Goal: Task Accomplishment & Management: Manage account settings

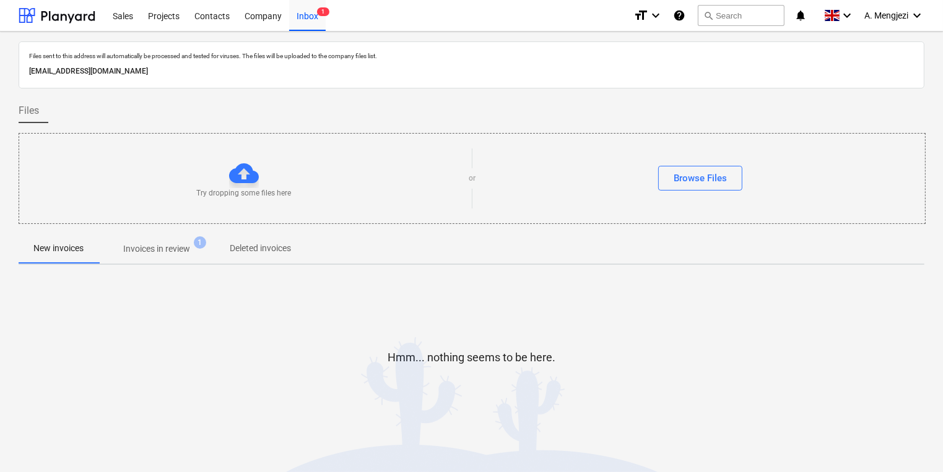
drag, startPoint x: 0, startPoint y: 0, endPoint x: 199, endPoint y: 254, distance: 322.3
click at [199, 254] on span "Invoices in review 1" at bounding box center [156, 249] width 87 height 13
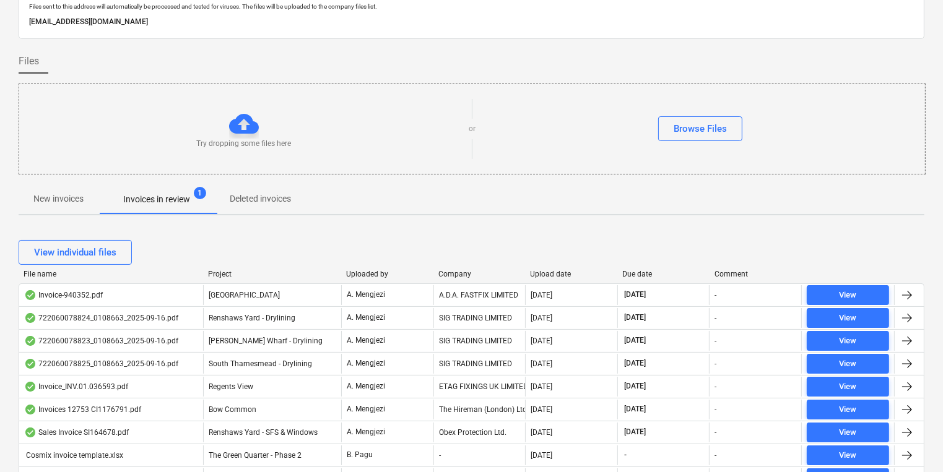
click at [458, 271] on div "Company" at bounding box center [479, 274] width 82 height 9
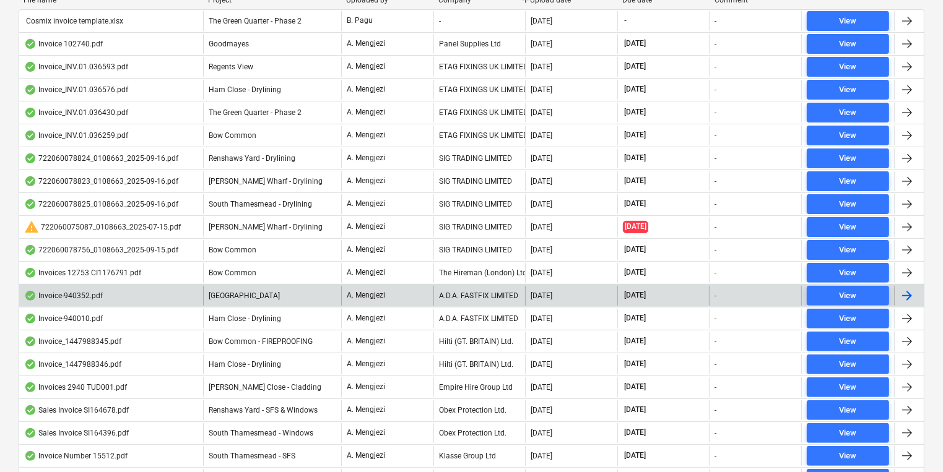
scroll to position [347, 0]
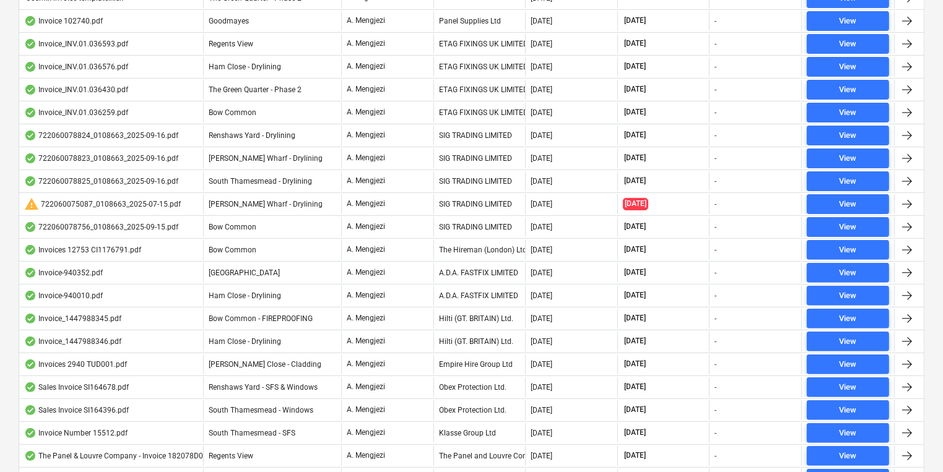
click at [465, 128] on div "SIG TRADING LIMITED" at bounding box center [479, 136] width 92 height 20
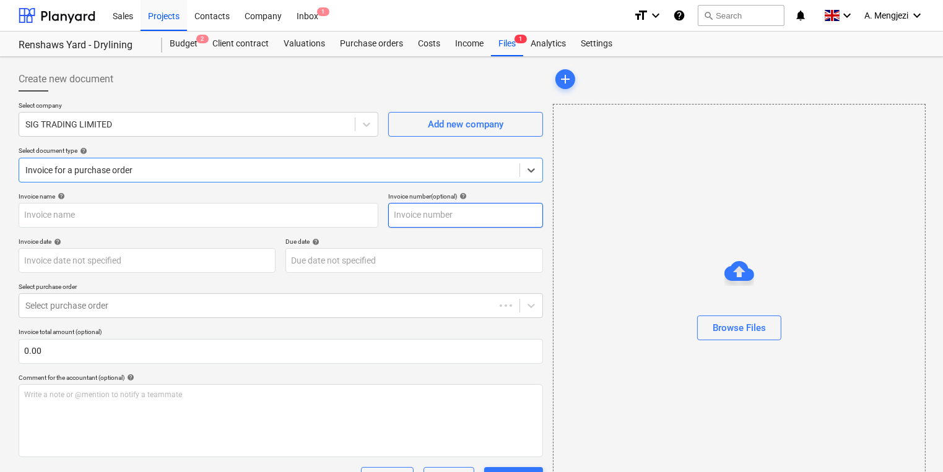
type input "722060078824"
type input "[DATE]"
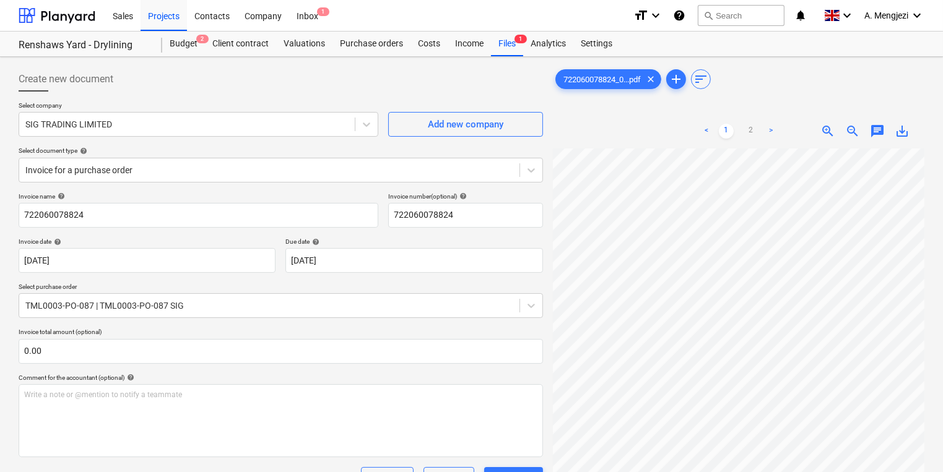
scroll to position [451, 81]
click at [846, 131] on span "zoom_out" at bounding box center [852, 131] width 15 height 15
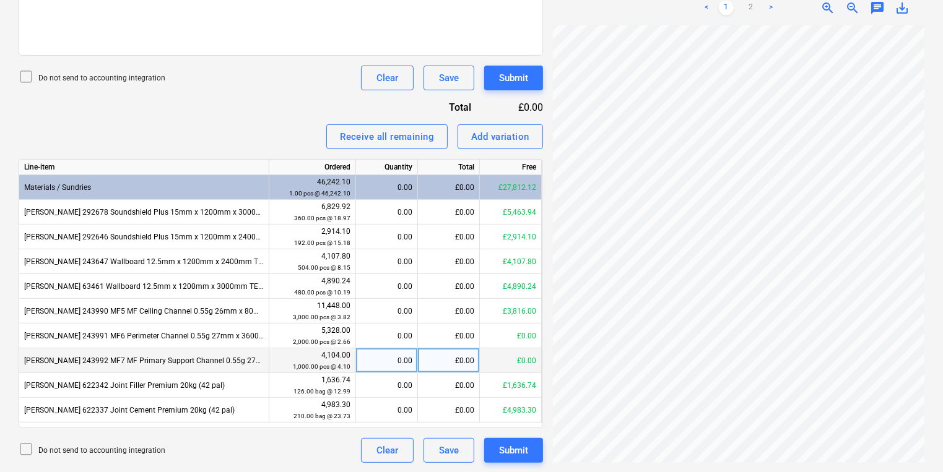
scroll to position [158, 25]
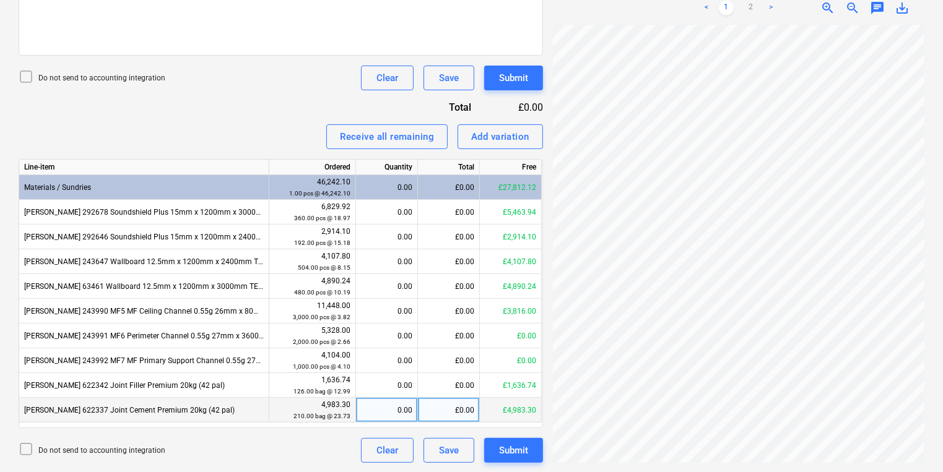
click at [406, 413] on div "0.00" at bounding box center [386, 410] width 51 height 25
type input "34"
click at [384, 403] on div "34.00" at bounding box center [386, 410] width 51 height 25
type input "42"
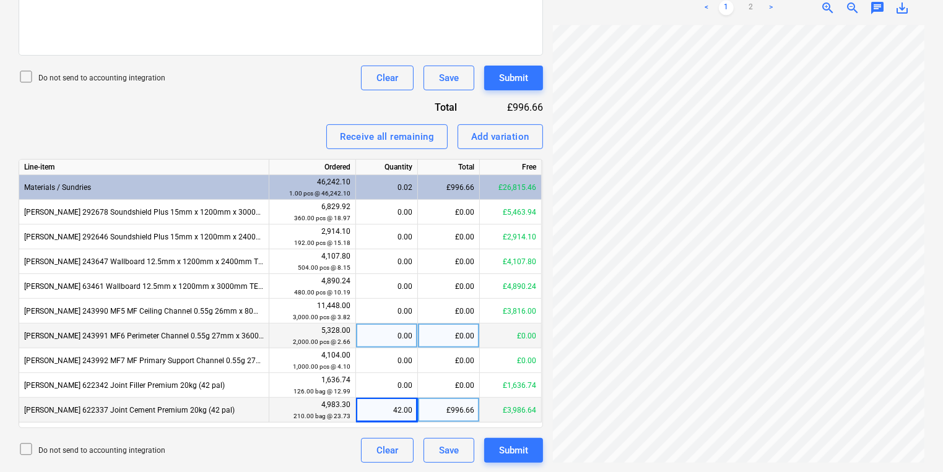
scroll to position [152, 24]
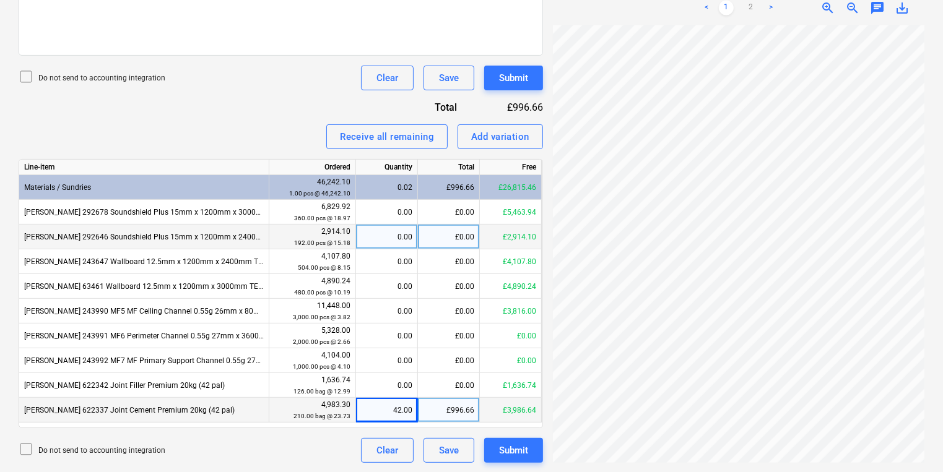
click at [378, 233] on div "0.00" at bounding box center [386, 237] width 51 height 25
type input "96"
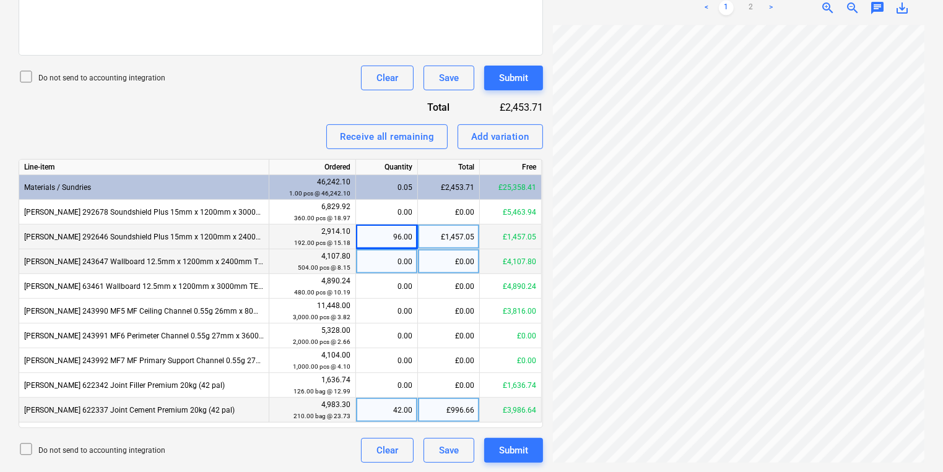
click at [384, 267] on div "0.00" at bounding box center [386, 261] width 51 height 25
type input "144"
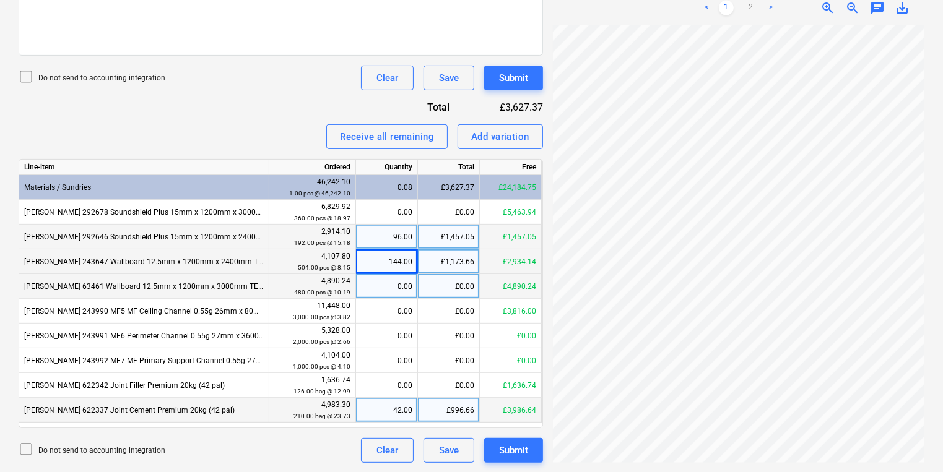
scroll to position [144, 48]
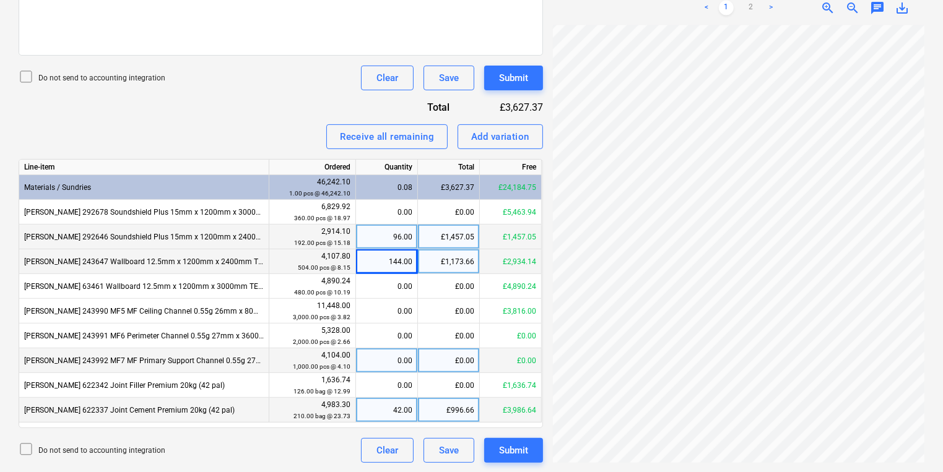
click at [383, 361] on div "0.00" at bounding box center [386, 360] width 51 height 25
type input "1000"
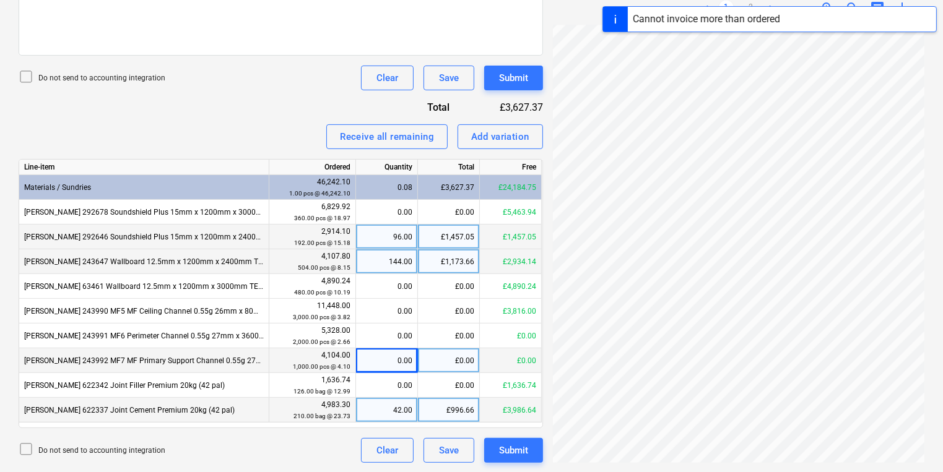
click at [400, 360] on div "0.00" at bounding box center [386, 360] width 51 height 25
type input "1000"
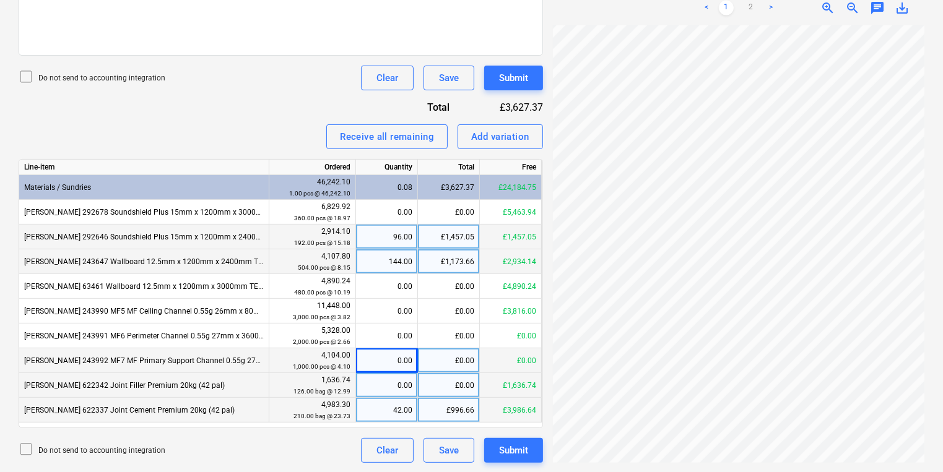
click at [381, 388] on div "0.00" at bounding box center [386, 385] width 51 height 25
type input "42"
click at [552, 271] on div "722060078824_0...pdf clear add sort < 1 2 > zoom_in zoom_out chat 0 save_alt" at bounding box center [738, 64] width 381 height 808
click at [754, 12] on link "2" at bounding box center [750, 8] width 15 height 15
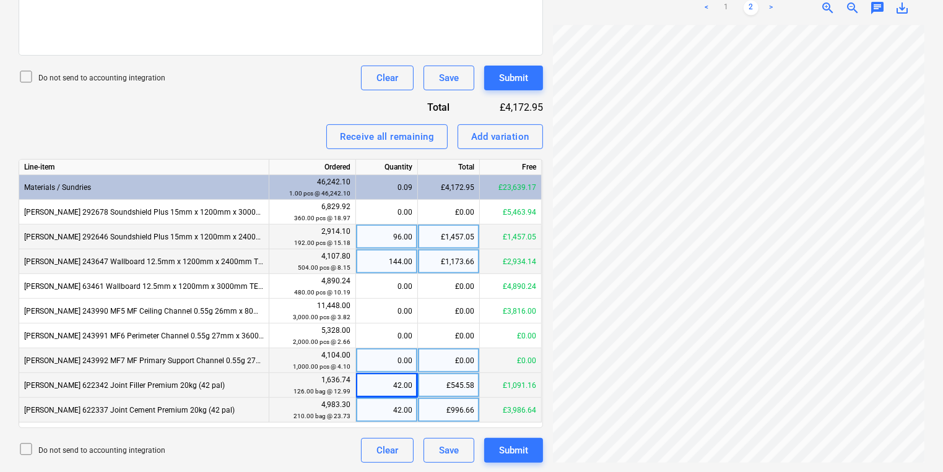
scroll to position [0, 0]
drag, startPoint x: 725, startPoint y: 15, endPoint x: 724, endPoint y: 9, distance: 6.3
click at [725, 12] on div "< 1 2 >" at bounding box center [738, 8] width 117 height 35
click at [724, 9] on link "1" at bounding box center [726, 8] width 15 height 15
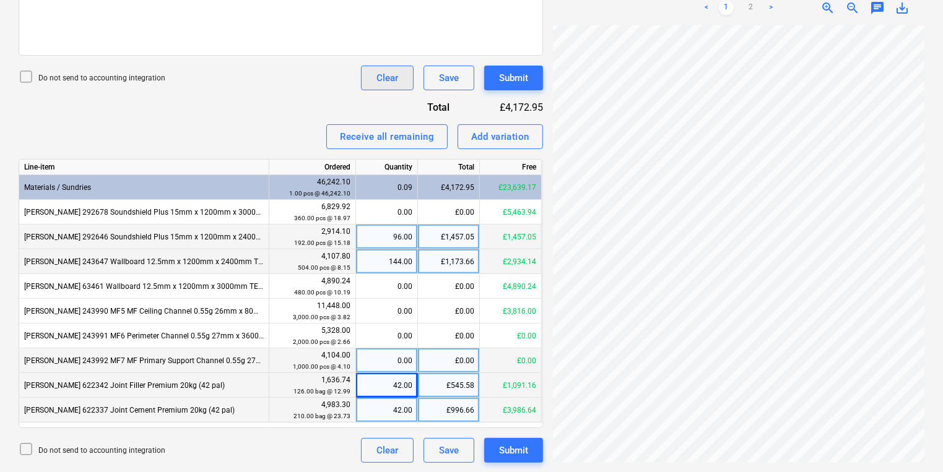
click at [397, 76] on div "Clear" at bounding box center [387, 78] width 22 height 16
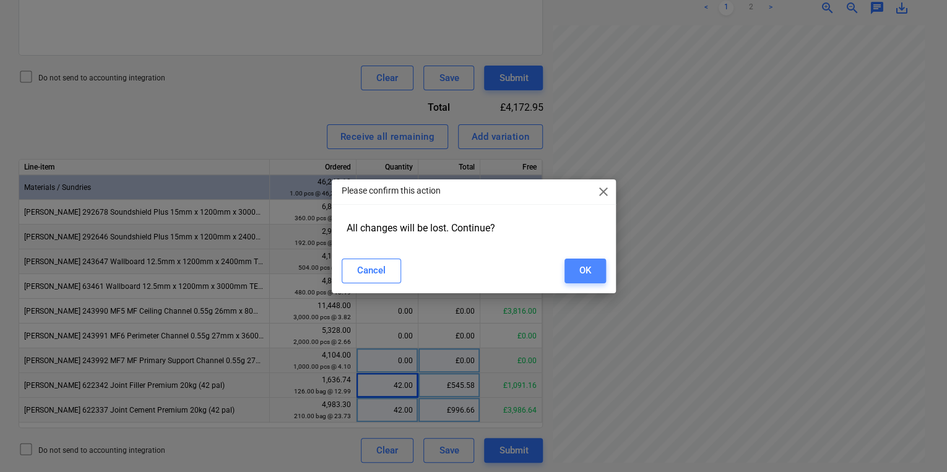
click at [573, 275] on button "OK" at bounding box center [585, 271] width 41 height 25
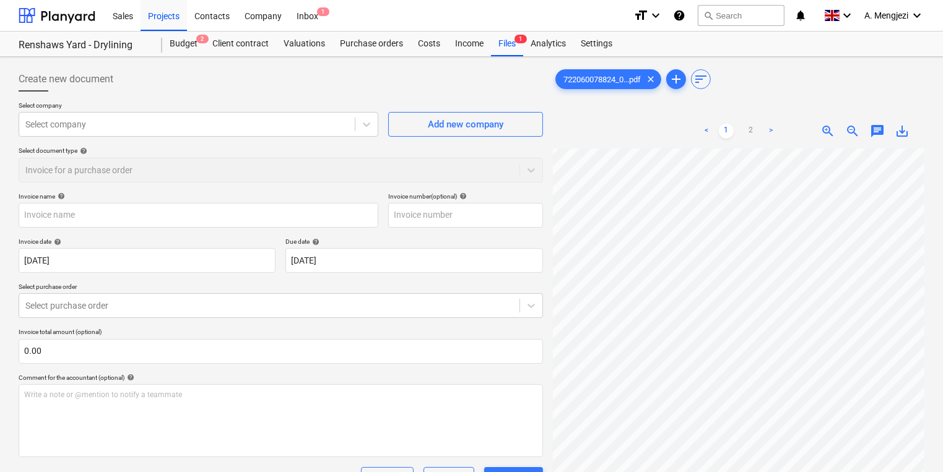
scroll to position [145, 52]
click at [506, 42] on div "Files 1" at bounding box center [507, 44] width 32 height 25
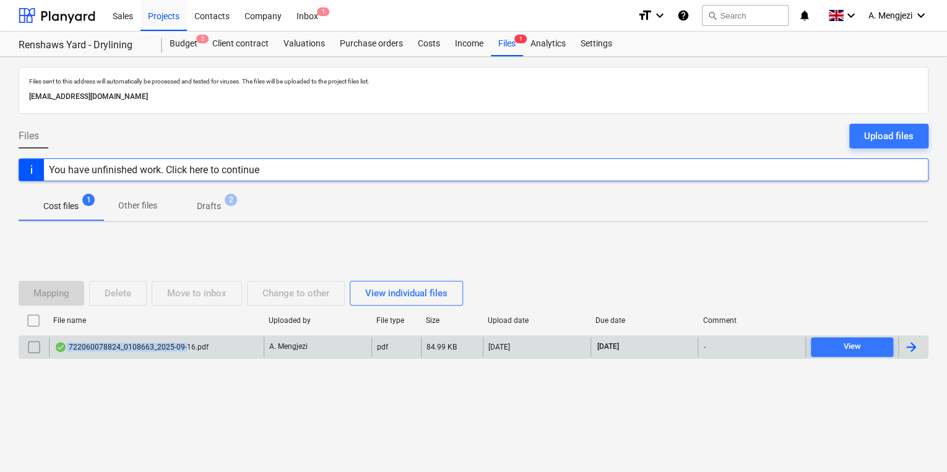
click at [183, 343] on div "722060078824_0108663_2025-09-16.pdf" at bounding box center [156, 347] width 215 height 20
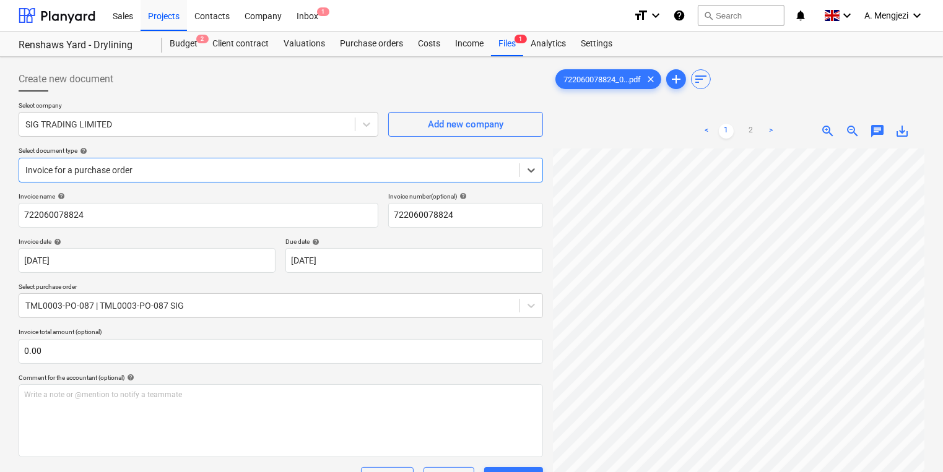
scroll to position [222, 0]
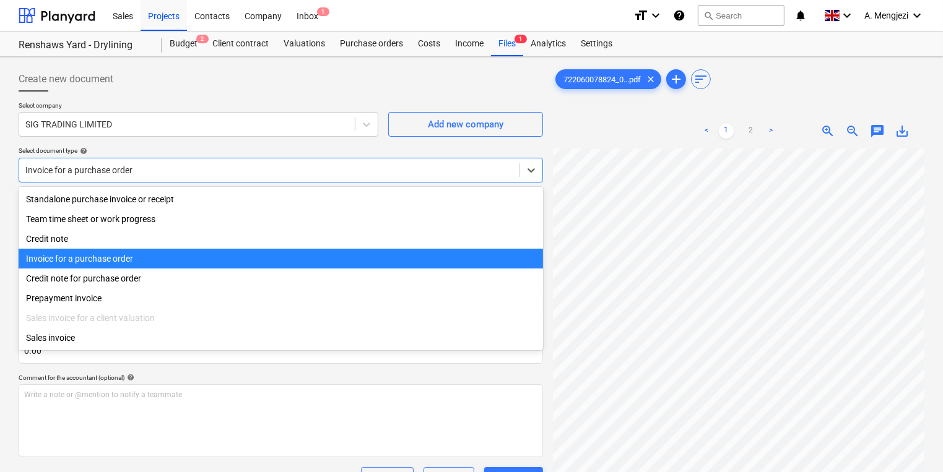
click at [278, 178] on div "Invoice for a purchase order" at bounding box center [281, 170] width 524 height 25
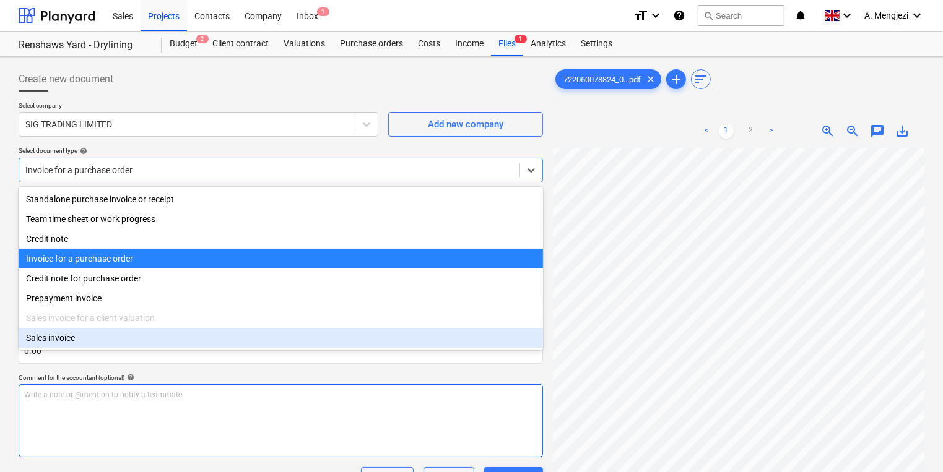
click at [230, 418] on div "Write a note or @mention to notify a teammate [PERSON_NAME]" at bounding box center [281, 420] width 524 height 73
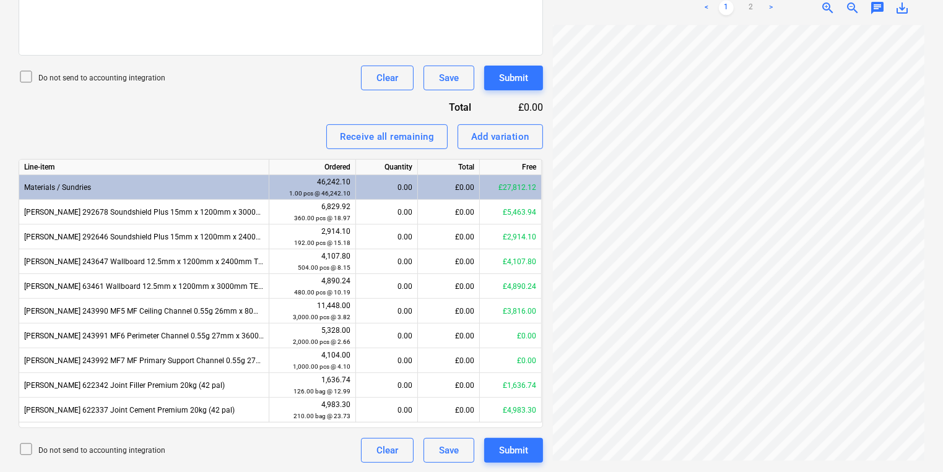
scroll to position [202, 95]
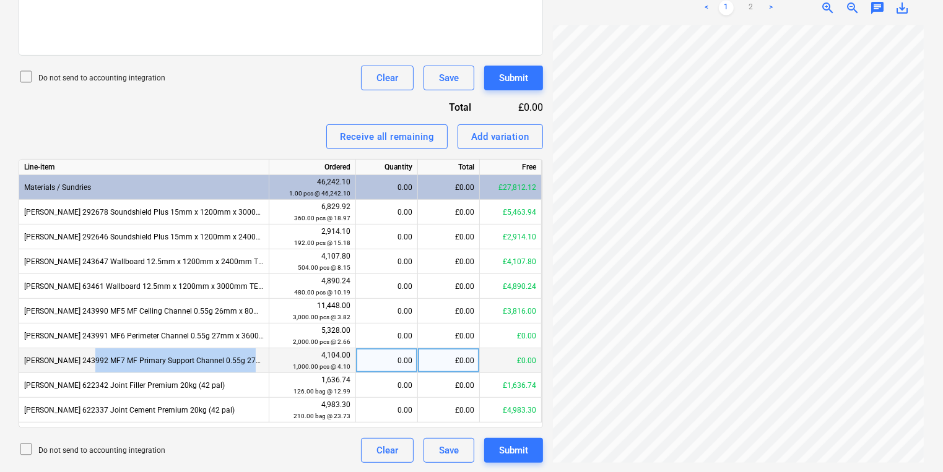
drag, startPoint x: 89, startPoint y: 363, endPoint x: 287, endPoint y: 353, distance: 198.3
click at [0, 0] on div "[PERSON_NAME] 243992 MF7 MF Primary Support Channel 0.55g 27mm x 3600mm 4,104.0…" at bounding box center [0, 0] width 0 height 0
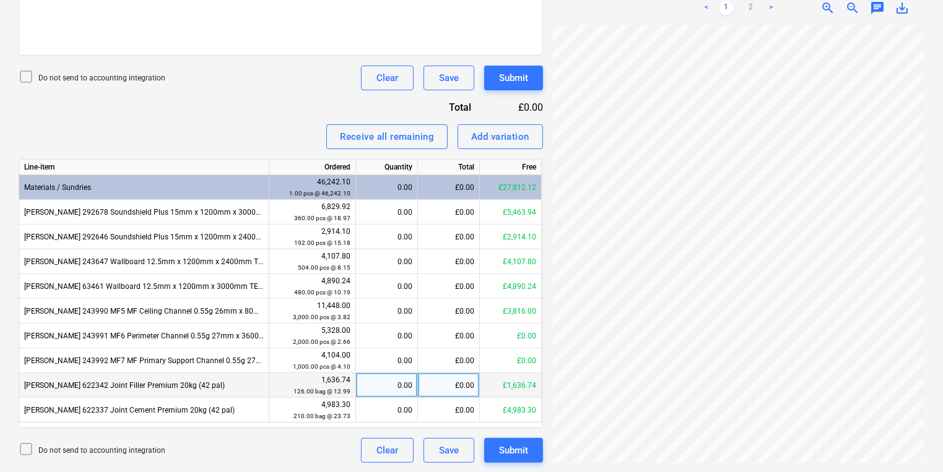
click at [178, 387] on div "[PERSON_NAME] 622342 Joint Filler Premium 20kg (42 pal)" at bounding box center [144, 385] width 250 height 25
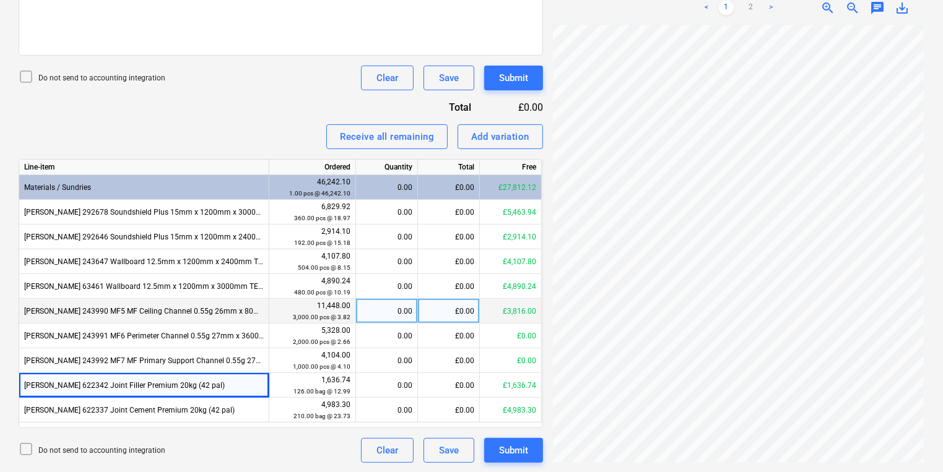
click at [173, 312] on div "[PERSON_NAME] 243990 MF5 MF Ceiling Channel 0.55g 26mm x 80mm x 3600mm" at bounding box center [144, 311] width 250 height 25
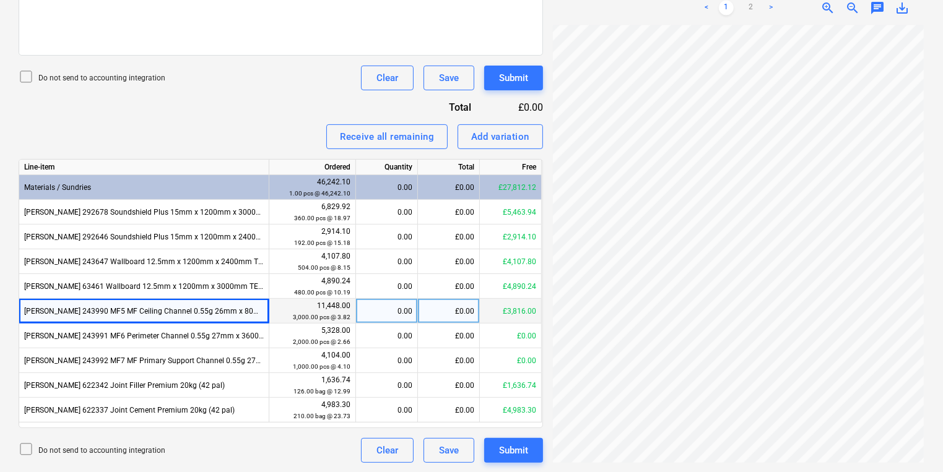
click at [386, 312] on div "0.00" at bounding box center [386, 311] width 51 height 25
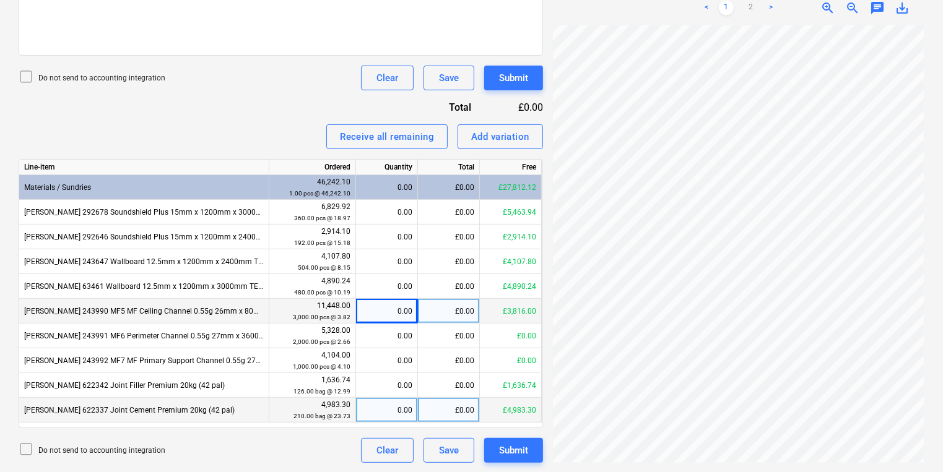
click at [381, 402] on div "0.00" at bounding box center [386, 410] width 51 height 25
type input "42"
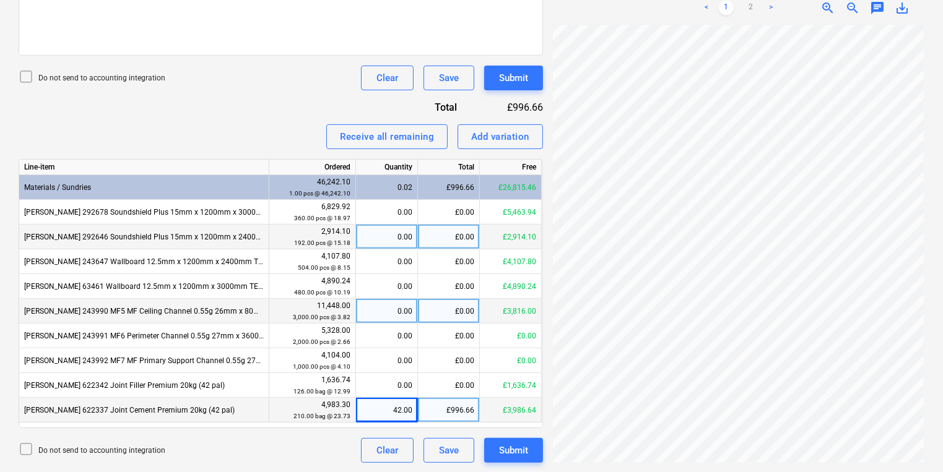
click at [394, 240] on div "0.00" at bounding box center [386, 237] width 51 height 25
type input "144"
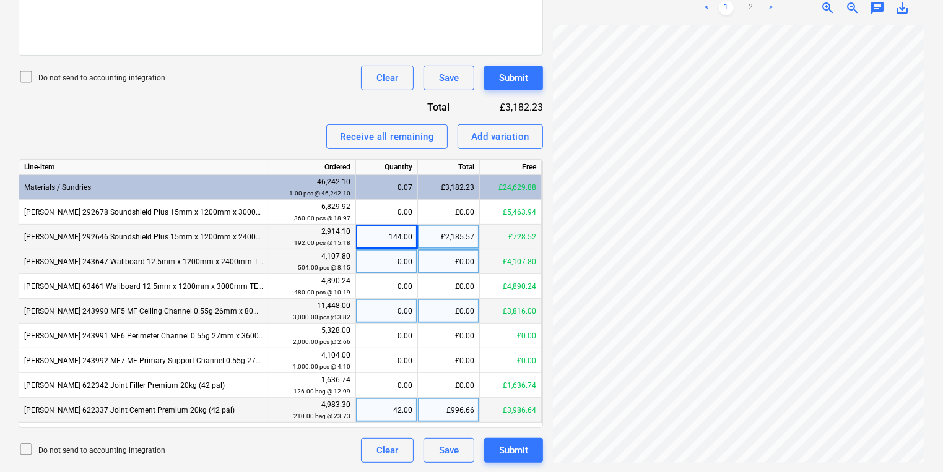
click at [401, 260] on div "0.00" at bounding box center [386, 261] width 51 height 25
type input "144"
click at [392, 236] on div "144.00" at bounding box center [386, 237] width 51 height 25
type input "96"
click at [383, 306] on div "0.00" at bounding box center [386, 311] width 51 height 25
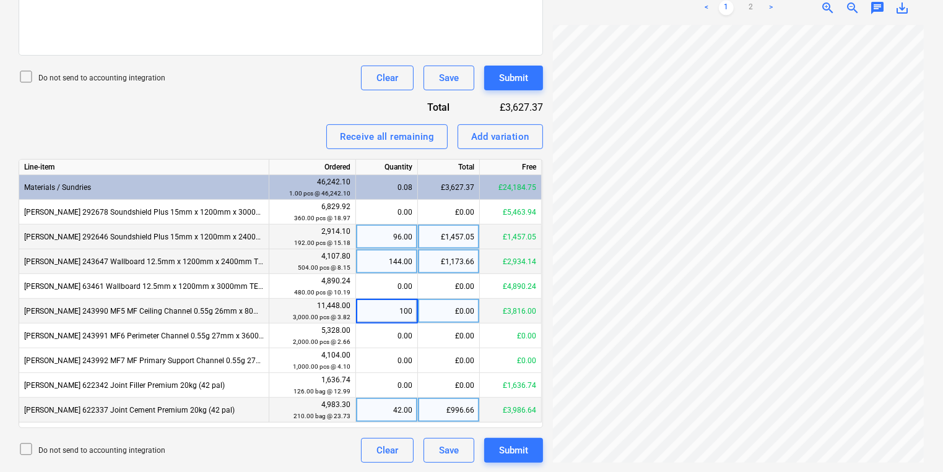
type input "1000"
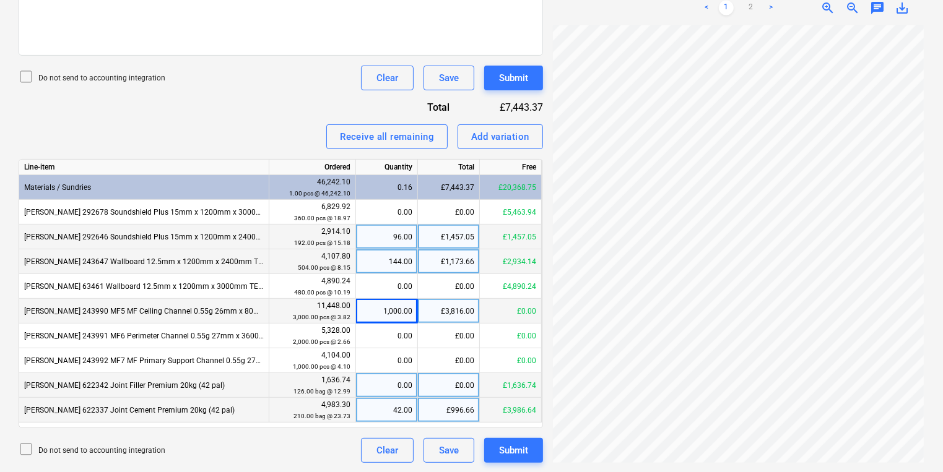
click at [410, 380] on div "0.00" at bounding box center [386, 385] width 51 height 25
type input "42"
click at [748, 11] on link "2" at bounding box center [750, 8] width 15 height 15
click at [517, 116] on div "Invoice name help 722060078824 Invoice number (optional) help 722060078824 Invo…" at bounding box center [281, 127] width 524 height 672
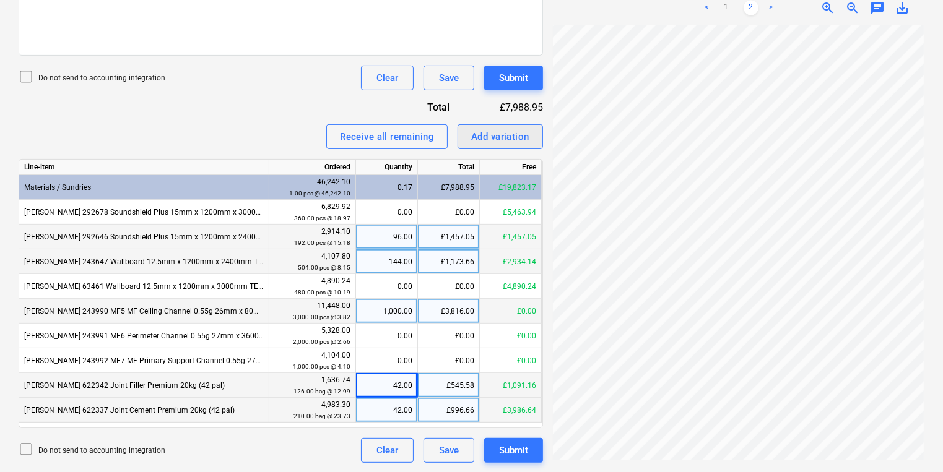
click at [518, 129] on div "Add variation" at bounding box center [500, 137] width 58 height 16
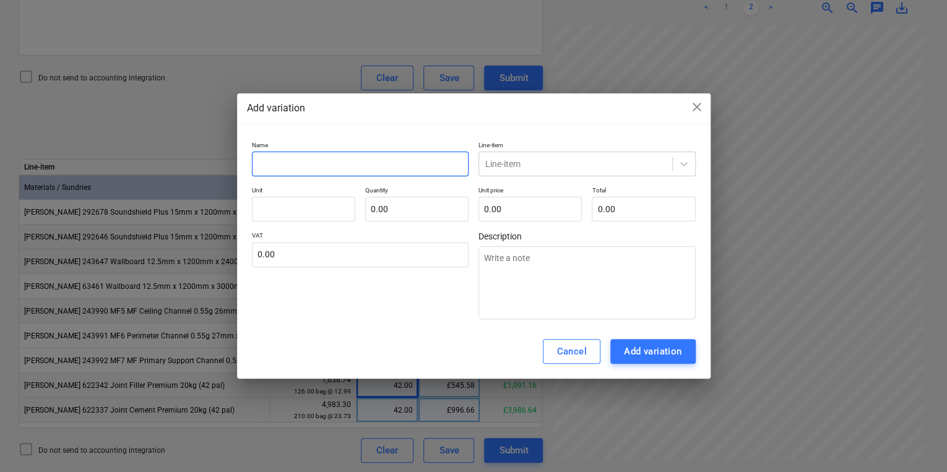
click at [439, 160] on input "text" at bounding box center [360, 164] width 217 height 25
type textarea "x"
type input "r"
type textarea "x"
type input "ro"
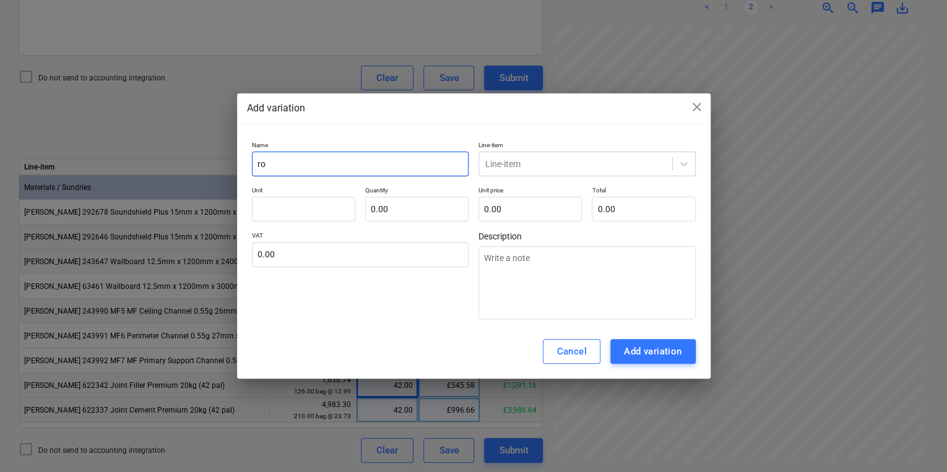
type textarea "x"
type input "rou"
type textarea "x"
type input "roun"
type textarea "x"
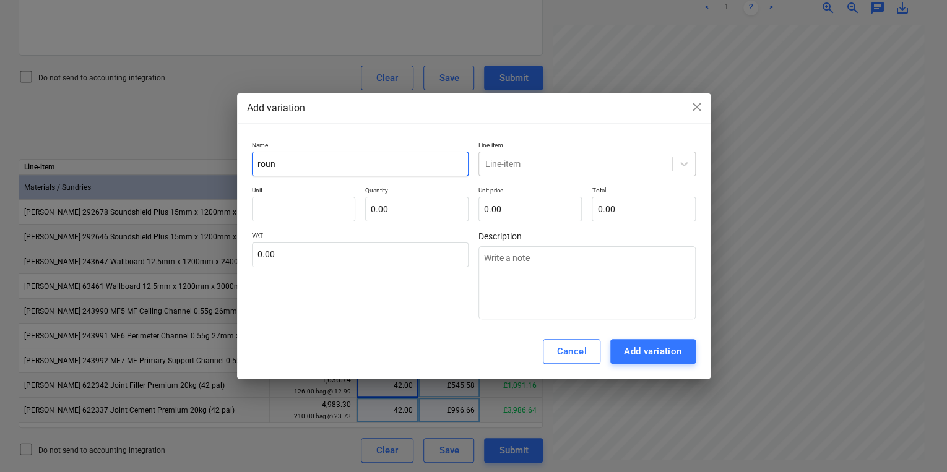
type input "round"
type textarea "x"
type input "roundi"
type textarea "x"
type input "roundin"
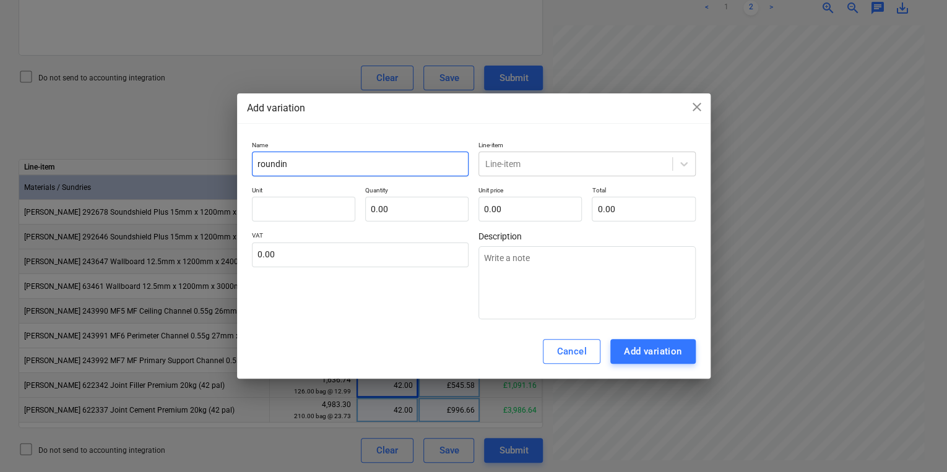
type textarea "x"
type input "rounding"
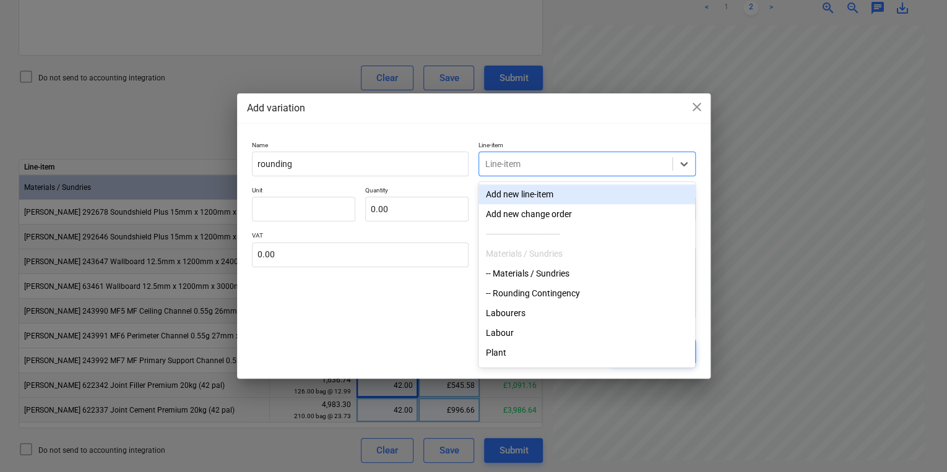
click at [596, 162] on div at bounding box center [575, 164] width 181 height 12
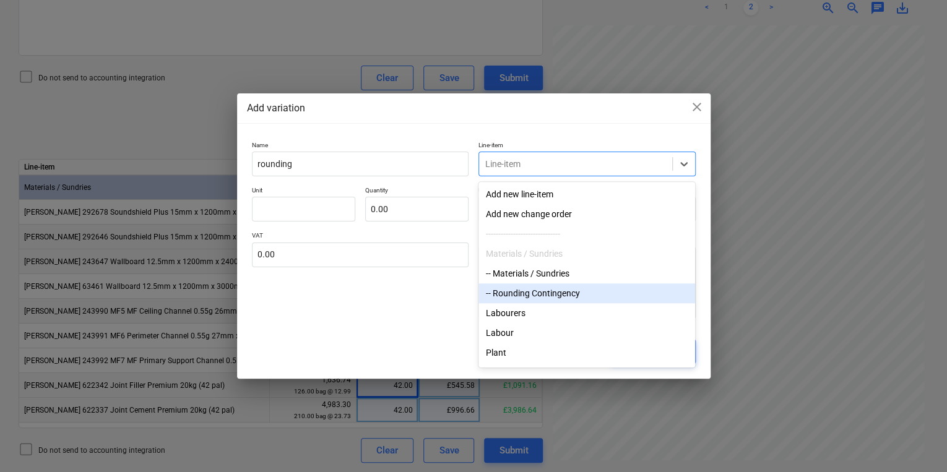
click at [567, 290] on div "-- Rounding Contingency" at bounding box center [586, 293] width 217 height 20
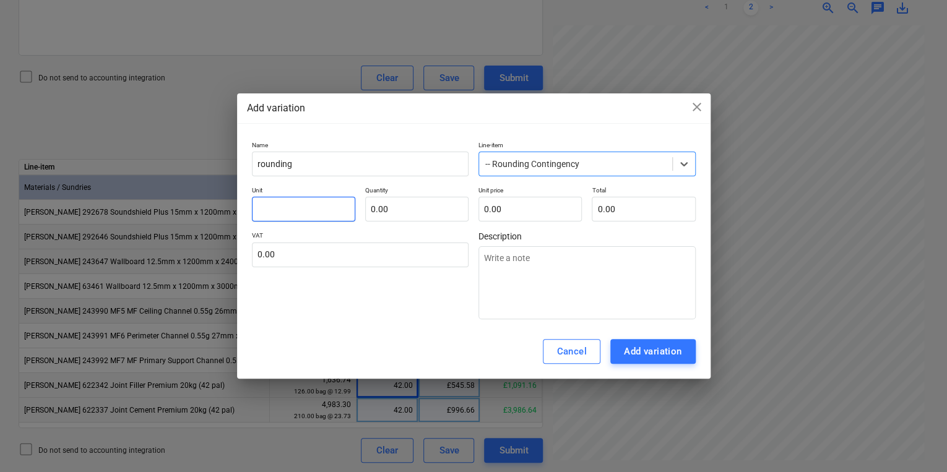
click at [304, 207] on input "text" at bounding box center [303, 209] width 103 height 25
type textarea "x"
type input "-"
type textarea "x"
type input "-1"
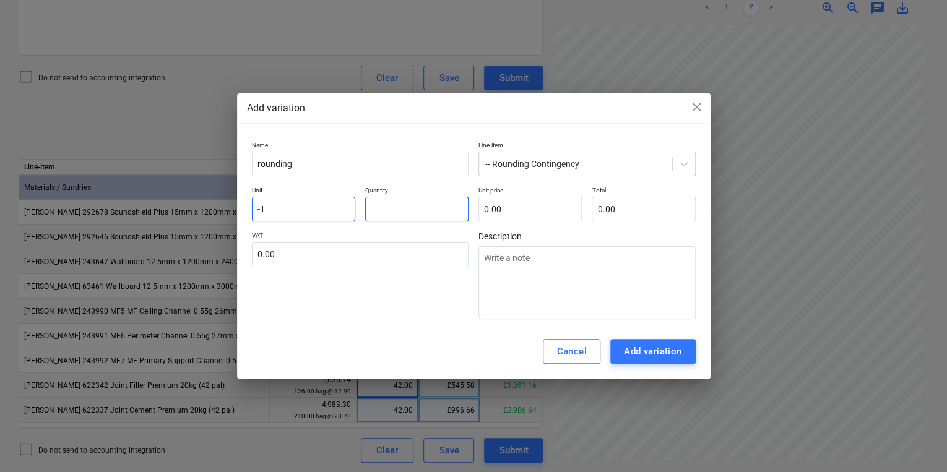
type textarea "x"
type input "-"
type textarea "x"
type input "-1.00"
click at [275, 215] on input "-1" at bounding box center [303, 209] width 103 height 25
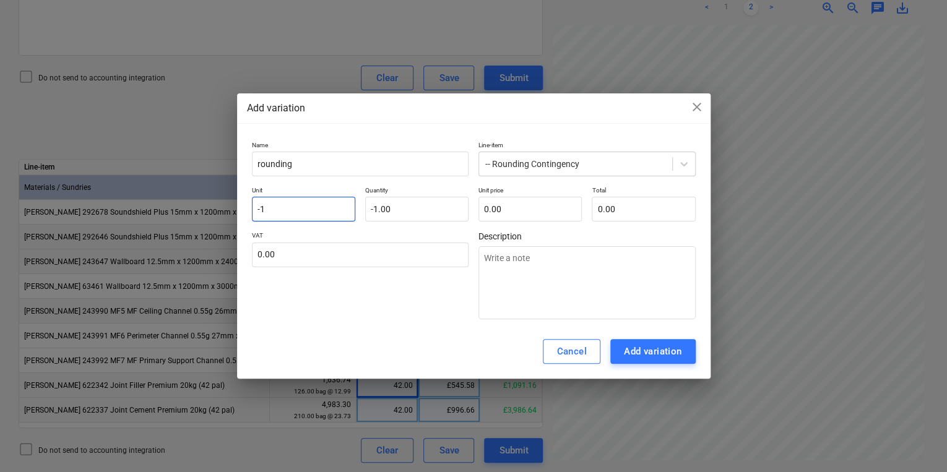
type textarea "x"
type input "-"
type textarea "x"
type input "p"
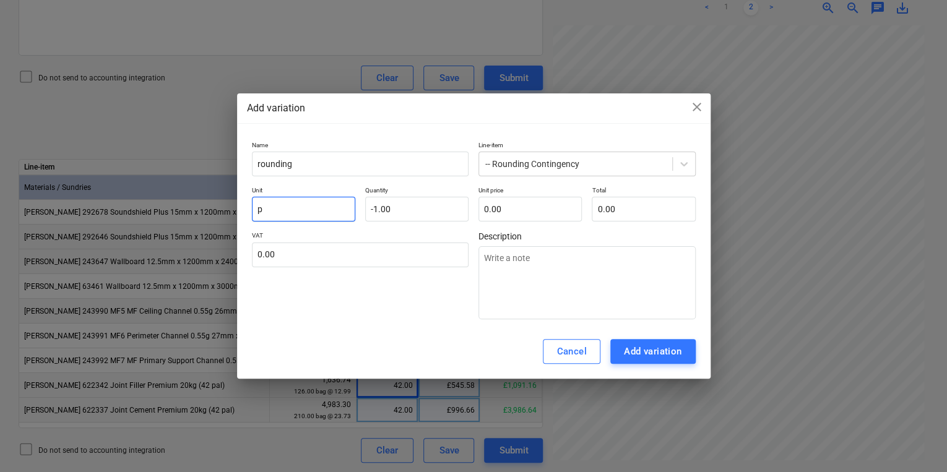
type textarea "x"
type input "pc"
type textarea "x"
type input "pcs"
type input "-1.00"
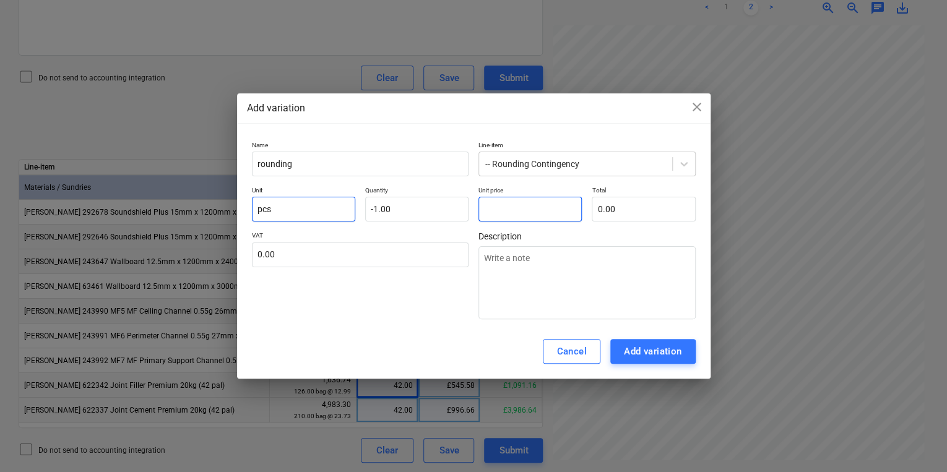
type textarea "x"
type input "3"
type input "-3.00"
type textarea "x"
type input "0.00"
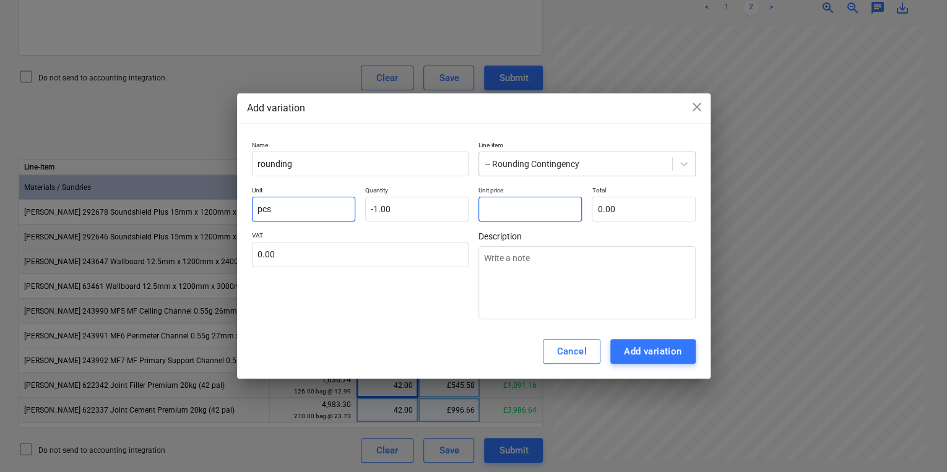
type textarea "x"
type input "9"
type input "-9.00"
type textarea "x"
type input "90"
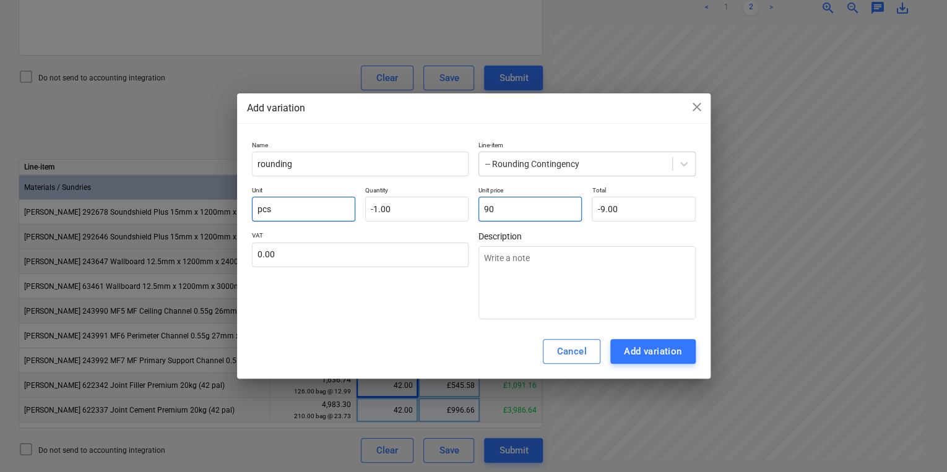
type input "-90.00"
type textarea "x"
type input "90."
type textarea "x"
type input "90.6"
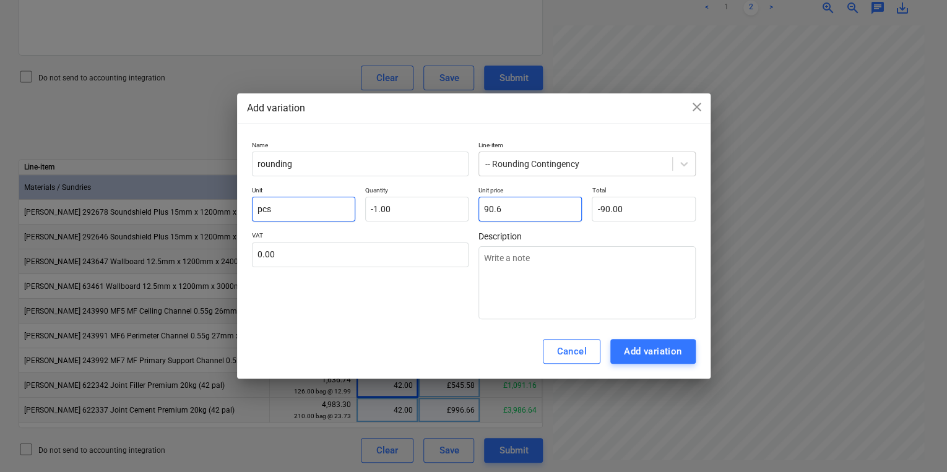
type input "-90.60"
type textarea "x"
type input "90.68"
type input "-90.68"
type input "90.68"
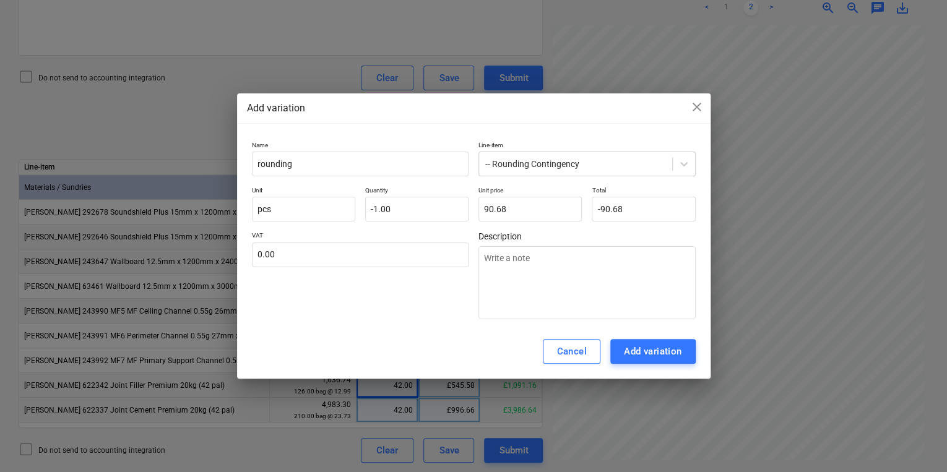
click at [664, 355] on div "Add variation" at bounding box center [653, 352] width 58 height 16
type textarea "x"
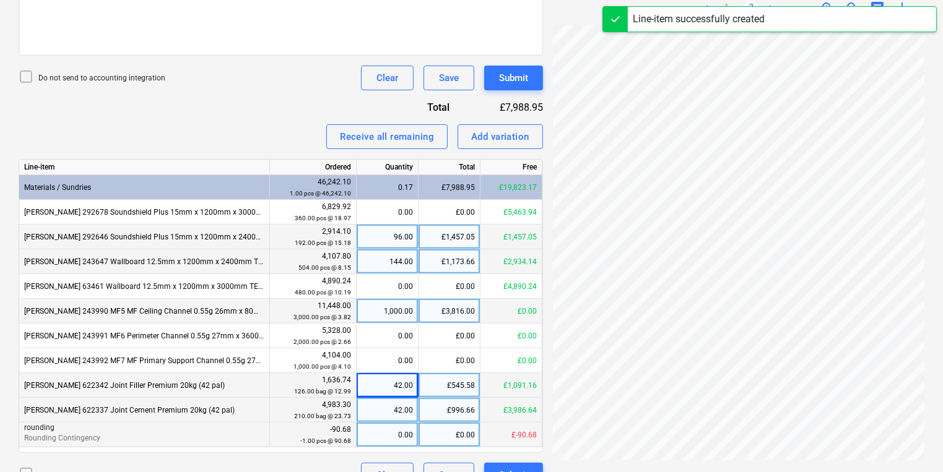
click at [376, 431] on div "0.00" at bounding box center [386, 435] width 51 height 25
type input "1"
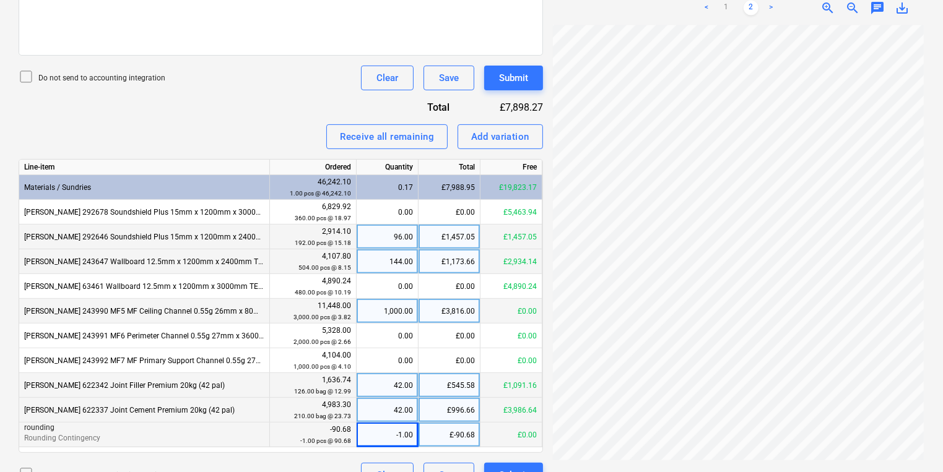
click at [378, 431] on div "-1.00" at bounding box center [386, 435] width 51 height 25
type input "0"
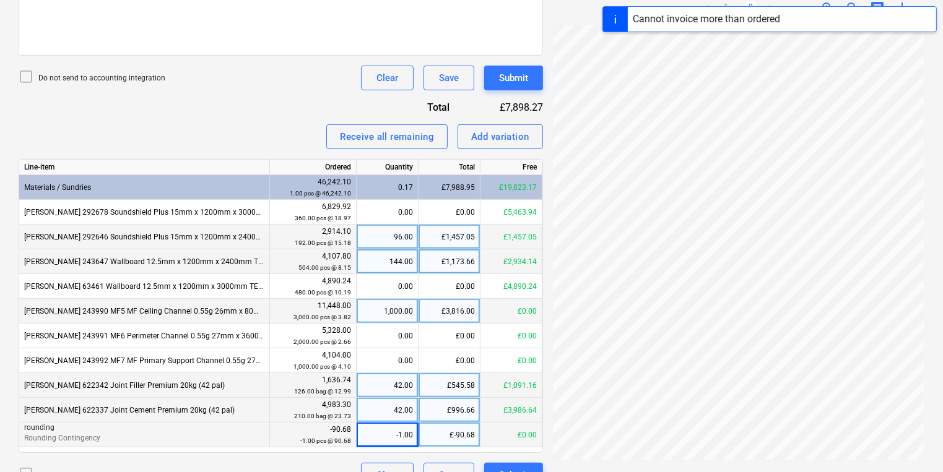
click at [386, 431] on div "-1.00" at bounding box center [386, 435] width 51 height 25
type input "0"
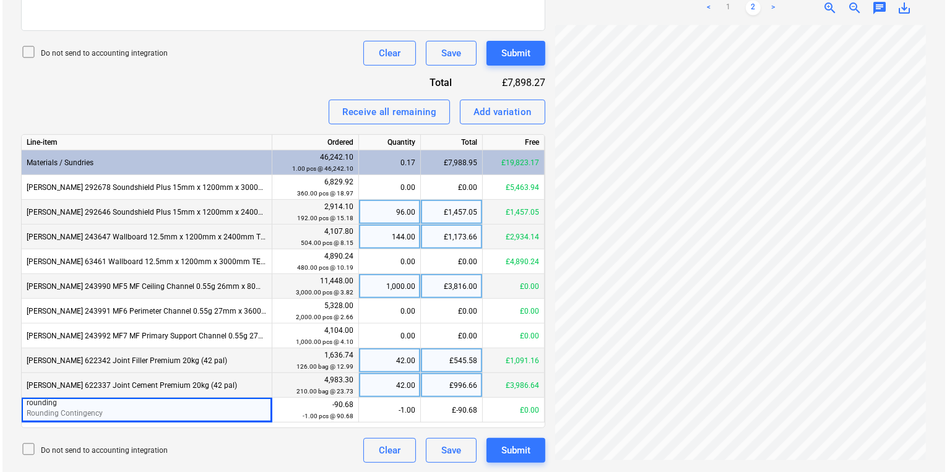
scroll to position [173, 93]
click at [370, 439] on button "Clear" at bounding box center [387, 450] width 53 height 25
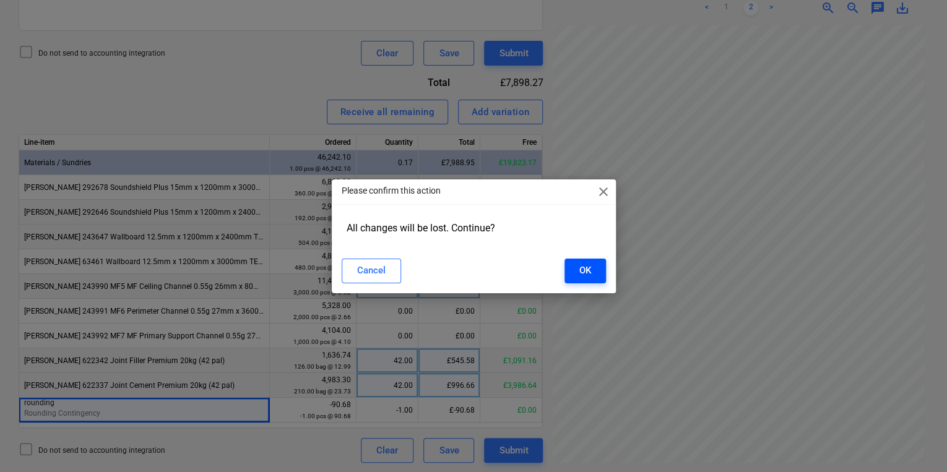
click at [593, 275] on button "OK" at bounding box center [585, 271] width 41 height 25
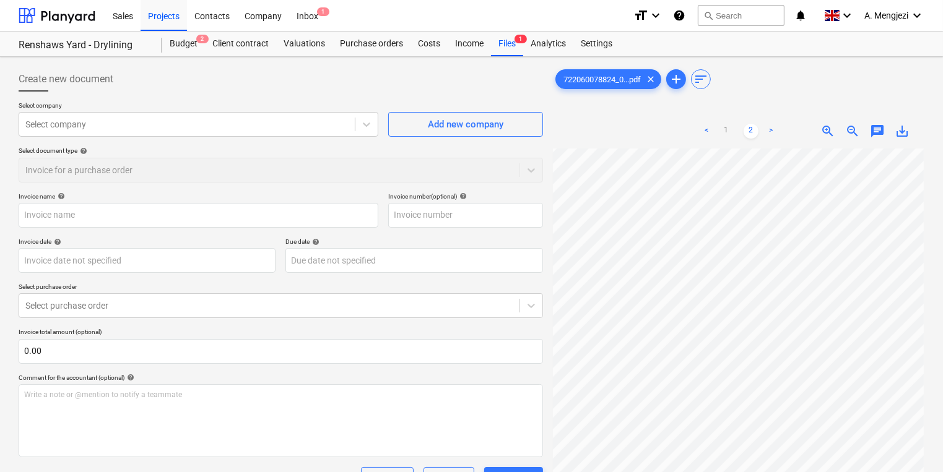
click at [209, 166] on div "Select document type help Invoice for a purchase order" at bounding box center [281, 164] width 524 height 35
click at [509, 41] on div "Files 1" at bounding box center [507, 44] width 32 height 25
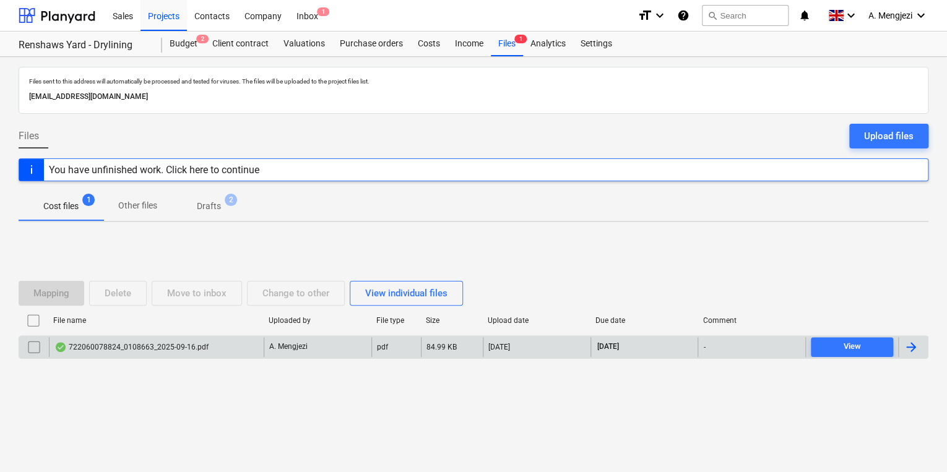
click at [127, 355] on div "722060078824_0108663_2025-09-16.pdf" at bounding box center [156, 347] width 215 height 20
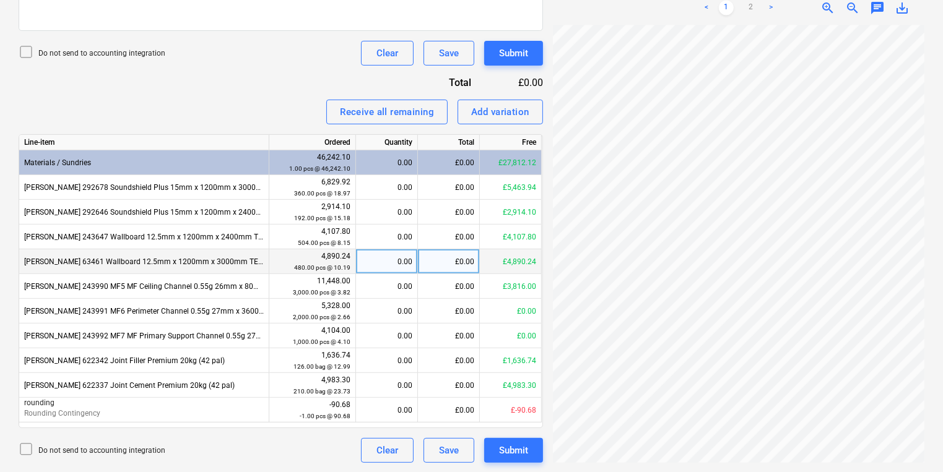
scroll to position [149, 0]
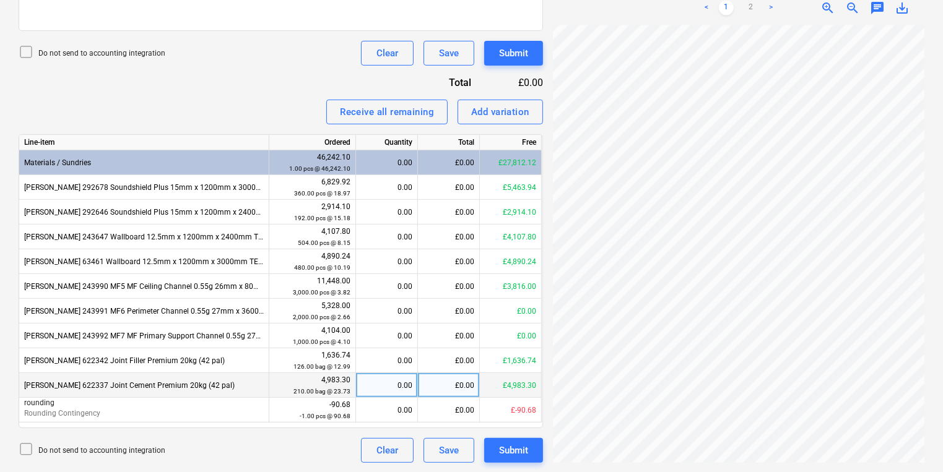
click at [395, 391] on div "0.00" at bounding box center [386, 385] width 51 height 25
type input "42"
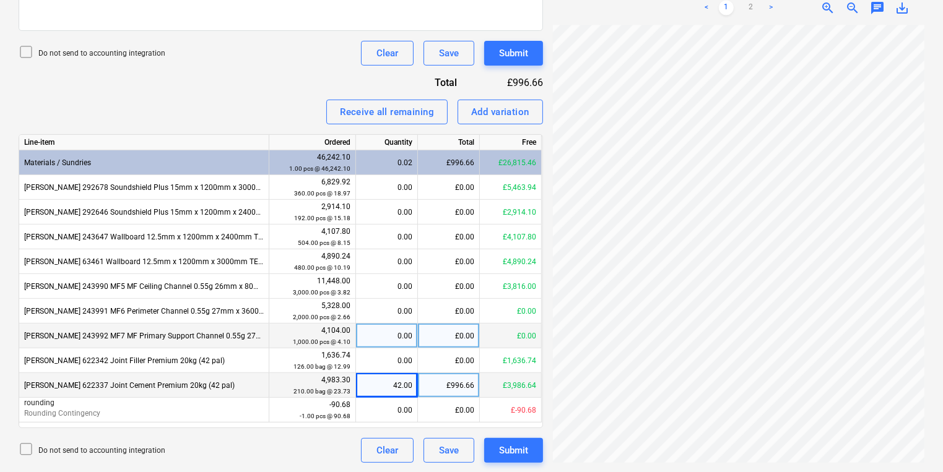
scroll to position [144, 25]
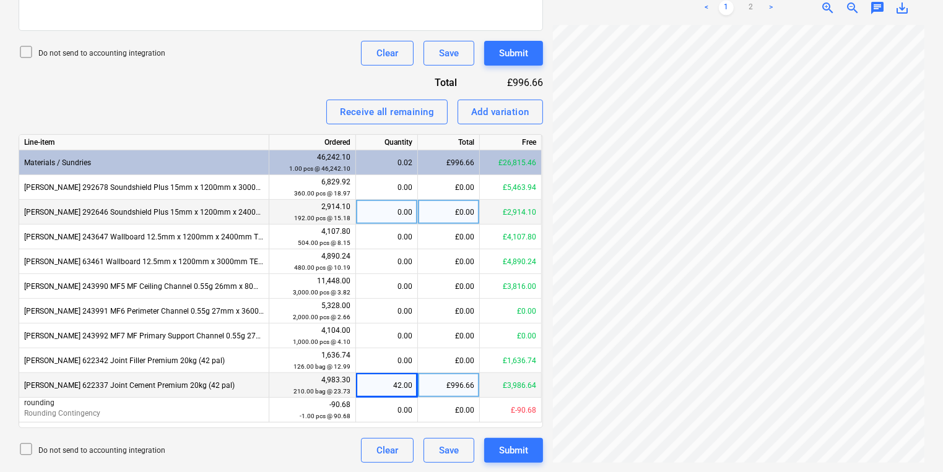
click at [405, 202] on div "0.00" at bounding box center [386, 212] width 51 height 25
type input "96"
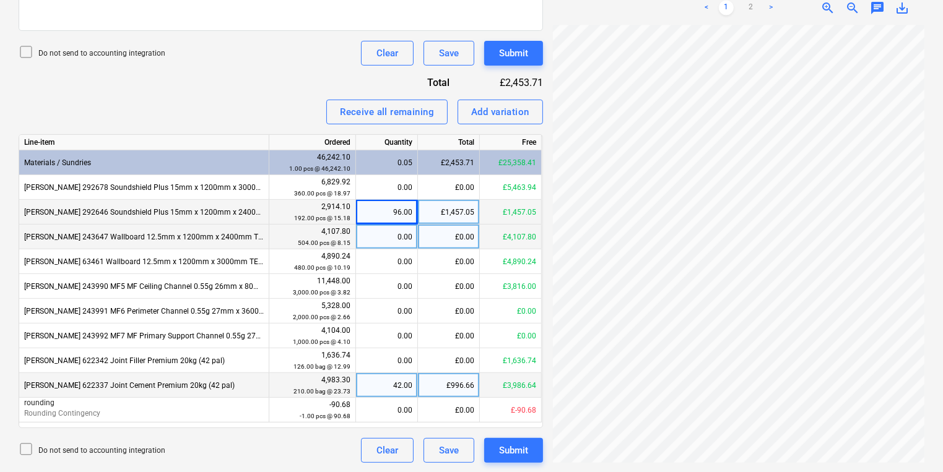
click at [384, 233] on div "0.00" at bounding box center [386, 237] width 51 height 25
type input "144"
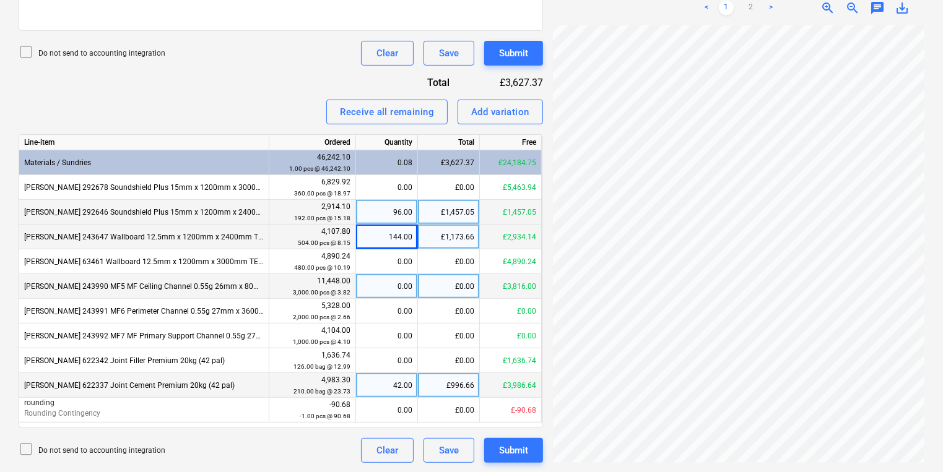
click at [396, 286] on div "0.00" at bounding box center [386, 286] width 51 height 25
type input "1000"
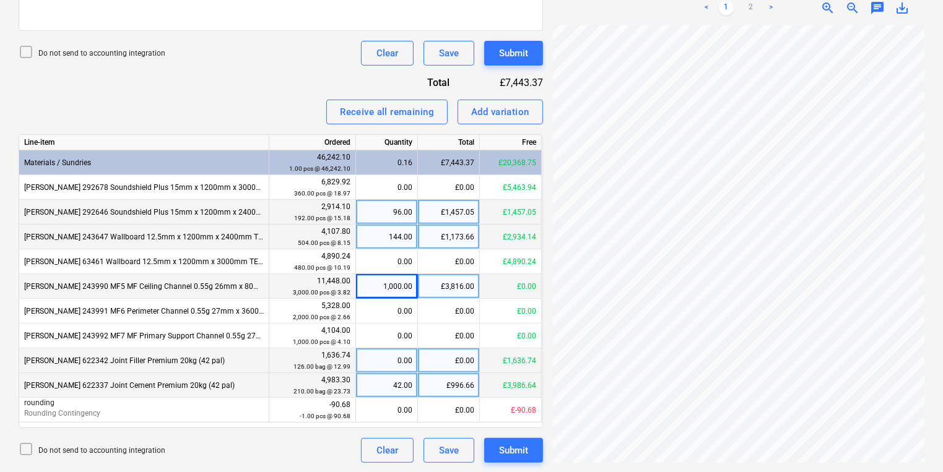
click at [401, 361] on div "0.00" at bounding box center [386, 360] width 51 height 25
type input "42"
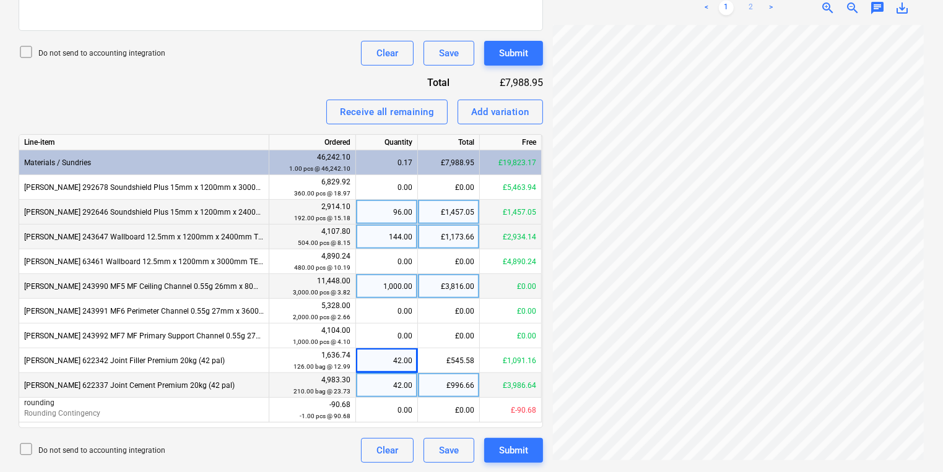
click at [750, 2] on link "2" at bounding box center [750, 8] width 15 height 15
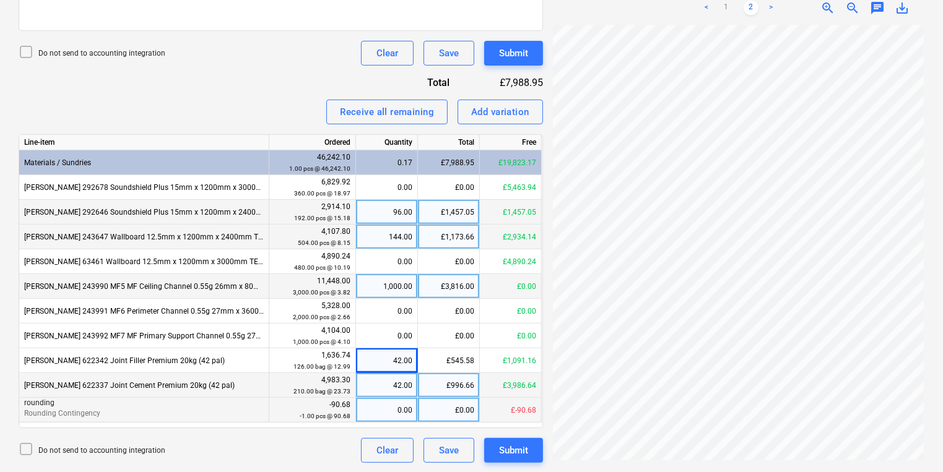
click at [453, 405] on div "£0.00" at bounding box center [449, 410] width 62 height 25
type input "0.35"
click at [389, 406] on div "0.00" at bounding box center [386, 410] width 51 height 25
click at [470, 111] on button "Add variation" at bounding box center [499, 112] width 85 height 25
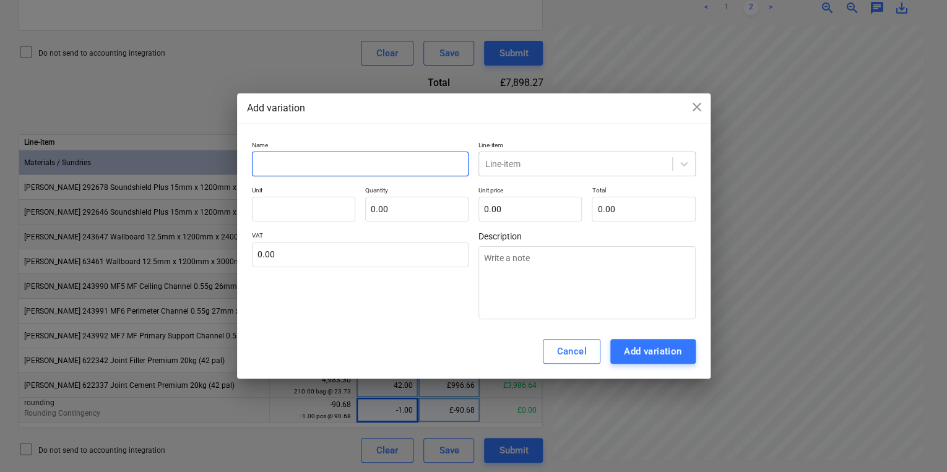
drag, startPoint x: 365, startPoint y: 186, endPoint x: 365, endPoint y: 160, distance: 25.4
click at [365, 186] on div "Name Line-item Line-item Unit Quantity 0.00 Unit price 0.00 Total 0.00 VAT 0.00…" at bounding box center [474, 230] width 444 height 179
click at [366, 160] on input "text" at bounding box center [360, 164] width 217 height 25
type textarea "x"
type input "r"
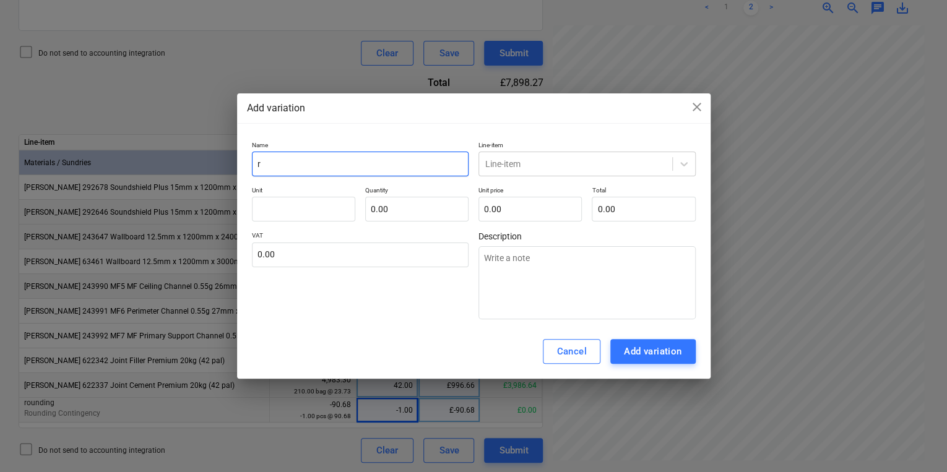
type textarea "x"
type input "ro"
type textarea "x"
type input "rou"
type textarea "x"
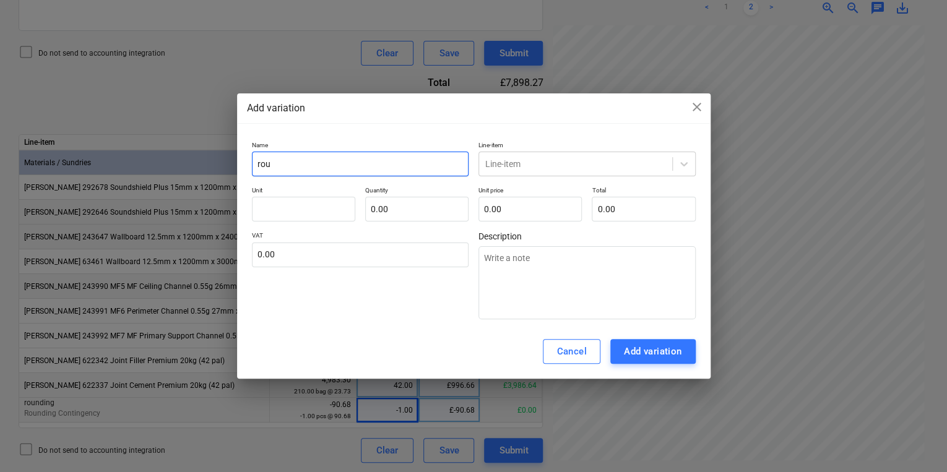
type input "roun"
type textarea "x"
type input "roundi"
type textarea "x"
type input "roundin"
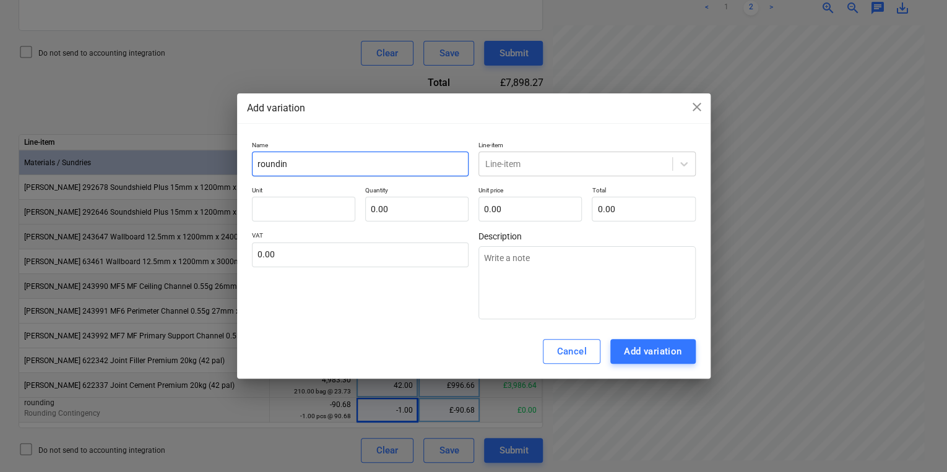
type textarea "x"
type input "rounding"
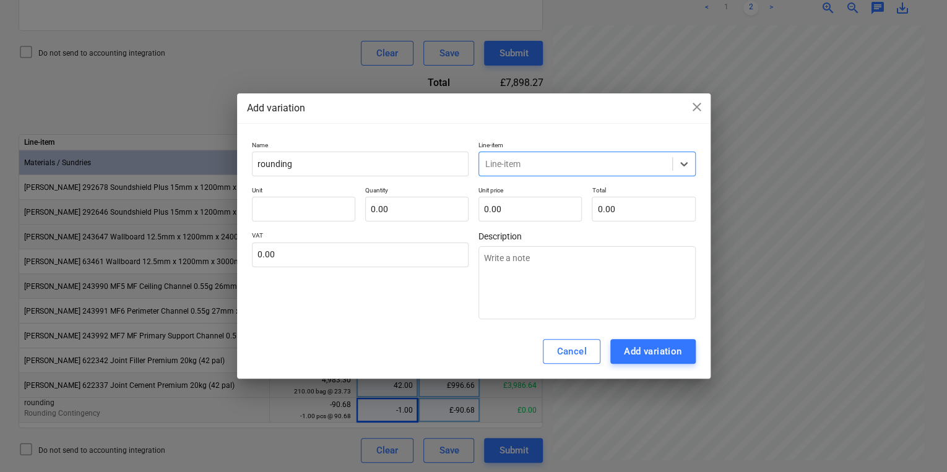
click at [540, 176] on div "Name rounding Line-item option , selected. Select is focused ,type to refine li…" at bounding box center [474, 230] width 444 height 179
click at [557, 160] on div at bounding box center [575, 164] width 181 height 12
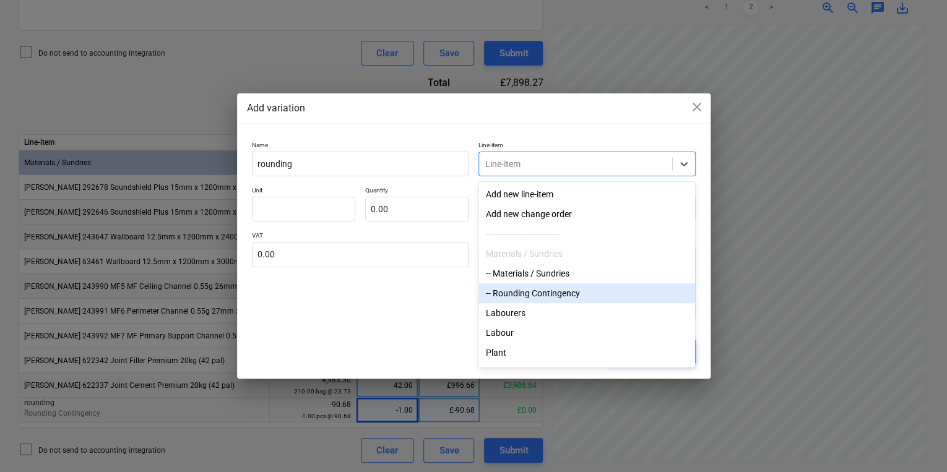
click at [540, 291] on div "-- Rounding Contingency" at bounding box center [586, 293] width 217 height 20
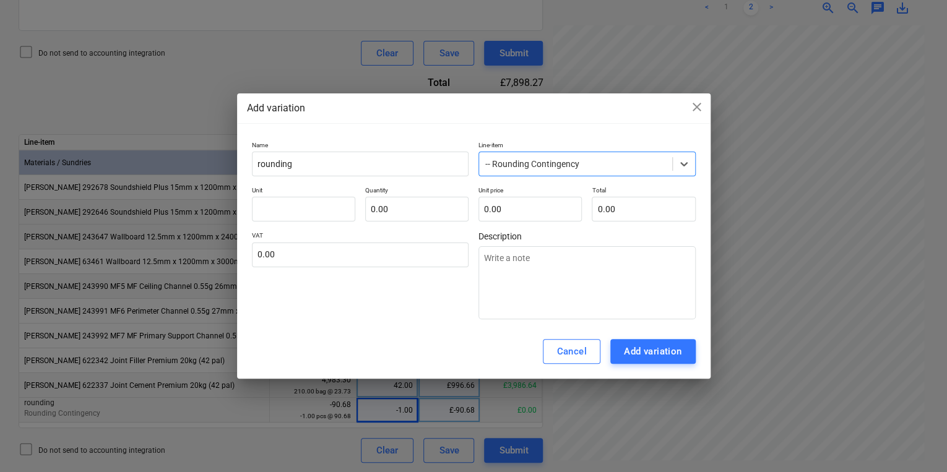
click at [305, 193] on p "Unit" at bounding box center [303, 191] width 103 height 11
click at [305, 198] on input "text" at bounding box center [303, 209] width 103 height 25
type textarea "x"
type input "c"
type textarea "x"
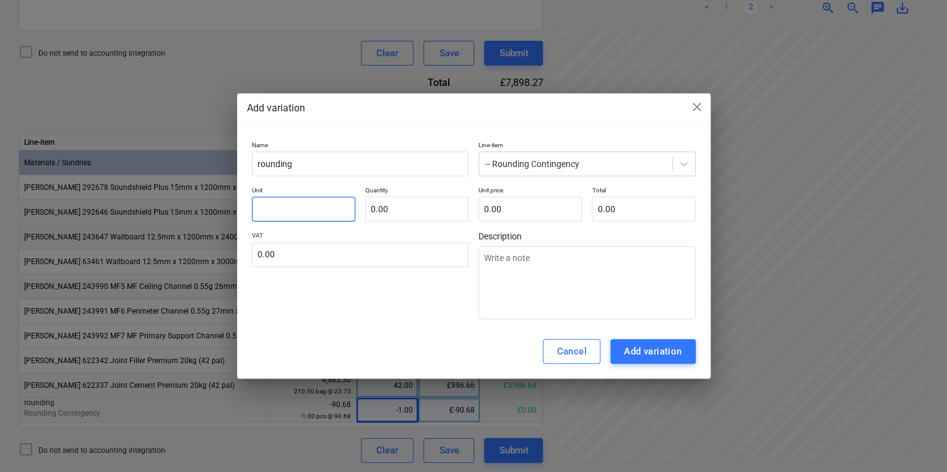
type textarea "x"
type input "p"
type textarea "x"
type input "pc"
type textarea "x"
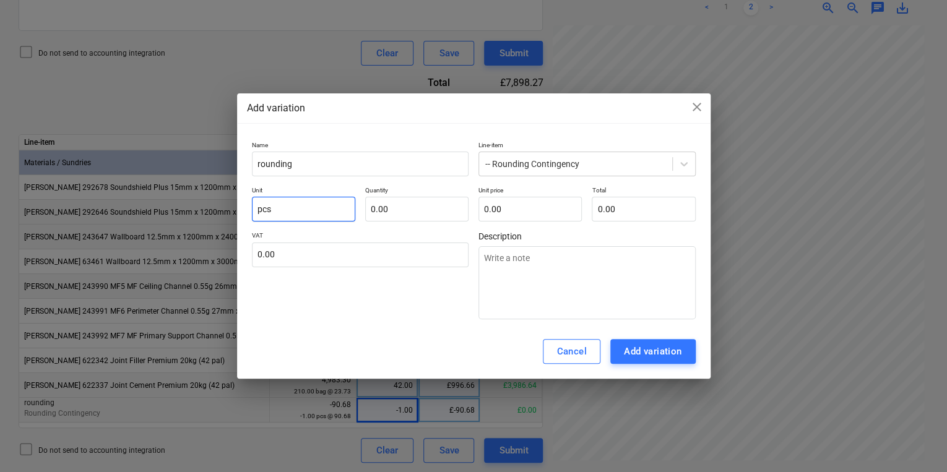
type input "pcs"
type textarea "x"
type input "1.00"
type textarea "x"
type input "9"
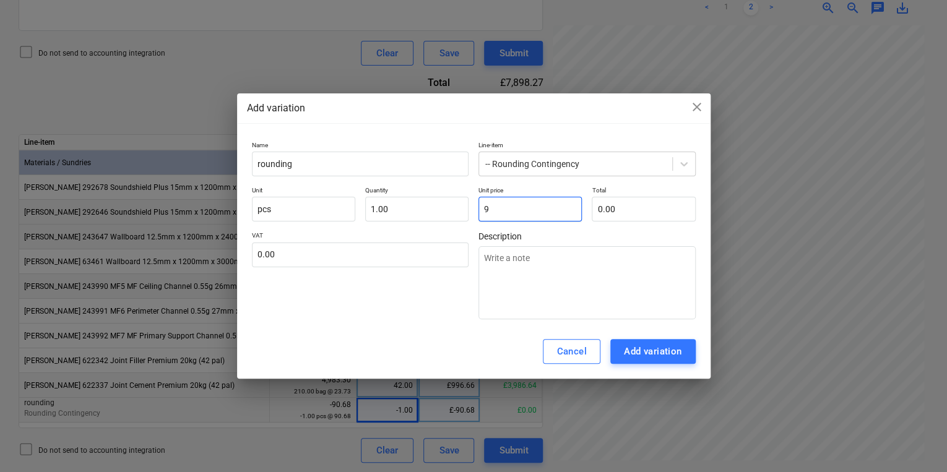
type input "9.00"
type textarea "x"
type input "91"
type input "91.00"
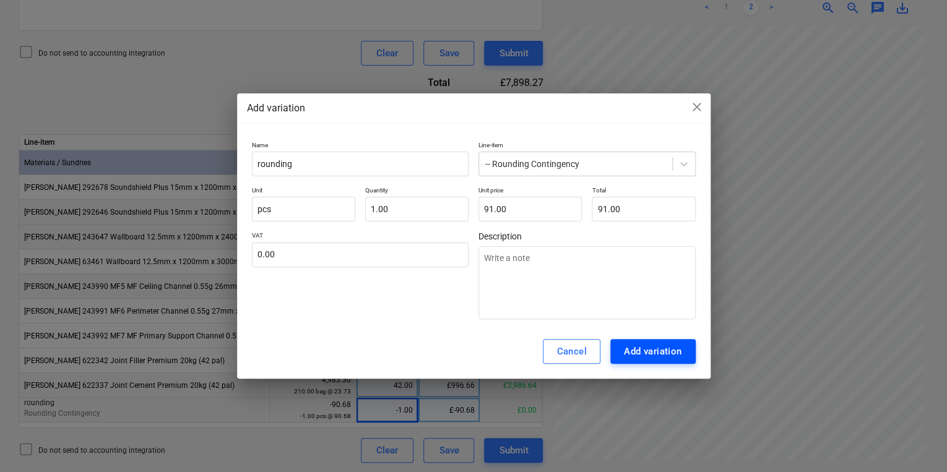
click at [664, 356] on div "Add variation" at bounding box center [653, 352] width 58 height 16
type textarea "x"
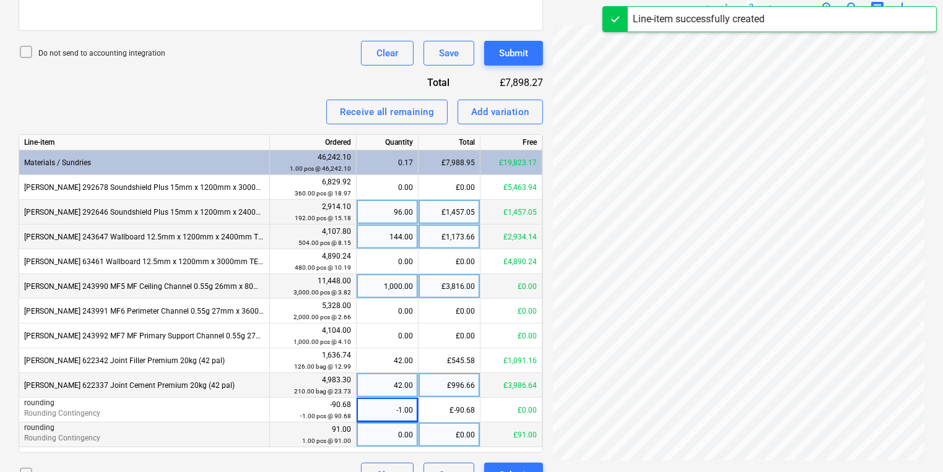
click at [404, 438] on div "0.00" at bounding box center [386, 435] width 51 height 25
type input "1"
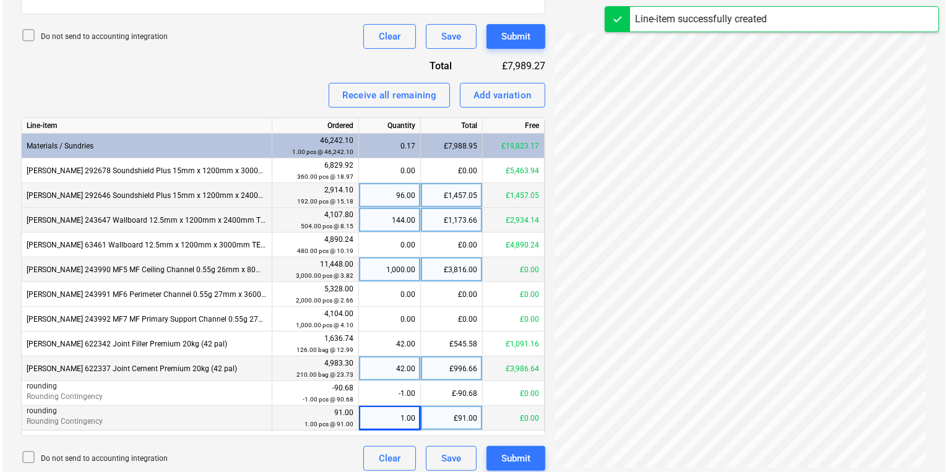
scroll to position [451, 0]
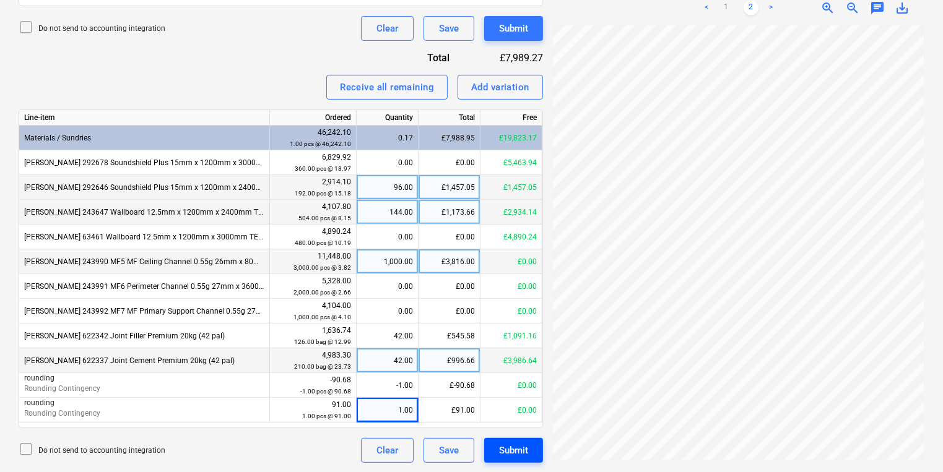
click at [516, 454] on div "Submit" at bounding box center [513, 451] width 29 height 16
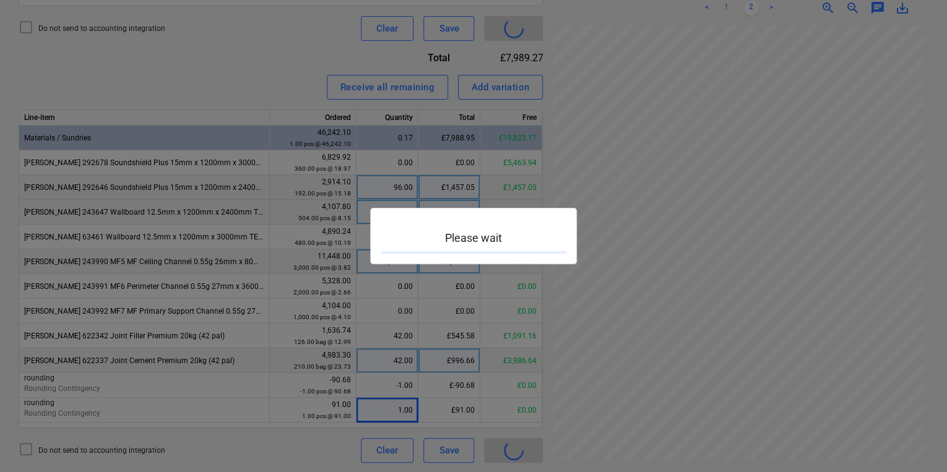
scroll to position [222, 95]
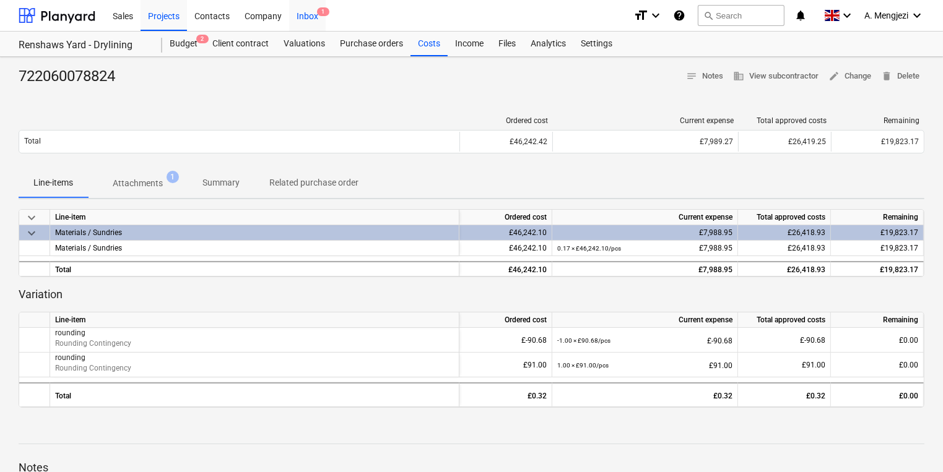
click at [314, 18] on div "Inbox 1" at bounding box center [307, 15] width 37 height 32
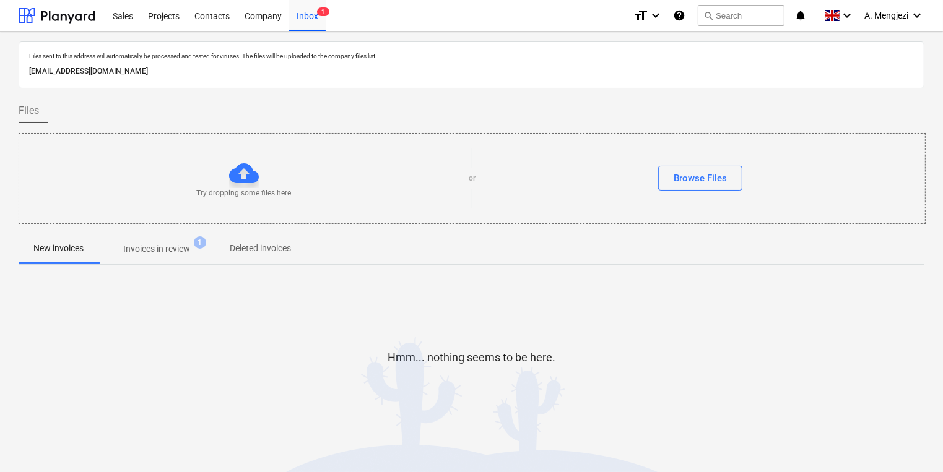
click at [173, 248] on p "Invoices in review" at bounding box center [156, 249] width 67 height 13
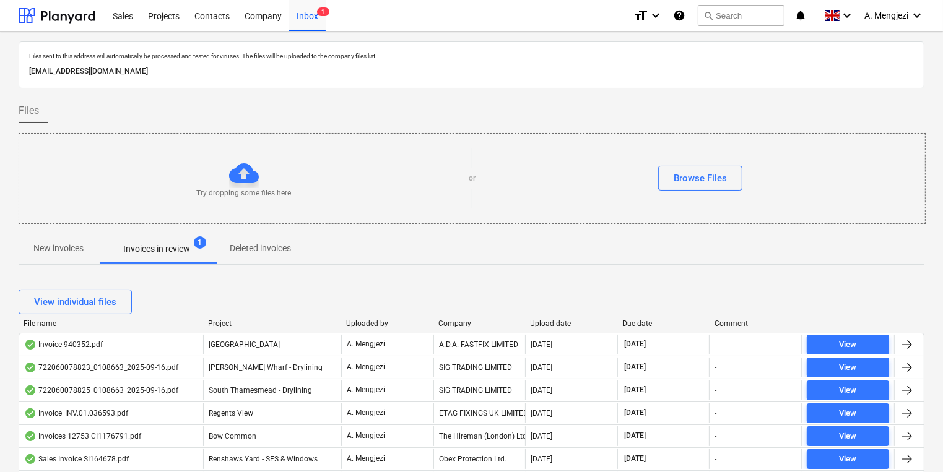
click at [470, 321] on div "Company" at bounding box center [479, 323] width 82 height 9
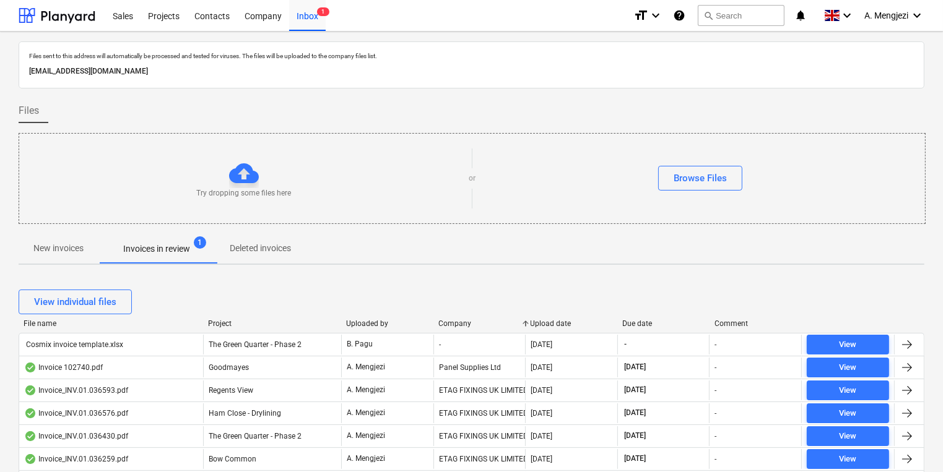
drag, startPoint x: 39, startPoint y: 265, endPoint x: 45, endPoint y: 277, distance: 13.6
click at [45, 277] on div "Files sent to this address will automatically be processed and tested for virus…" at bounding box center [472, 451] width 906 height 821
click at [50, 254] on p "New invoices" at bounding box center [58, 248] width 50 height 13
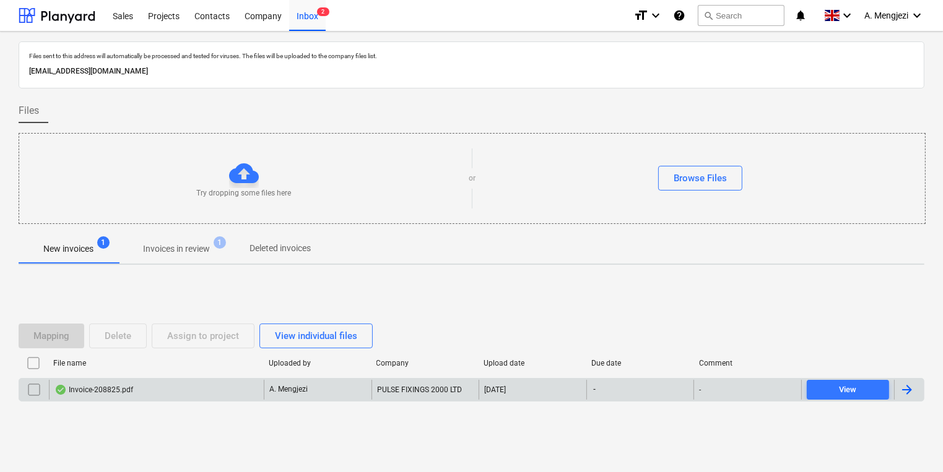
click at [213, 381] on div "Invoice-208825.pdf" at bounding box center [156, 390] width 215 height 20
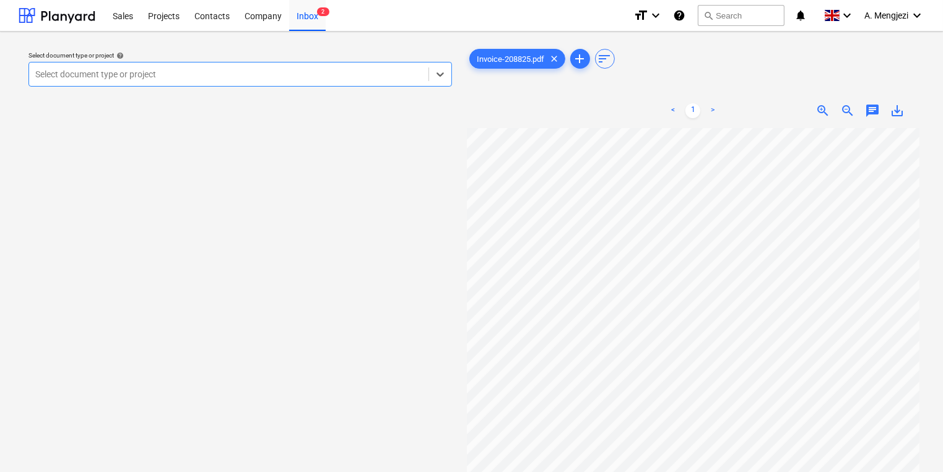
click at [215, 80] on div at bounding box center [228, 74] width 387 height 12
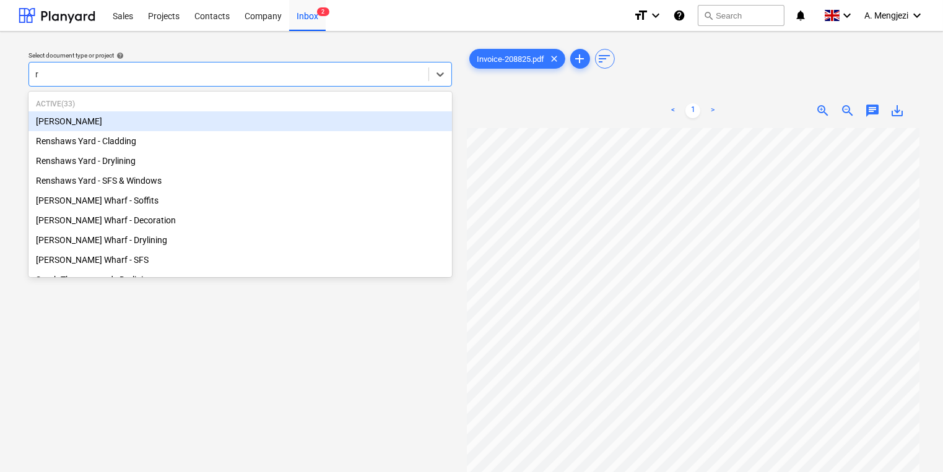
type input "re"
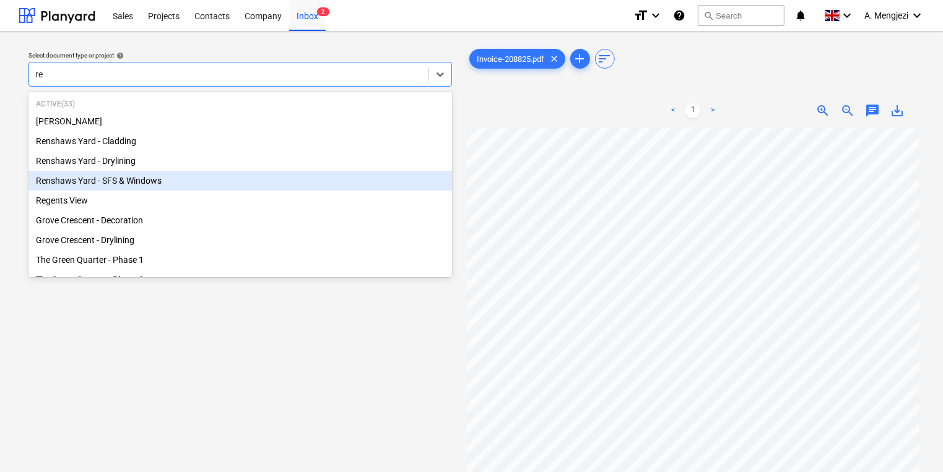
click at [160, 157] on div "Renshaws Yard - Drylining" at bounding box center [239, 161] width 423 height 20
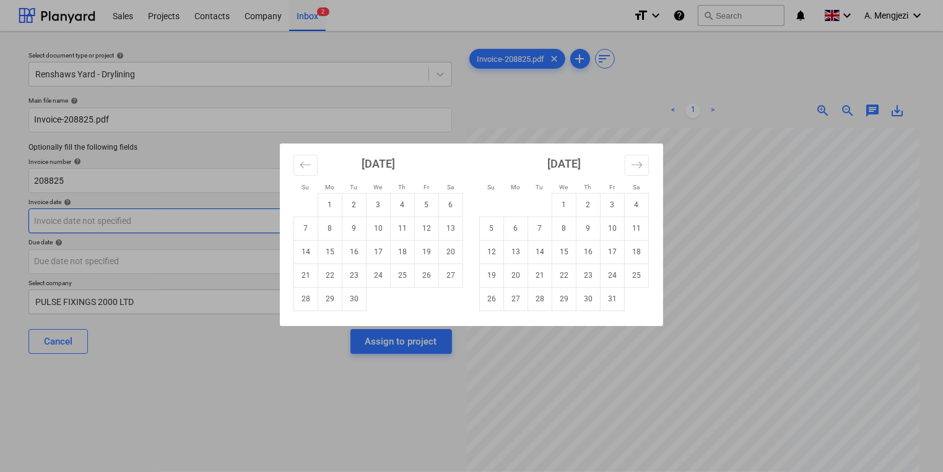
click at [172, 220] on body "Sales Projects Contacts Company Inbox 2 format_size keyboard_arrow_down help se…" at bounding box center [471, 236] width 943 height 472
click at [366, 254] on td "17" at bounding box center [378, 252] width 24 height 24
type input "[DATE]"
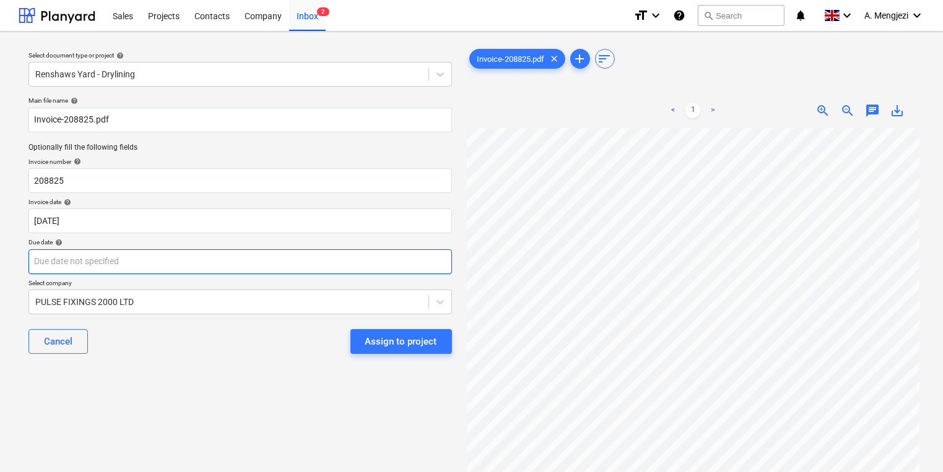
click at [365, 253] on body "Sales Projects Contacts Company Inbox 2 format_size keyboard_arrow_down help se…" at bounding box center [471, 236] width 943 height 472
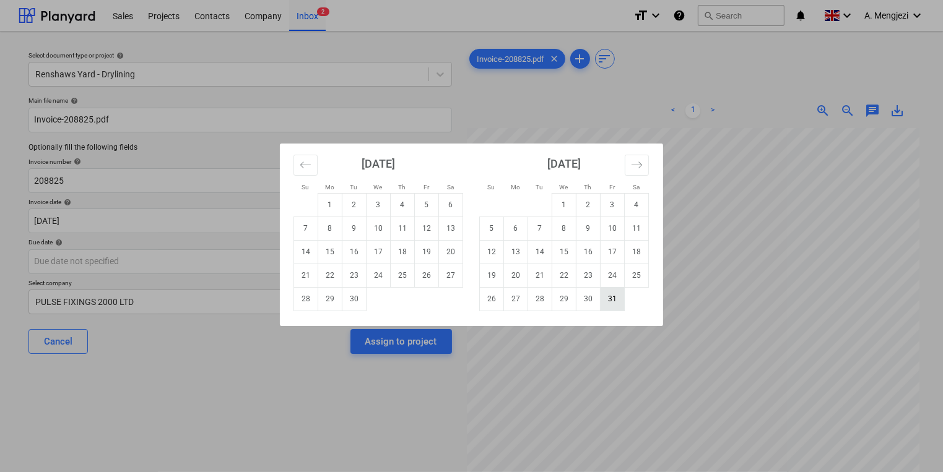
click at [612, 305] on td "31" at bounding box center [612, 299] width 24 height 24
type input "[DATE]"
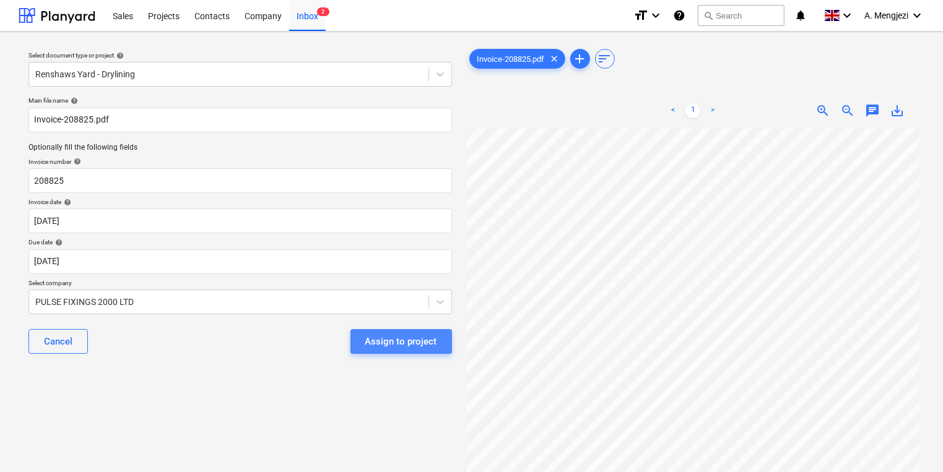
click at [362, 339] on button "Assign to project" at bounding box center [401, 341] width 102 height 25
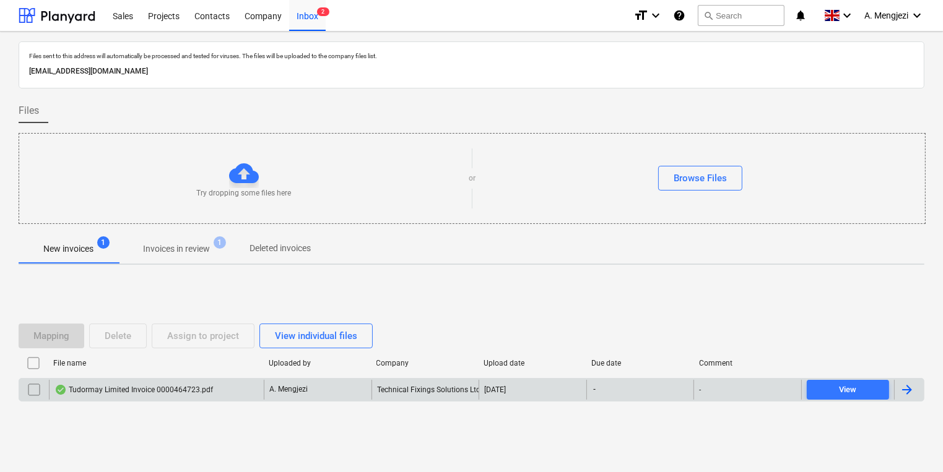
click at [154, 390] on div "Tudormay Limited Invoice 0000464723.pdf" at bounding box center [133, 390] width 158 height 10
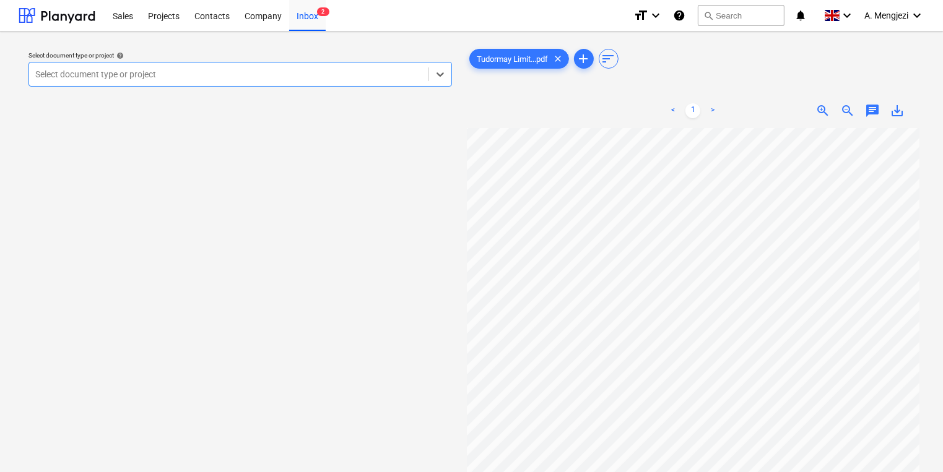
scroll to position [222, 0]
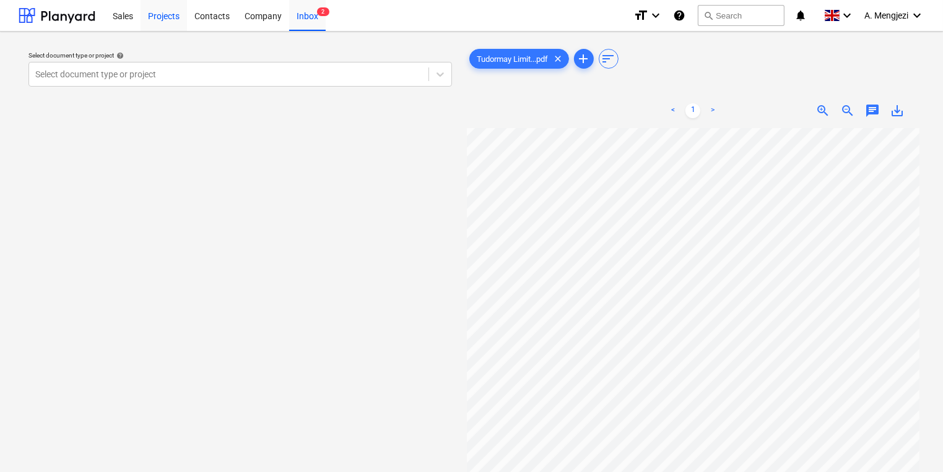
click at [176, 15] on div "Projects" at bounding box center [164, 15] width 46 height 32
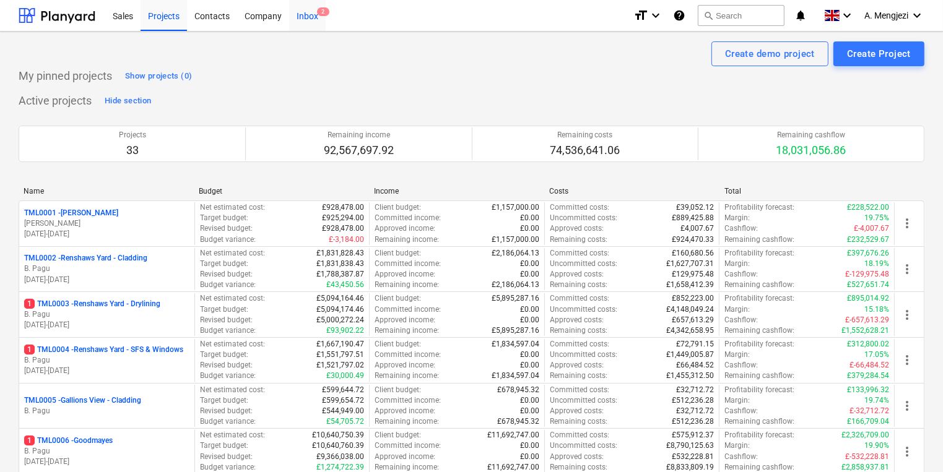
click at [324, 14] on span "2" at bounding box center [323, 11] width 12 height 9
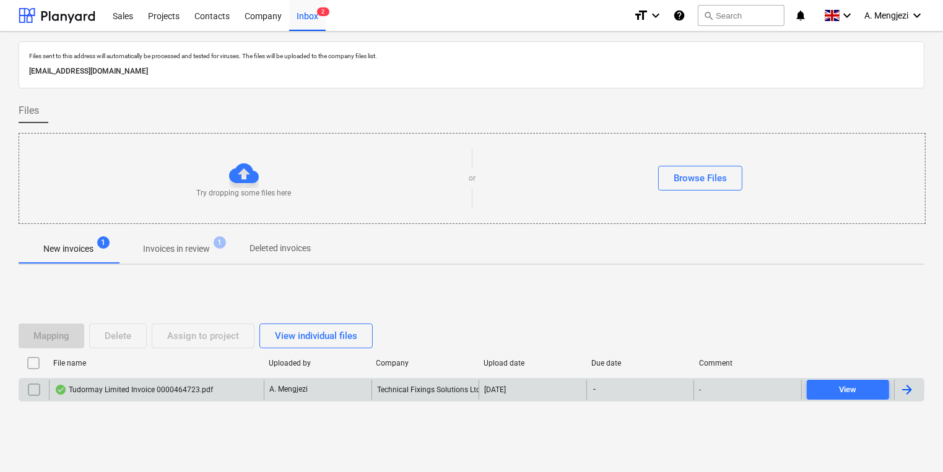
click at [201, 397] on div "Tudormay Limited Invoice 0000464723.pdf" at bounding box center [156, 390] width 215 height 20
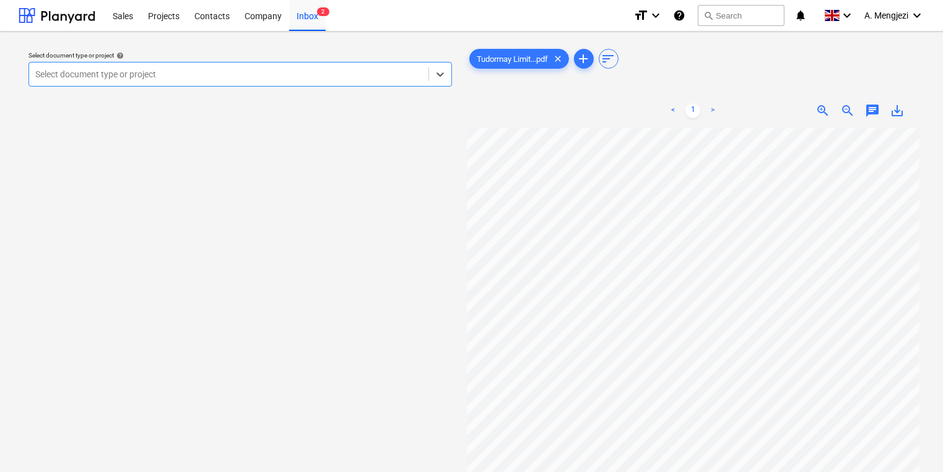
scroll to position [24, 0]
click at [223, 86] on div "Select document type or project" at bounding box center [239, 74] width 423 height 25
type input "sout"
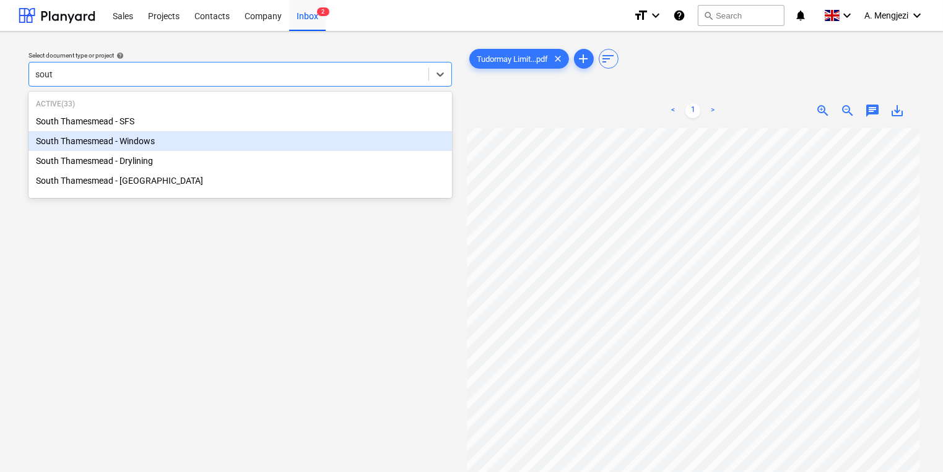
click at [343, 149] on div "South Thamesmead - Windows" at bounding box center [239, 141] width 423 height 20
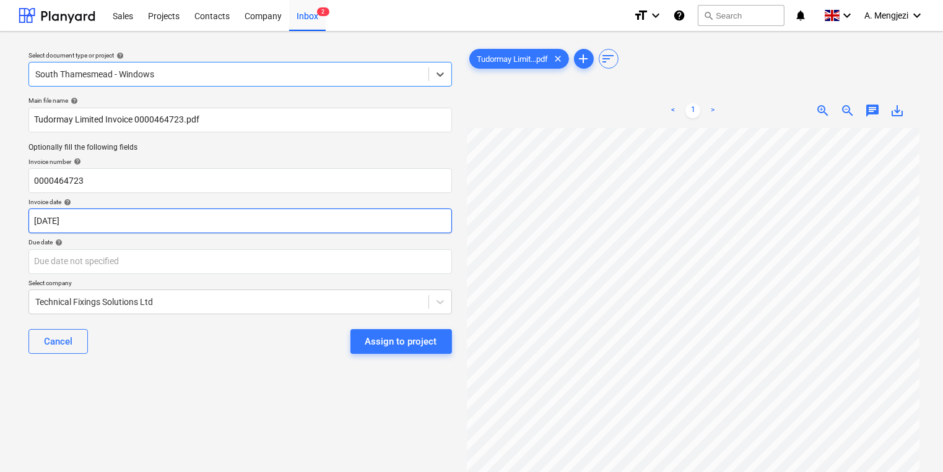
click at [324, 227] on body "Sales Projects Contacts Company Inbox 2 format_size keyboard_arrow_down help se…" at bounding box center [471, 236] width 943 height 472
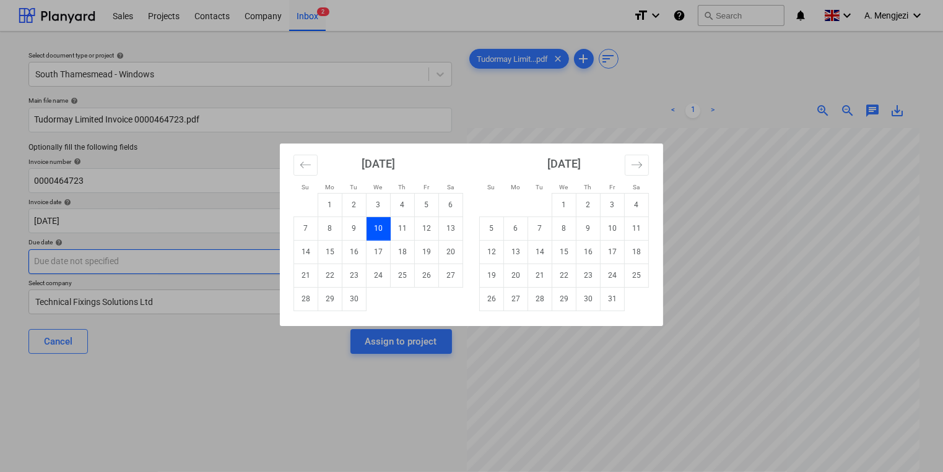
click at [354, 250] on td "16" at bounding box center [354, 252] width 24 height 24
type input "[DATE]"
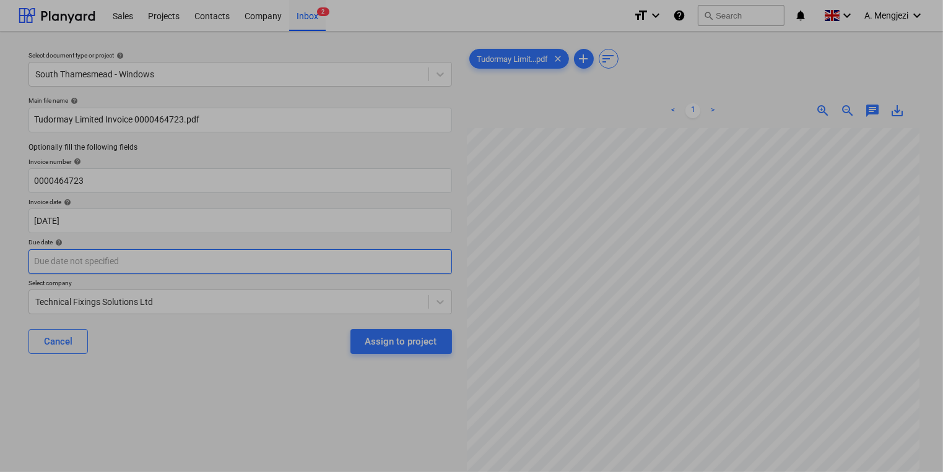
click at [354, 250] on body "Sales Projects Contacts Company Inbox 2 format_size keyboard_arrow_down help se…" at bounding box center [471, 236] width 943 height 472
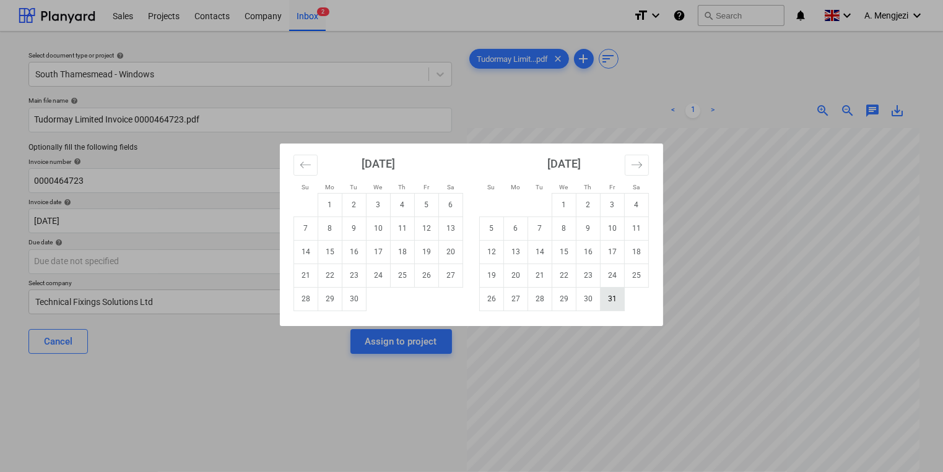
click at [621, 304] on td "31" at bounding box center [612, 299] width 24 height 24
type input "[DATE]"
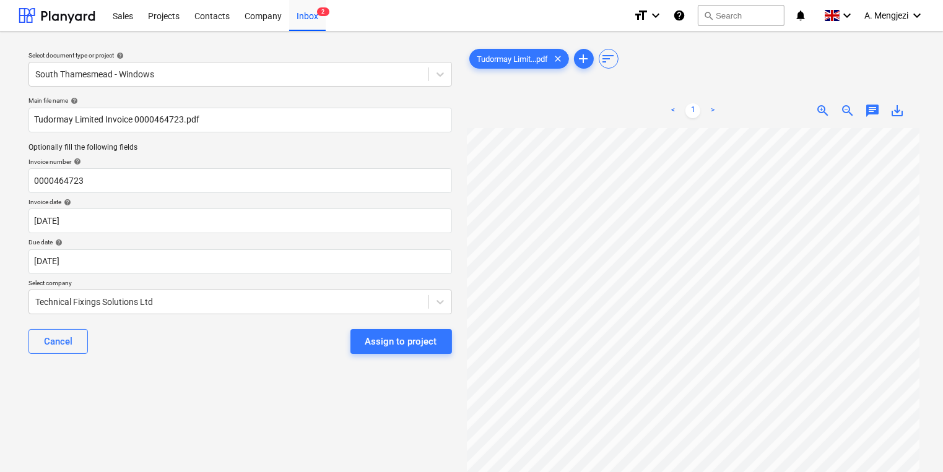
click at [461, 340] on div "Select document type or project help South Thamesmead - Windows Main file name …" at bounding box center [240, 305] width 443 height 529
click at [438, 339] on button "Assign to project" at bounding box center [401, 341] width 102 height 25
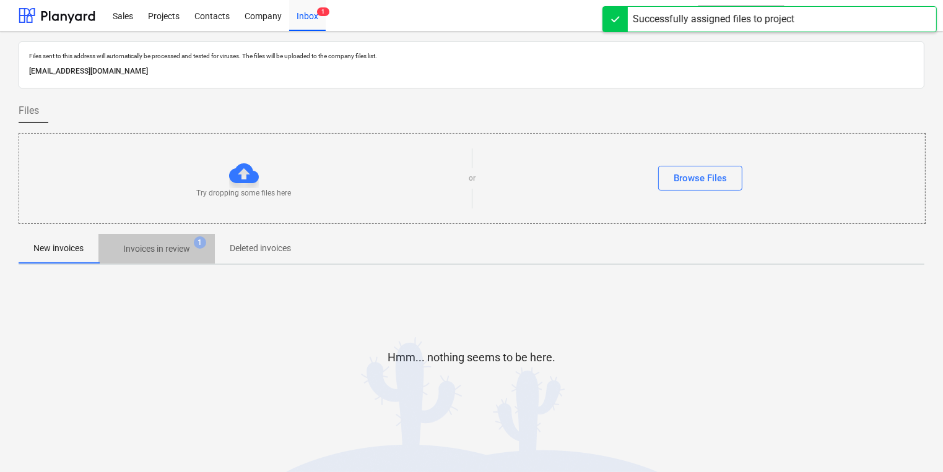
click at [160, 245] on p "Invoices in review" at bounding box center [156, 249] width 67 height 13
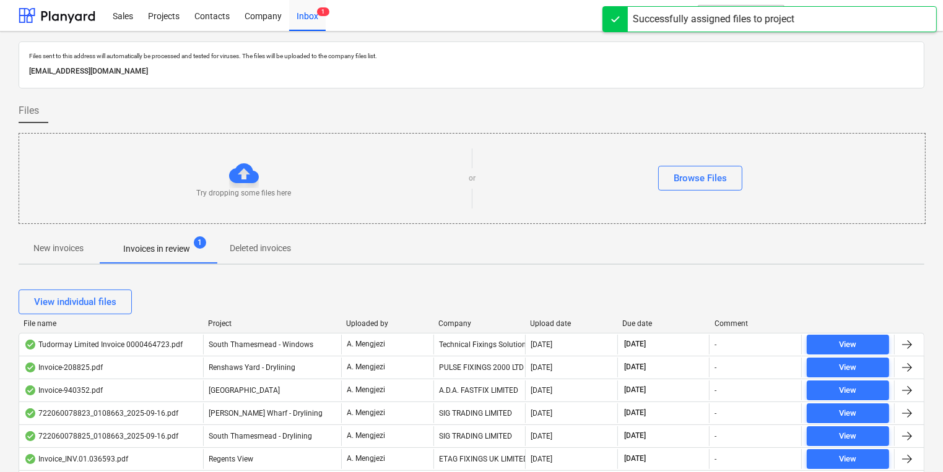
click at [451, 324] on div "Company" at bounding box center [479, 323] width 82 height 9
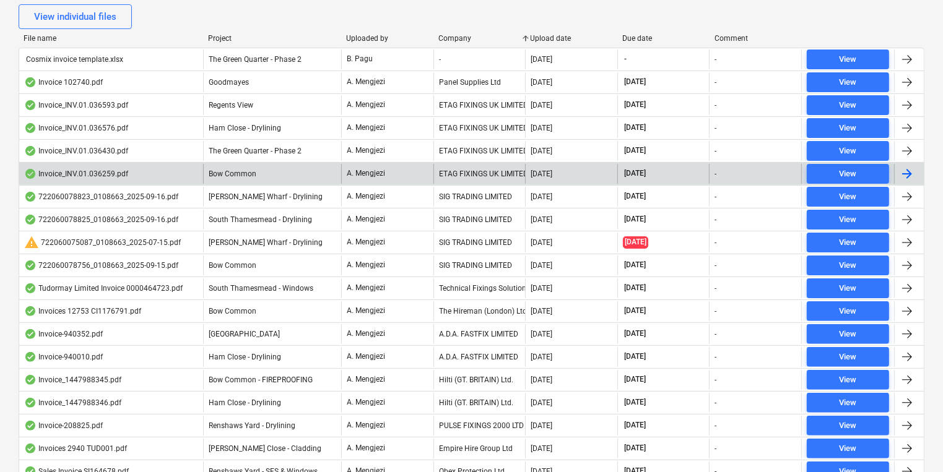
scroll to position [303, 0]
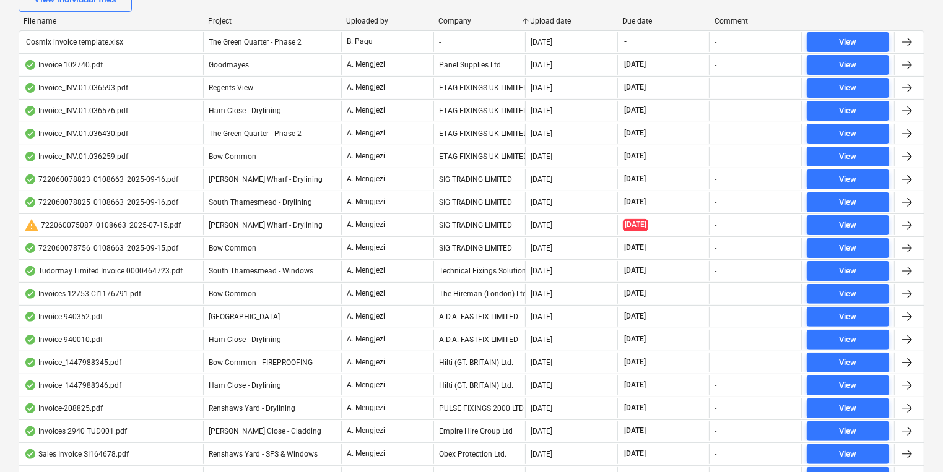
click at [217, 17] on div "Project" at bounding box center [272, 21] width 128 height 9
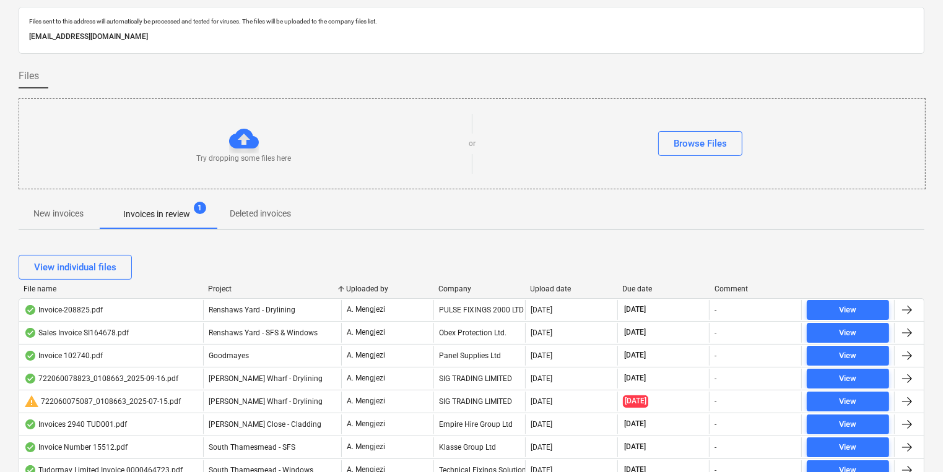
scroll to position [6, 0]
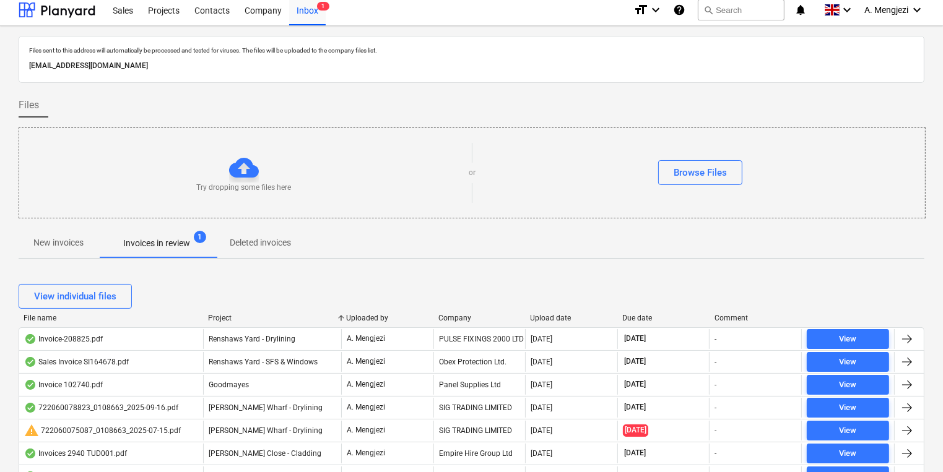
click at [612, 249] on div "New invoices Invoices in review 1 Deleted invoices" at bounding box center [472, 243] width 906 height 30
click at [641, 138] on div "Try dropping some files here or Browse Files" at bounding box center [472, 173] width 906 height 70
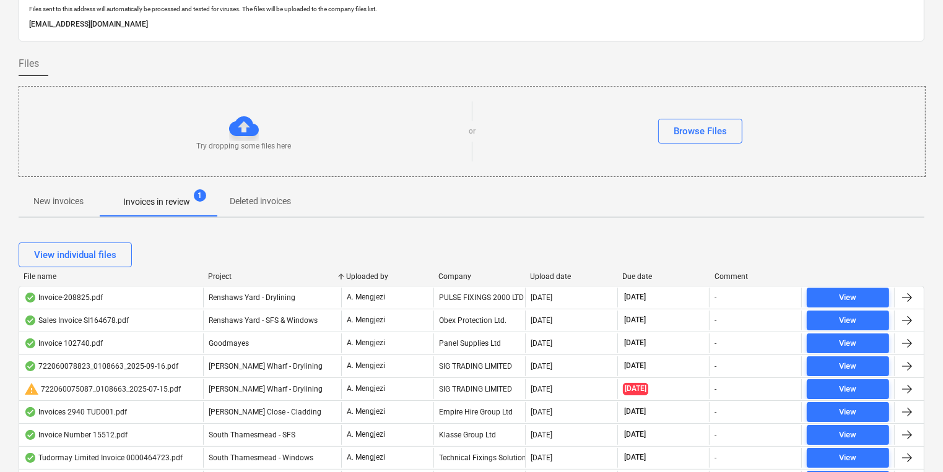
scroll to position [0, 0]
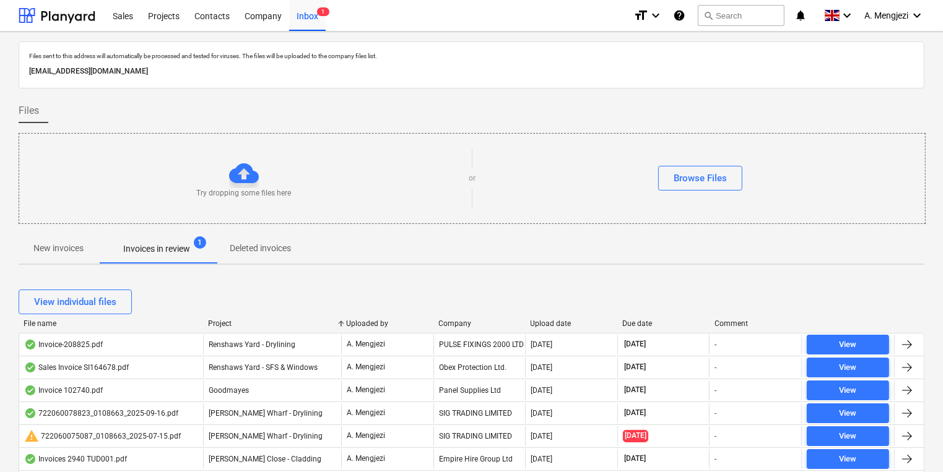
click at [520, 115] on div "Files" at bounding box center [472, 110] width 906 height 25
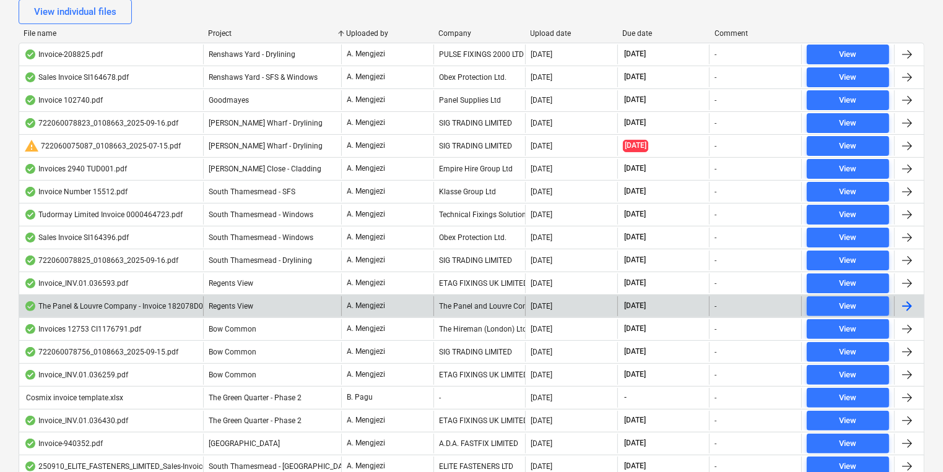
scroll to position [297, 0]
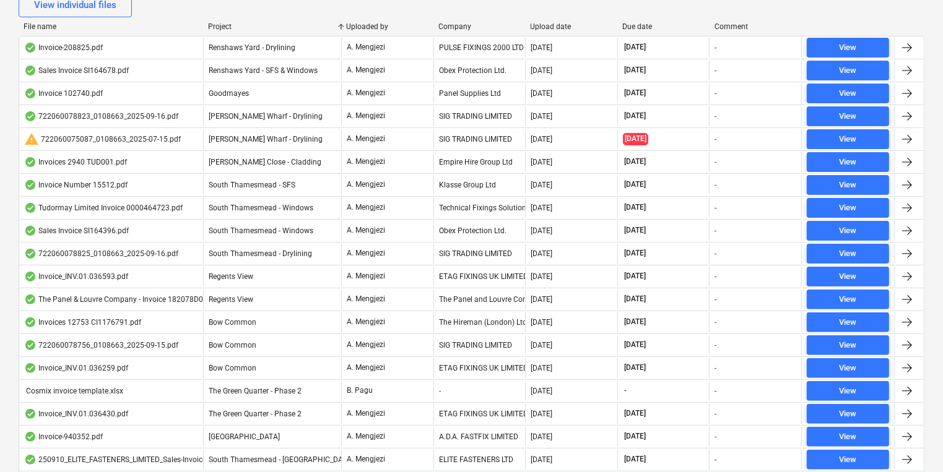
click at [215, 24] on div "Project" at bounding box center [272, 26] width 128 height 9
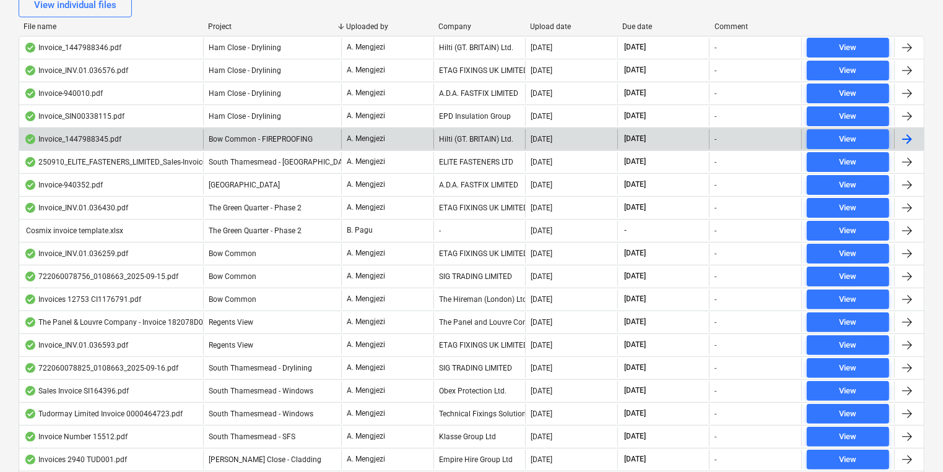
click at [451, 136] on div "Hilti (GT. BRITAIN) Ltd." at bounding box center [479, 139] width 92 height 20
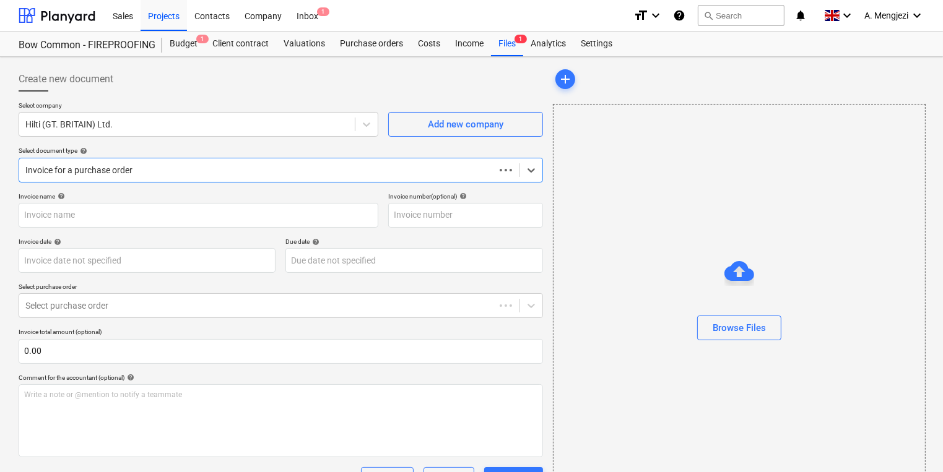
type input "1447988345"
type input "[DATE]"
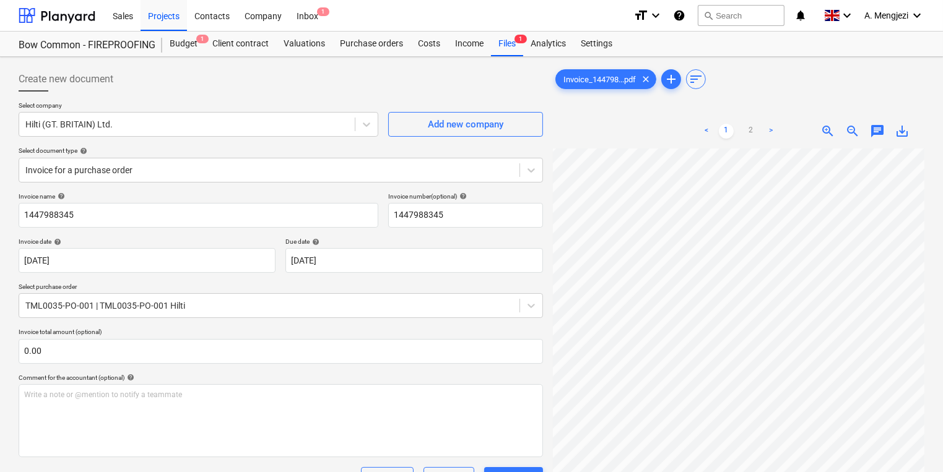
scroll to position [92, 45]
click at [324, 10] on span "1" at bounding box center [323, 11] width 12 height 9
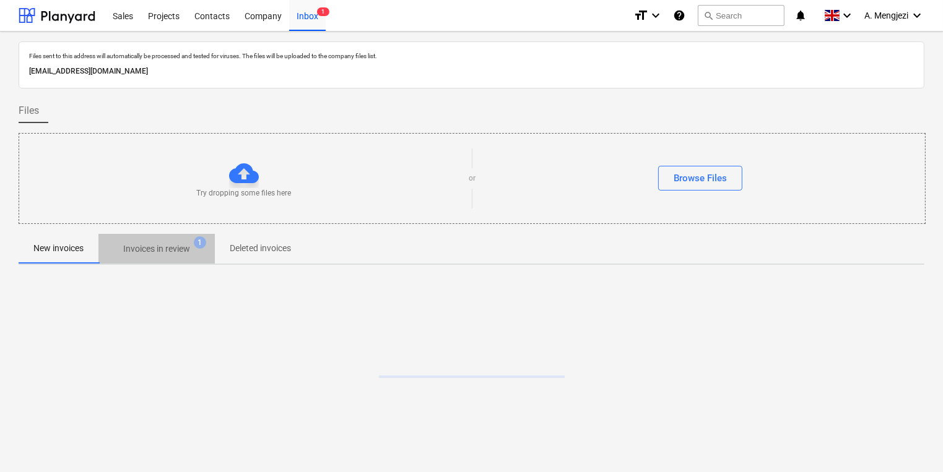
drag, startPoint x: 161, startPoint y: 246, endPoint x: 184, endPoint y: 262, distance: 28.4
click at [161, 246] on p "Invoices in review" at bounding box center [156, 249] width 67 height 13
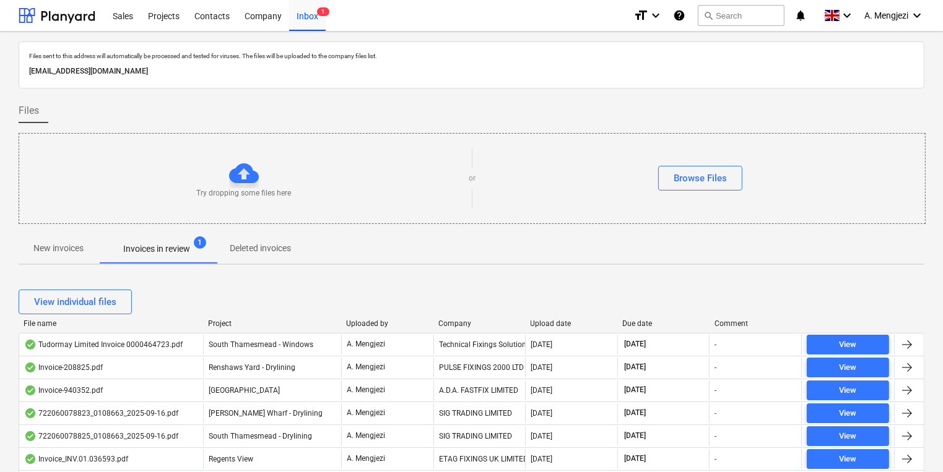
click at [218, 322] on div "Project" at bounding box center [272, 323] width 128 height 9
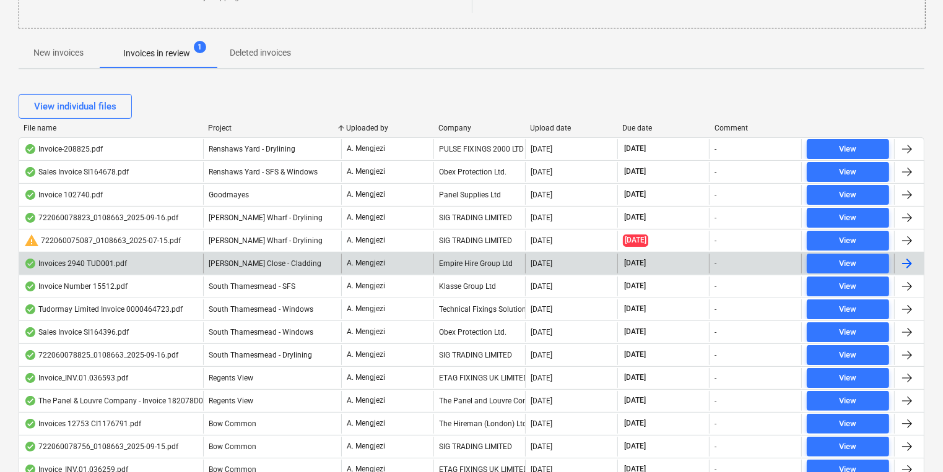
scroll to position [198, 0]
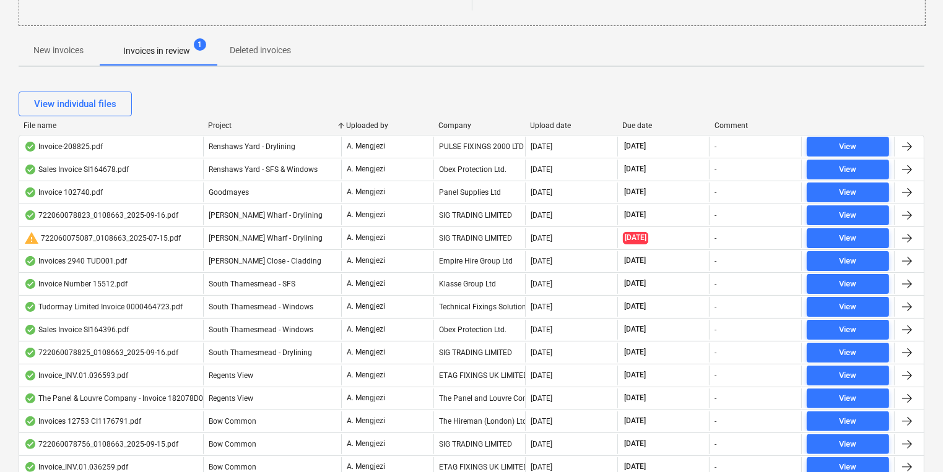
click at [223, 123] on div "Project" at bounding box center [272, 125] width 128 height 9
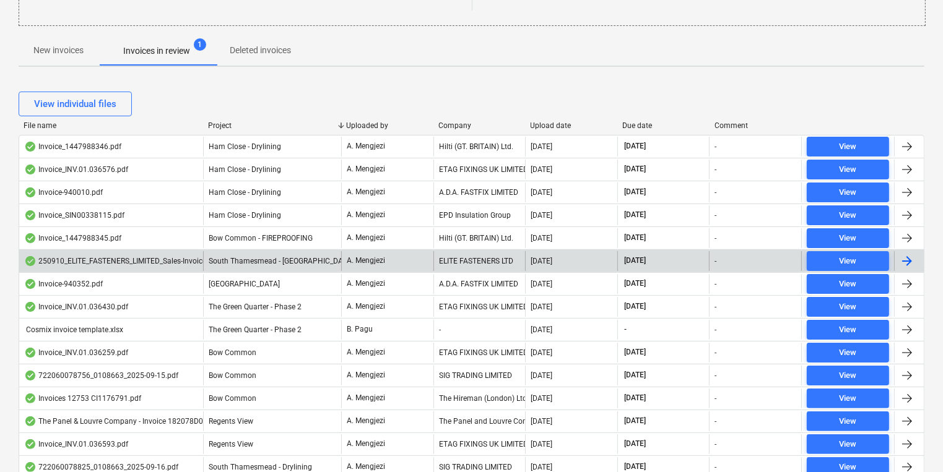
click at [456, 260] on div "ELITE FASTENERS LTD" at bounding box center [479, 261] width 92 height 20
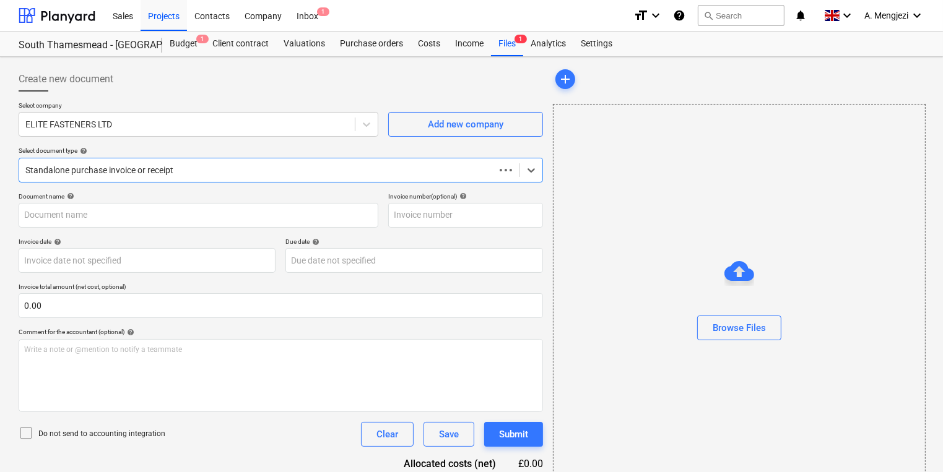
type input "79615"
type input "[DATE]"
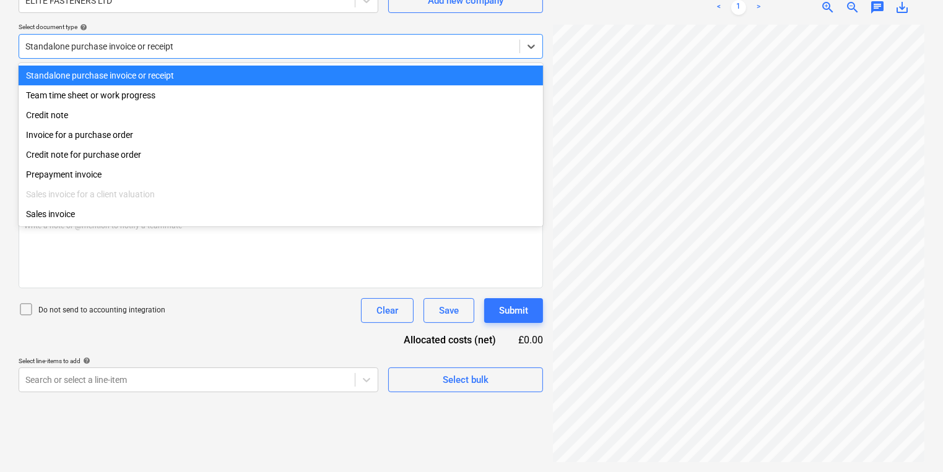
drag, startPoint x: 338, startPoint y: 51, endPoint x: 332, endPoint y: 59, distance: 10.2
click at [337, 53] on div "Standalone purchase invoice or receipt" at bounding box center [269, 46] width 500 height 17
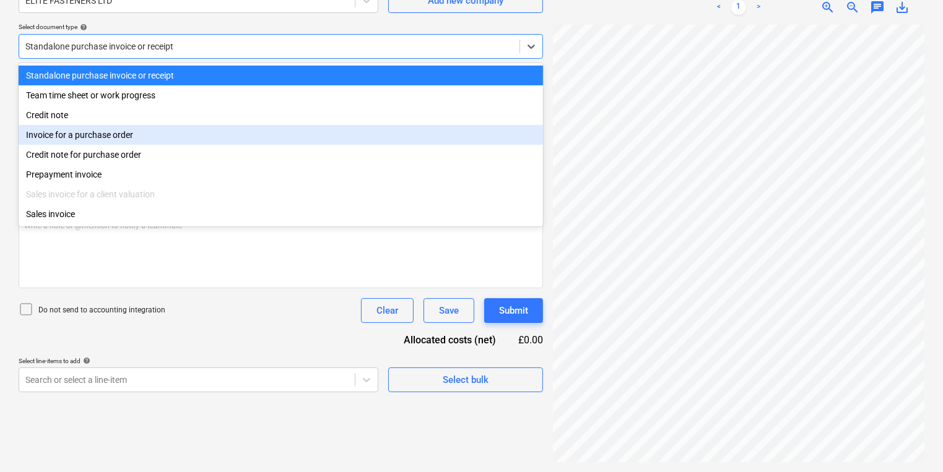
click at [292, 132] on div "Invoice for a purchase order" at bounding box center [281, 135] width 524 height 20
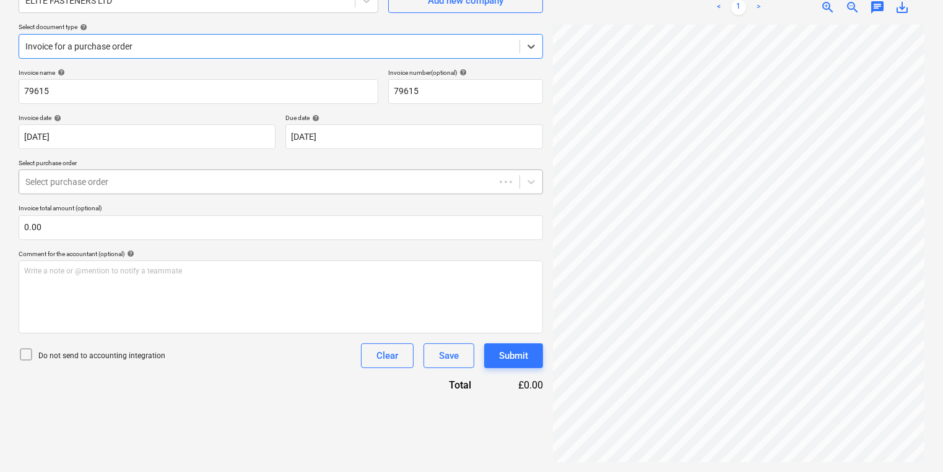
click at [273, 176] on div at bounding box center [256, 182] width 463 height 12
drag, startPoint x: 426, startPoint y: 205, endPoint x: 424, endPoint y: 199, distance: 6.5
click at [425, 203] on div "Invoice name help 79615 Invoice number (optional) help 79615 Invoice date help …" at bounding box center [281, 231] width 524 height 324
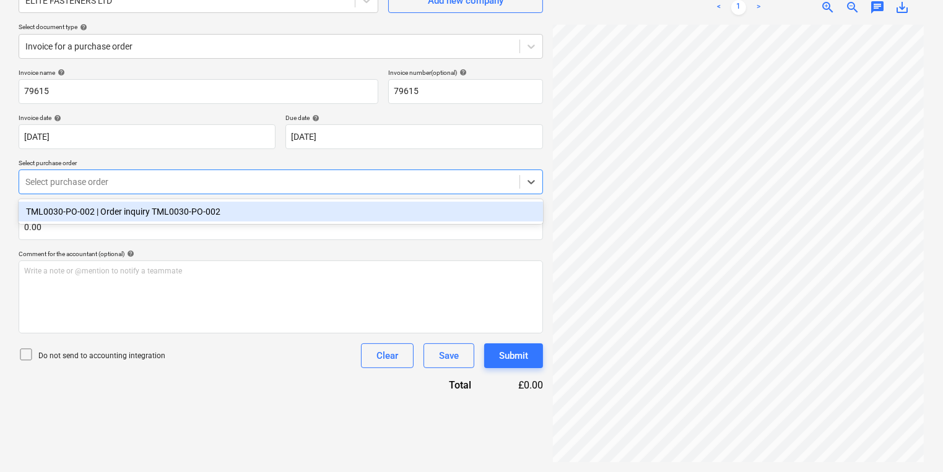
click at [423, 193] on div "Select purchase order" at bounding box center [281, 182] width 524 height 25
click at [358, 220] on div "TML0030-PO-002 | Order inquiry TML0030-PO-002" at bounding box center [281, 212] width 524 height 20
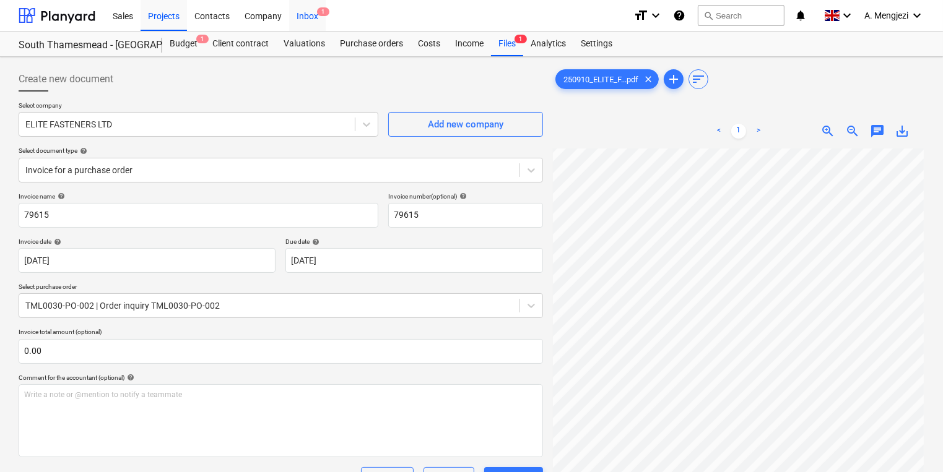
click at [309, 12] on div "Inbox 1" at bounding box center [307, 15] width 37 height 32
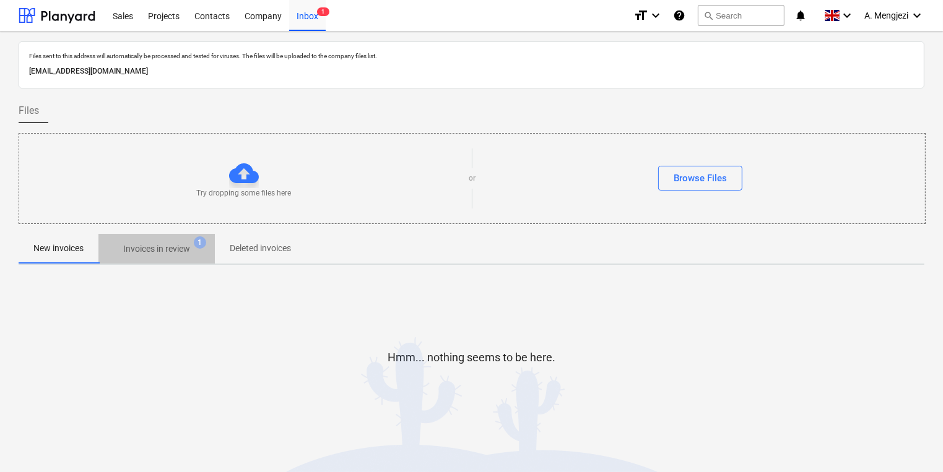
click at [194, 252] on span "Invoices in review 1" at bounding box center [156, 249] width 87 height 13
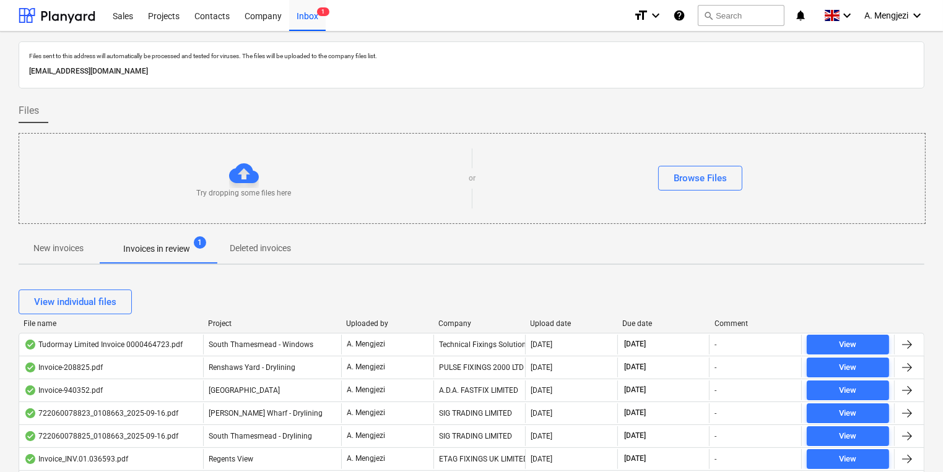
click at [235, 323] on div "Project" at bounding box center [272, 323] width 128 height 9
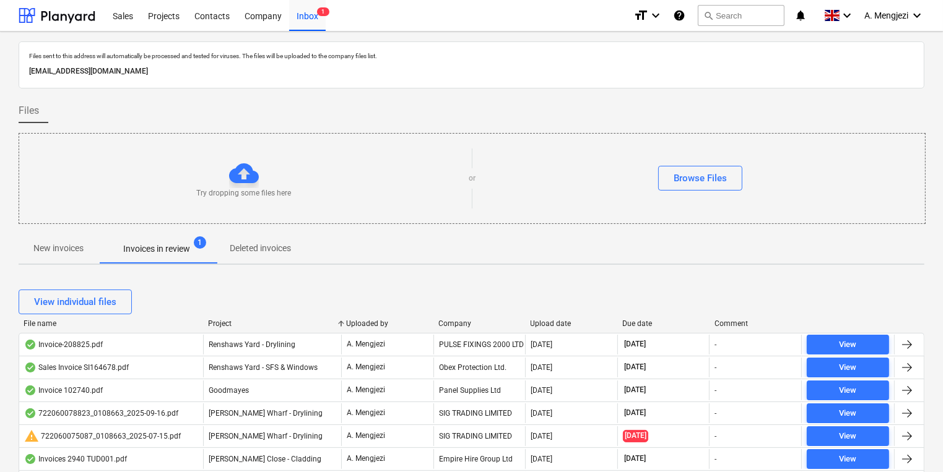
click at [235, 323] on div "Project" at bounding box center [272, 323] width 128 height 9
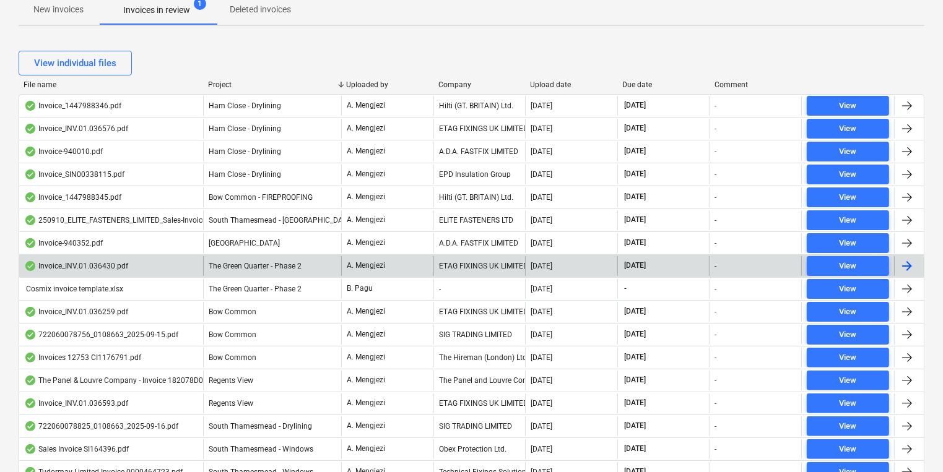
scroll to position [248, 0]
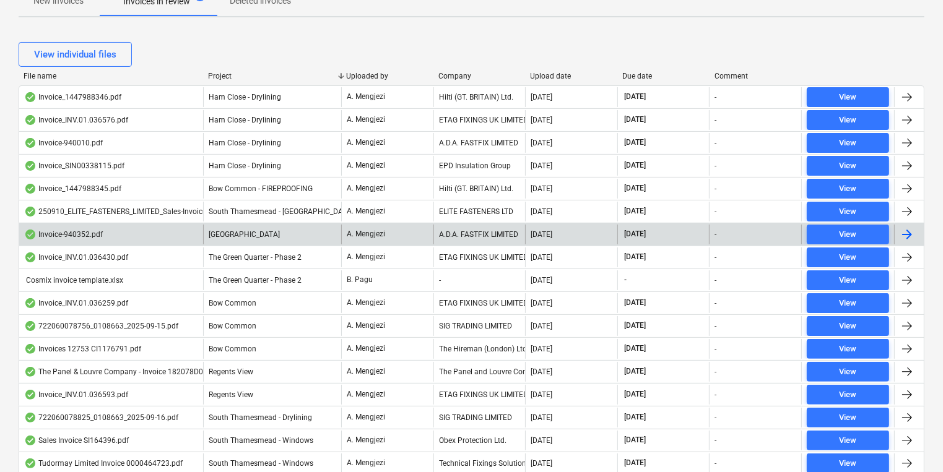
click at [459, 228] on div "A.D.A. FASTFIX LIMITED" at bounding box center [479, 235] width 92 height 20
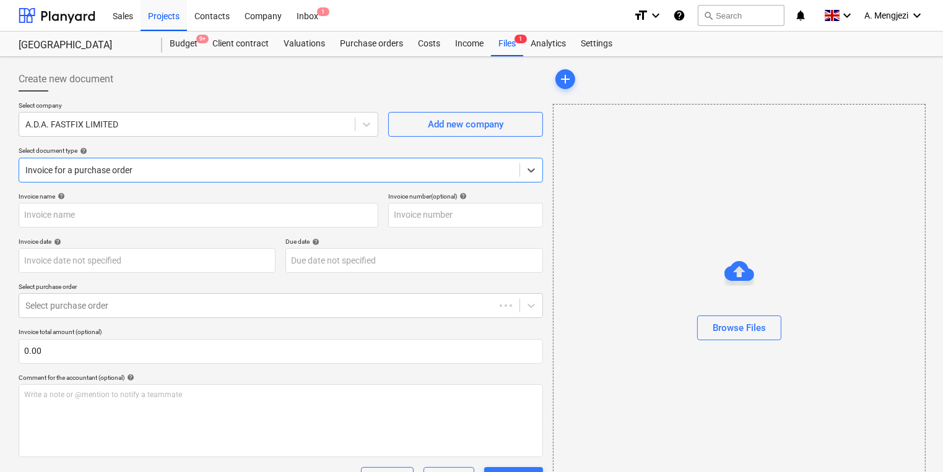
type input "940352"
type input "[DATE]"
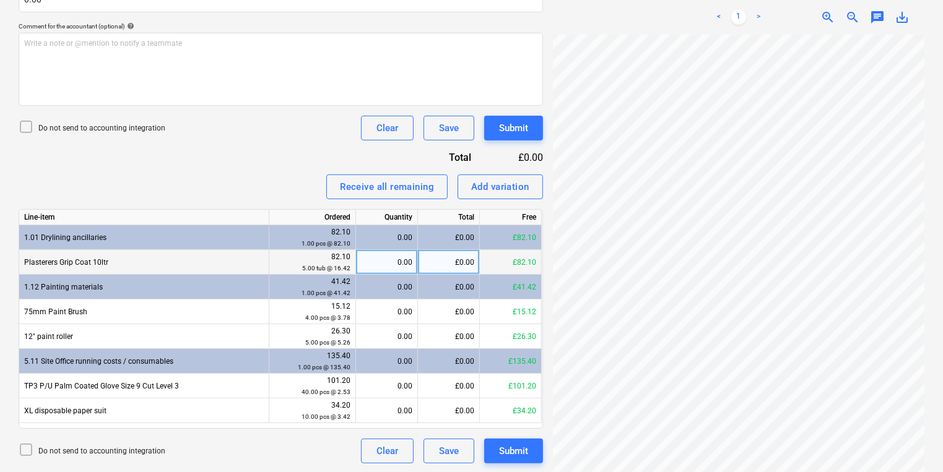
scroll to position [352, 0]
click at [407, 257] on div "0.00" at bounding box center [386, 261] width 51 height 25
type input "6"
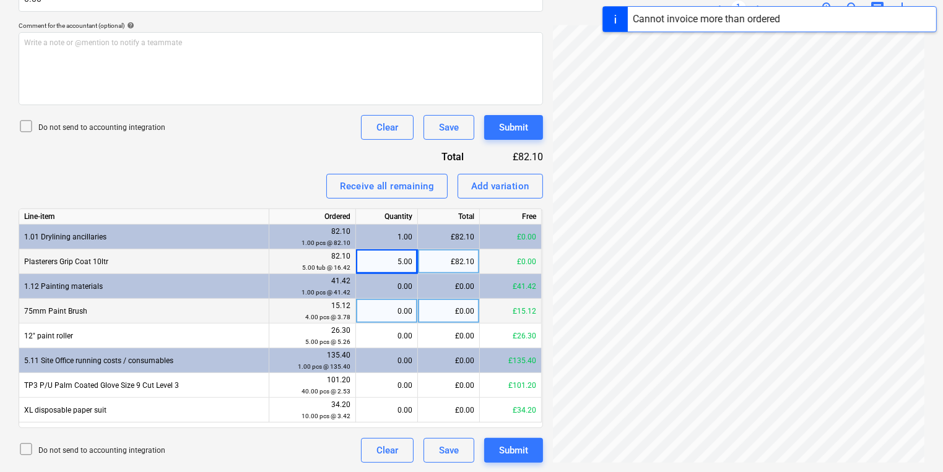
click at [400, 311] on div "0.00" at bounding box center [386, 311] width 51 height 25
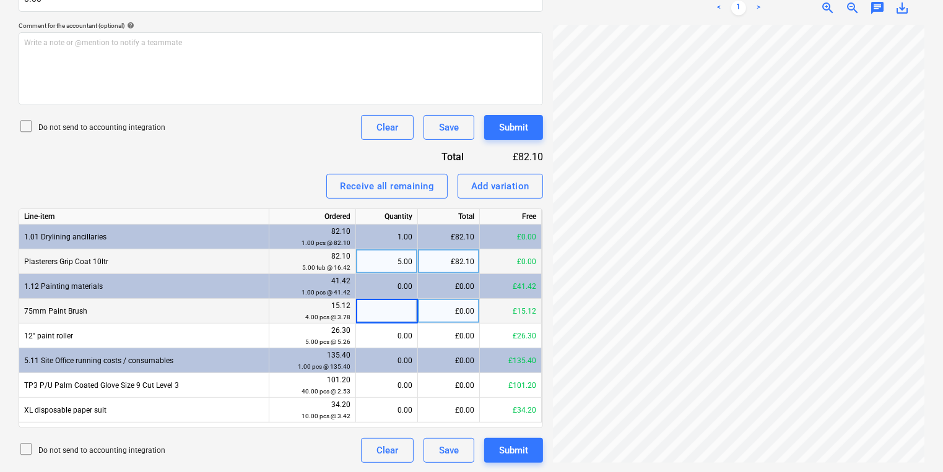
type input "4"
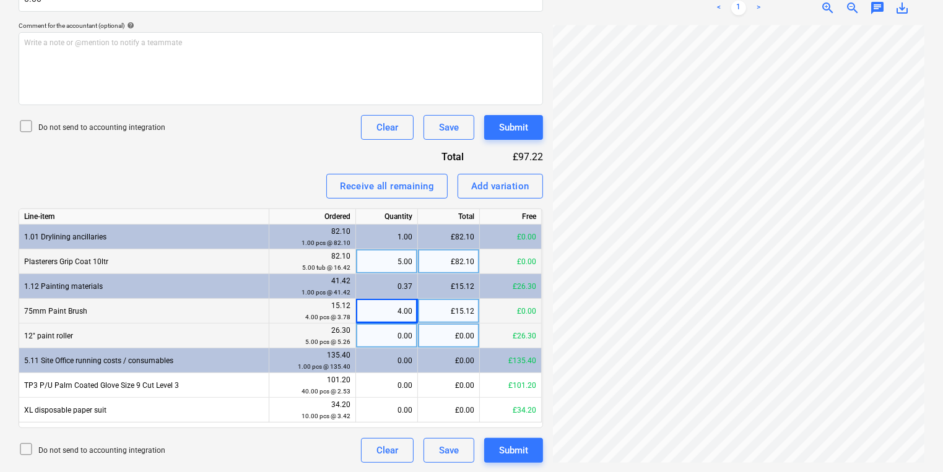
click at [375, 337] on div "0.00" at bounding box center [386, 336] width 51 height 25
type input "5"
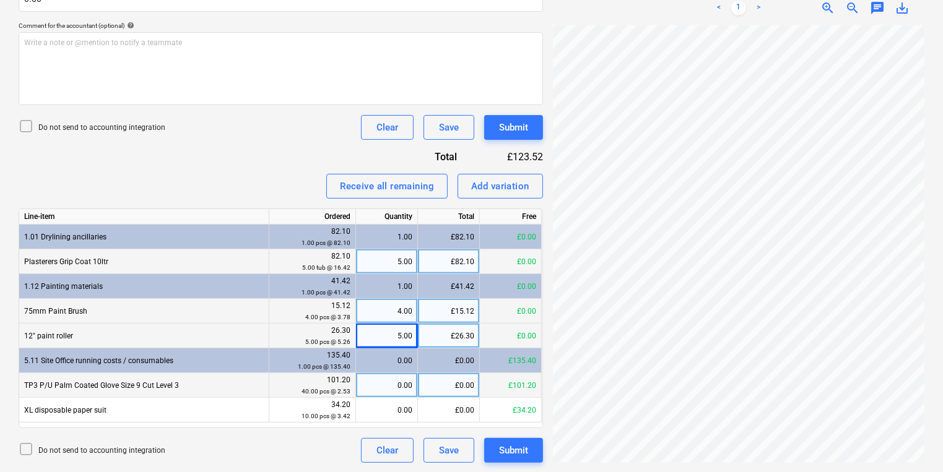
click at [384, 379] on div "0.00" at bounding box center [386, 385] width 51 height 25
type input "40"
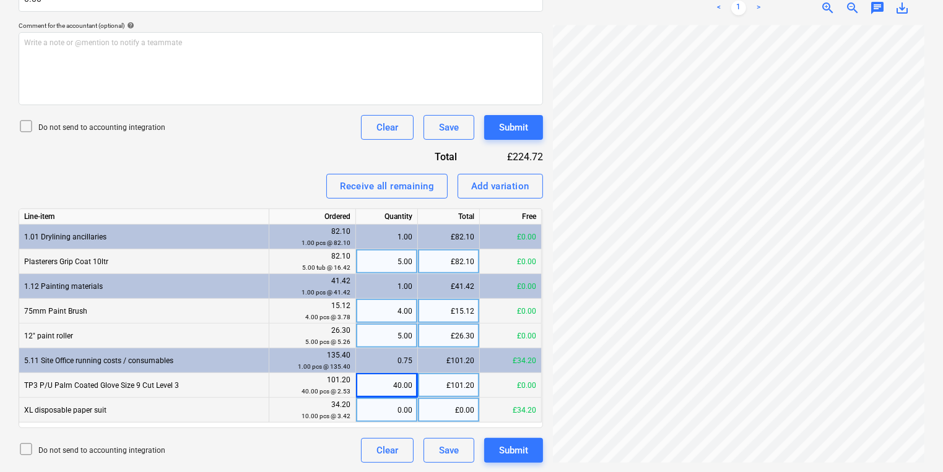
click at [392, 403] on div "0.00" at bounding box center [386, 410] width 51 height 25
type input "10"
click at [482, 184] on div "Add variation" at bounding box center [500, 186] width 58 height 16
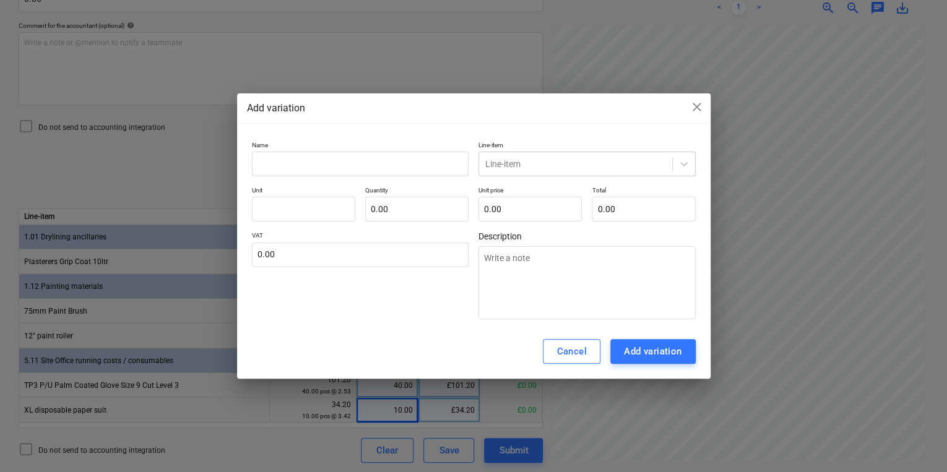
click at [393, 176] on div "Name Line-item Line-item Unit Quantity 0.00 Unit price 0.00 Total 0.00 VAT 0.00…" at bounding box center [474, 230] width 444 height 179
click at [396, 167] on input "text" at bounding box center [360, 164] width 217 height 25
type textarea "x"
type input "r"
type textarea "x"
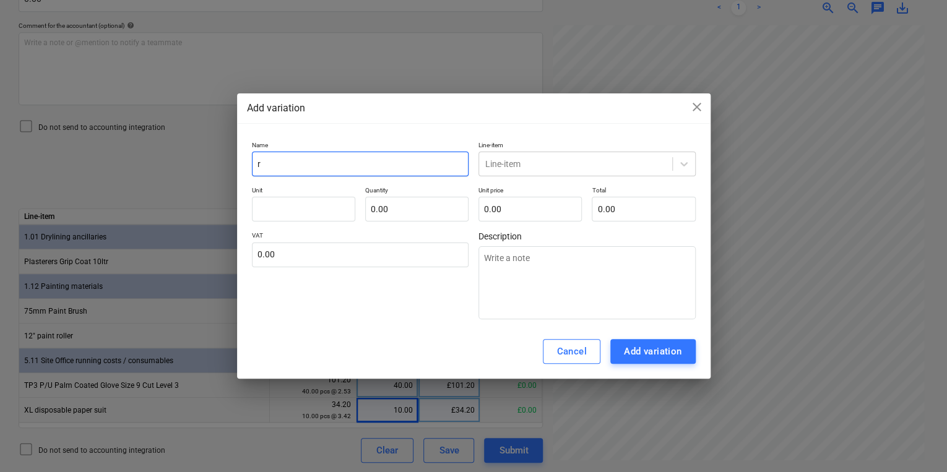
type input "ro"
type textarea "x"
type input "roun"
type textarea "x"
type input "round"
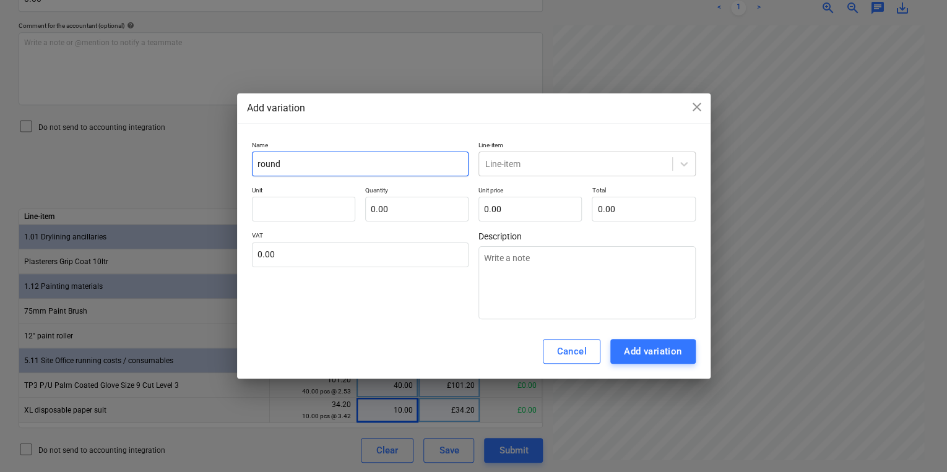
type textarea "x"
type input "roundn"
type textarea "x"
type input "roundng"
type textarea "x"
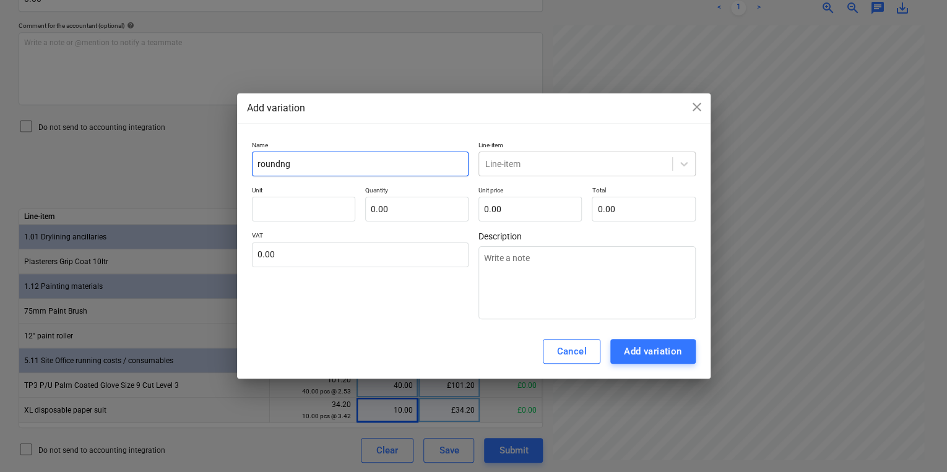
type input "roundn"
type textarea "x"
type input "round"
type textarea "x"
type input "roundi"
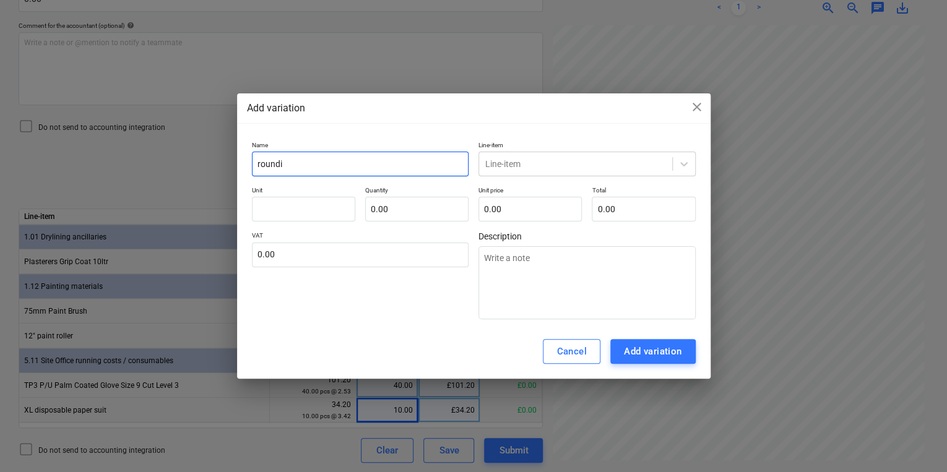
type textarea "x"
type input "roundin"
type textarea "x"
type input "rounding"
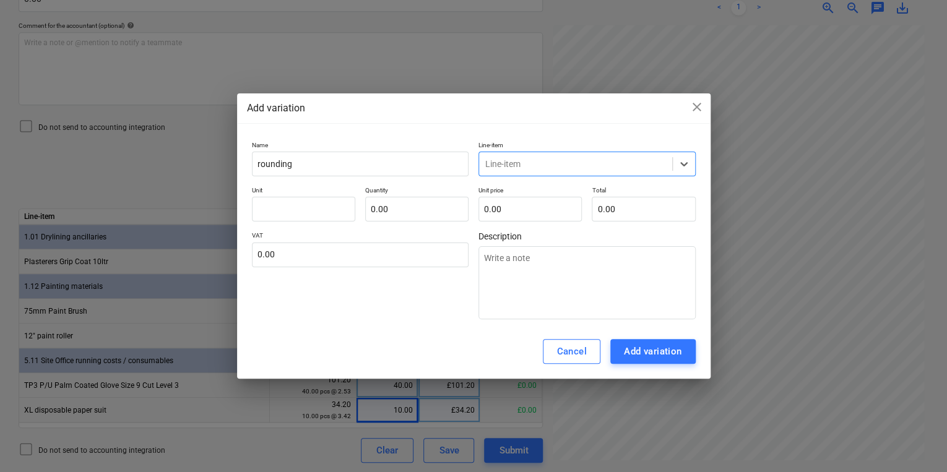
drag, startPoint x: 500, startPoint y: 130, endPoint x: 506, endPoint y: 145, distance: 15.9
click at [505, 144] on div "Add variation close Name rounding Line-item option , selected. Select is focuse…" at bounding box center [474, 236] width 474 height 286
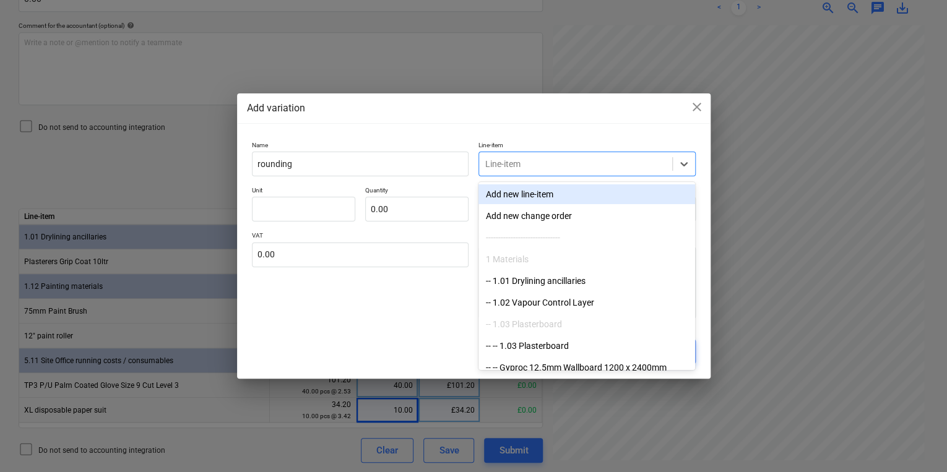
drag, startPoint x: 506, startPoint y: 145, endPoint x: 519, endPoint y: 165, distance: 24.5
click at [519, 165] on div at bounding box center [575, 164] width 181 height 12
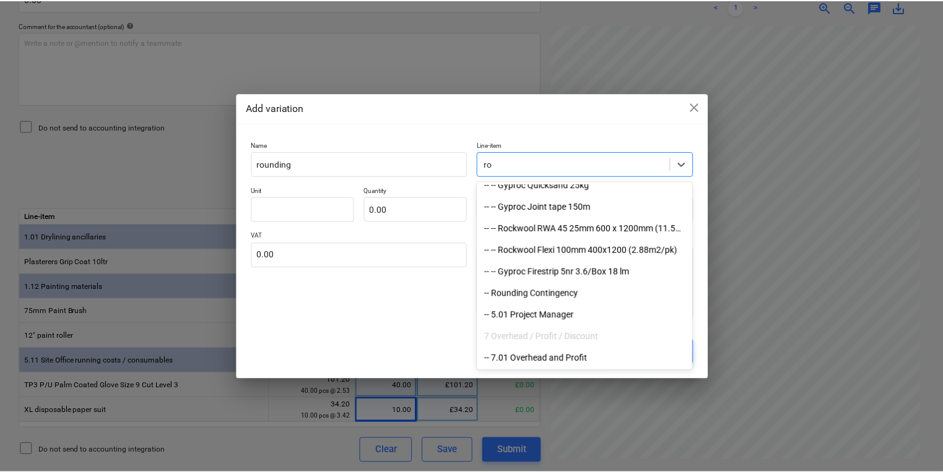
scroll to position [378, 0]
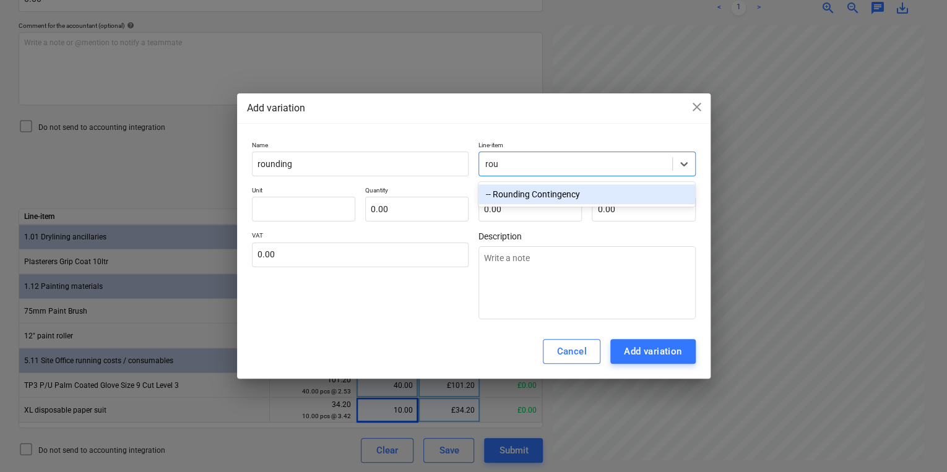
type input "roun"
click at [554, 190] on div "-- Rounding Contingency" at bounding box center [586, 194] width 217 height 20
type textarea "x"
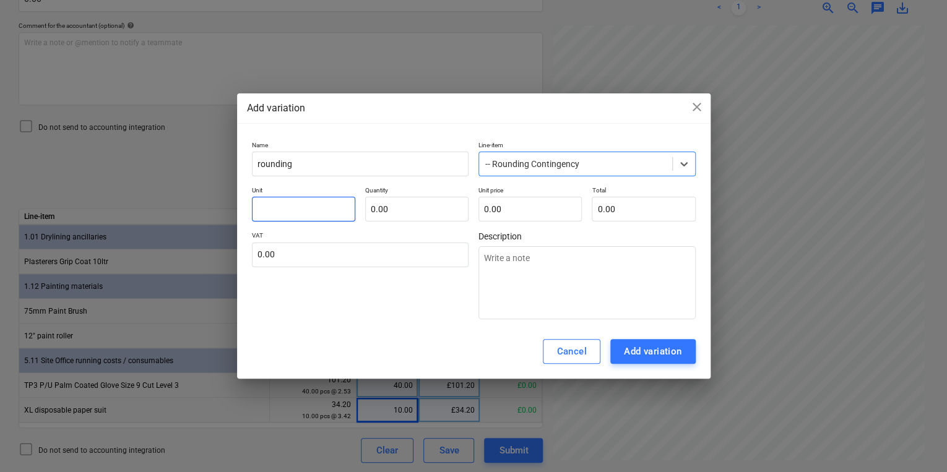
click at [317, 208] on input "text" at bounding box center [303, 209] width 103 height 25
type textarea "x"
type input "p"
type textarea "x"
type input "pc"
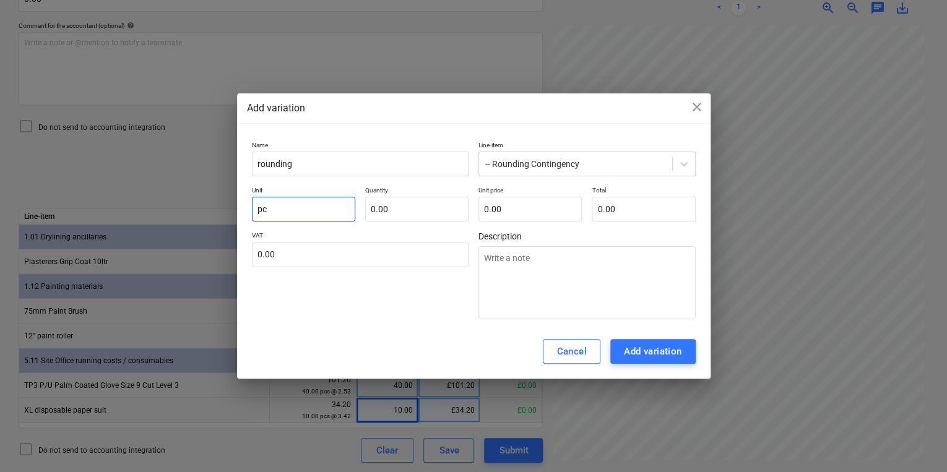
type textarea "x"
type input "pcs"
type textarea "x"
type input "-"
type textarea "x"
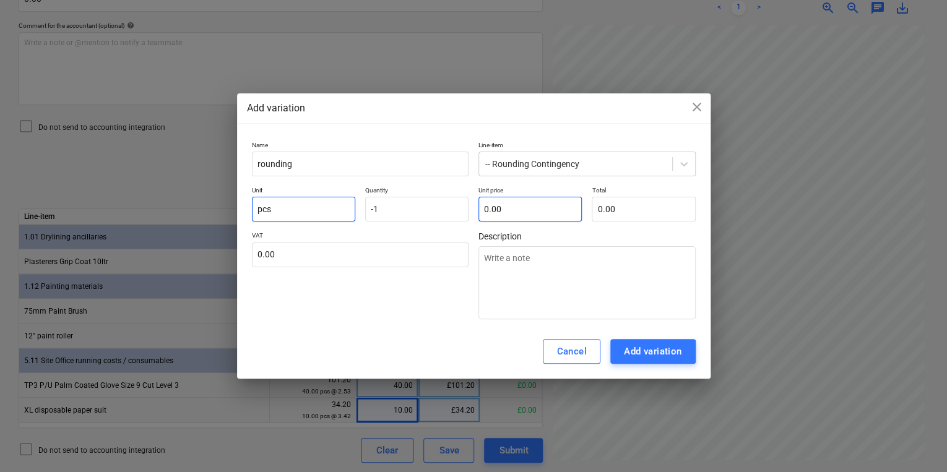
type input "-1.00"
type textarea "x"
type input "5"
type input "-5.00"
type textarea "x"
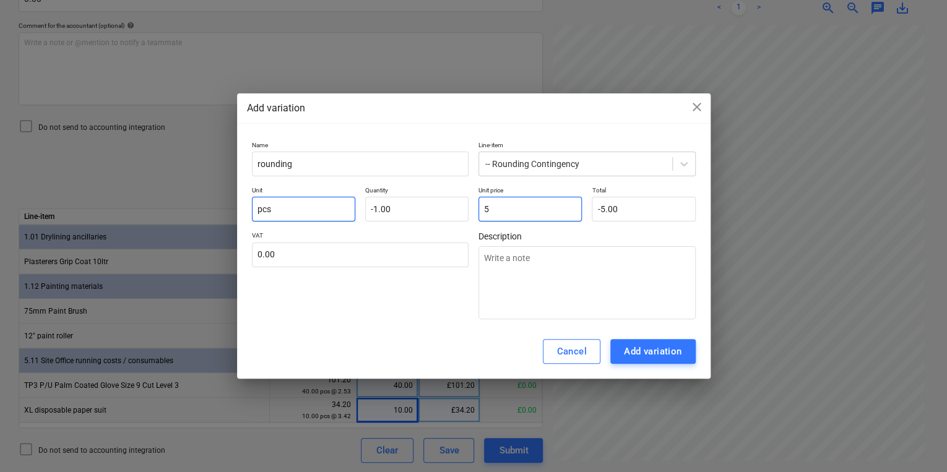
type input "5."
type textarea "x"
type input "5.2"
type input "-5.20"
type textarea "x"
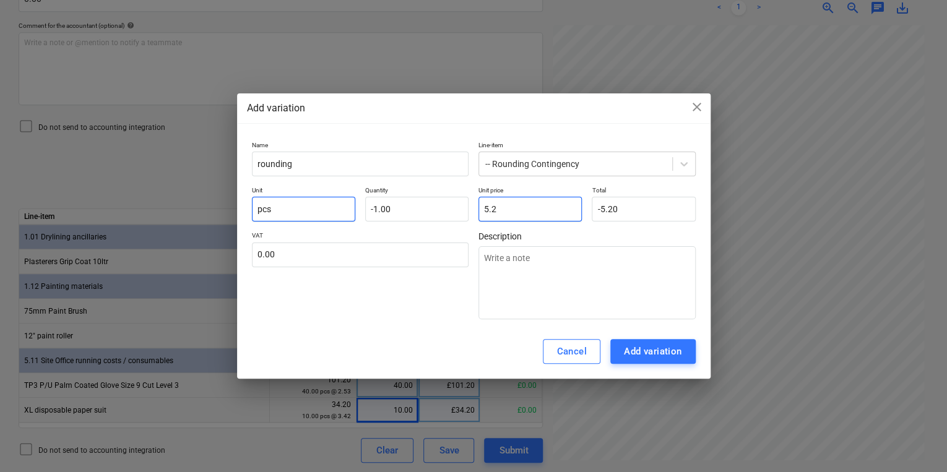
type input "5.26"
type input "-5.26"
type input "5.26"
click at [653, 344] on div "Add variation" at bounding box center [653, 352] width 58 height 16
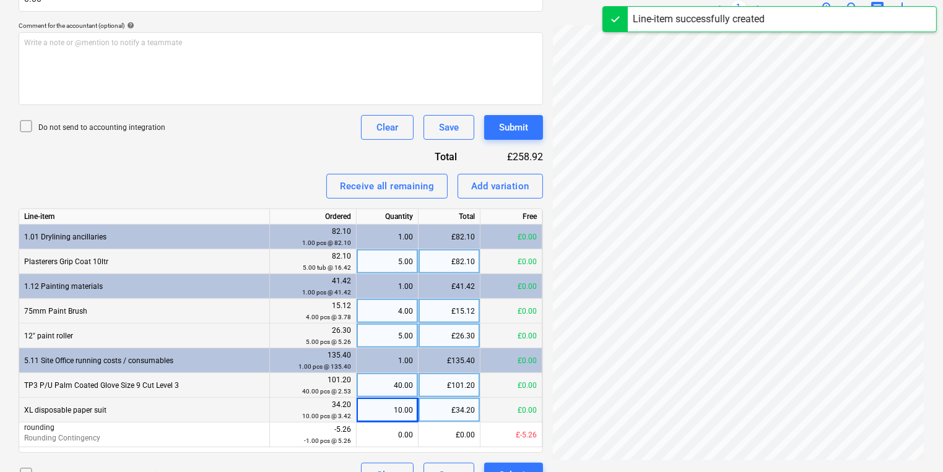
scroll to position [222, 95]
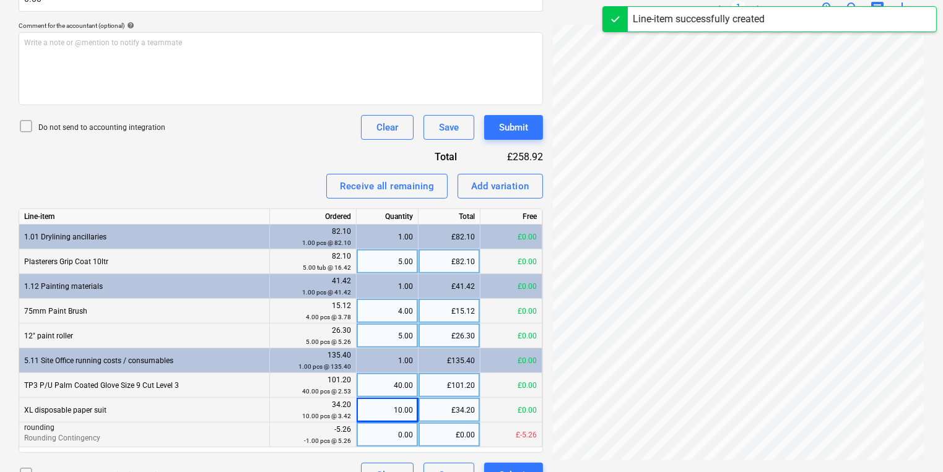
click at [404, 429] on div "0.00" at bounding box center [386, 435] width 51 height 25
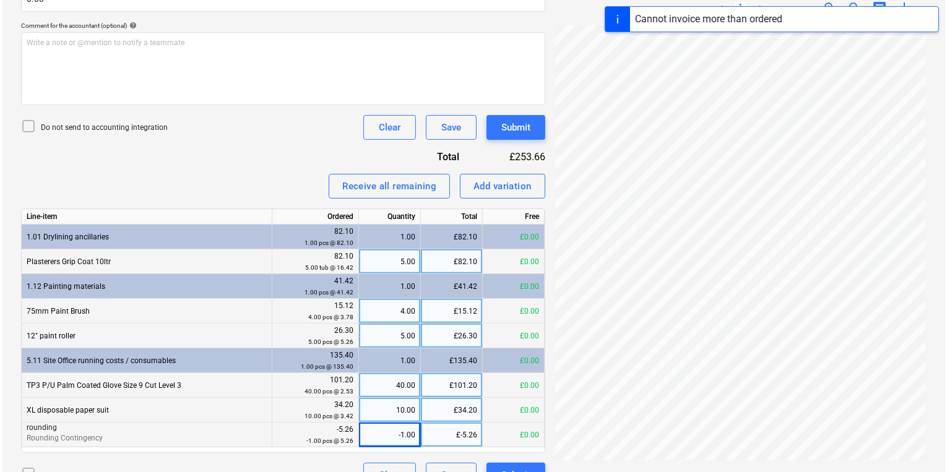
scroll to position [377, 0]
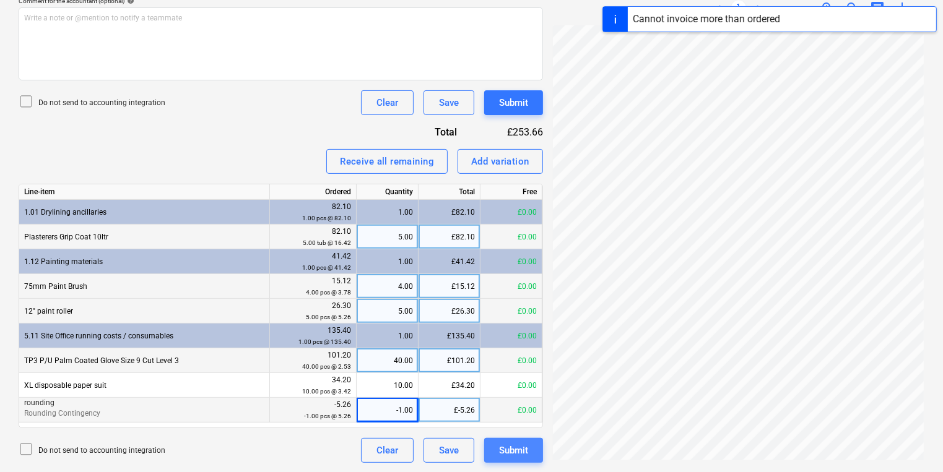
click at [508, 450] on div "Submit" at bounding box center [513, 451] width 29 height 16
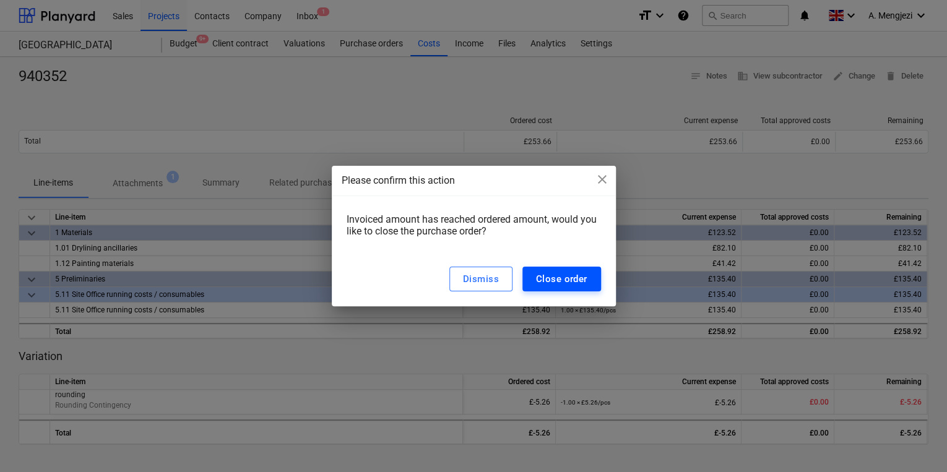
click at [587, 270] on button "Close order" at bounding box center [561, 279] width 79 height 25
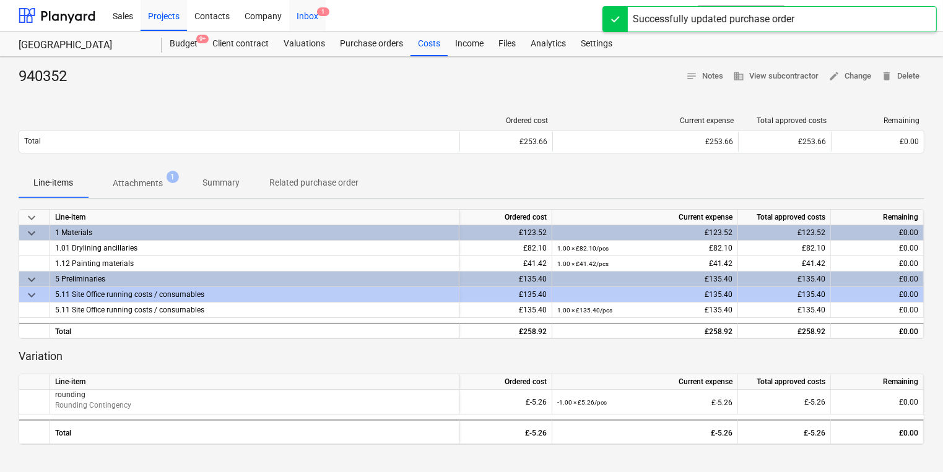
click at [311, 21] on div "Inbox 1" at bounding box center [307, 15] width 37 height 32
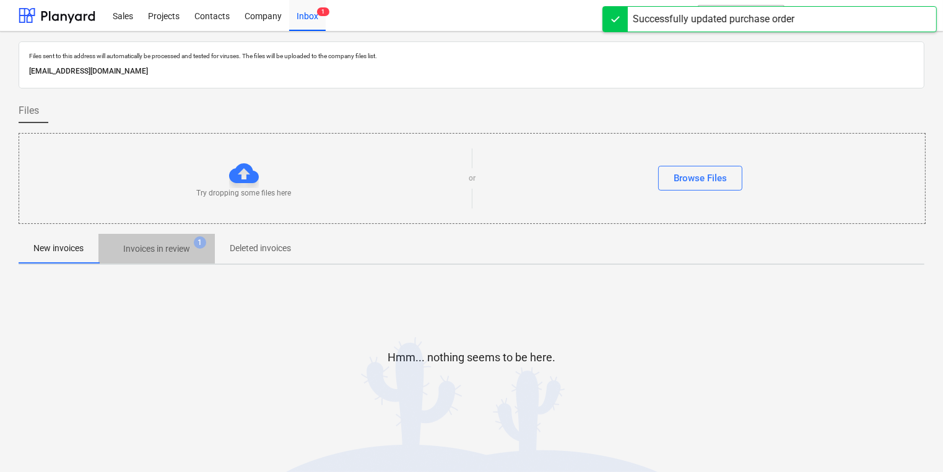
click at [186, 249] on p "Invoices in review" at bounding box center [156, 249] width 67 height 13
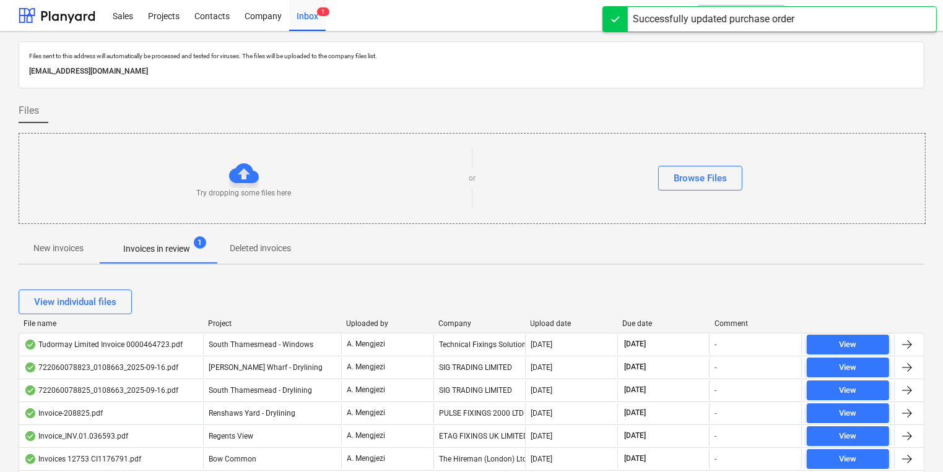
click at [225, 324] on div "Project" at bounding box center [272, 323] width 128 height 9
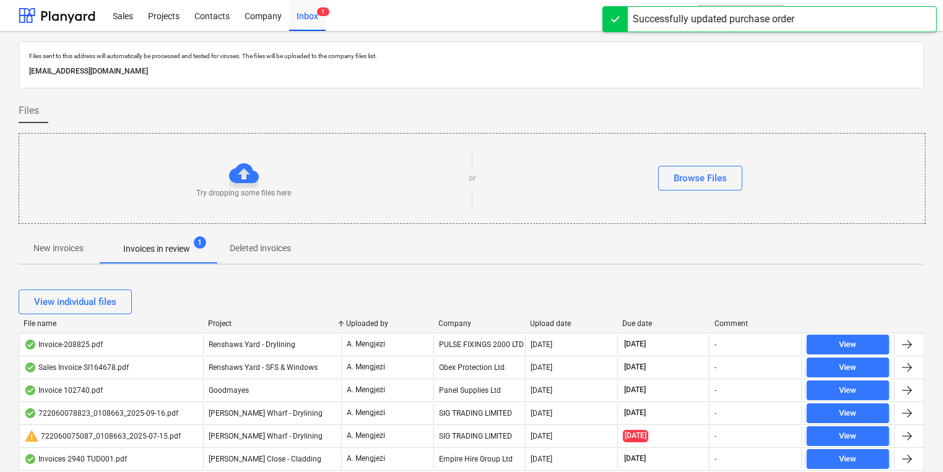
click at [225, 324] on div "Project" at bounding box center [272, 323] width 128 height 9
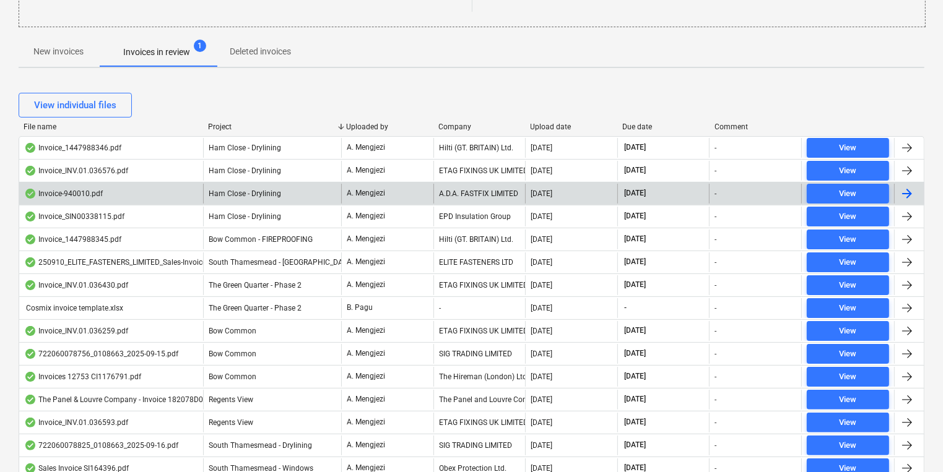
scroll to position [198, 0]
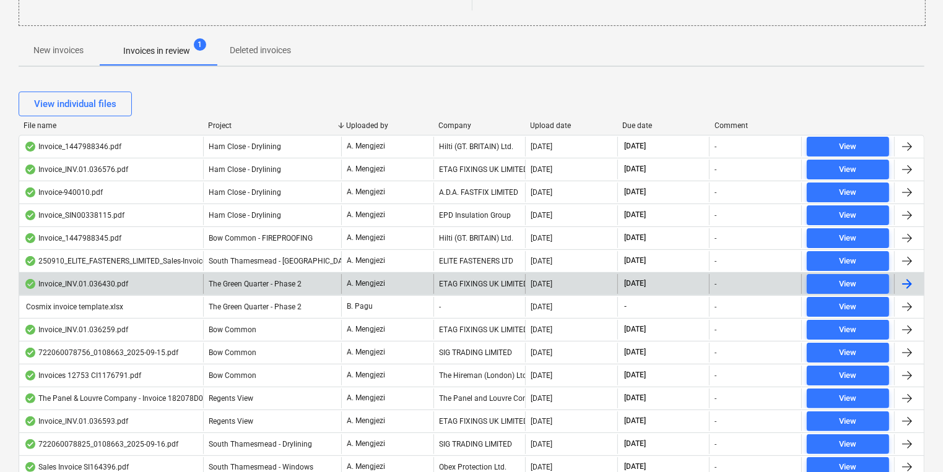
click at [421, 281] on div "A. Mengjezi" at bounding box center [387, 284] width 92 height 20
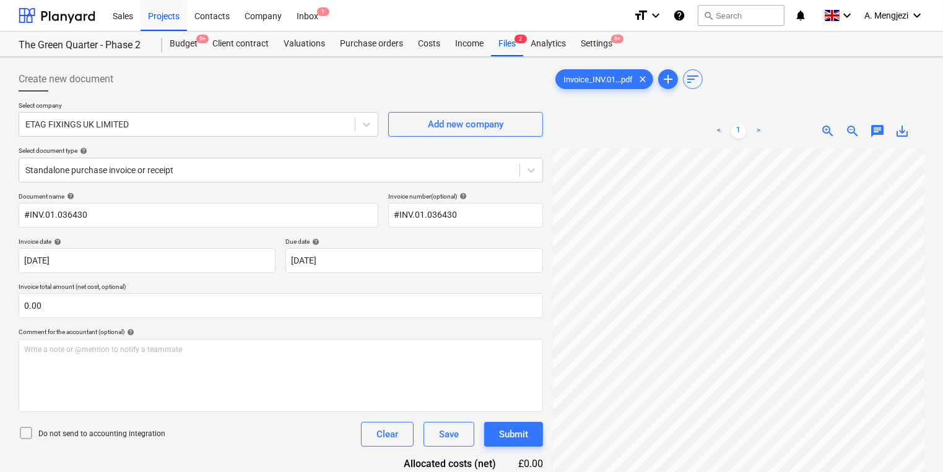
scroll to position [116, 108]
click at [173, 175] on div at bounding box center [269, 170] width 488 height 12
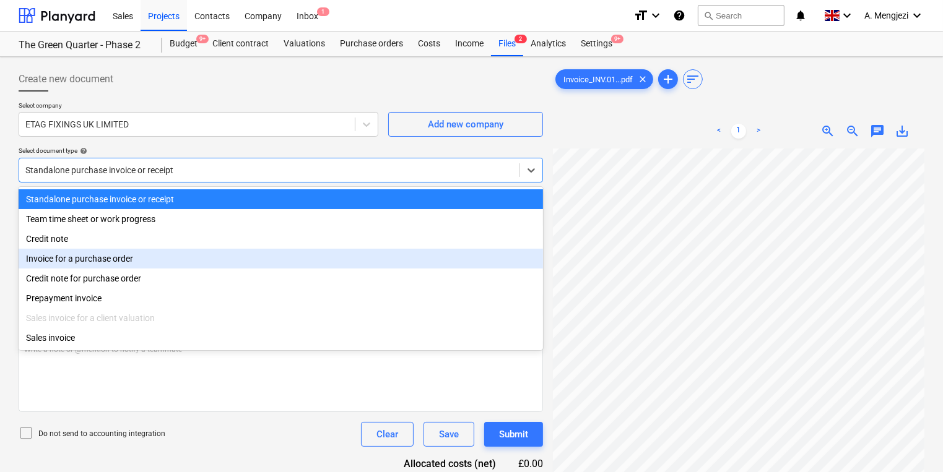
click at [158, 265] on div "Invoice for a purchase order" at bounding box center [281, 259] width 524 height 20
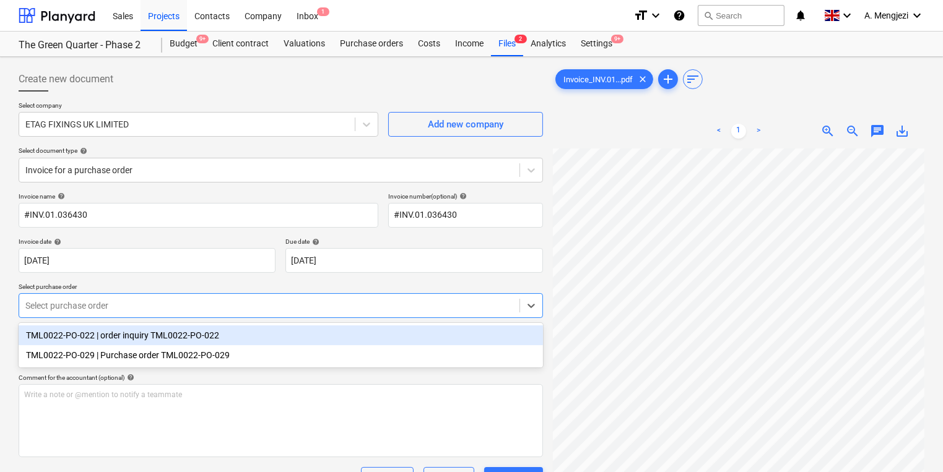
click at [171, 307] on div at bounding box center [269, 306] width 488 height 12
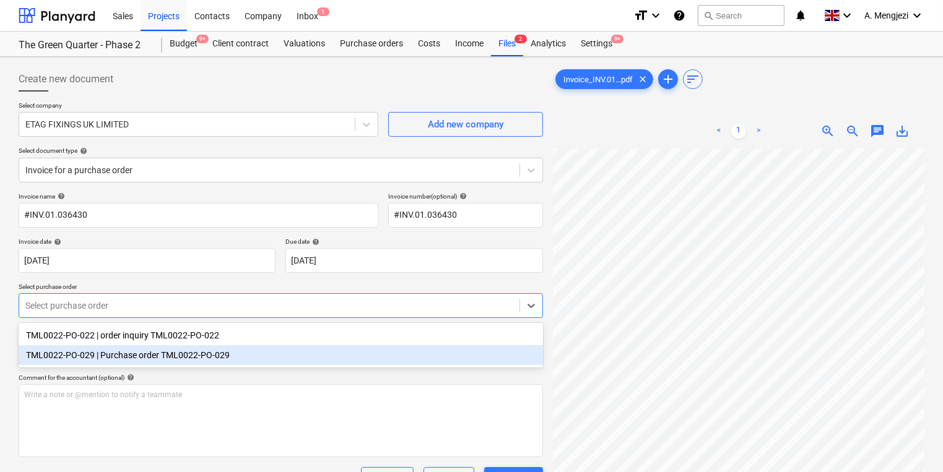
click at [169, 362] on div "TML0022-PO-029 | Purchase order TML0022-PO-029" at bounding box center [281, 355] width 524 height 20
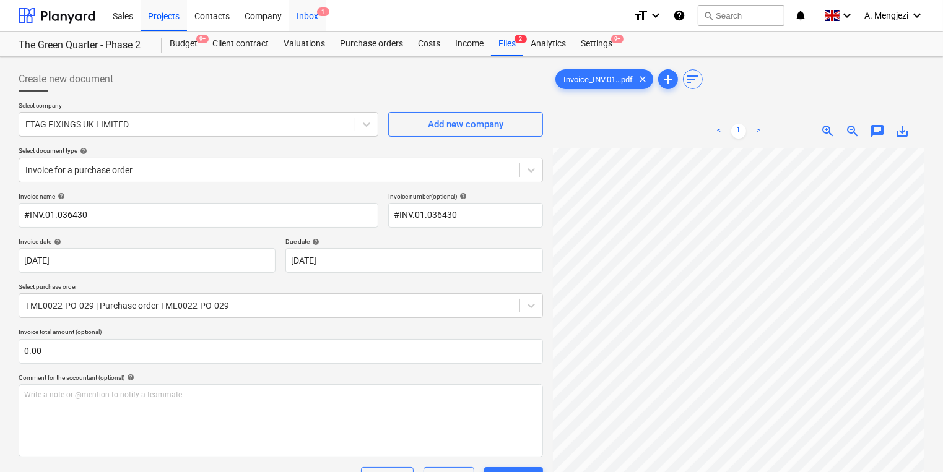
click at [314, 15] on div "Inbox 1" at bounding box center [307, 15] width 37 height 32
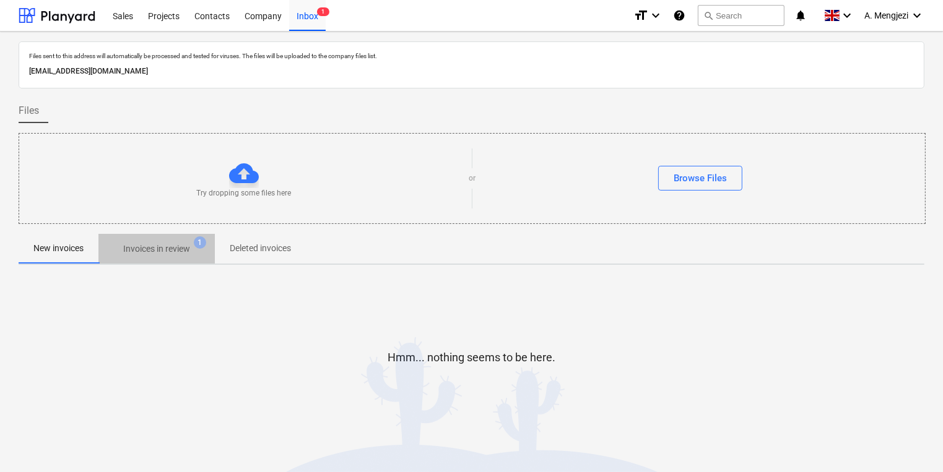
click at [160, 253] on p "Invoices in review" at bounding box center [156, 249] width 67 height 13
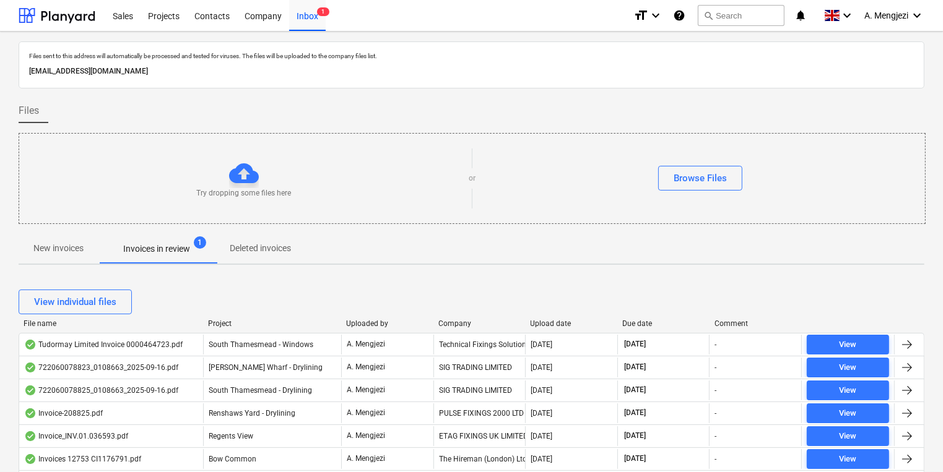
click at [223, 314] on div "View individual files" at bounding box center [472, 302] width 906 height 35
click at [223, 317] on div "View individual files" at bounding box center [472, 302] width 906 height 35
click at [223, 318] on div "View individual files" at bounding box center [472, 302] width 906 height 35
click at [223, 323] on div "Project" at bounding box center [272, 323] width 128 height 9
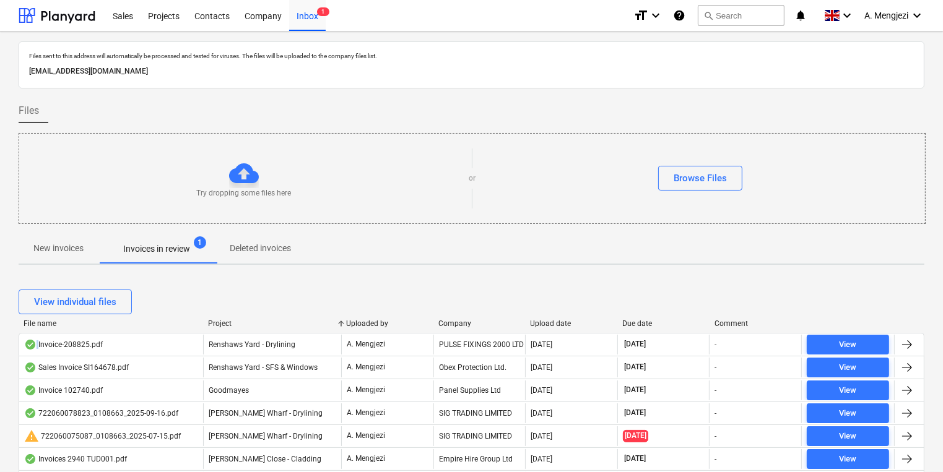
click at [223, 323] on div "Project" at bounding box center [272, 323] width 128 height 9
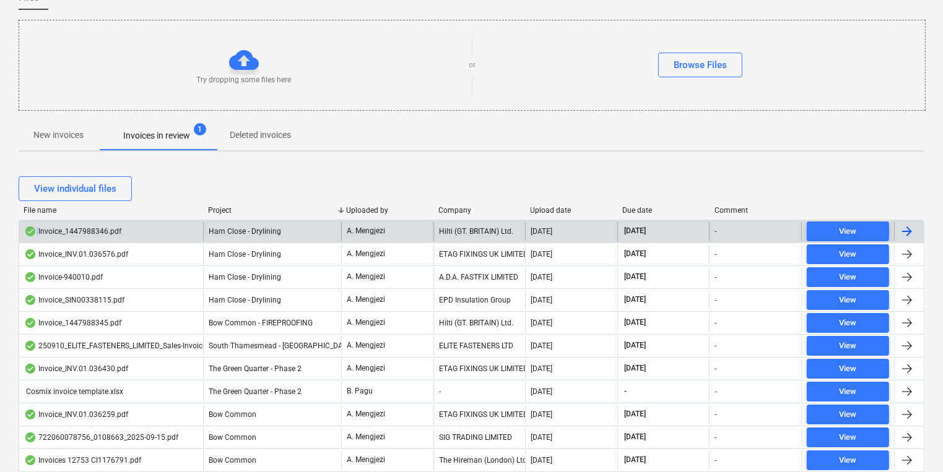
scroll to position [248, 0]
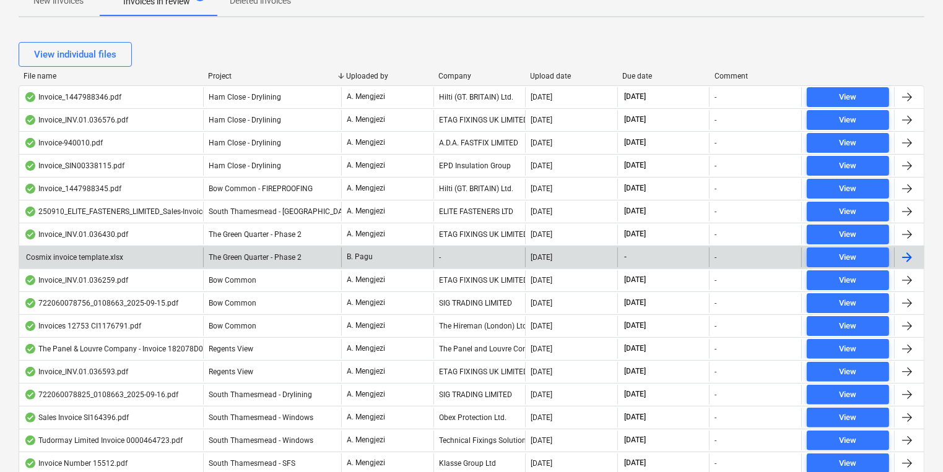
click at [253, 259] on span "The Green Quarter - Phase 2" at bounding box center [255, 257] width 93 height 9
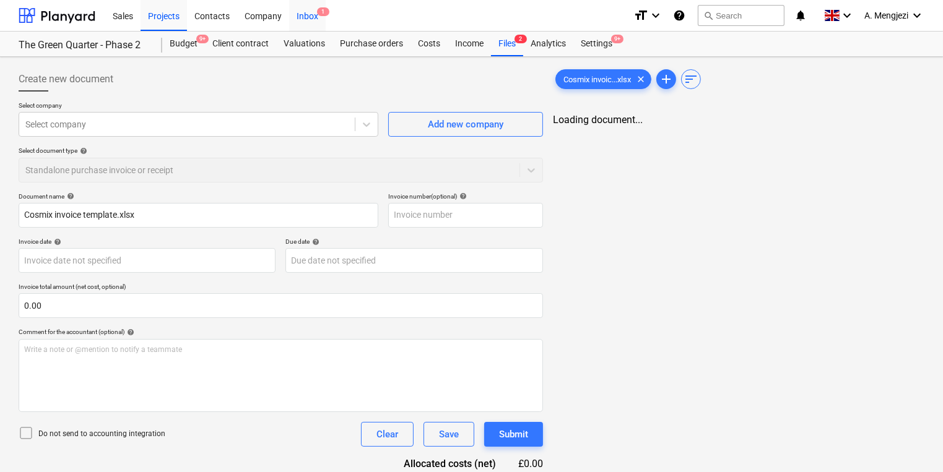
click at [318, 20] on div "Inbox 1" at bounding box center [307, 15] width 37 height 32
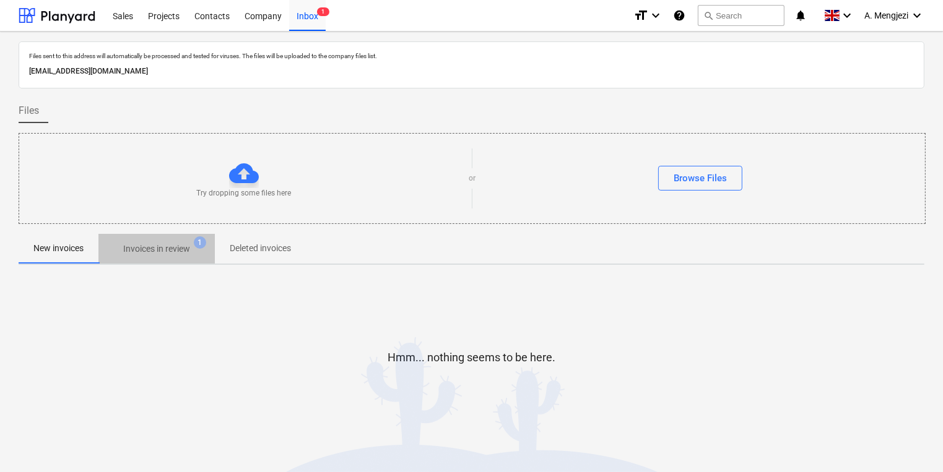
click at [170, 246] on p "Invoices in review" at bounding box center [156, 249] width 67 height 13
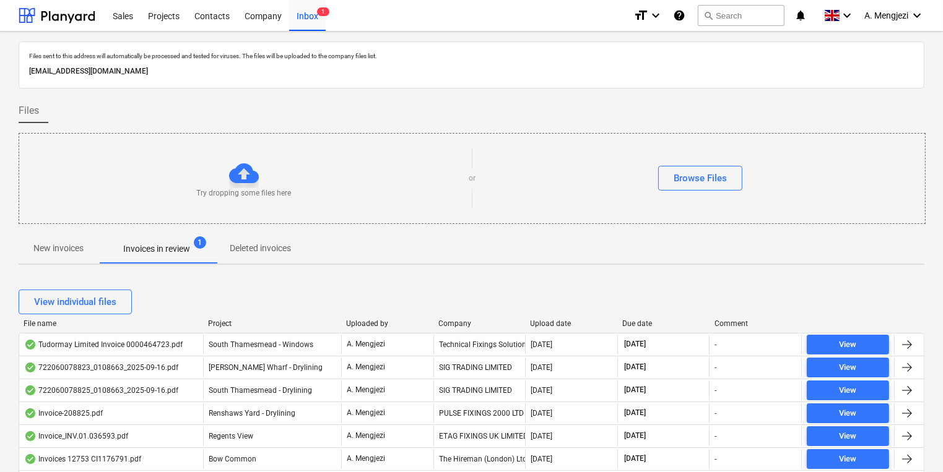
click at [216, 326] on div "Project" at bounding box center [272, 323] width 128 height 9
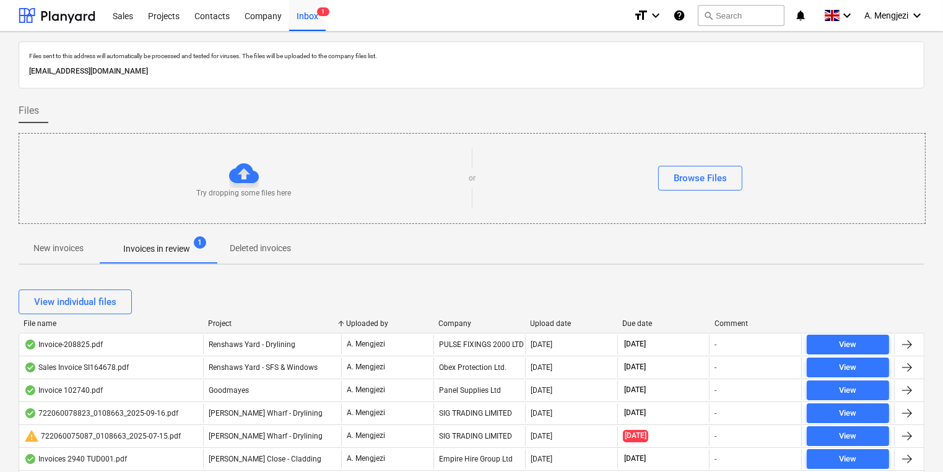
click at [216, 326] on div "Project" at bounding box center [272, 323] width 128 height 9
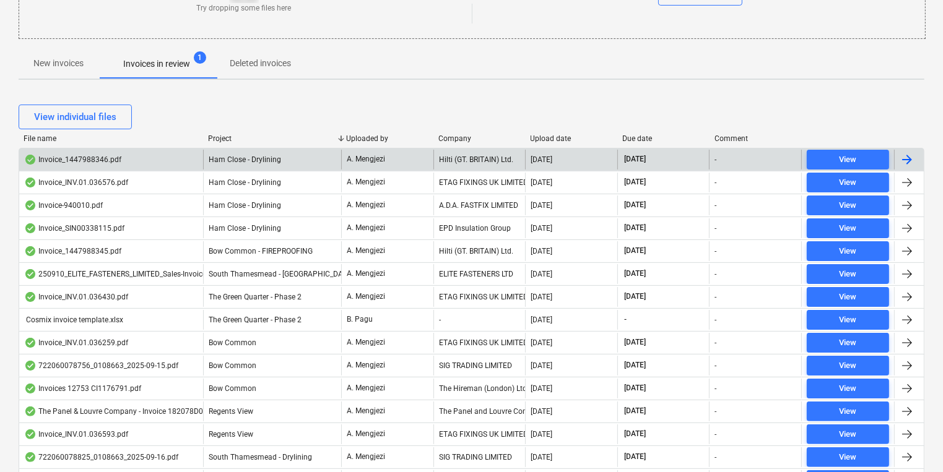
scroll to position [248, 0]
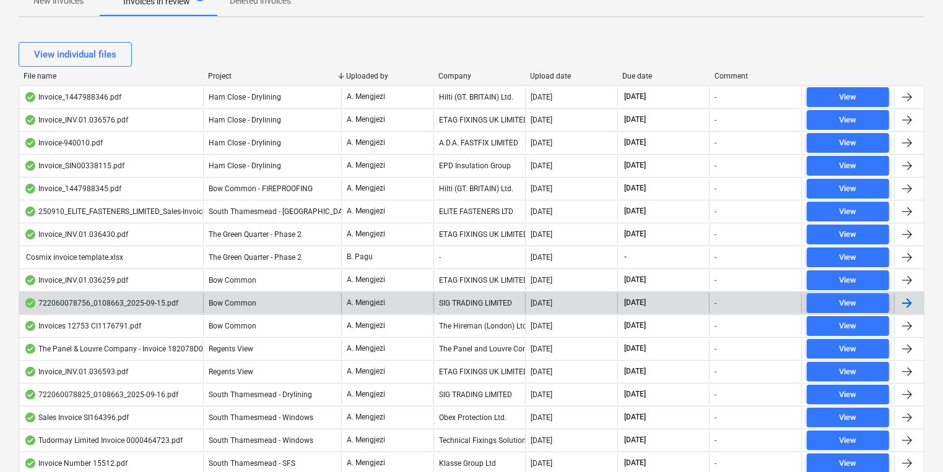
click at [218, 302] on span "Bow Common" at bounding box center [233, 303] width 48 height 9
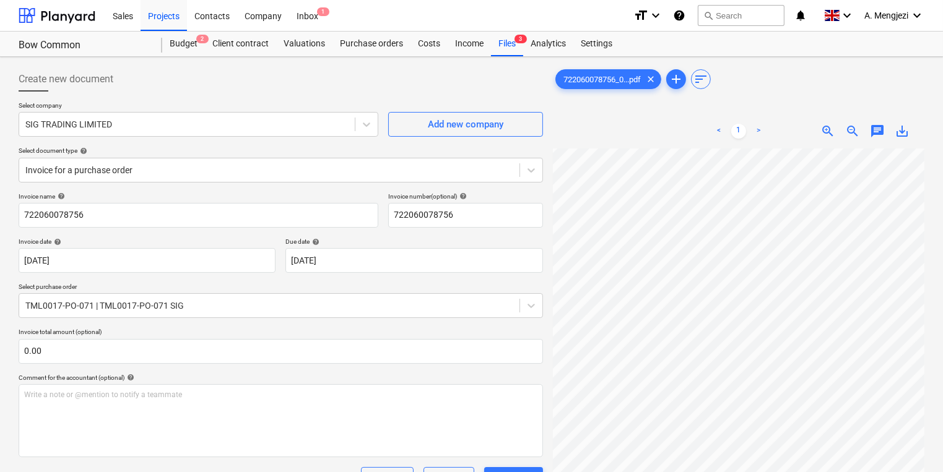
scroll to position [54, 4]
click at [488, 85] on div "Create new document" at bounding box center [281, 79] width 524 height 25
click at [521, 303] on body "Sales Projects Contacts Company Inbox 1 format_size keyboard_arrow_down help se…" at bounding box center [471, 236] width 943 height 472
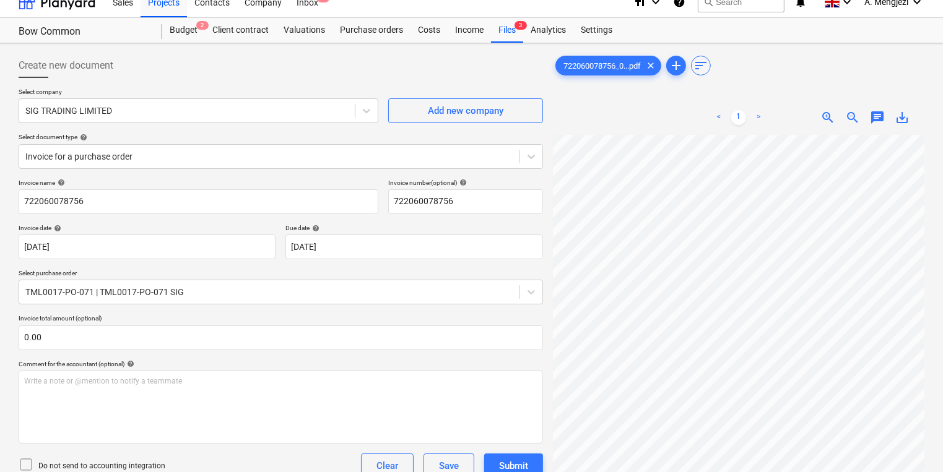
scroll to position [0, 0]
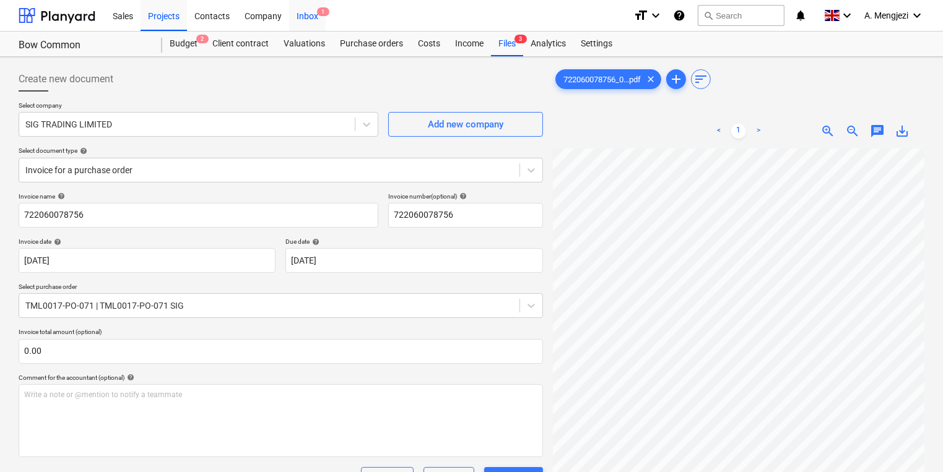
click at [313, 15] on div "Inbox 1" at bounding box center [307, 15] width 37 height 32
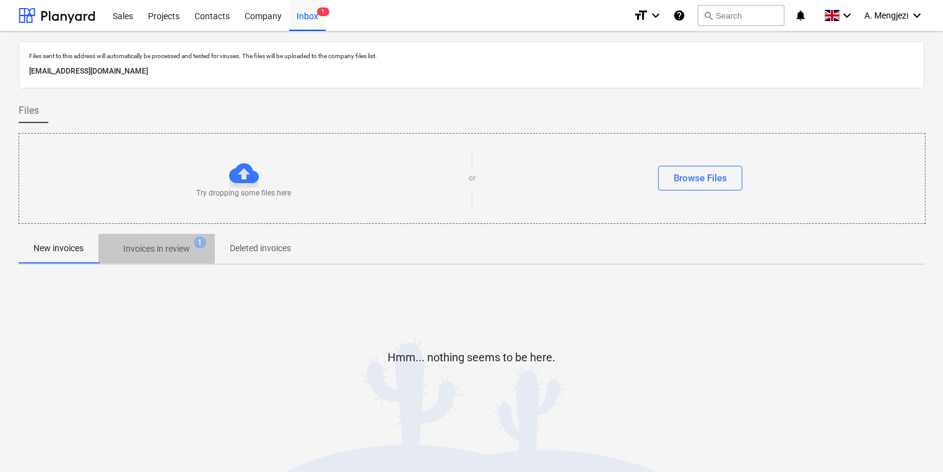
click at [186, 238] on span "Invoices in review 1" at bounding box center [156, 249] width 116 height 22
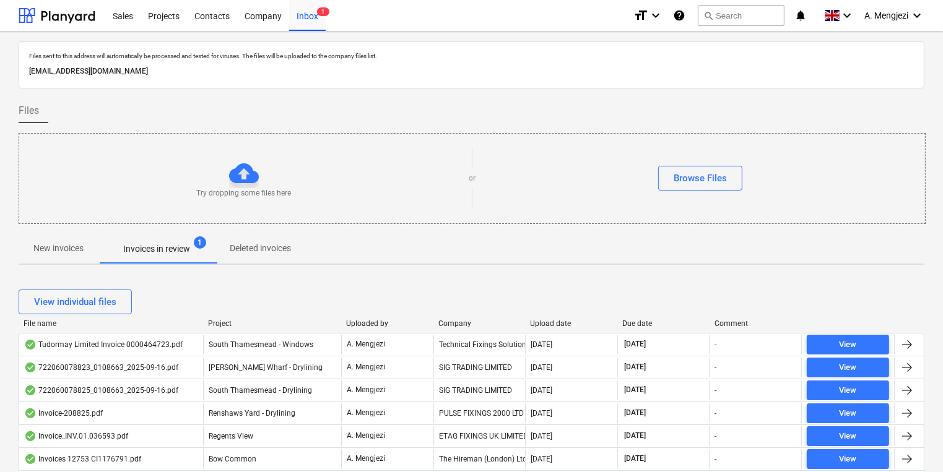
click at [225, 320] on div "Project" at bounding box center [272, 323] width 128 height 9
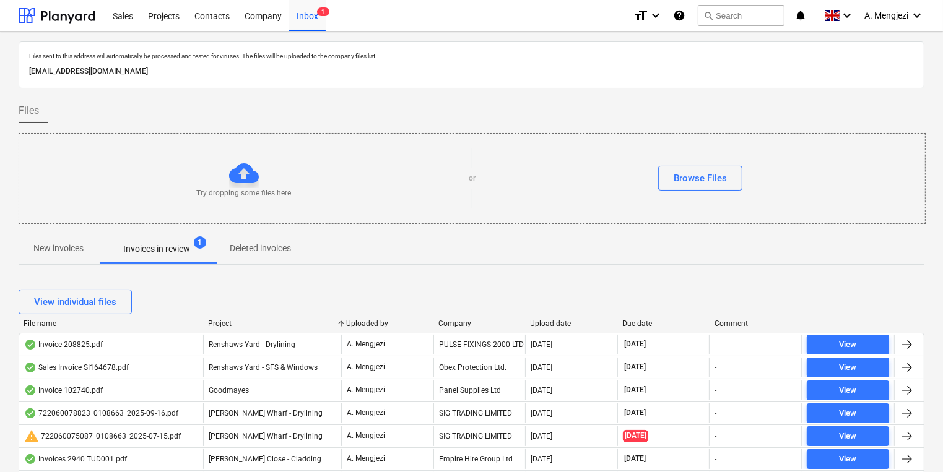
click at [225, 320] on div "Project" at bounding box center [272, 323] width 128 height 9
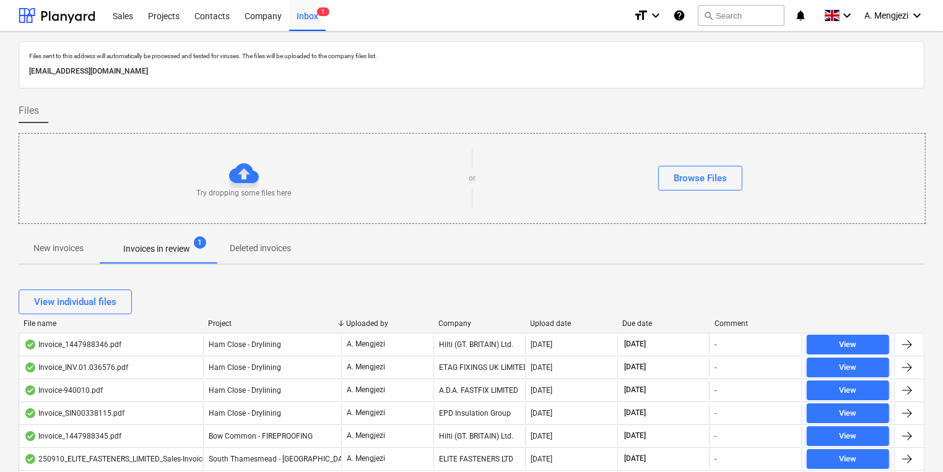
click at [225, 320] on div "Project" at bounding box center [272, 323] width 128 height 9
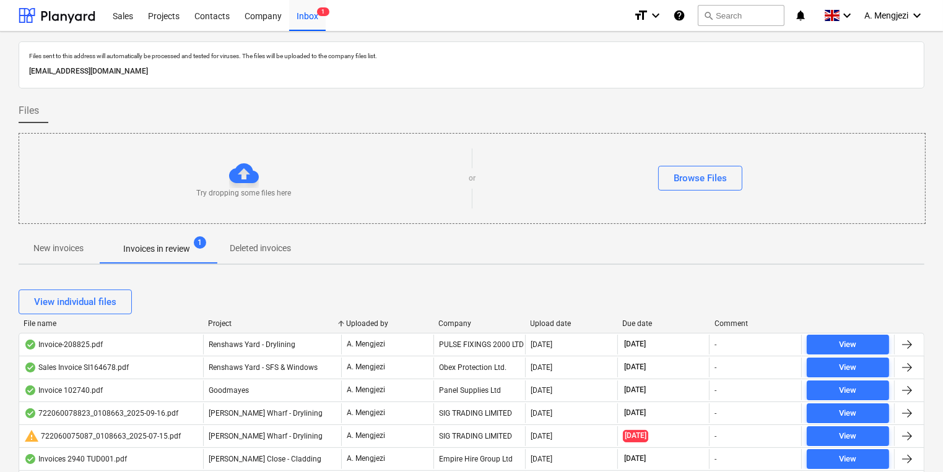
click at [225, 320] on div "Project" at bounding box center [272, 323] width 128 height 9
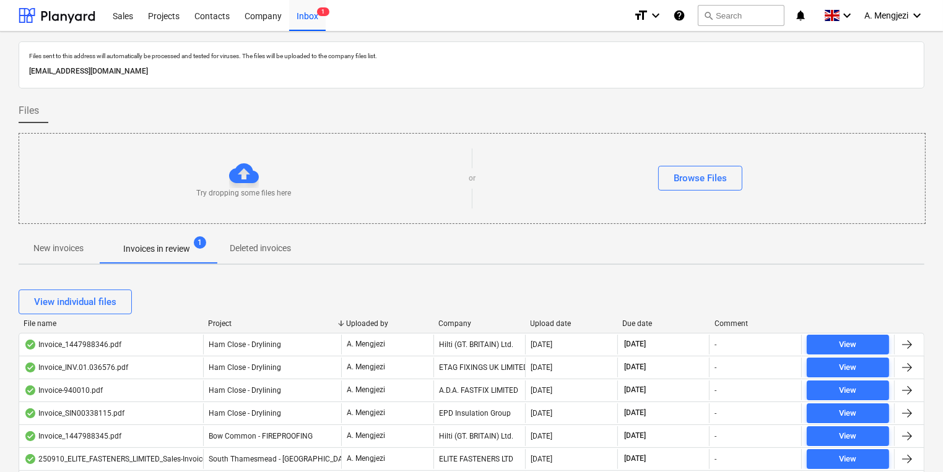
click at [225, 320] on div "Project" at bounding box center [272, 323] width 128 height 9
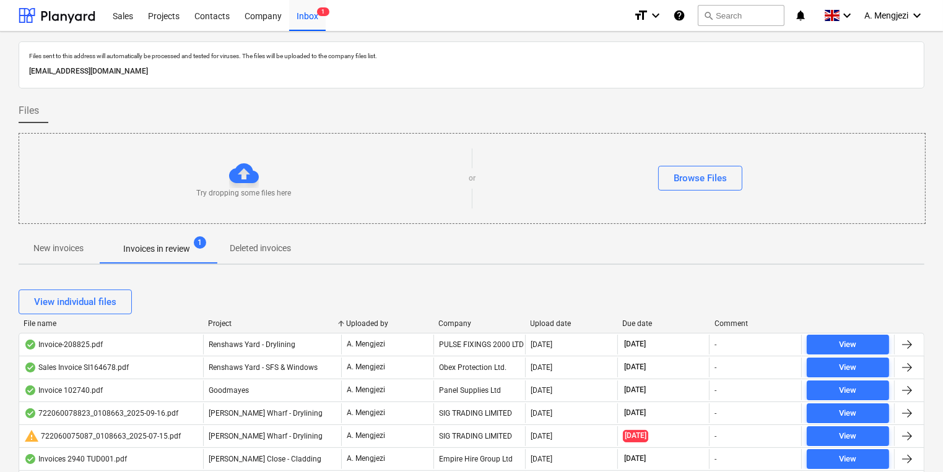
click at [225, 320] on div "Project" at bounding box center [272, 323] width 128 height 9
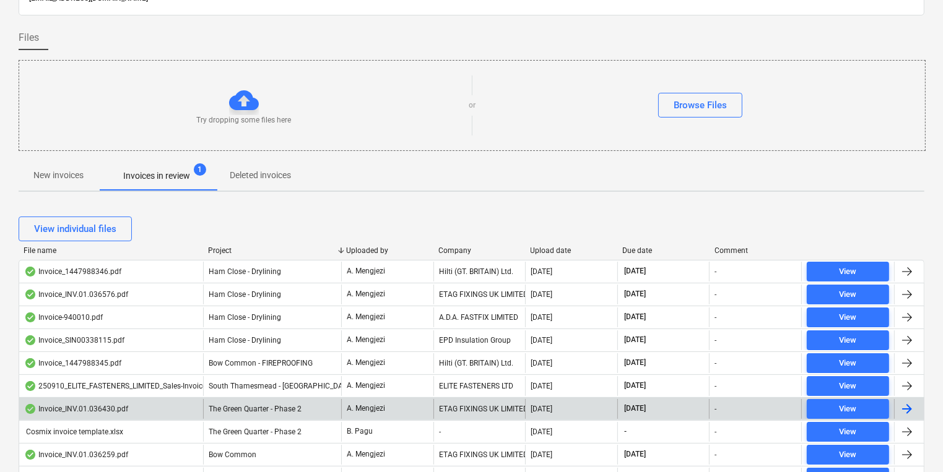
scroll to position [248, 0]
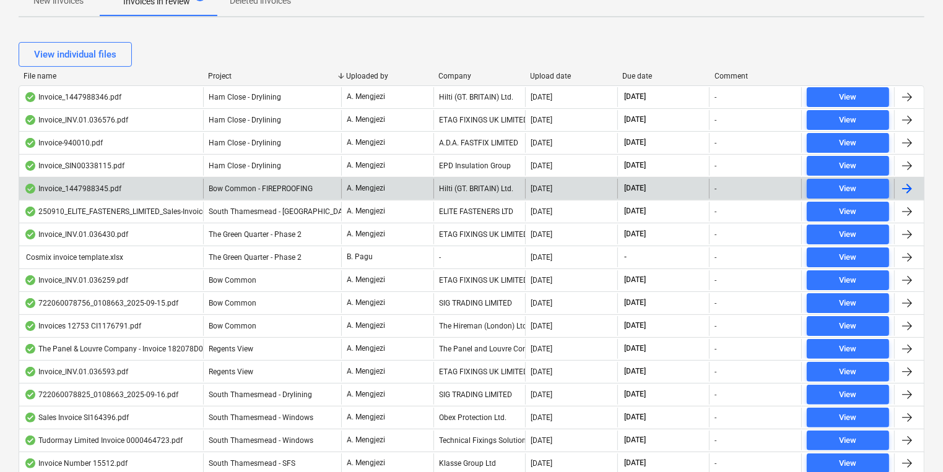
click at [392, 193] on div "A. Mengjezi" at bounding box center [387, 189] width 92 height 20
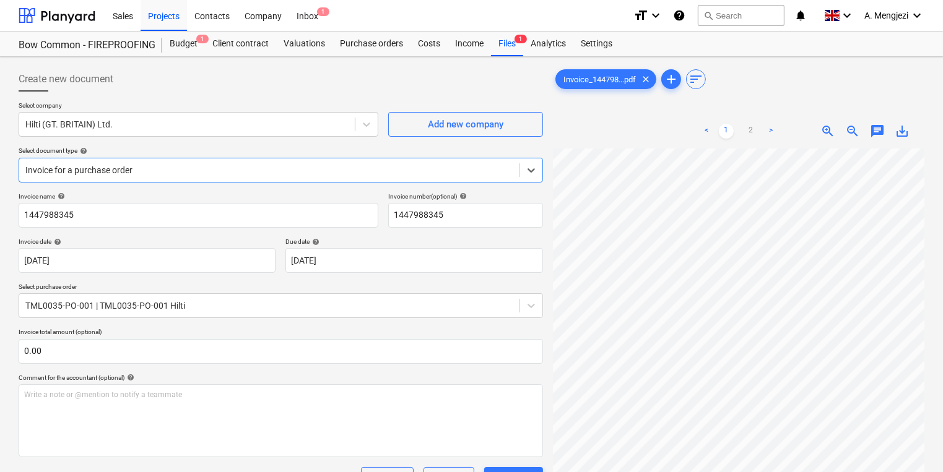
click at [548, 340] on div "Invoice_144798...pdf clear add sort < 1 2 > zoom_in zoom_out chat 0 save_alt" at bounding box center [738, 428] width 381 height 733
click at [308, 18] on div "Inbox 1" at bounding box center [307, 15] width 37 height 32
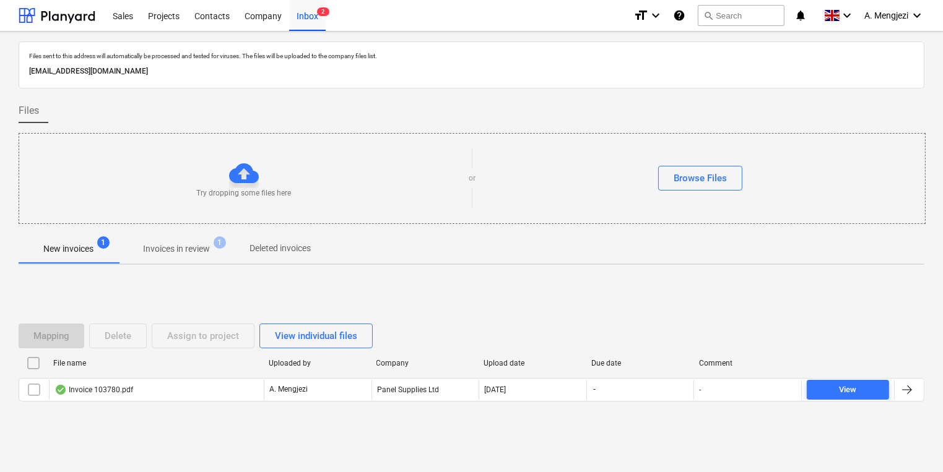
drag, startPoint x: 194, startPoint y: 231, endPoint x: 194, endPoint y: 241, distance: 9.9
click at [194, 239] on div "Files sent to this address will automatically be processed and tested for virus…" at bounding box center [472, 250] width 906 height 419
click at [194, 244] on p "Invoices in review" at bounding box center [176, 249] width 67 height 13
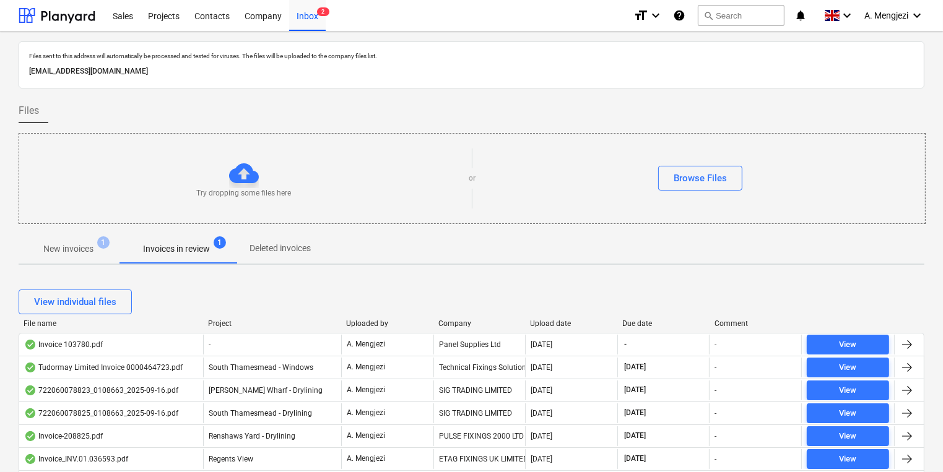
click at [452, 324] on div "Company" at bounding box center [479, 323] width 82 height 9
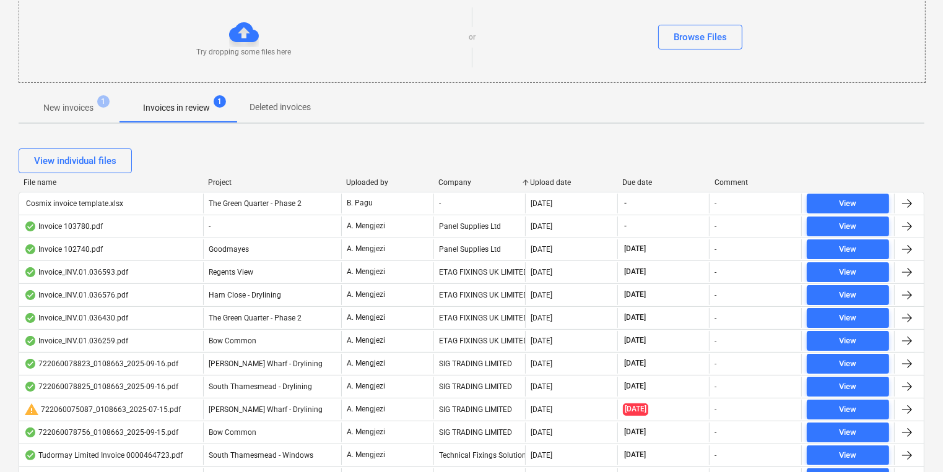
scroll to position [149, 0]
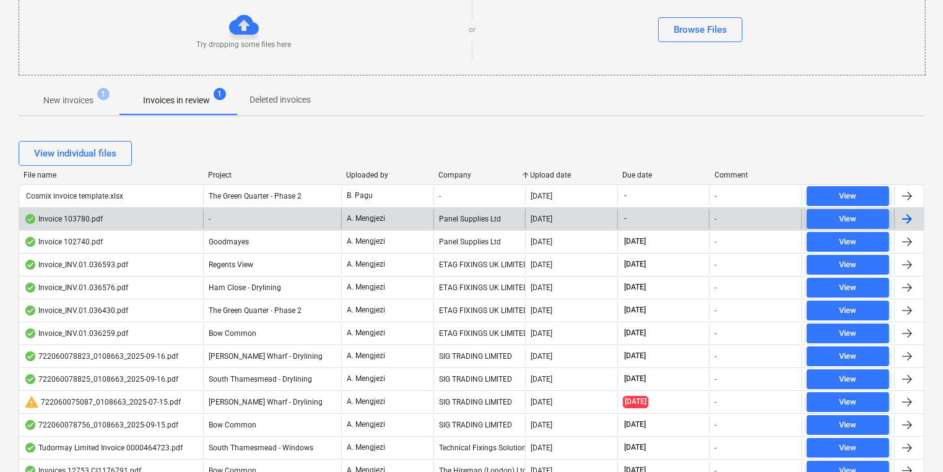
click at [430, 220] on div "A. Mengjezi" at bounding box center [387, 219] width 92 height 20
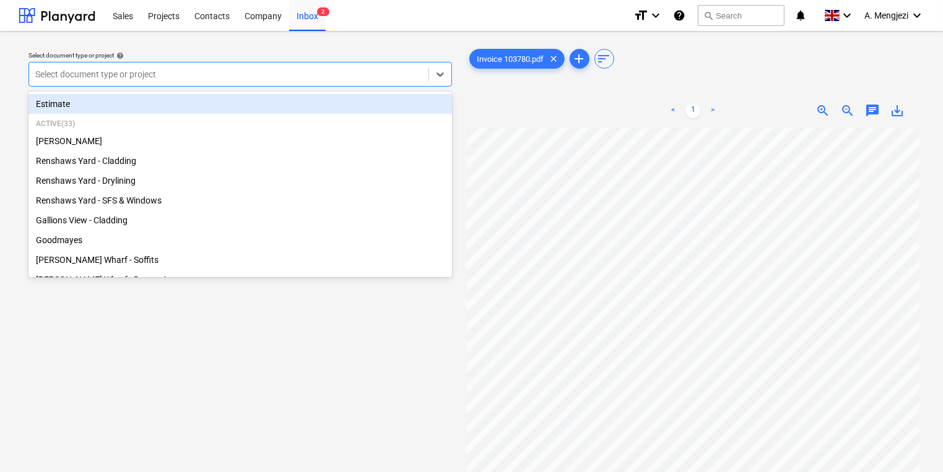
click at [307, 76] on div at bounding box center [228, 74] width 387 height 12
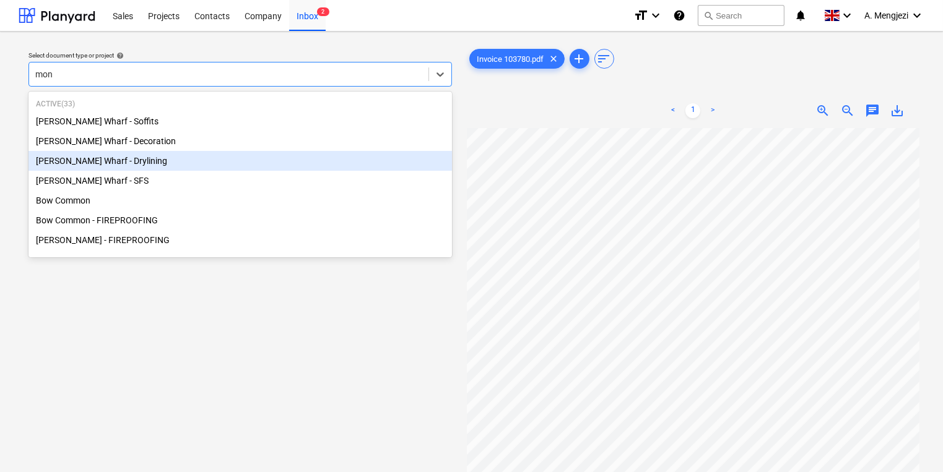
click at [180, 169] on div "[PERSON_NAME] Wharf - Drylining" at bounding box center [239, 161] width 423 height 20
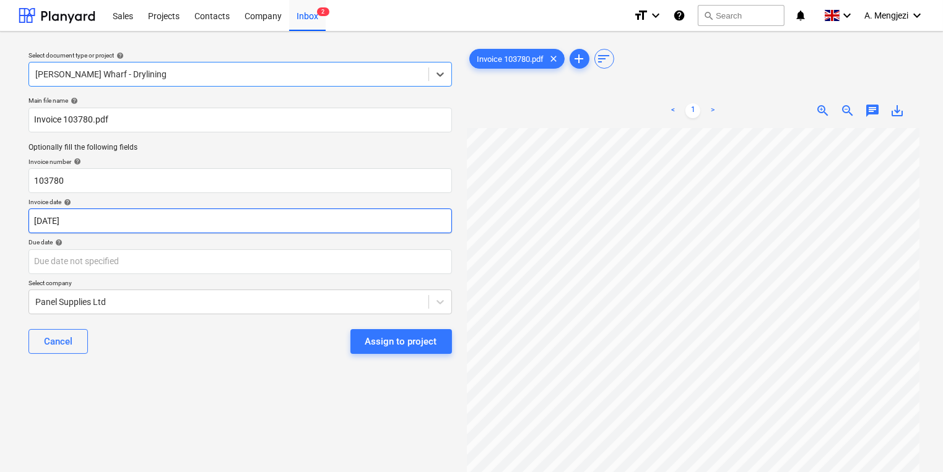
click at [233, 217] on body "Sales Projects Contacts Company Inbox 2 format_size keyboard_arrow_down help se…" at bounding box center [471, 236] width 943 height 472
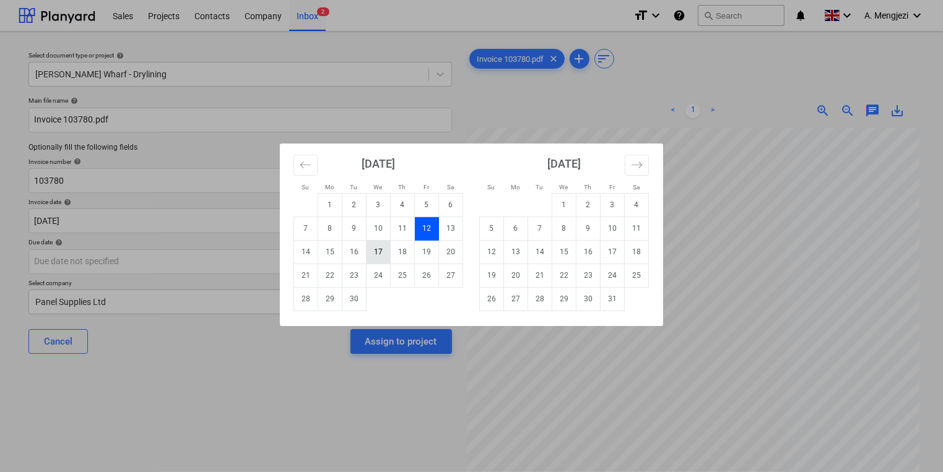
click at [386, 250] on td "17" at bounding box center [378, 252] width 24 height 24
click at [350, 272] on body "Sales Projects Contacts Company Inbox 2 format_size keyboard_arrow_down help se…" at bounding box center [471, 236] width 943 height 472
click at [605, 301] on td "31" at bounding box center [612, 299] width 24 height 24
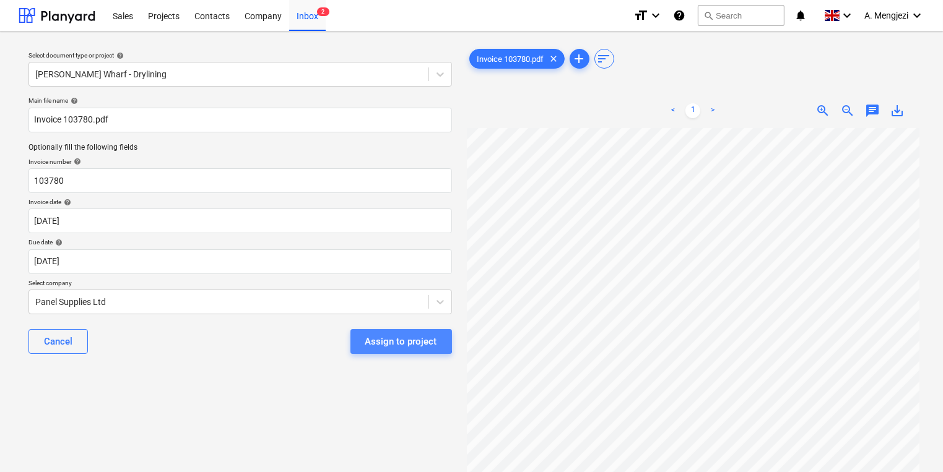
click at [399, 339] on div "Assign to project" at bounding box center [401, 342] width 72 height 16
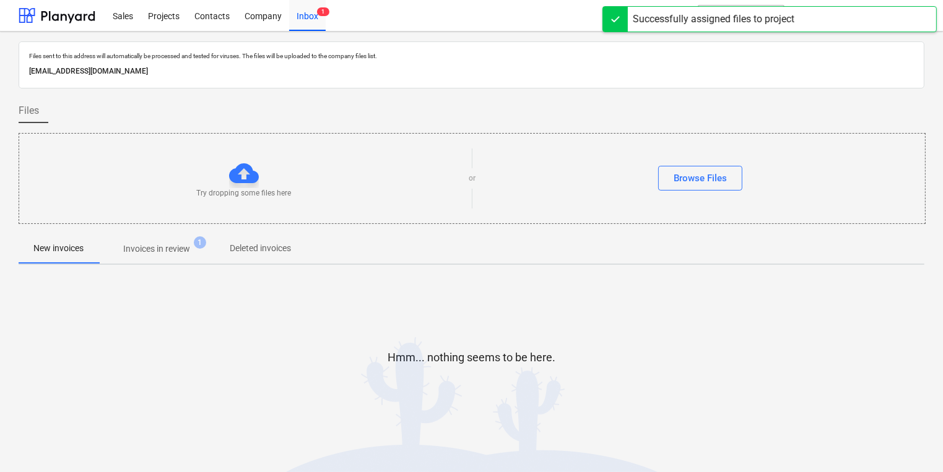
click at [186, 256] on span "Invoices in review 1" at bounding box center [156, 249] width 116 height 22
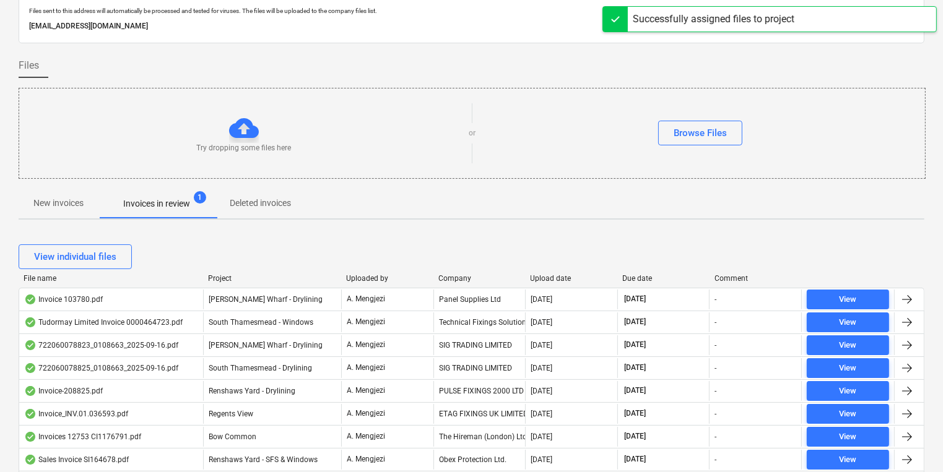
scroll to position [149, 0]
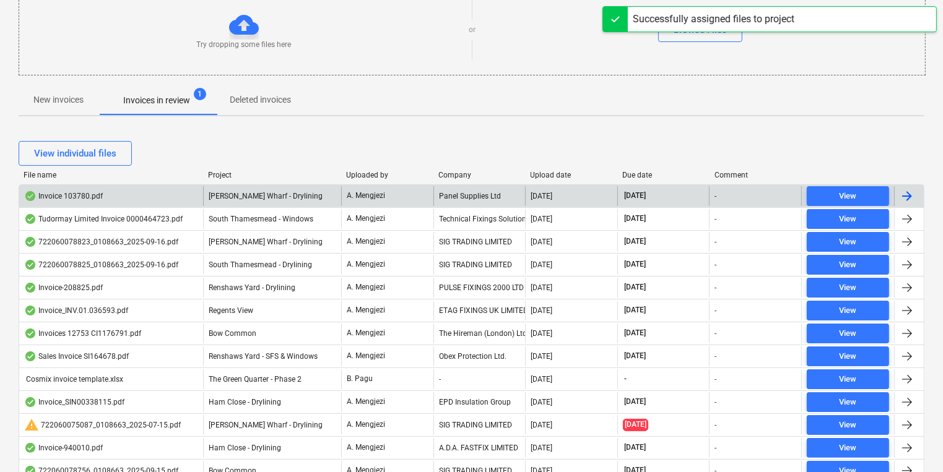
click at [218, 190] on div "[PERSON_NAME] Wharf - Drylining" at bounding box center [272, 196] width 138 height 20
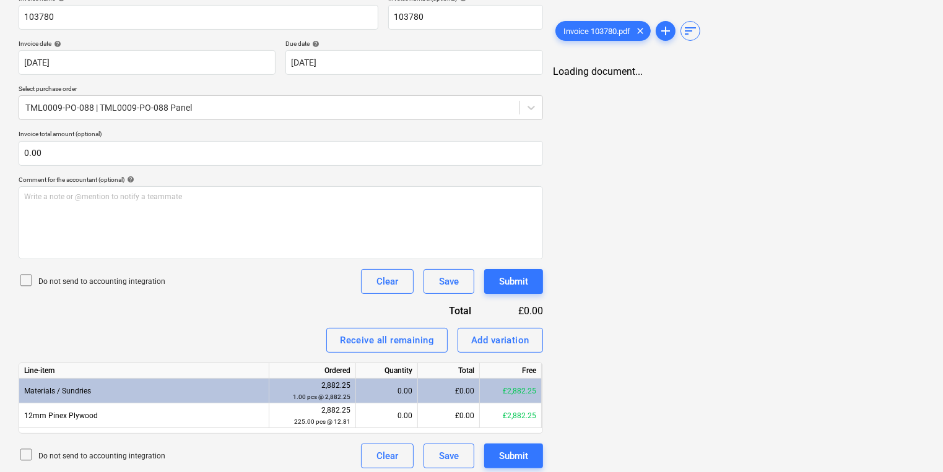
scroll to position [204, 0]
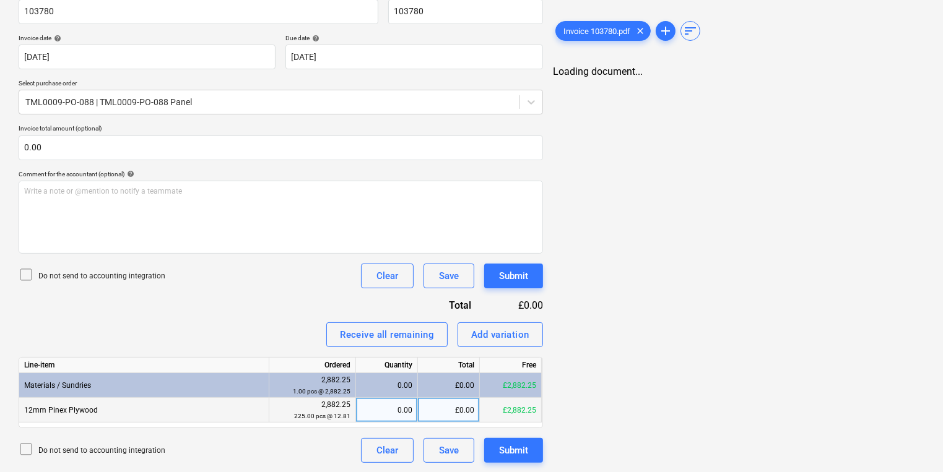
click at [386, 411] on div "0.00" at bounding box center [386, 410] width 51 height 25
click at [384, 410] on div "0.00" at bounding box center [386, 410] width 51 height 25
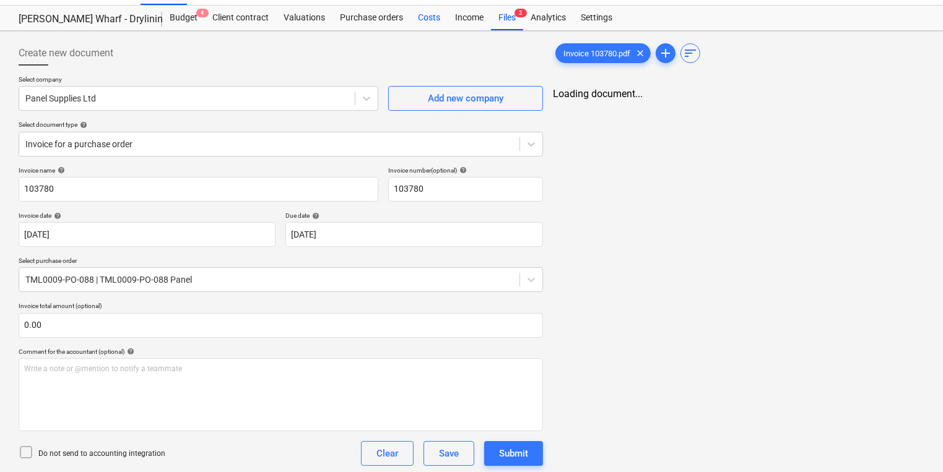
scroll to position [0, 0]
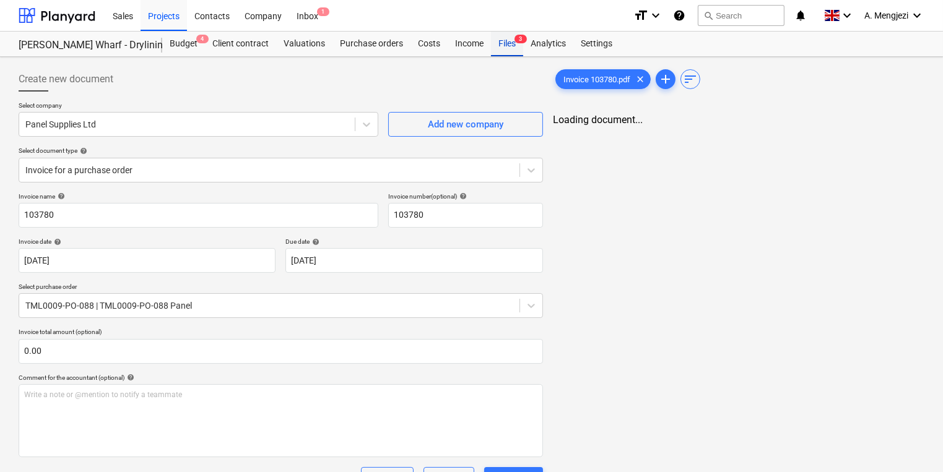
click at [522, 43] on span "3" at bounding box center [520, 39] width 12 height 9
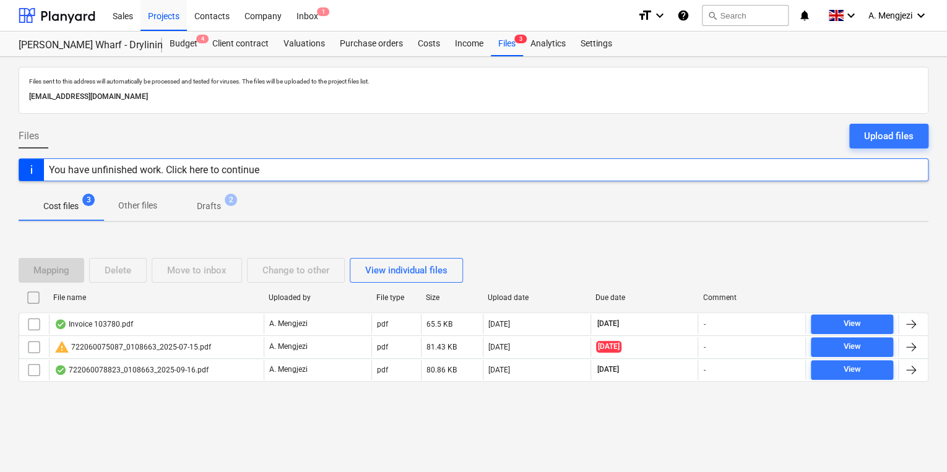
click at [157, 405] on div "Mapping Delete Move to inbox Change to other View individual files File name Up…" at bounding box center [474, 324] width 910 height 163
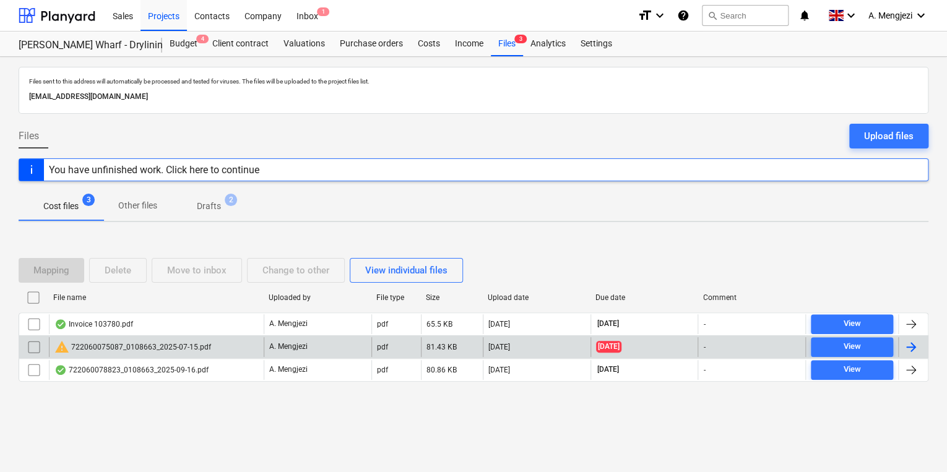
click at [163, 335] on div "warning 722060075087_0108663_2025-07-15.pdf A. Mengjezi pdf 81.43 KB [DATE] [DA…" at bounding box center [474, 346] width 910 height 23
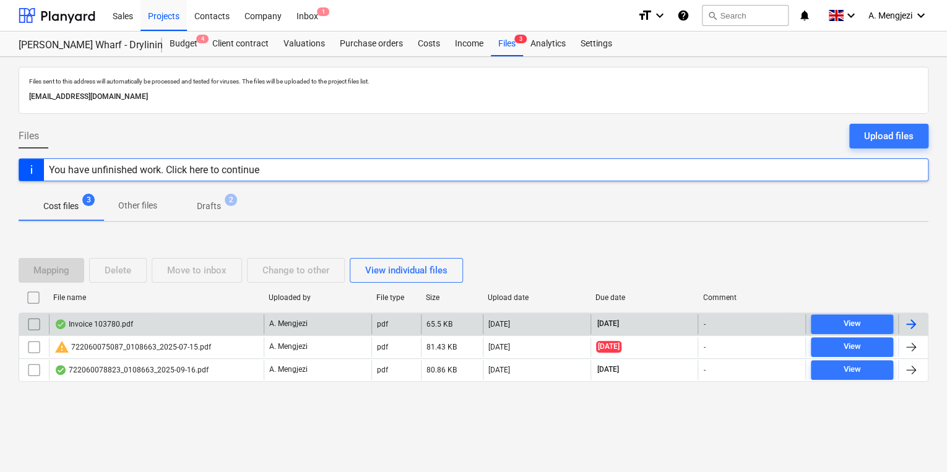
click at [164, 332] on div "Invoice 103780.pdf" at bounding box center [156, 324] width 215 height 20
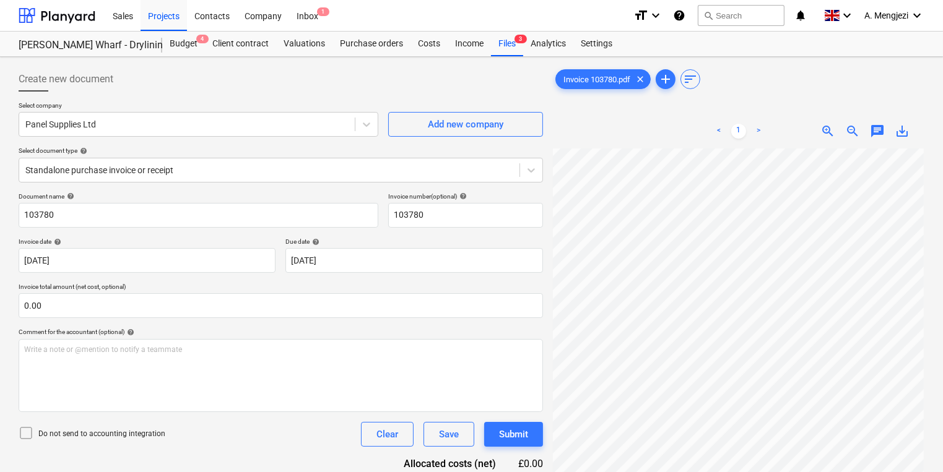
scroll to position [131, 95]
click at [666, 119] on div "< 1 > zoom_in zoom_out chat 0 save_alt" at bounding box center [738, 350] width 371 height 472
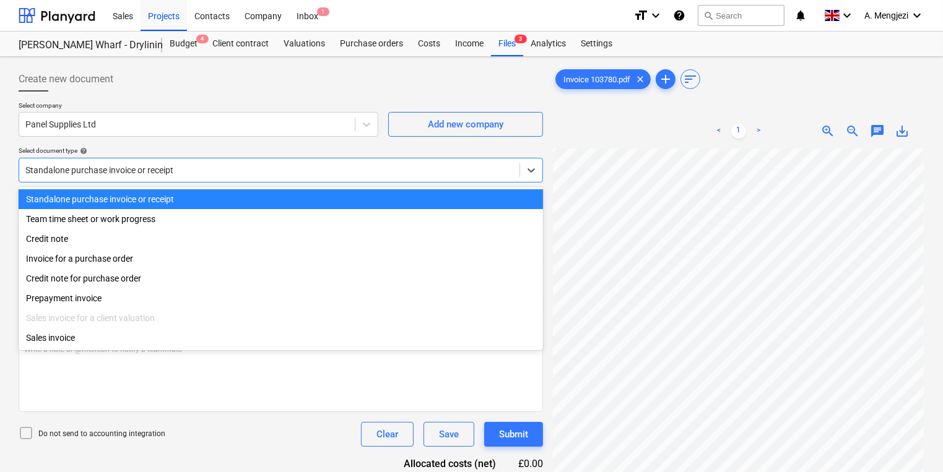
click at [173, 167] on div at bounding box center [269, 170] width 488 height 12
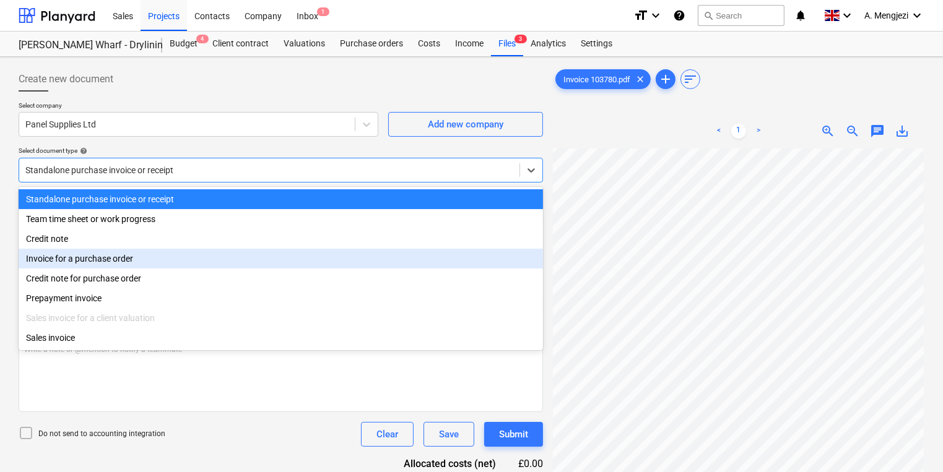
click at [152, 259] on div "Invoice for a purchase order" at bounding box center [281, 259] width 524 height 20
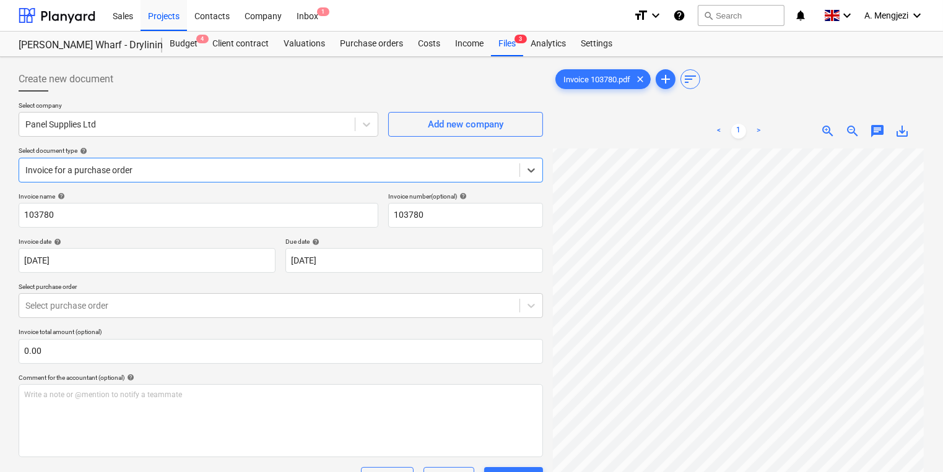
click at [153, 322] on body "Sales Projects Contacts Company Inbox 1 format_size keyboard_arrow_down help se…" at bounding box center [471, 236] width 943 height 472
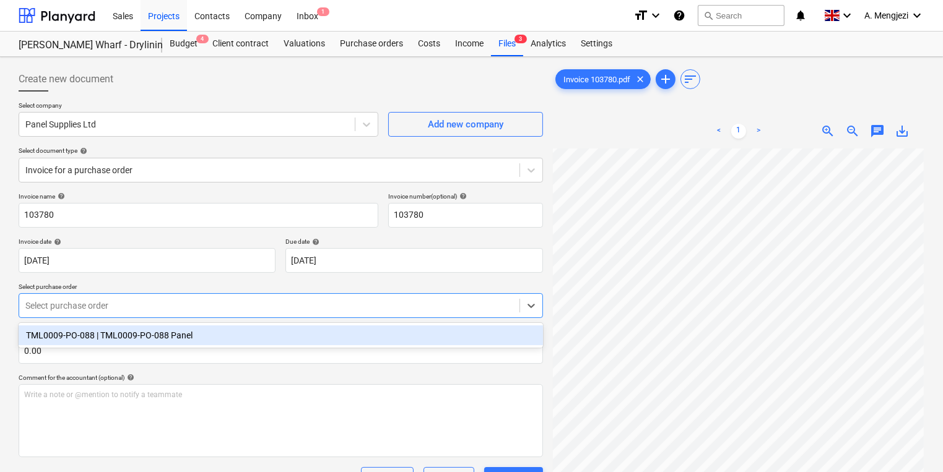
click at [169, 338] on div "TML0009-PO-088 | TML0009-PO-088 Panel" at bounding box center [281, 336] width 524 height 20
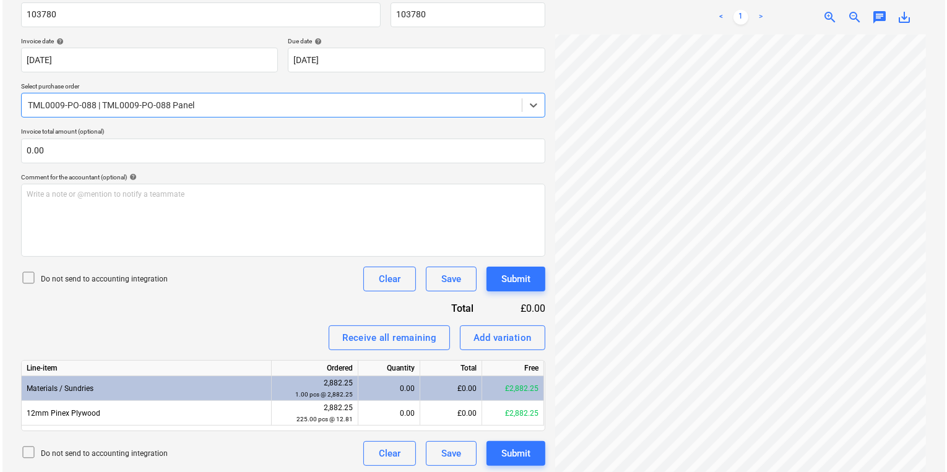
scroll to position [204, 0]
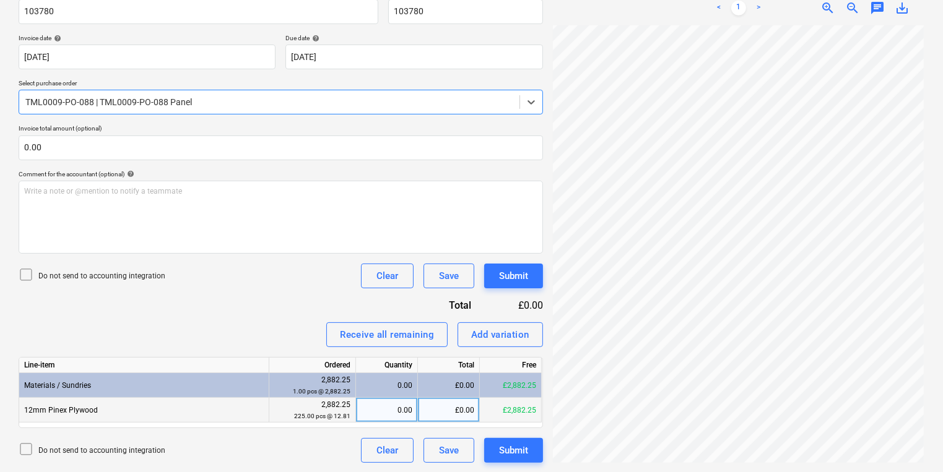
click at [399, 414] on div "0.00" at bounding box center [386, 410] width 51 height 25
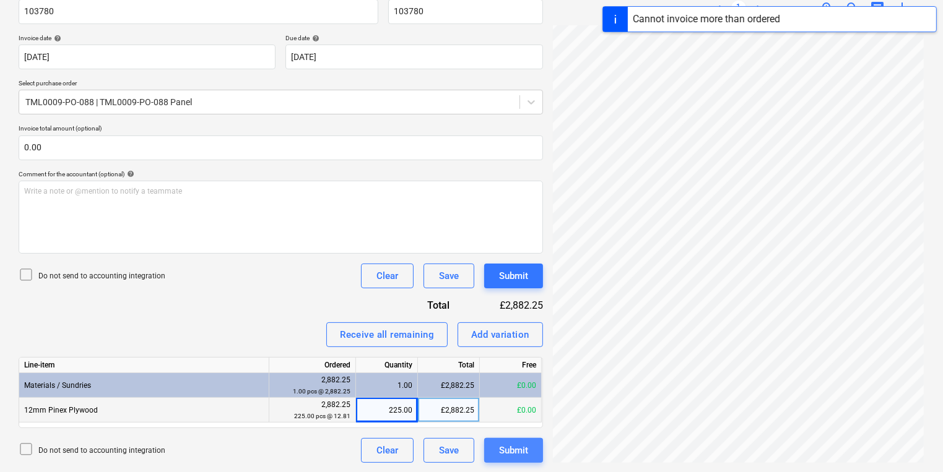
click at [508, 449] on div "Submit" at bounding box center [513, 451] width 29 height 16
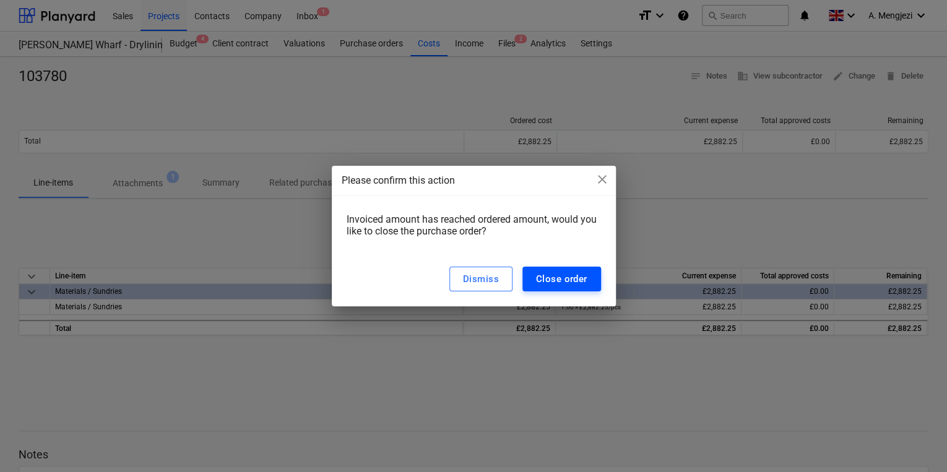
click at [574, 268] on button "Close order" at bounding box center [561, 279] width 79 height 25
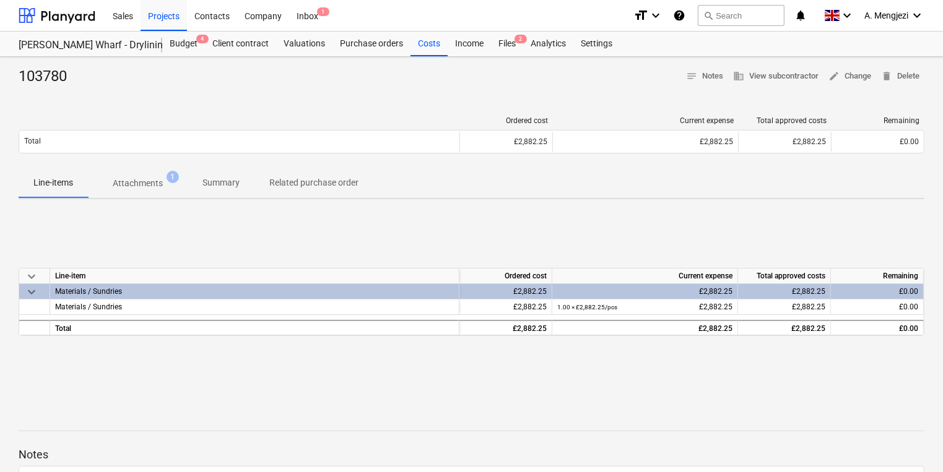
click at [585, 438] on div at bounding box center [472, 443] width 906 height 10
click at [308, 23] on div "Inbox 1" at bounding box center [307, 15] width 37 height 32
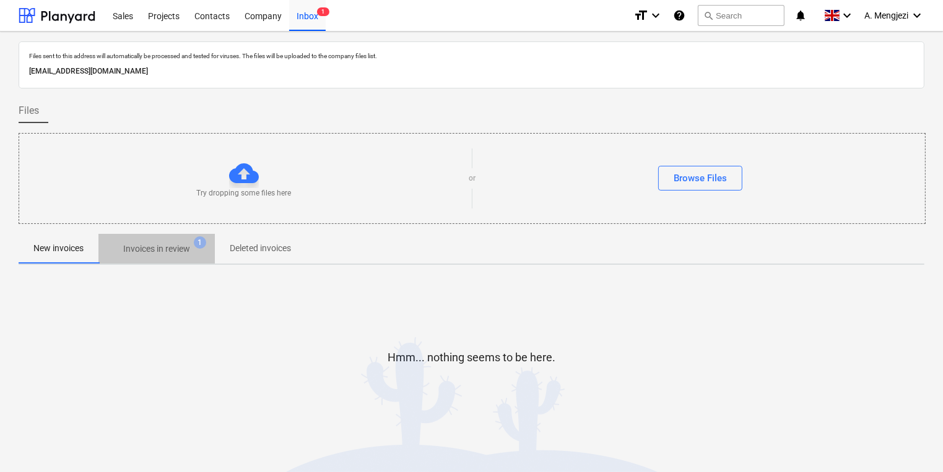
click at [191, 235] on button "Invoices in review 1" at bounding box center [156, 249] width 116 height 30
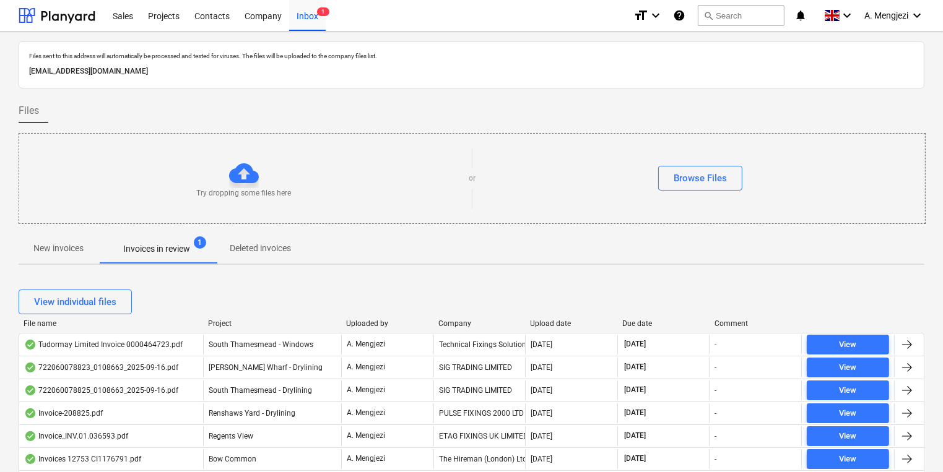
click at [230, 324] on div "Project" at bounding box center [272, 323] width 128 height 9
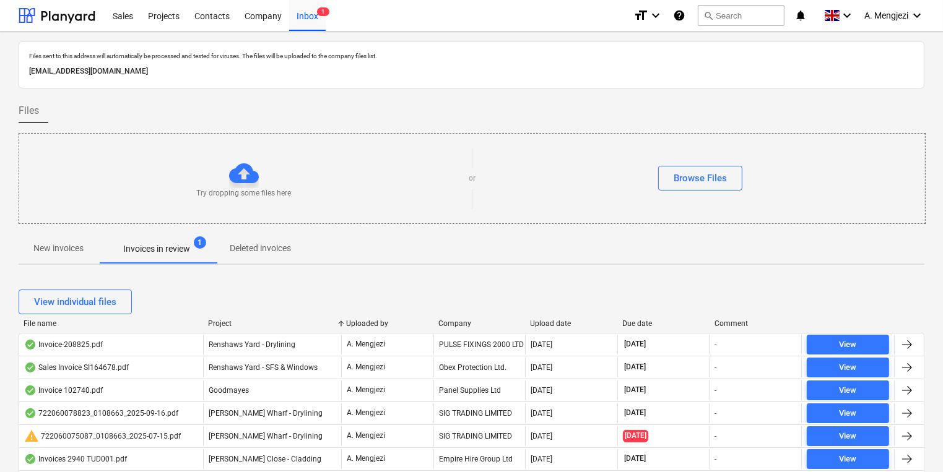
click at [529, 198] on div "Try dropping some files here or Browse Files" at bounding box center [472, 179] width 906 height 70
click at [572, 215] on div "Try dropping some files here or Browse Files" at bounding box center [472, 178] width 907 height 91
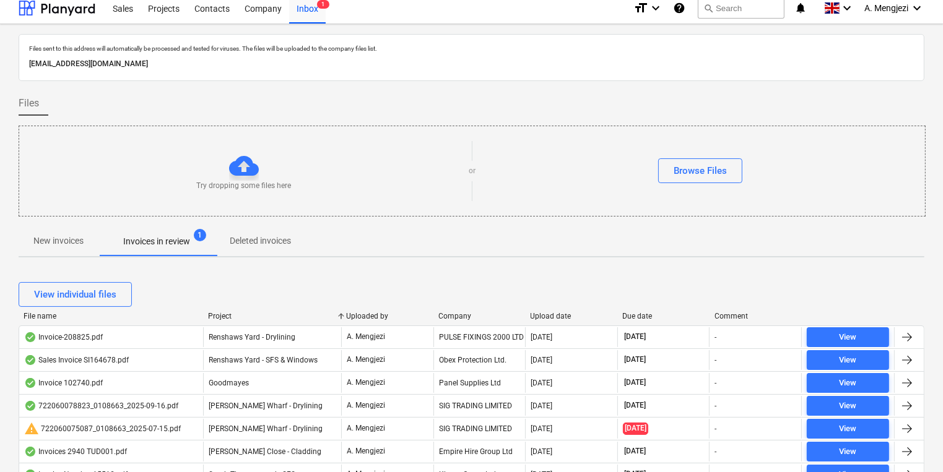
scroll to position [149, 0]
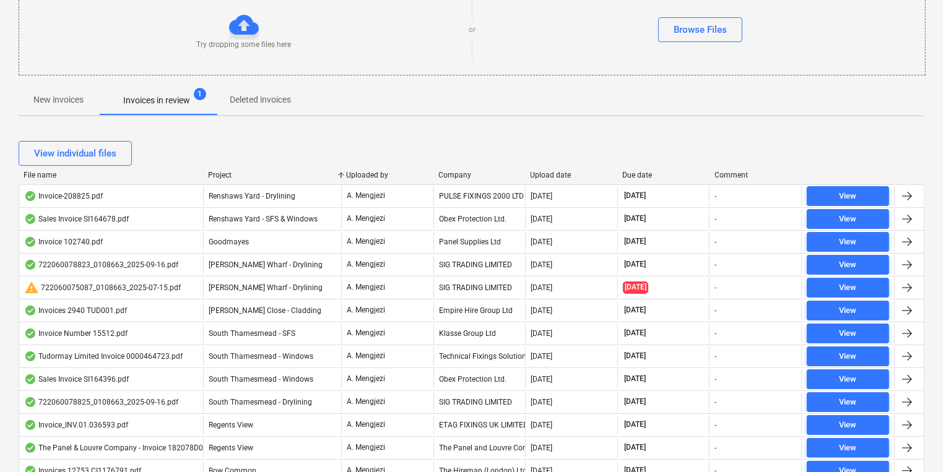
click at [469, 177] on div "Company" at bounding box center [479, 175] width 82 height 9
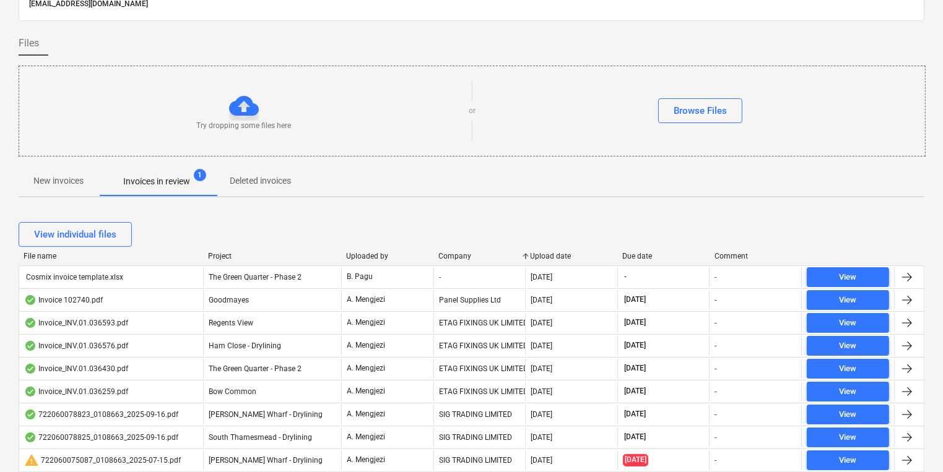
scroll to position [0, 0]
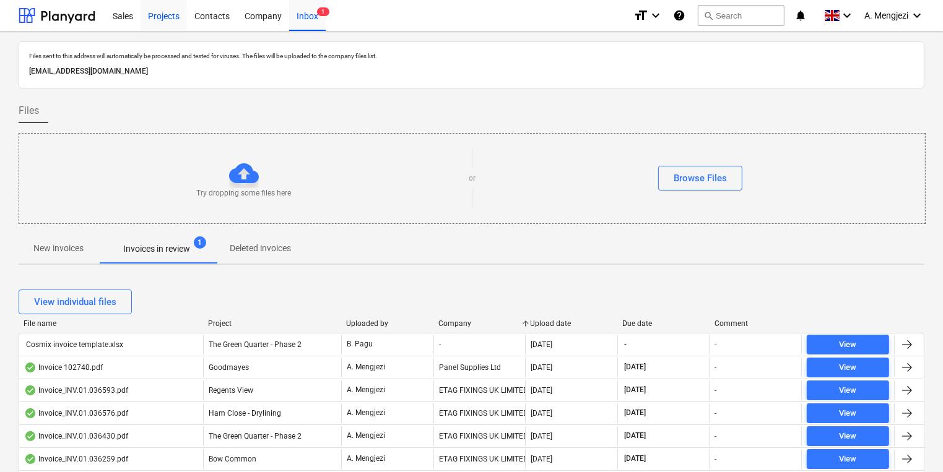
click at [168, 19] on div "Projects" at bounding box center [164, 15] width 46 height 32
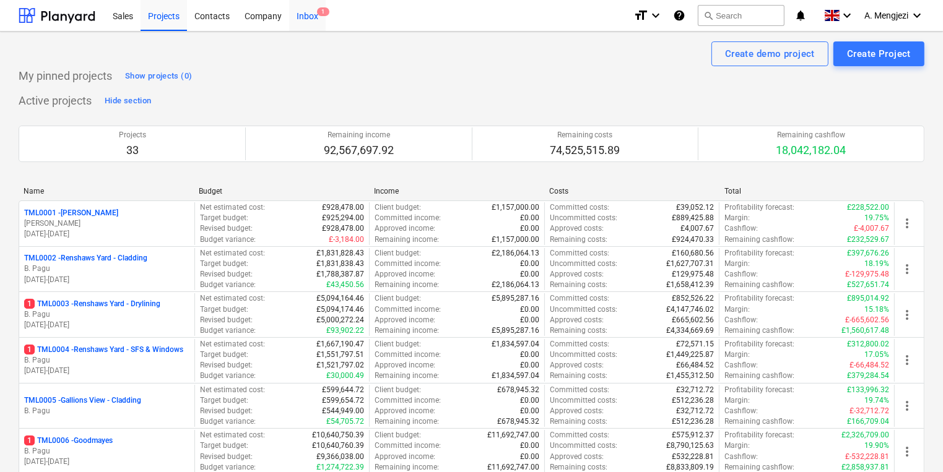
click at [313, 11] on div "Inbox 1" at bounding box center [307, 15] width 37 height 32
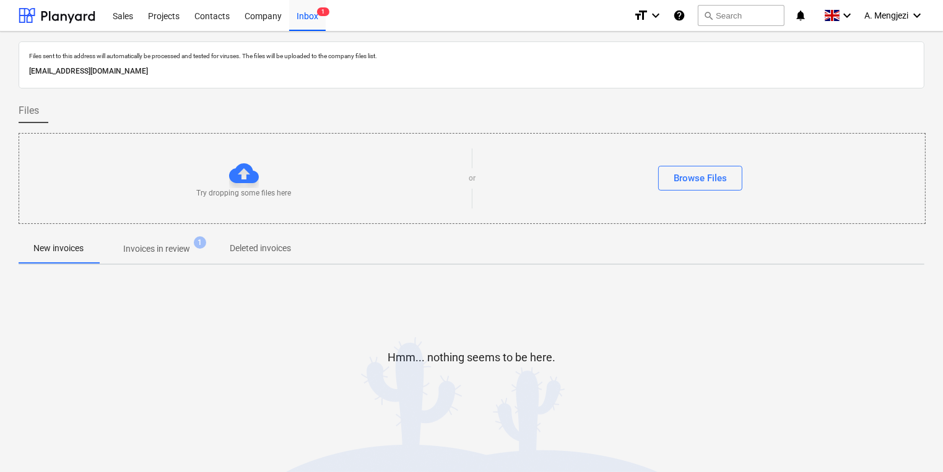
drag, startPoint x: 272, startPoint y: 69, endPoint x: 16, endPoint y: 74, distance: 256.3
click at [16, 74] on div "Files sent to this address will automatically be processed and tested for virus…" at bounding box center [471, 256] width 943 height 449
drag, startPoint x: 16, startPoint y: 74, endPoint x: 76, endPoint y: 92, distance: 62.7
click at [76, 92] on div at bounding box center [472, 94] width 906 height 10
drag, startPoint x: 273, startPoint y: 116, endPoint x: 182, endPoint y: 57, distance: 108.7
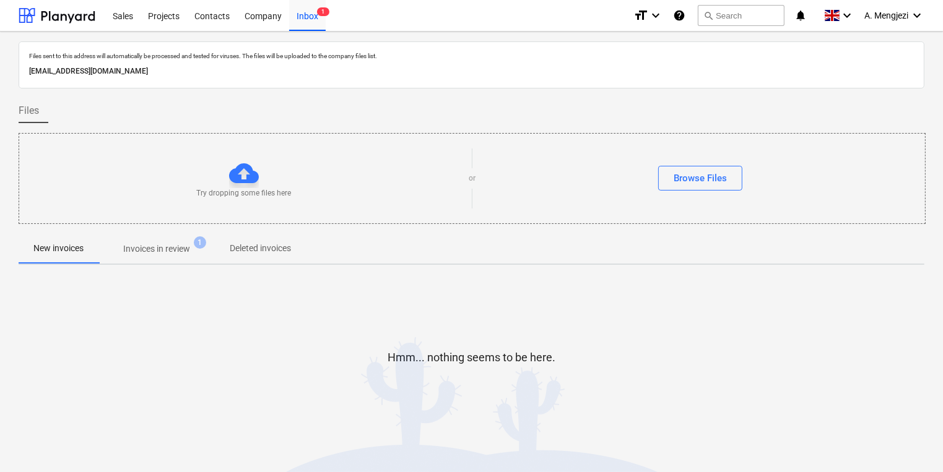
click at [268, 114] on div "Files" at bounding box center [472, 110] width 906 height 25
click at [160, 11] on div "Projects" at bounding box center [164, 15] width 46 height 32
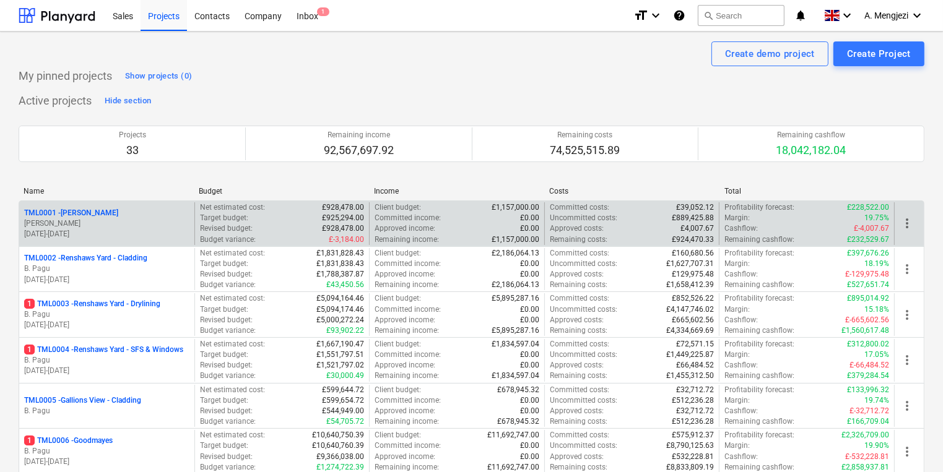
click at [87, 231] on p "[DATE] - [DATE]" at bounding box center [106, 234] width 165 height 11
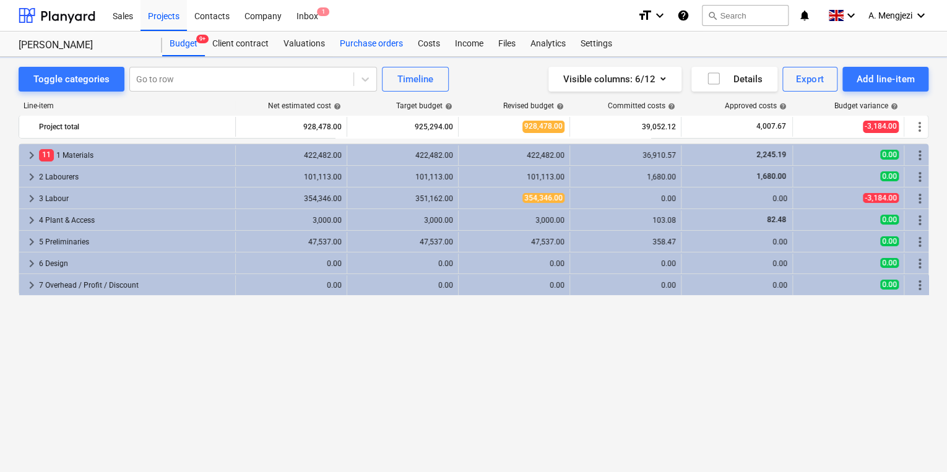
click at [350, 48] on div "Purchase orders" at bounding box center [371, 44] width 78 height 25
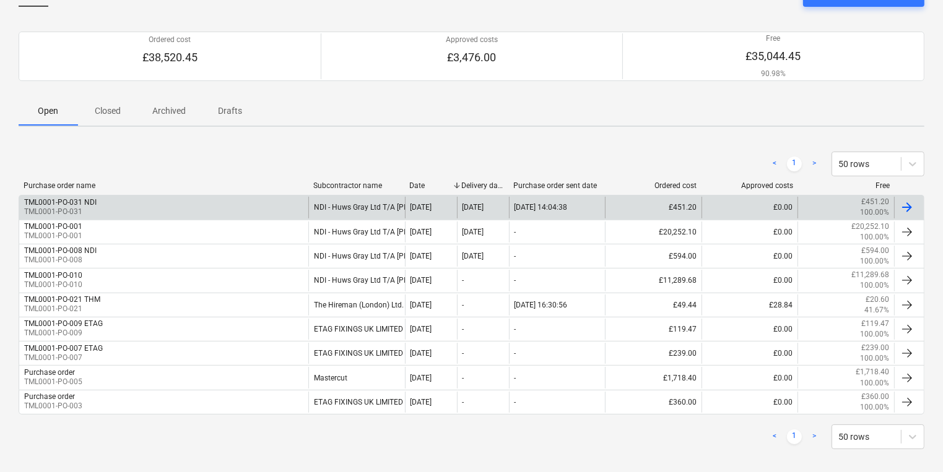
scroll to position [94, 0]
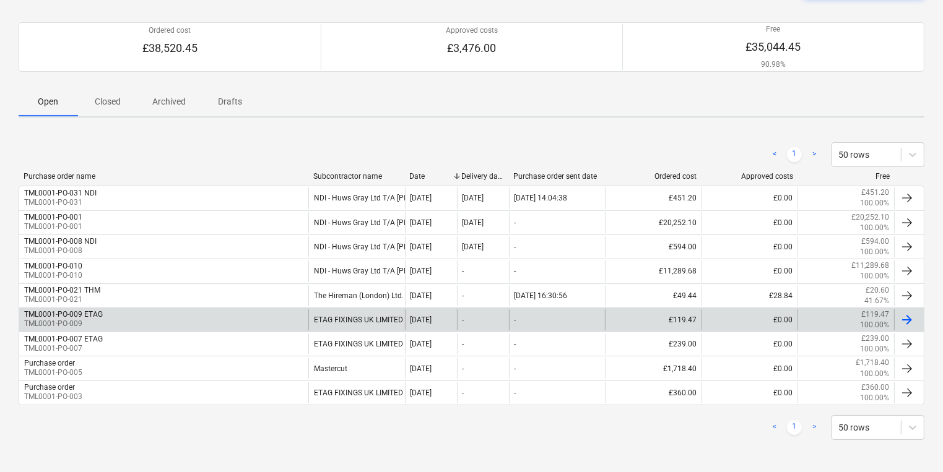
click at [160, 329] on div "TML0001-PO-009 ETAG TML0001-PO-009 ETAG FIXINGS UK LIMITED [DATE] - - £119.47 £…" at bounding box center [472, 320] width 906 height 24
click at [178, 313] on div "TML0001-PO-009 ETAG TML0001-PO-009" at bounding box center [163, 319] width 289 height 21
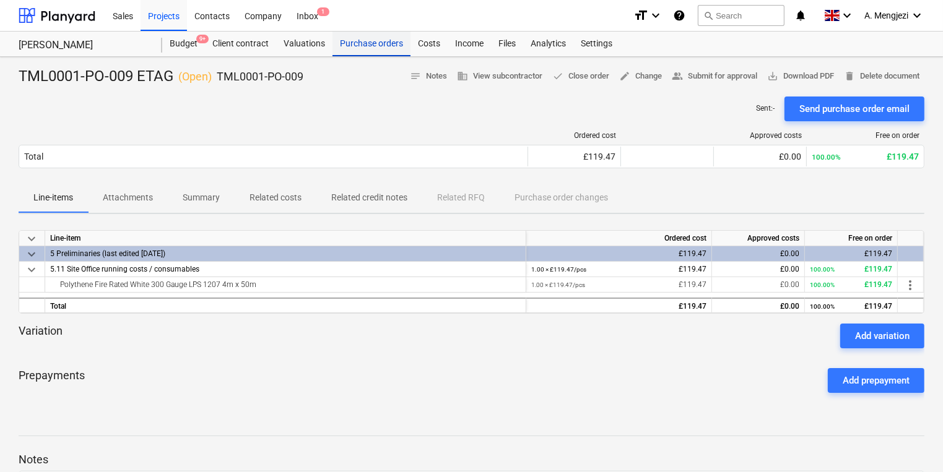
click at [370, 47] on div "Purchase orders" at bounding box center [371, 44] width 78 height 25
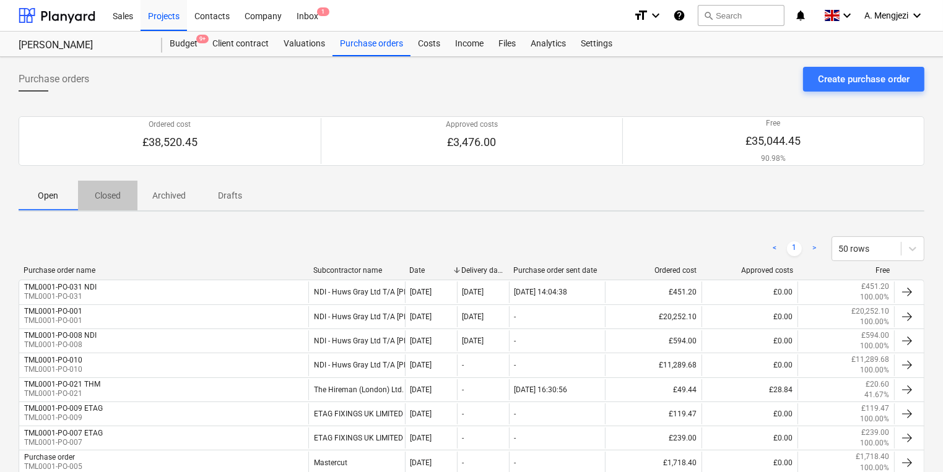
click at [109, 197] on p "Closed" at bounding box center [108, 195] width 30 height 13
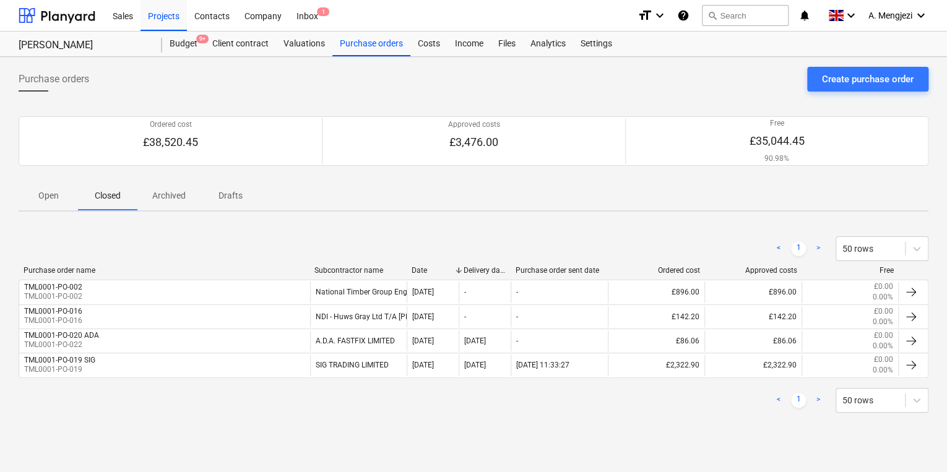
click at [125, 379] on div "Purchase order name Subcontractor name Date Delivery date Purchase order sent d…" at bounding box center [474, 324] width 910 height 116
click at [169, 15] on div "Projects" at bounding box center [164, 15] width 46 height 32
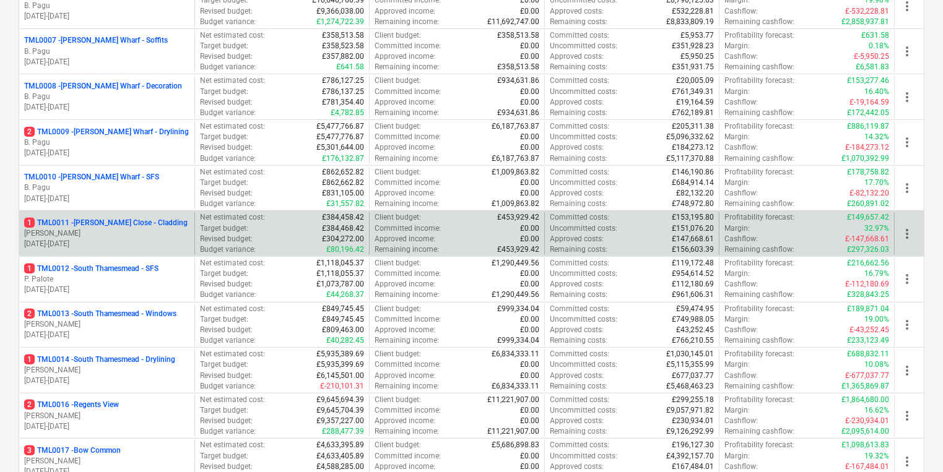
scroll to position [644, 0]
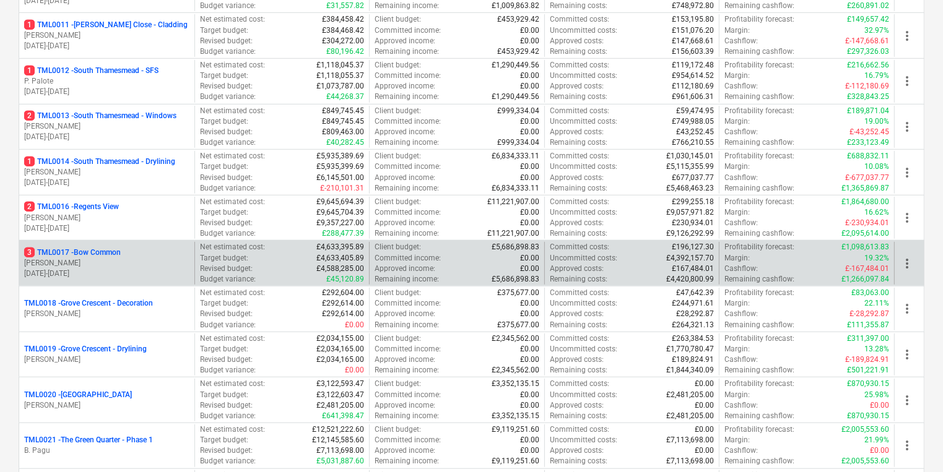
click at [154, 264] on p "[PERSON_NAME]" at bounding box center [106, 263] width 165 height 11
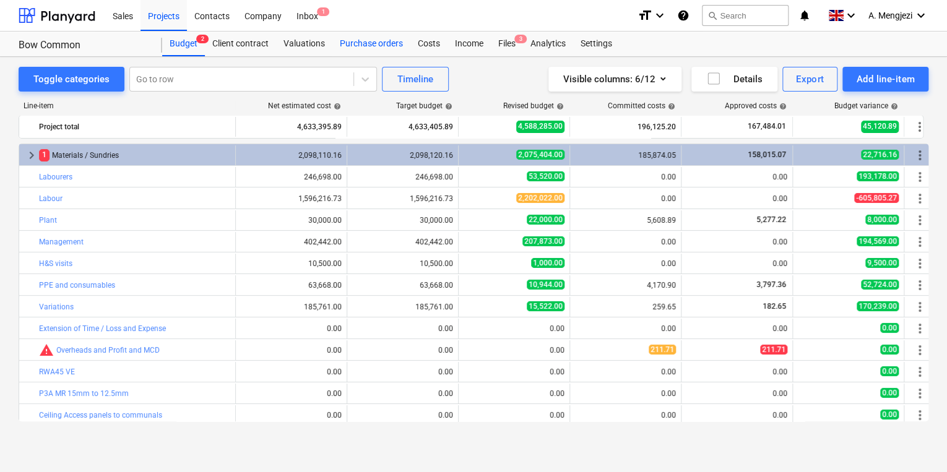
click at [348, 48] on div "Purchase orders" at bounding box center [371, 44] width 78 height 25
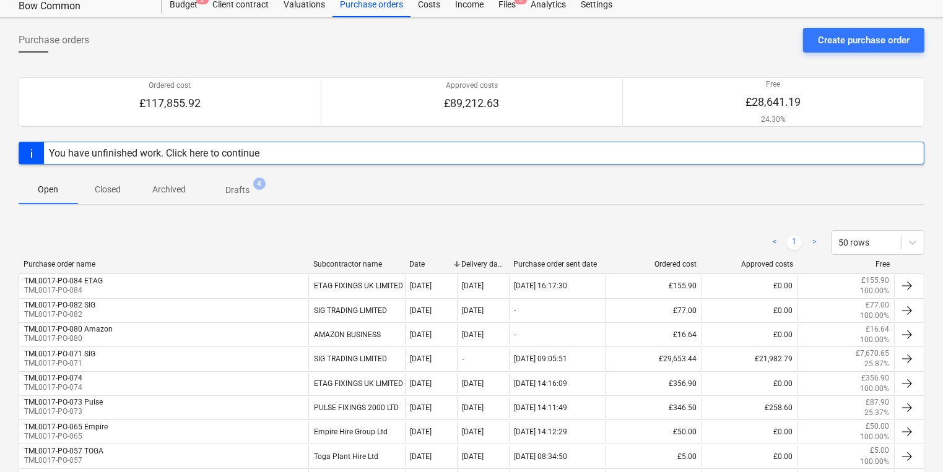
scroll to position [99, 0]
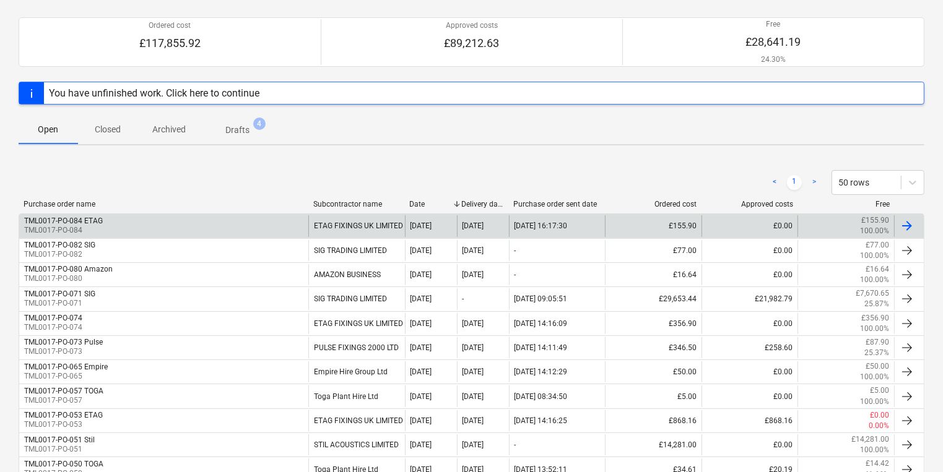
click at [183, 227] on div "TML0017-PO-084 ETAG TML0017-PO-084" at bounding box center [163, 225] width 289 height 21
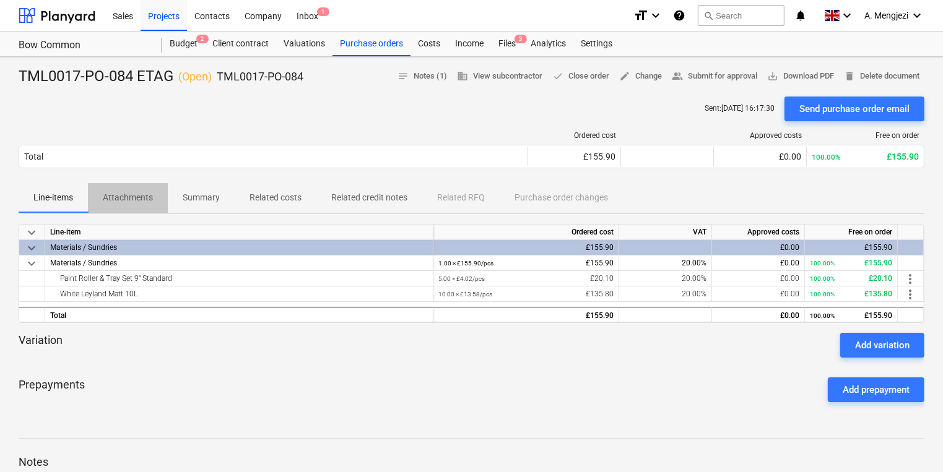
click at [154, 189] on span "Attachments" at bounding box center [128, 198] width 80 height 20
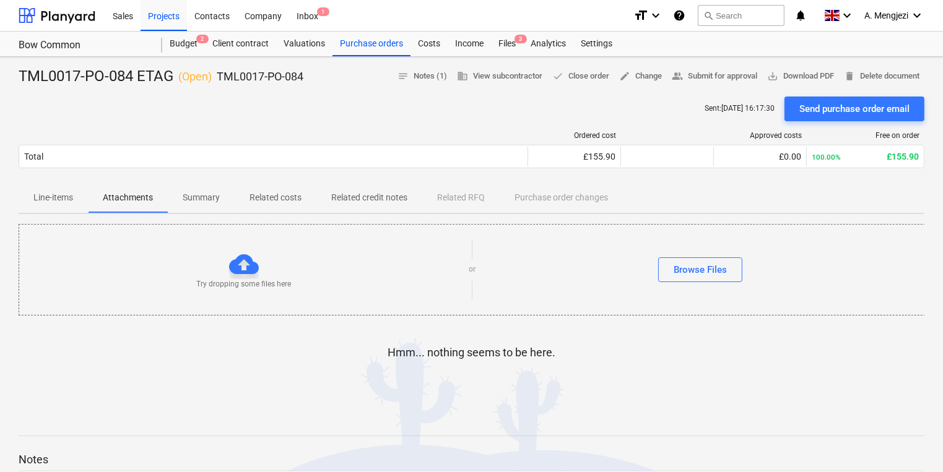
click at [345, 288] on div "Try dropping some files here" at bounding box center [243, 269] width 449 height 40
click at [57, 199] on p "Line-items" at bounding box center [53, 197] width 40 height 13
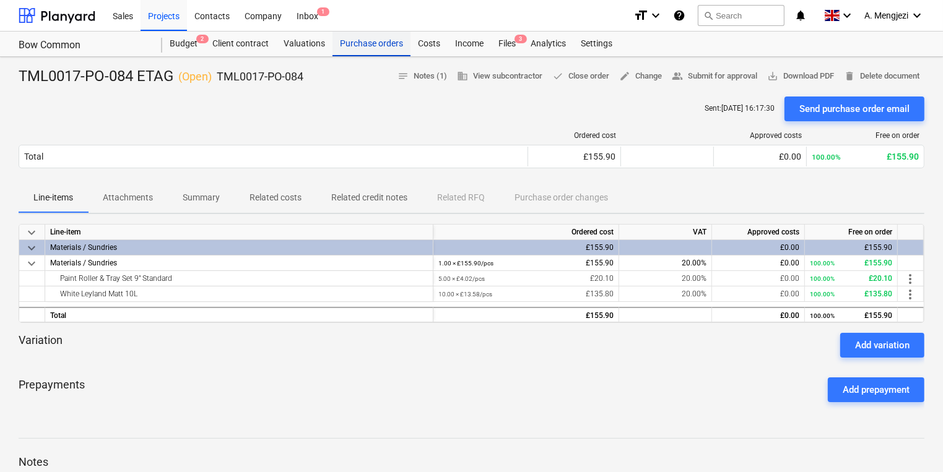
click at [373, 54] on div "Purchase orders" at bounding box center [371, 44] width 78 height 25
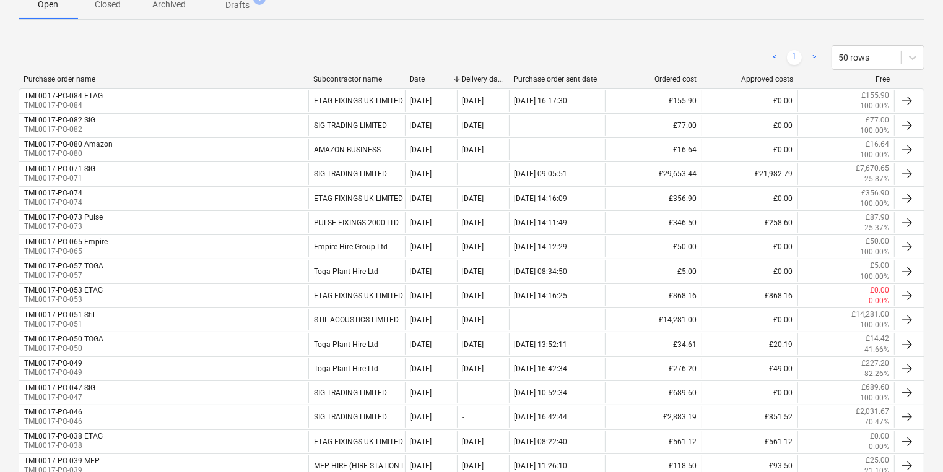
scroll to position [248, 0]
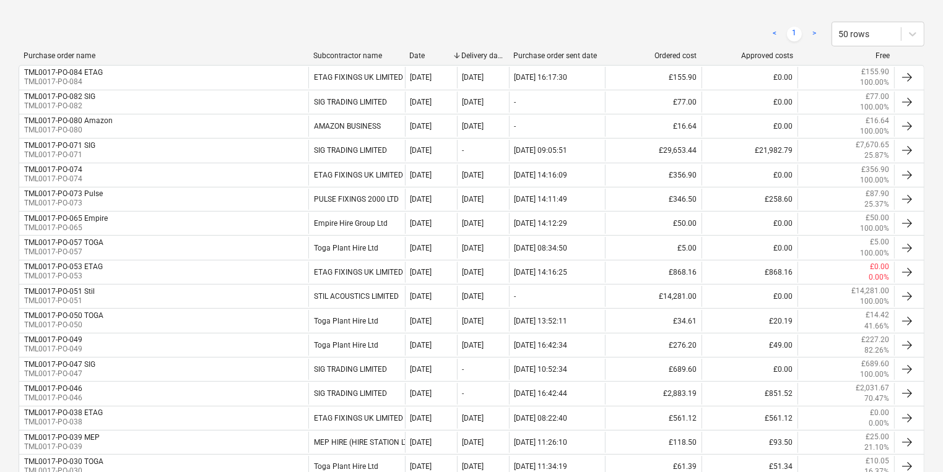
click at [235, 275] on div "TML0017-PO-053 ETAG TML0017-PO-053" at bounding box center [163, 272] width 289 height 21
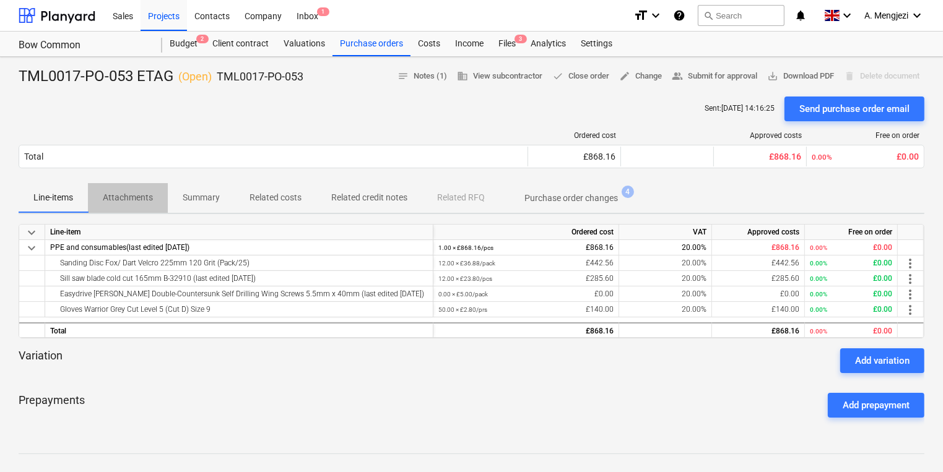
click at [160, 202] on span "Attachments" at bounding box center [128, 198] width 80 height 20
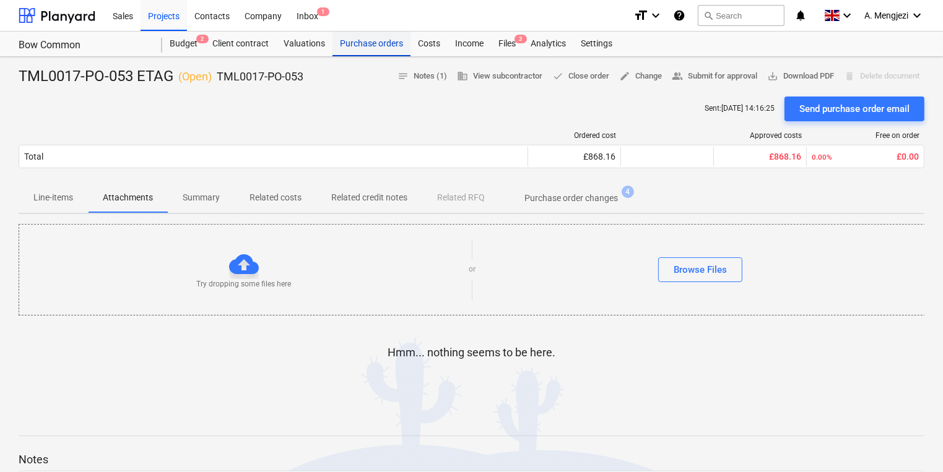
click at [383, 45] on div "Purchase orders" at bounding box center [371, 44] width 78 height 25
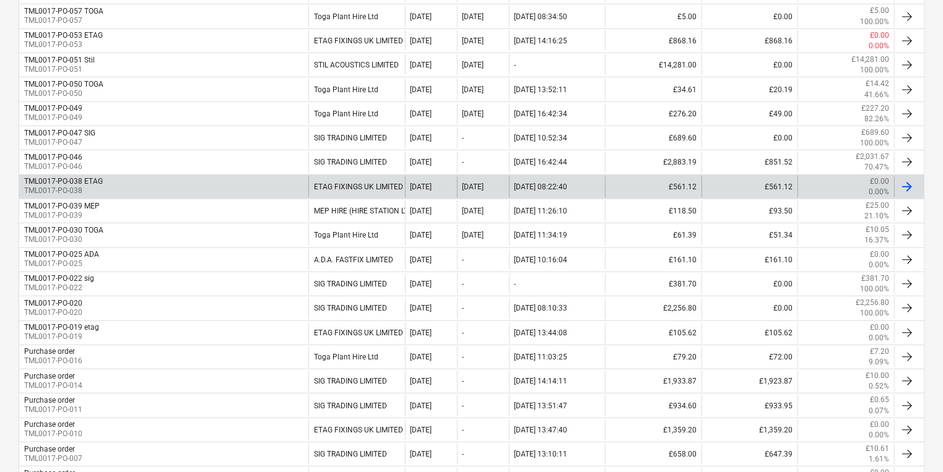
scroll to position [495, 0]
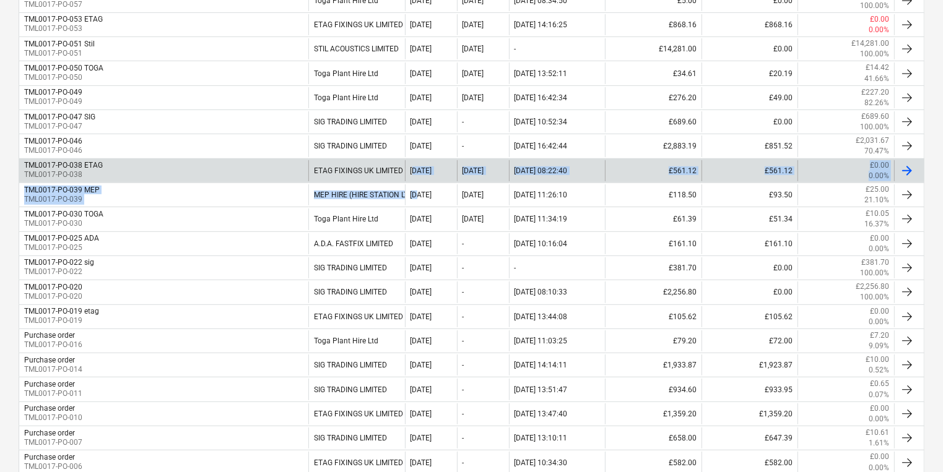
drag, startPoint x: 418, startPoint y: 196, endPoint x: 412, endPoint y: 173, distance: 23.0
click at [412, 173] on div "TML0017-PO-084 ETAG TML0017-PO-084 ETAG FIXINGS UK LIMITED [DATE] 18 Sep 2025 […" at bounding box center [472, 206] width 906 height 779
click at [412, 173] on div "[DATE]" at bounding box center [431, 170] width 52 height 21
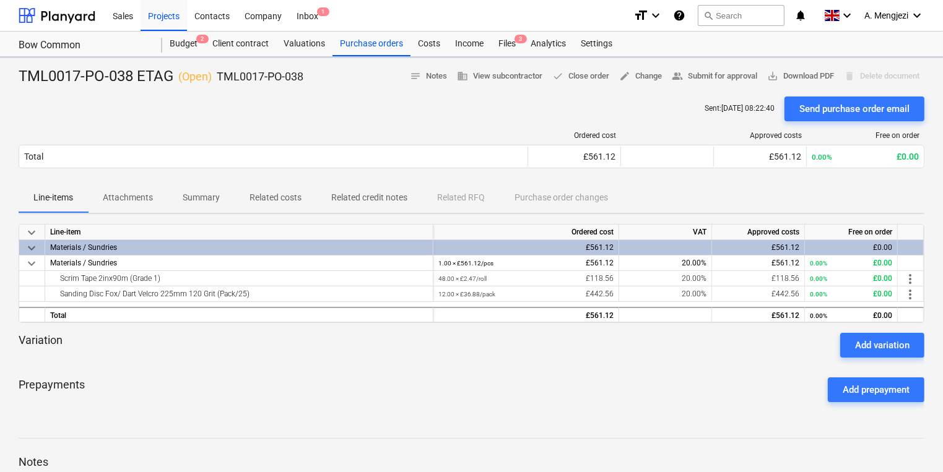
click at [365, 37] on div "Purchase orders" at bounding box center [371, 44] width 78 height 25
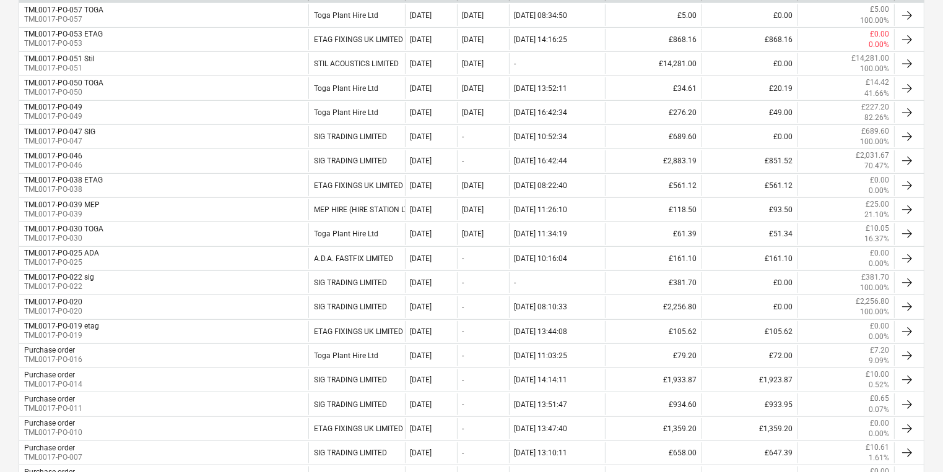
scroll to position [594, 0]
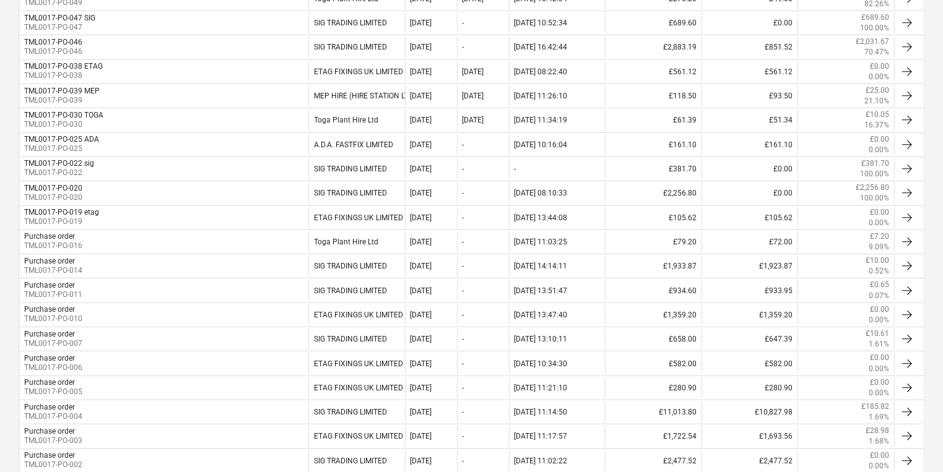
click at [370, 220] on div "ETAG FIXINGS UK LIMITED" at bounding box center [356, 217] width 97 height 21
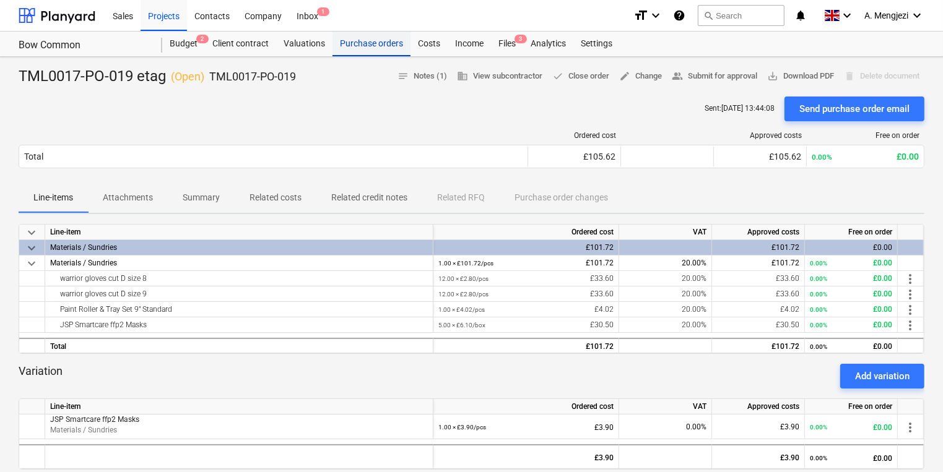
click at [377, 52] on div "Purchase orders" at bounding box center [371, 44] width 78 height 25
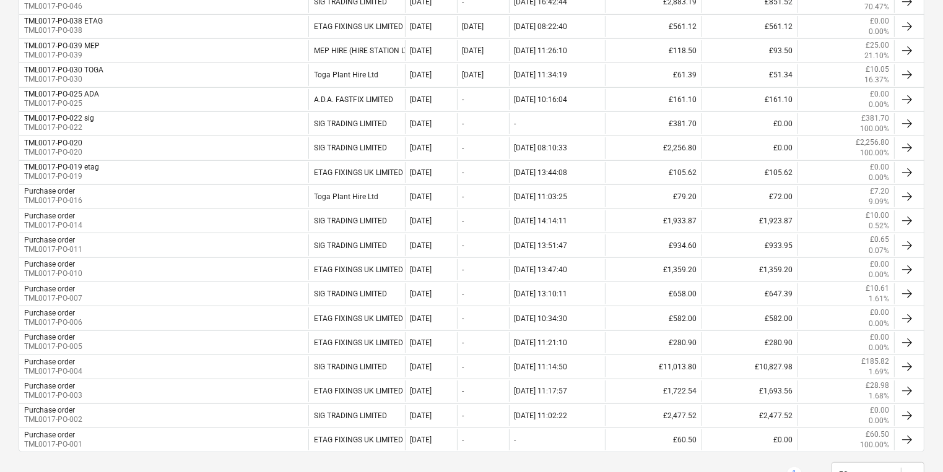
scroll to position [683, 0]
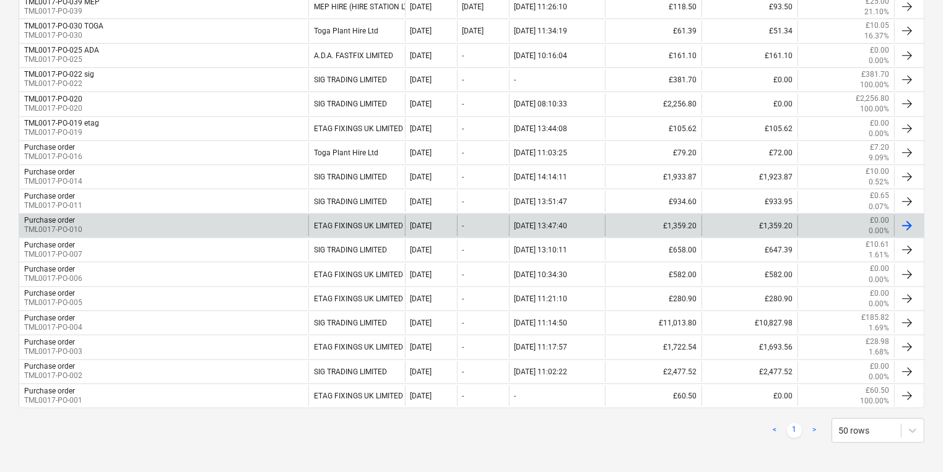
click at [352, 230] on div "ETAG FIXINGS UK LIMITED" at bounding box center [356, 225] width 97 height 21
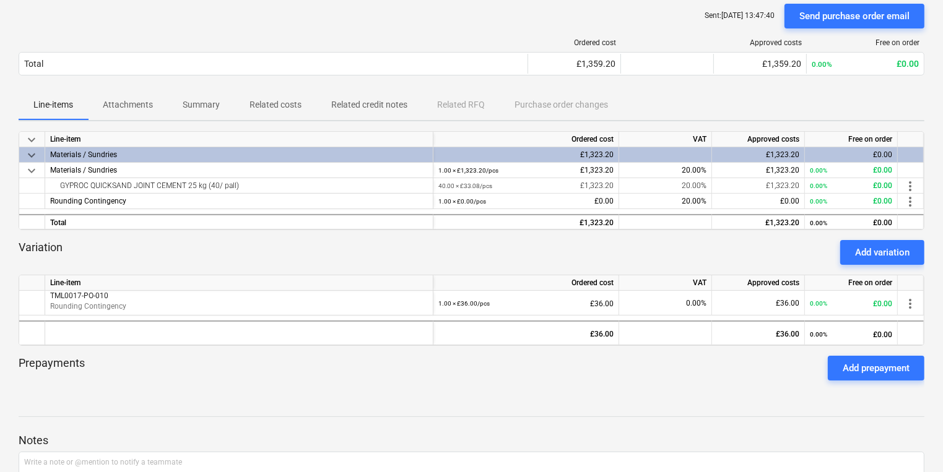
scroll to position [99, 0]
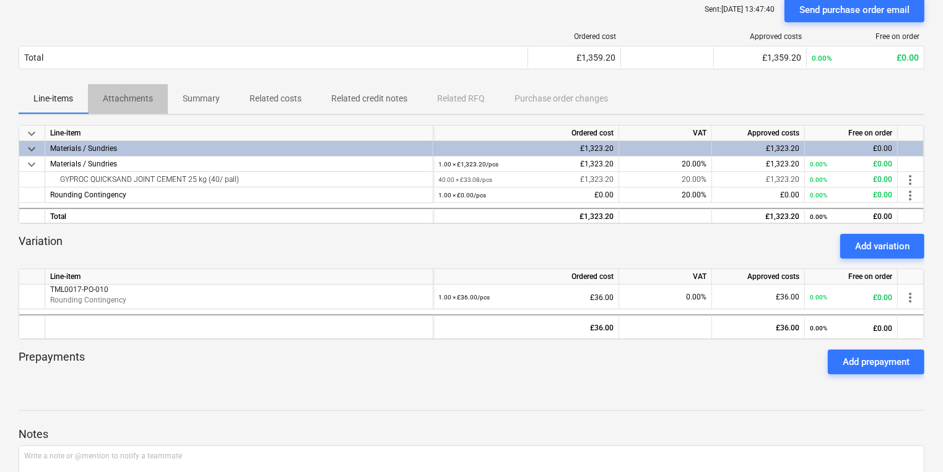
click at [144, 94] on p "Attachments" at bounding box center [128, 98] width 50 height 13
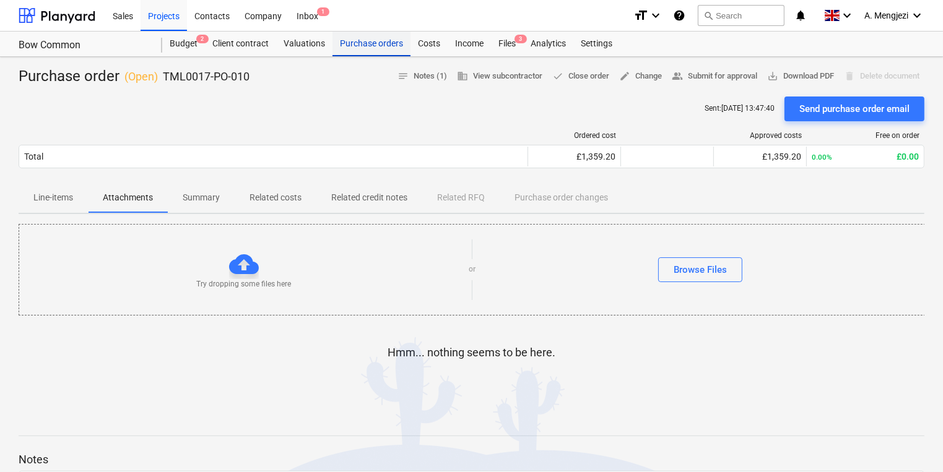
click at [352, 41] on div "Purchase orders" at bounding box center [371, 44] width 78 height 25
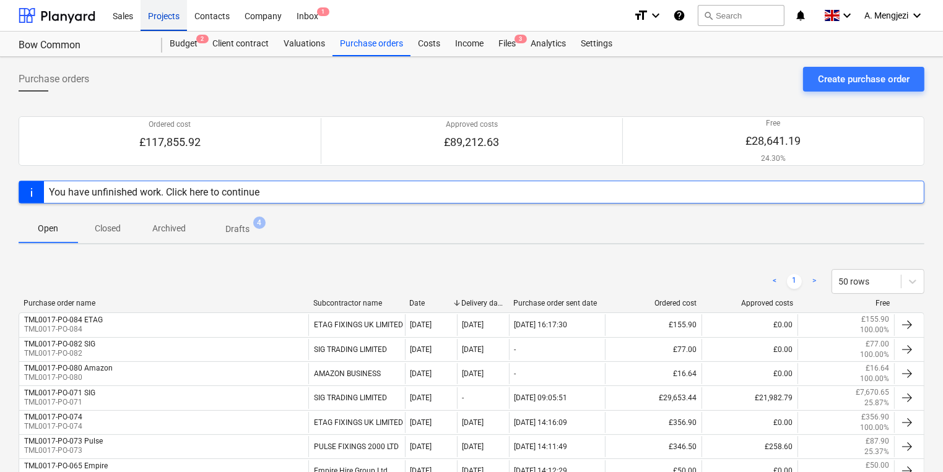
click at [154, 15] on div "Projects" at bounding box center [164, 15] width 46 height 32
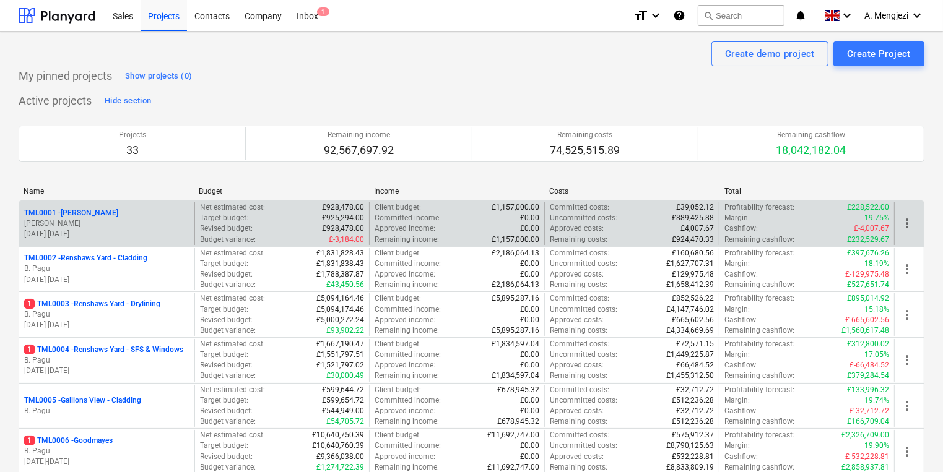
click at [182, 216] on div "TML0001 - [PERSON_NAME]" at bounding box center [106, 213] width 165 height 11
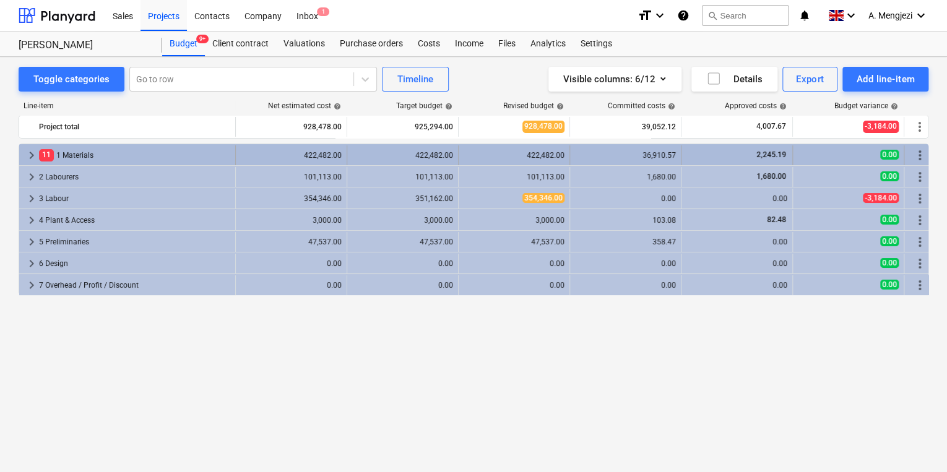
click at [361, 157] on div "422,482.00" at bounding box center [402, 155] width 101 height 9
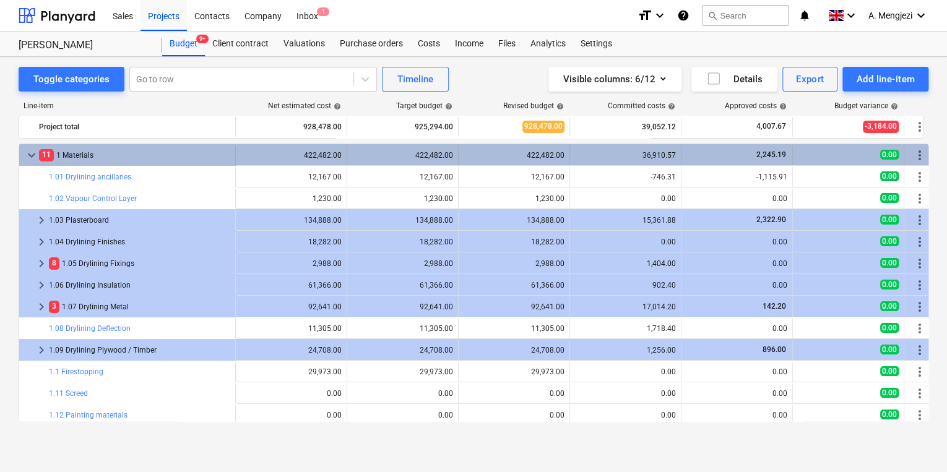
click at [45, 155] on span "11" at bounding box center [46, 155] width 15 height 12
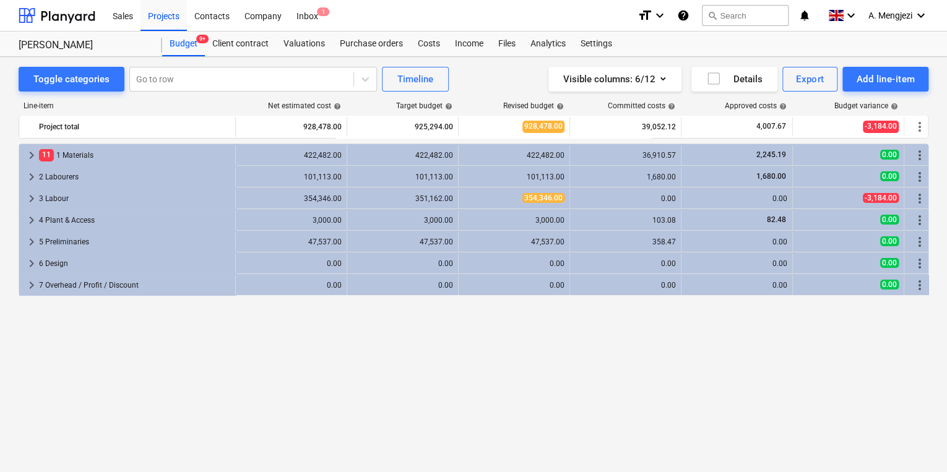
click at [45, 155] on span "11" at bounding box center [46, 155] width 15 height 12
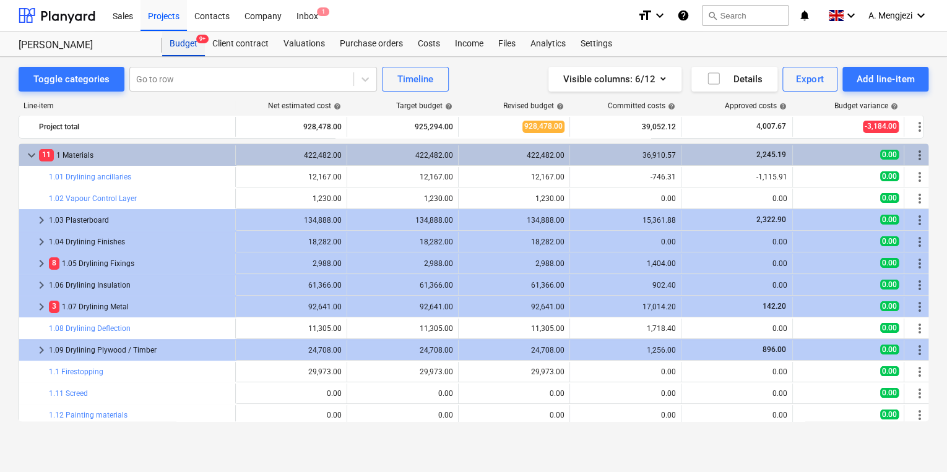
click at [191, 51] on div "Budget 9+" at bounding box center [183, 44] width 43 height 25
click at [351, 45] on div "Purchase orders" at bounding box center [371, 44] width 78 height 25
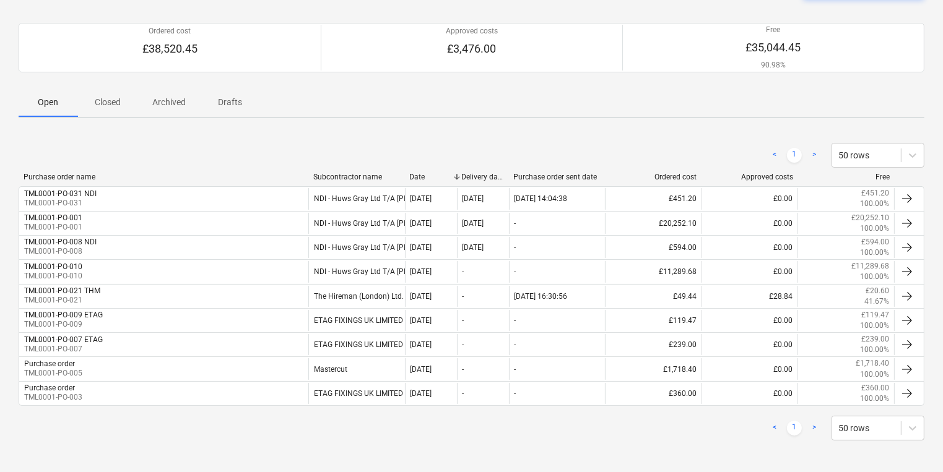
scroll to position [94, 0]
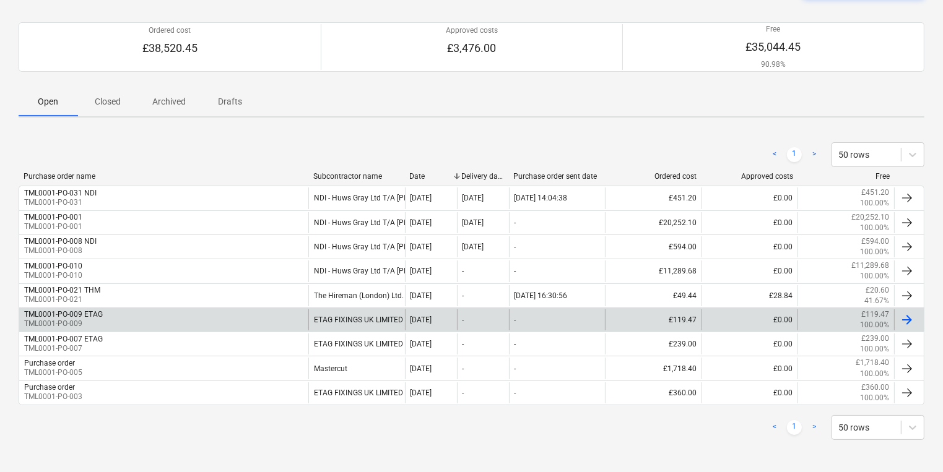
click at [354, 324] on div "ETAG FIXINGS UK LIMITED" at bounding box center [356, 319] width 97 height 21
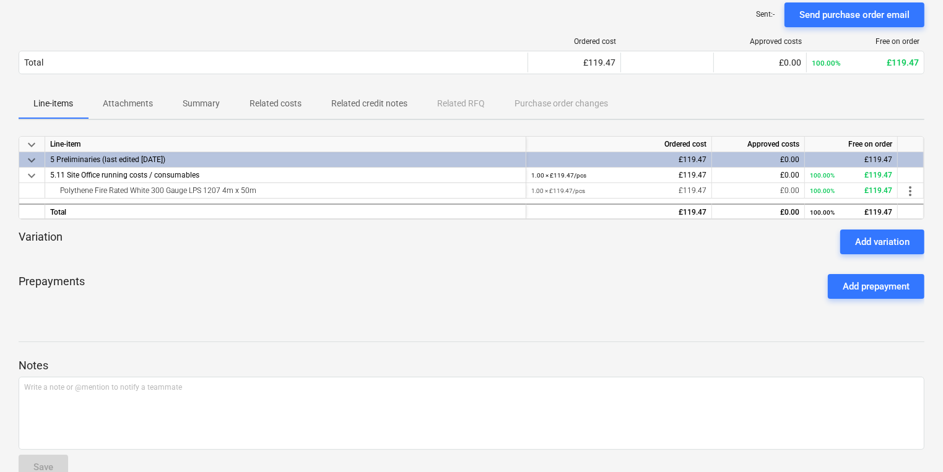
click at [139, 110] on span "Attachments" at bounding box center [128, 103] width 80 height 20
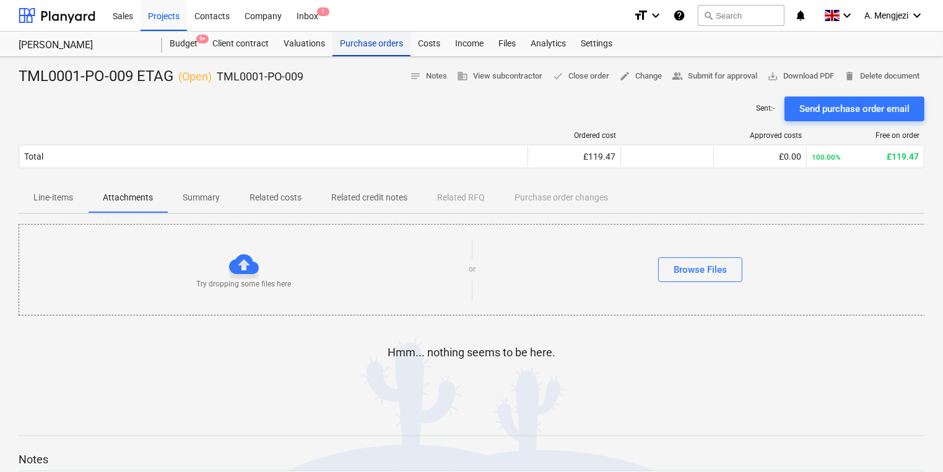
click at [367, 45] on div "Purchase orders" at bounding box center [371, 44] width 78 height 25
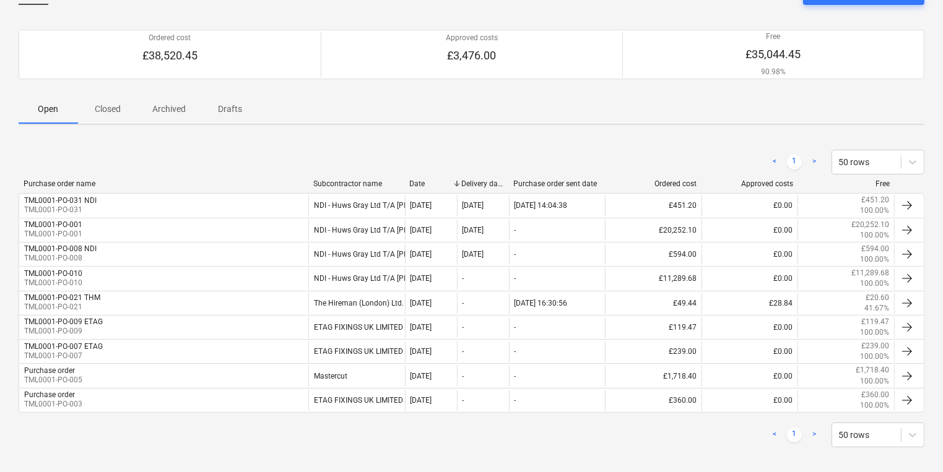
scroll to position [94, 0]
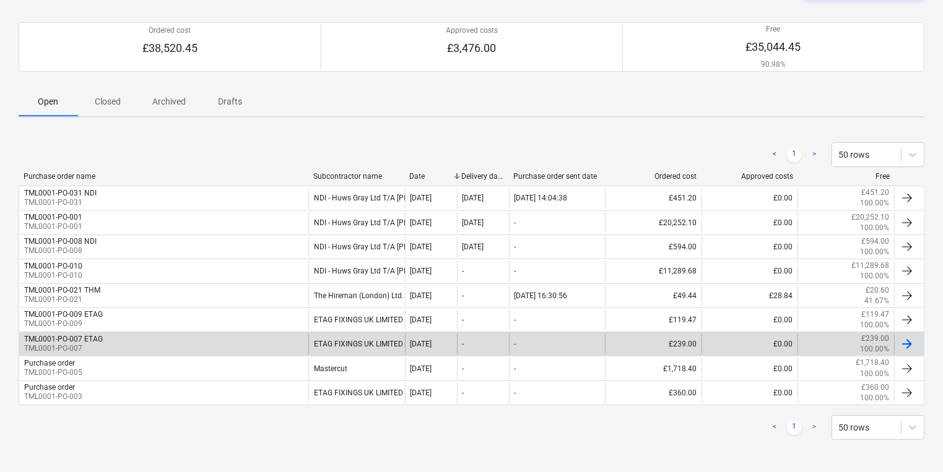
click at [329, 338] on div "ETAG FIXINGS UK LIMITED" at bounding box center [356, 344] width 97 height 21
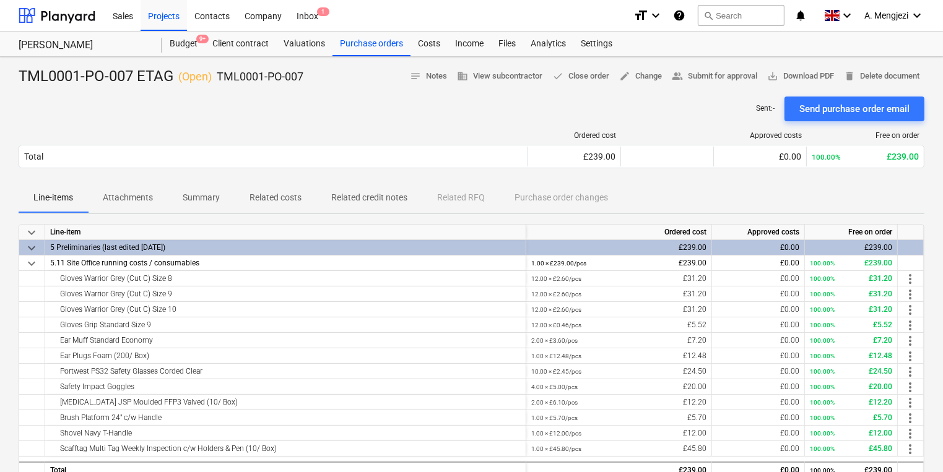
click at [156, 197] on span "Attachments" at bounding box center [128, 198] width 80 height 20
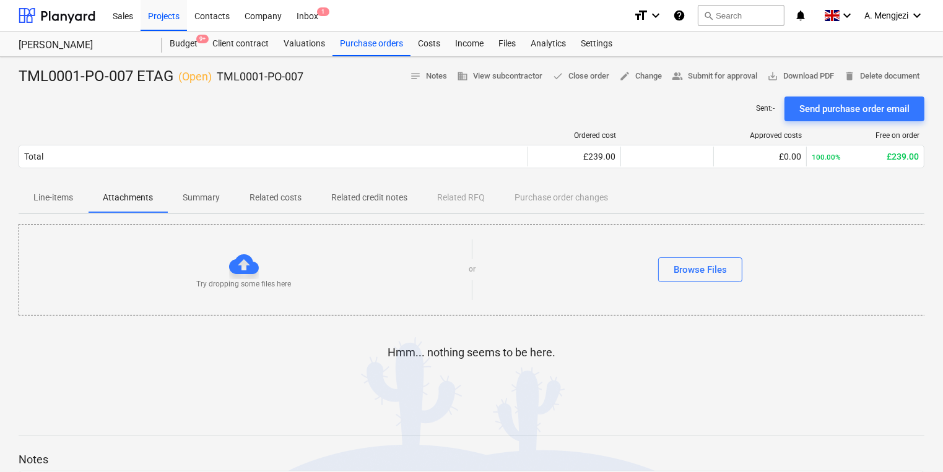
click at [299, 129] on div "Ordered cost Approved costs Free on order Total £239.00 £0.00 100.00% £239.00 P…" at bounding box center [472, 152] width 906 height 62
click at [175, 17] on div "Projects" at bounding box center [164, 15] width 46 height 32
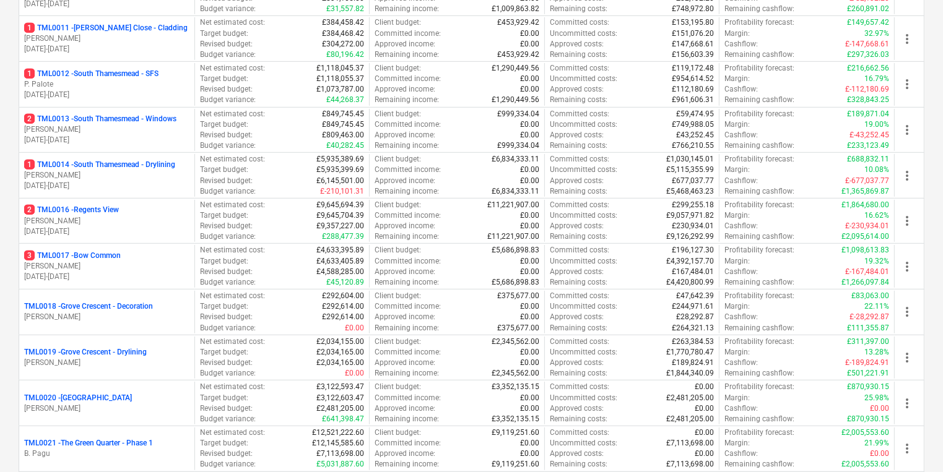
scroll to position [644, 0]
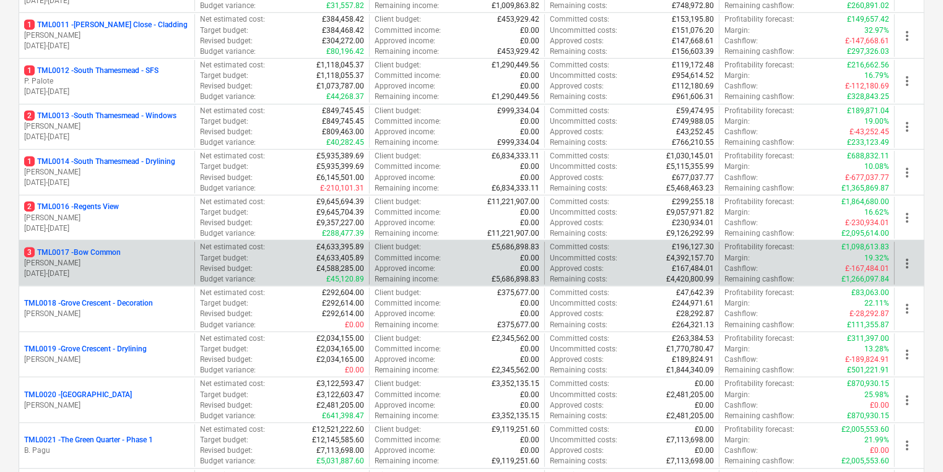
click at [163, 264] on p "[PERSON_NAME]" at bounding box center [106, 263] width 165 height 11
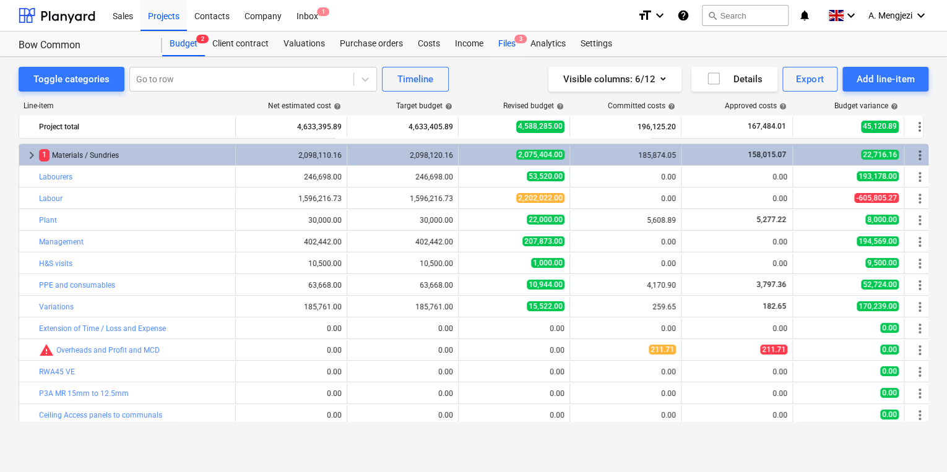
click at [496, 45] on div "Files 3" at bounding box center [507, 44] width 32 height 25
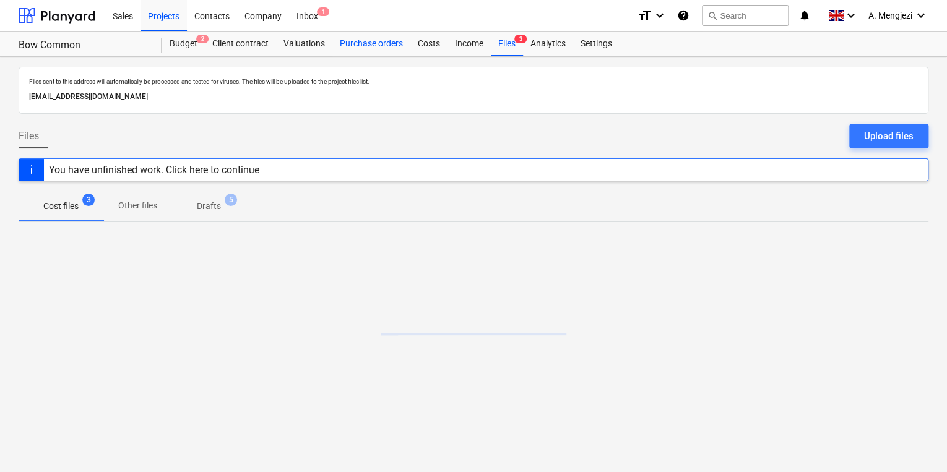
click at [352, 43] on div "Purchase orders" at bounding box center [371, 44] width 78 height 25
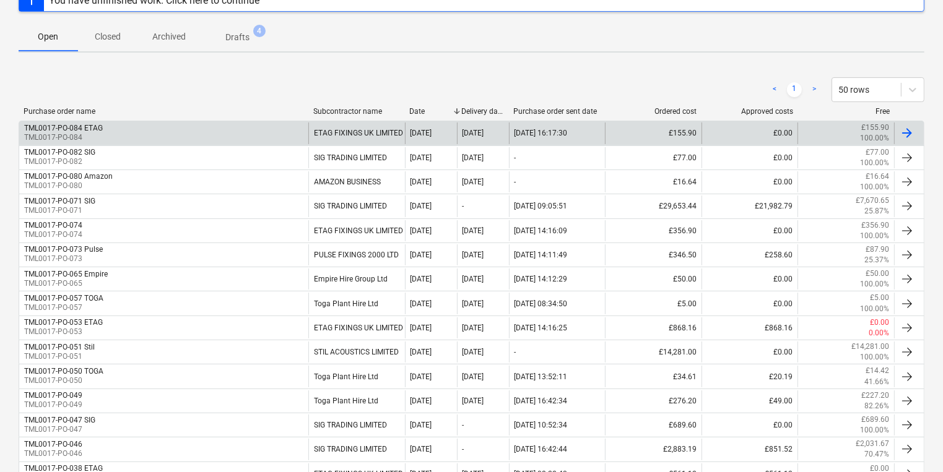
scroll to position [198, 0]
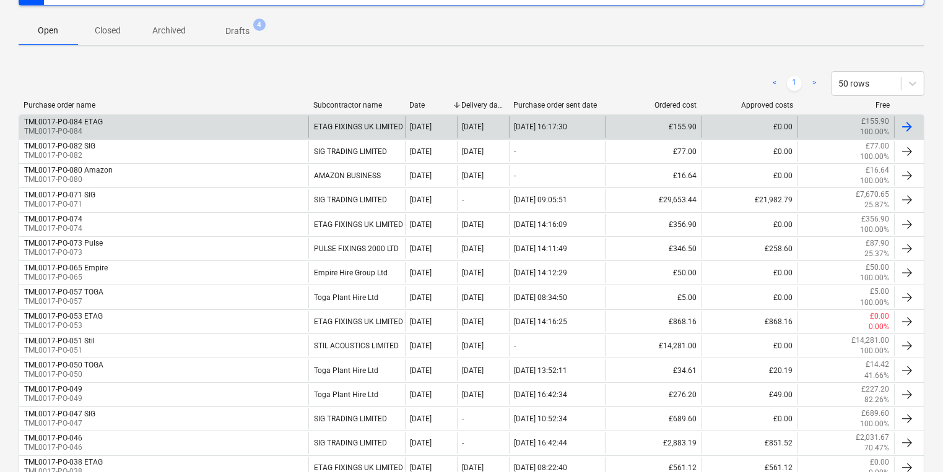
click at [159, 132] on div "TML0017-PO-084 ETAG TML0017-PO-084" at bounding box center [163, 126] width 289 height 21
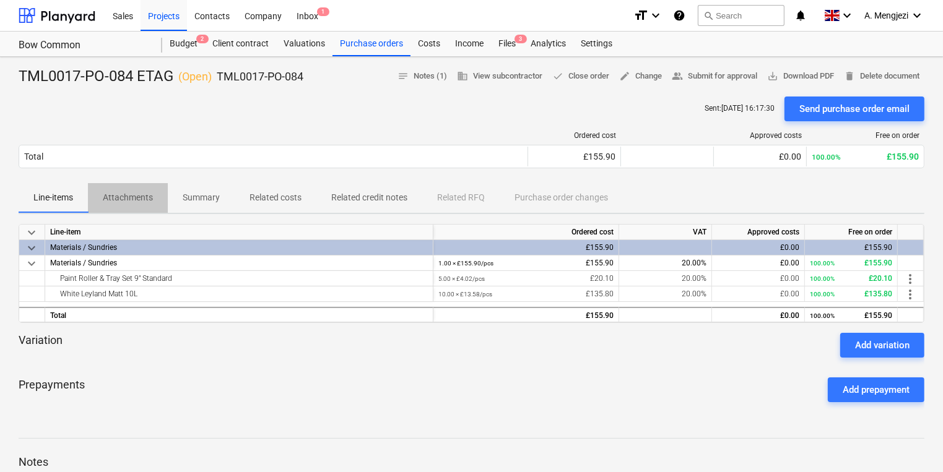
click at [139, 196] on p "Attachments" at bounding box center [128, 197] width 50 height 13
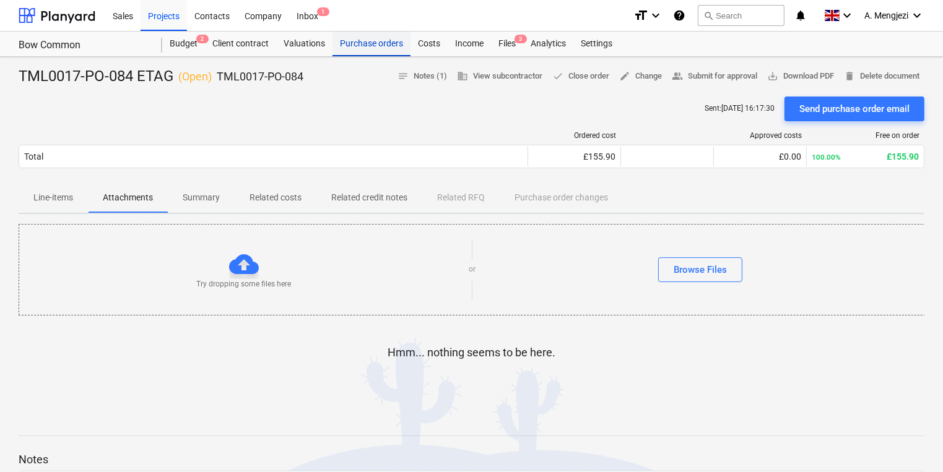
click at [364, 45] on div "Purchase orders" at bounding box center [371, 44] width 78 height 25
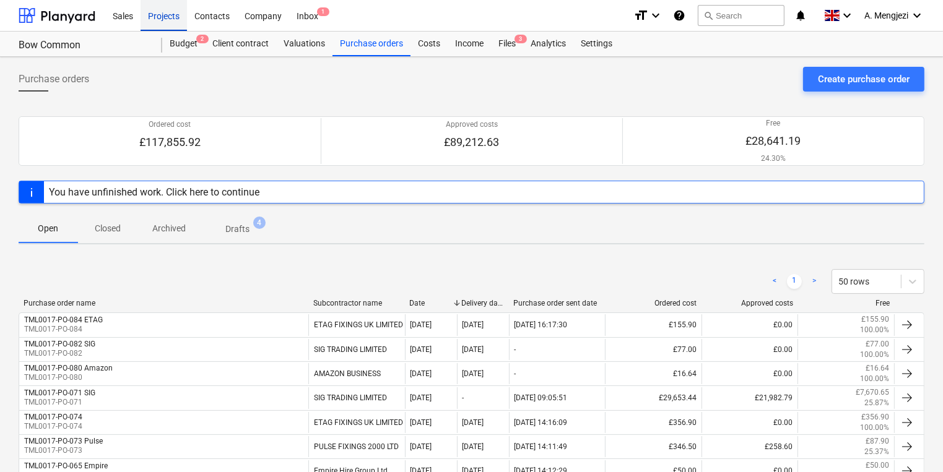
click at [177, 20] on div "Projects" at bounding box center [164, 15] width 46 height 32
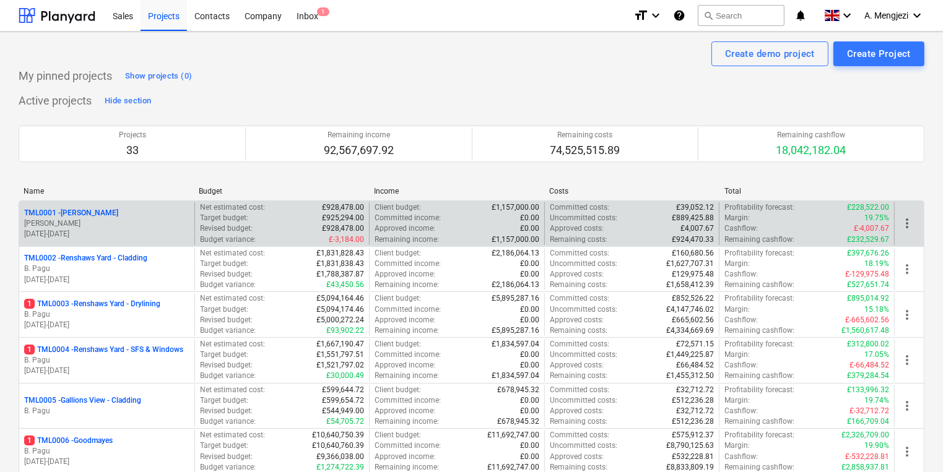
click at [118, 225] on p "[PERSON_NAME]" at bounding box center [106, 224] width 165 height 11
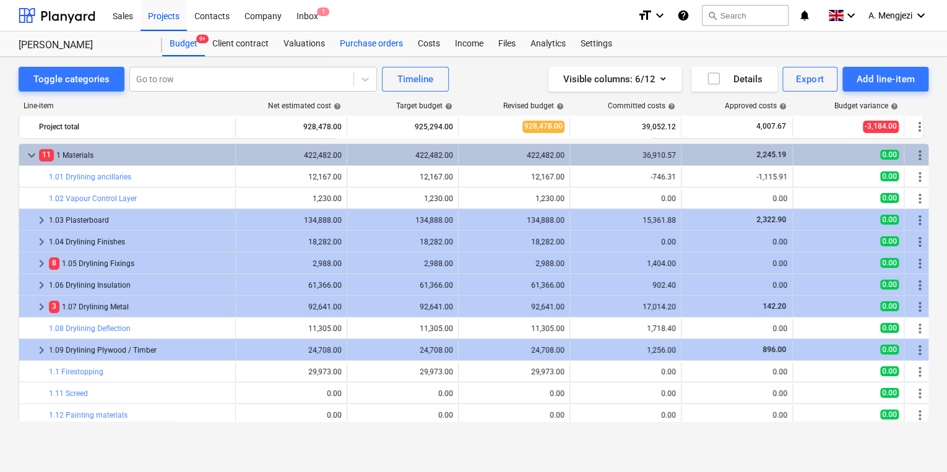
click at [354, 50] on div "Purchase orders" at bounding box center [371, 44] width 78 height 25
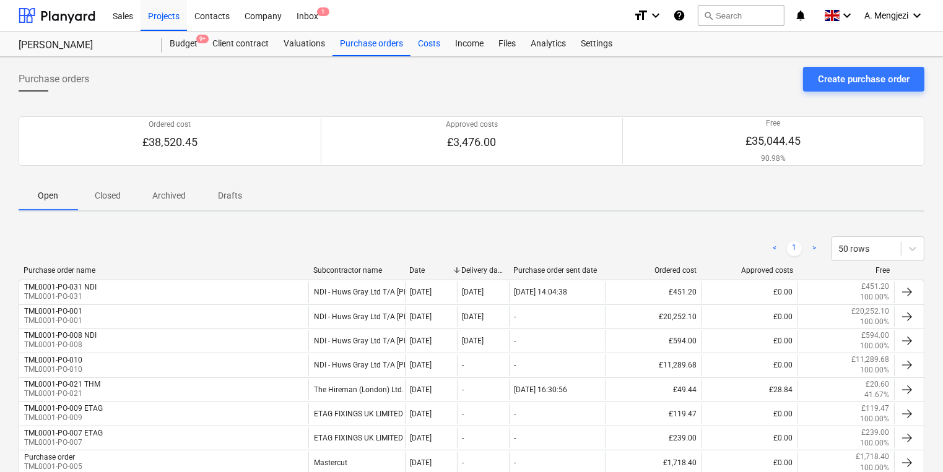
click at [438, 48] on div "Costs" at bounding box center [428, 44] width 37 height 25
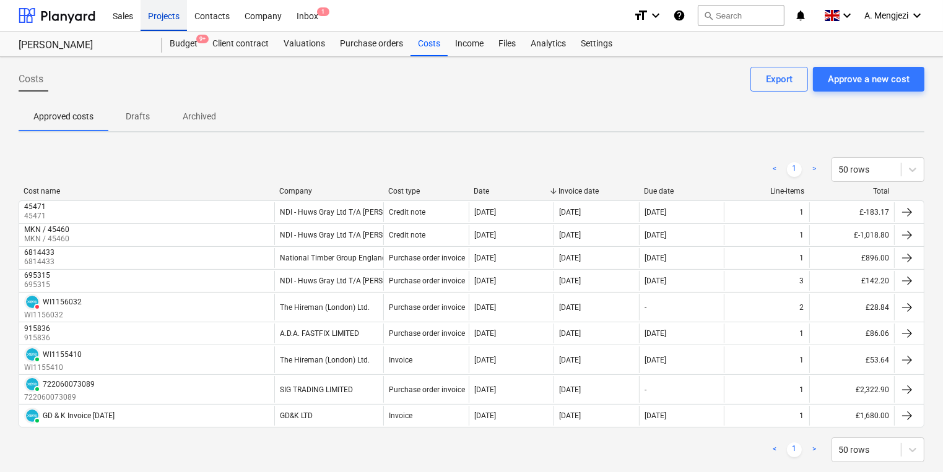
click at [182, 22] on div "Projects" at bounding box center [164, 15] width 46 height 32
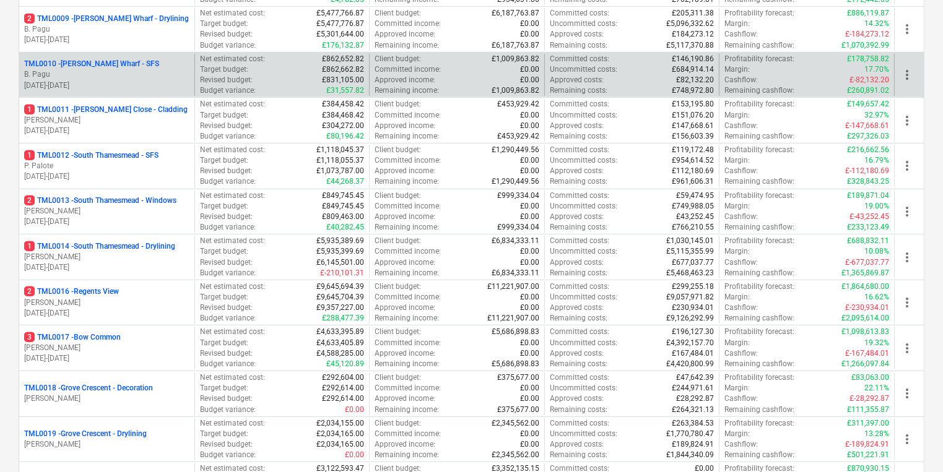
scroll to position [594, 0]
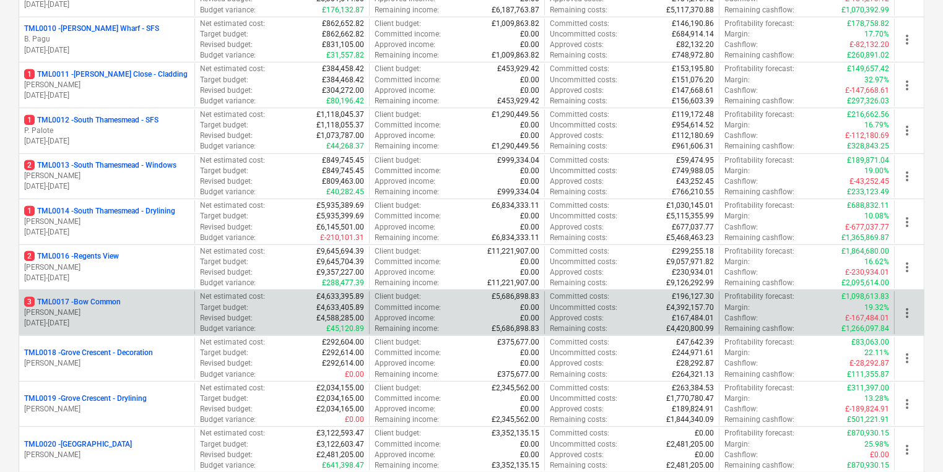
click at [223, 304] on p "Target budget :" at bounding box center [224, 308] width 48 height 11
click at [164, 301] on div "3 TML0017 - Bow Common" at bounding box center [106, 302] width 165 height 11
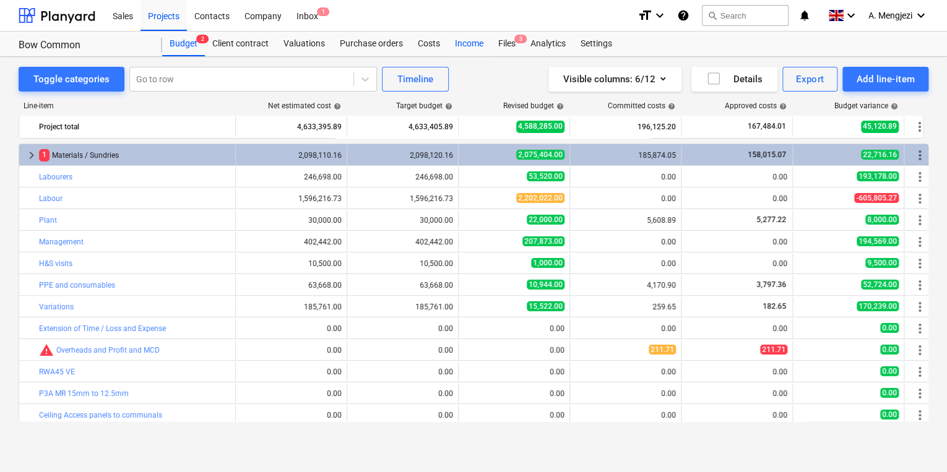
click at [461, 35] on div "Income" at bounding box center [469, 44] width 43 height 25
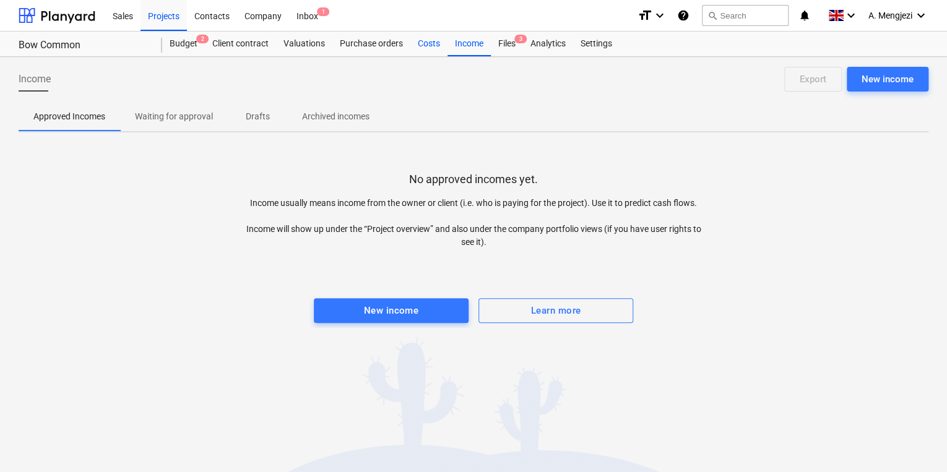
click at [410, 45] on div "Costs" at bounding box center [428, 44] width 37 height 25
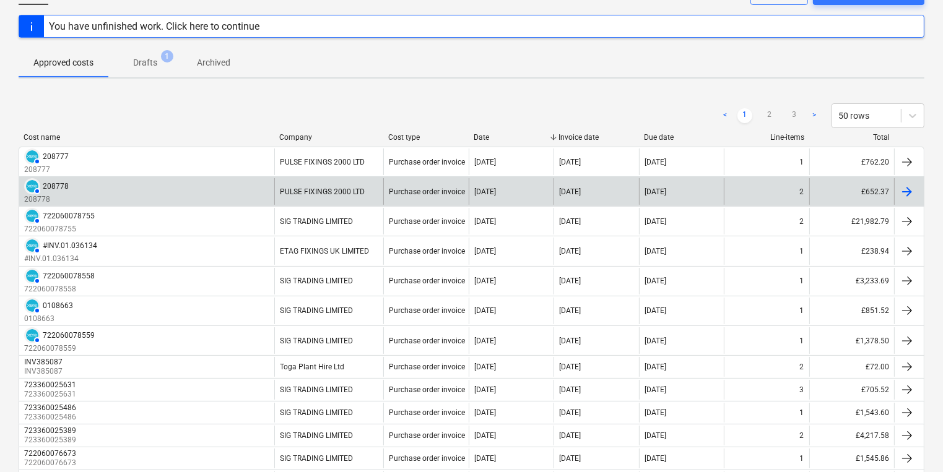
scroll to position [99, 0]
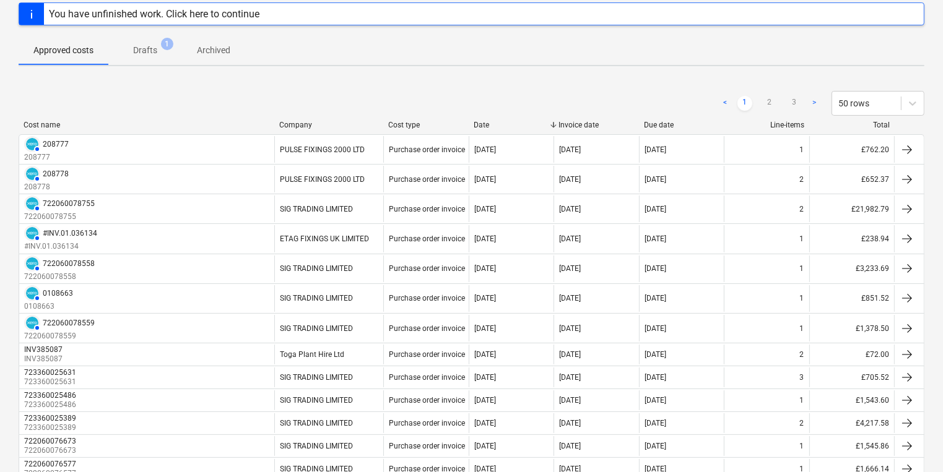
click at [300, 122] on div "Company" at bounding box center [328, 125] width 99 height 9
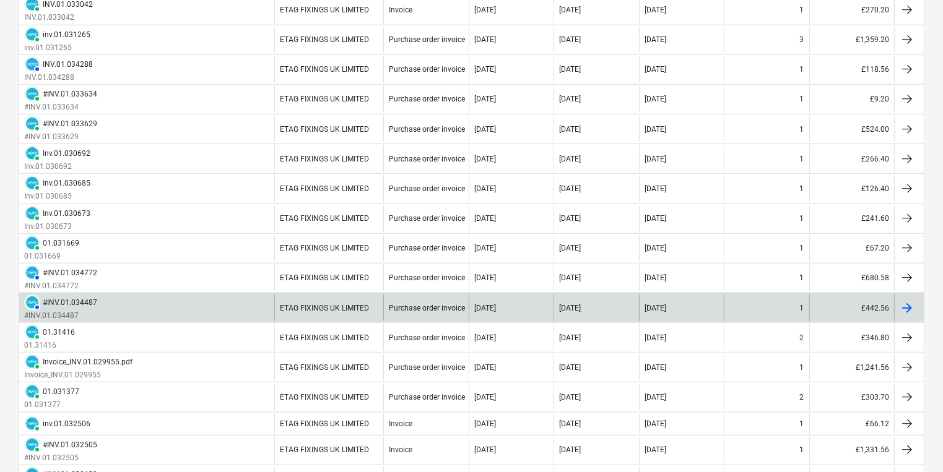
scroll to position [941, 0]
click at [110, 300] on div "AUTHORISED #INV.01.034487 #INV.01.034487" at bounding box center [146, 307] width 255 height 27
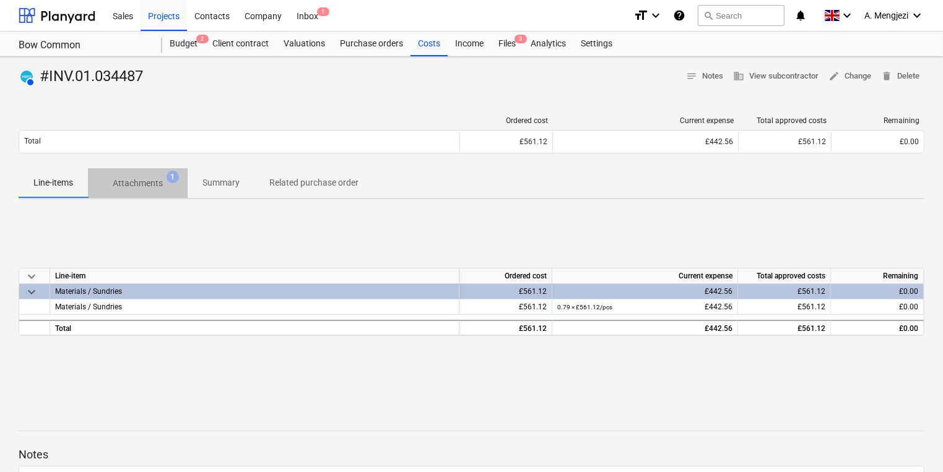
click at [140, 193] on span "Attachments 1" at bounding box center [138, 183] width 100 height 22
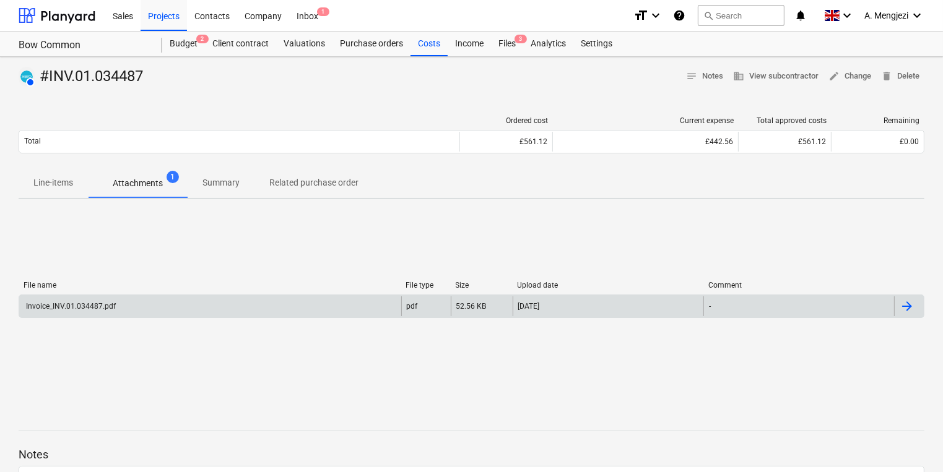
click at [170, 311] on div "Invoice_INV.01.034487.pdf" at bounding box center [210, 306] width 382 height 20
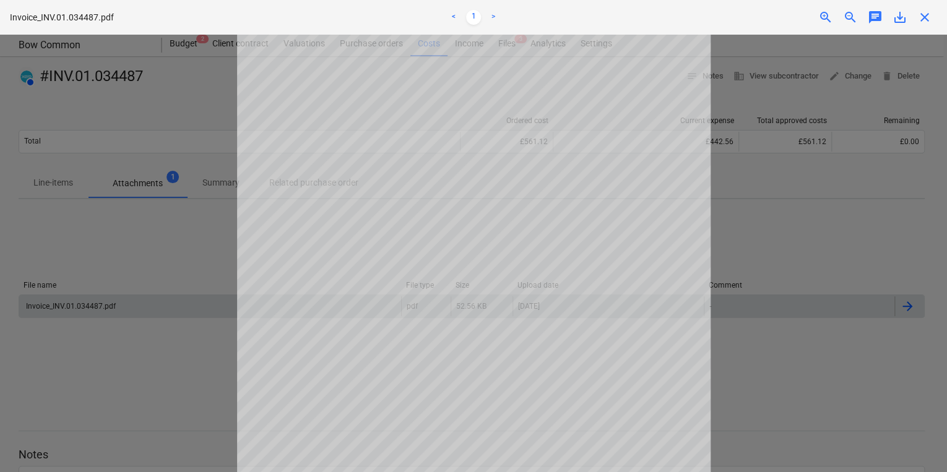
click at [170, 311] on div at bounding box center [473, 254] width 947 height 438
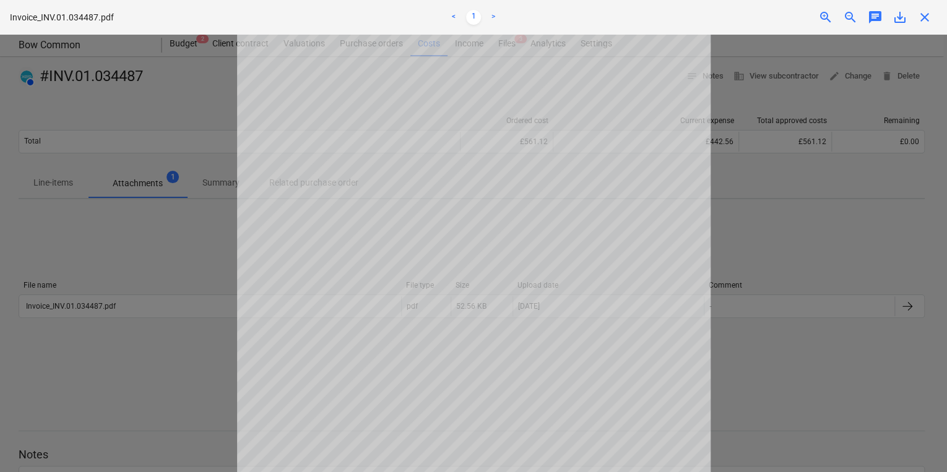
click at [934, 17] on div "close" at bounding box center [924, 17] width 25 height 15
click at [927, 17] on span "close" at bounding box center [924, 17] width 15 height 15
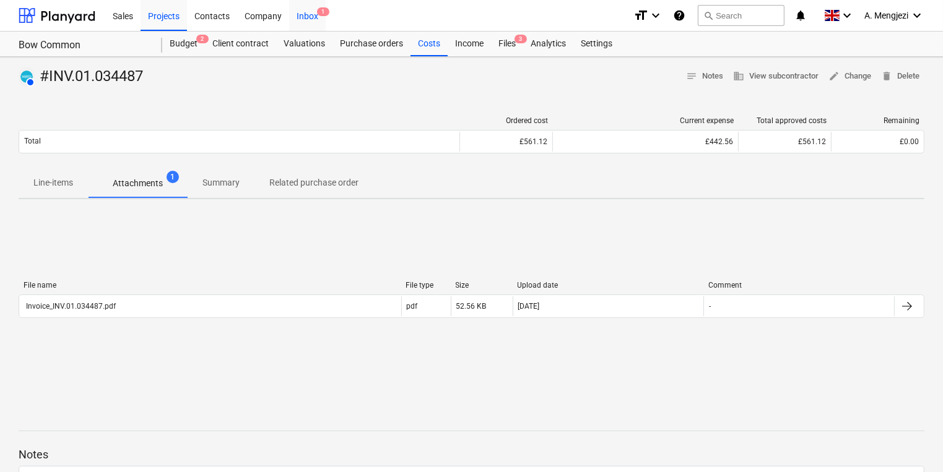
click at [308, 14] on div "Inbox 1" at bounding box center [307, 15] width 37 height 32
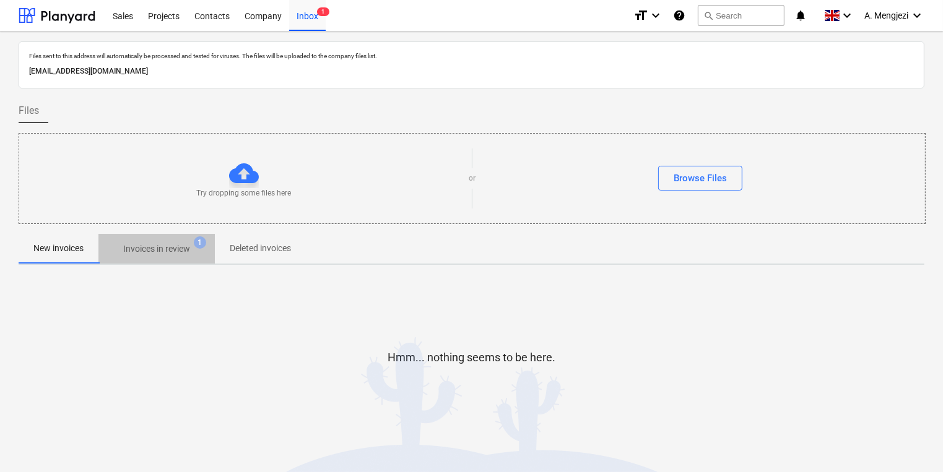
click at [158, 243] on p "Invoices in review" at bounding box center [156, 249] width 67 height 13
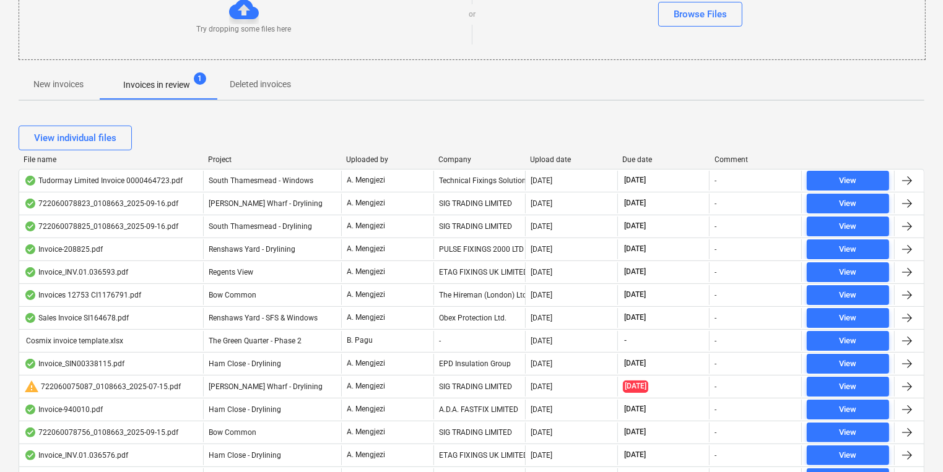
scroll to position [198, 0]
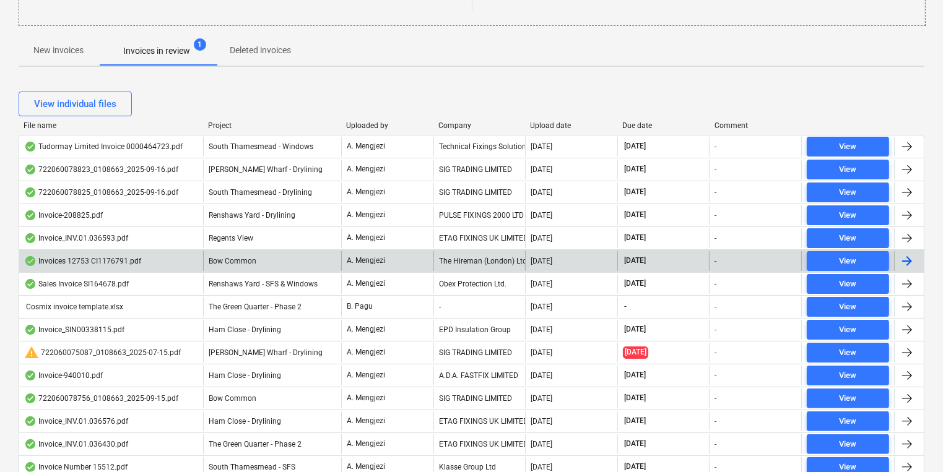
click at [467, 251] on div "The Hireman (London) Ltd." at bounding box center [479, 261] width 92 height 20
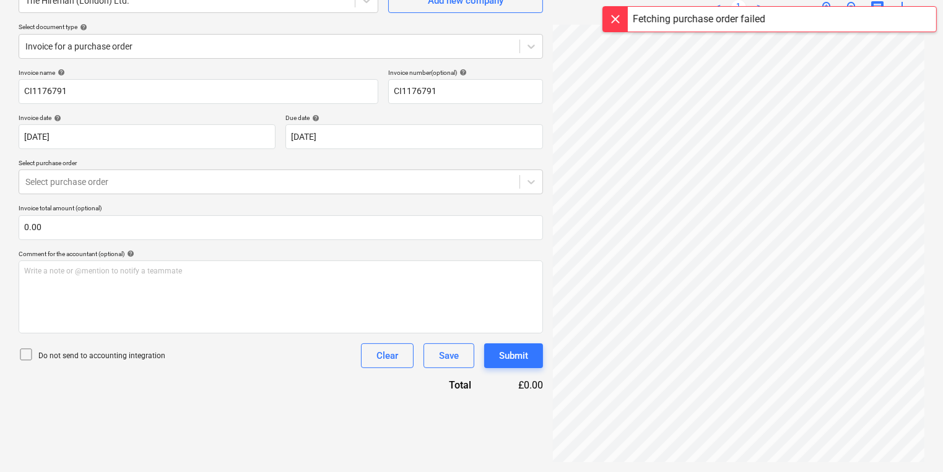
scroll to position [0, 12]
click at [345, 188] on div "Select purchase order" at bounding box center [269, 181] width 500 height 17
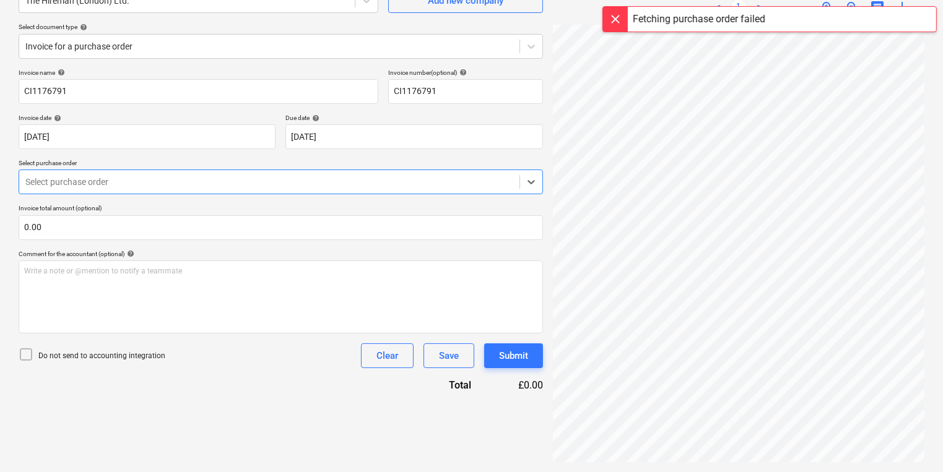
click at [345, 188] on div "Select purchase order" at bounding box center [269, 181] width 500 height 17
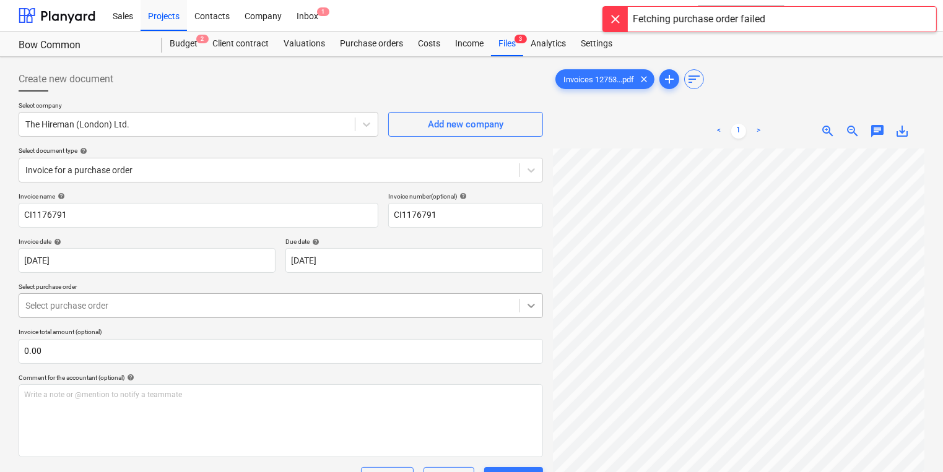
scroll to position [50, 0]
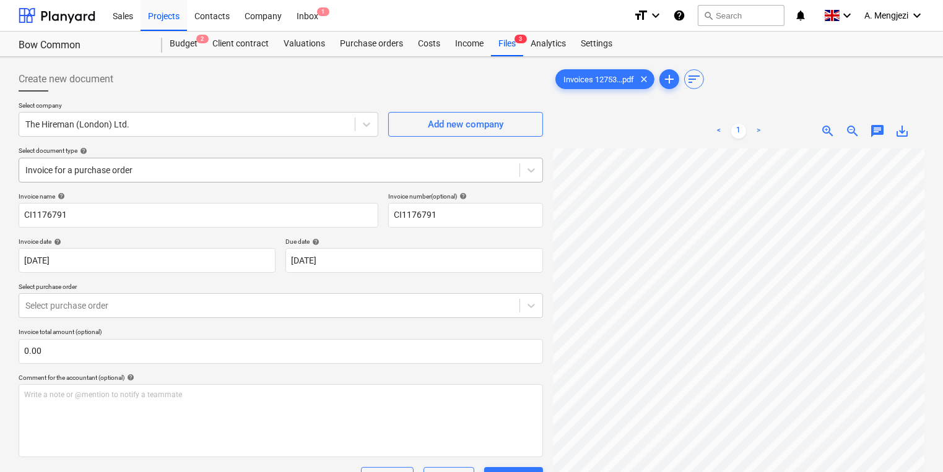
click at [460, 178] on div "Invoice for a purchase order" at bounding box center [269, 170] width 500 height 17
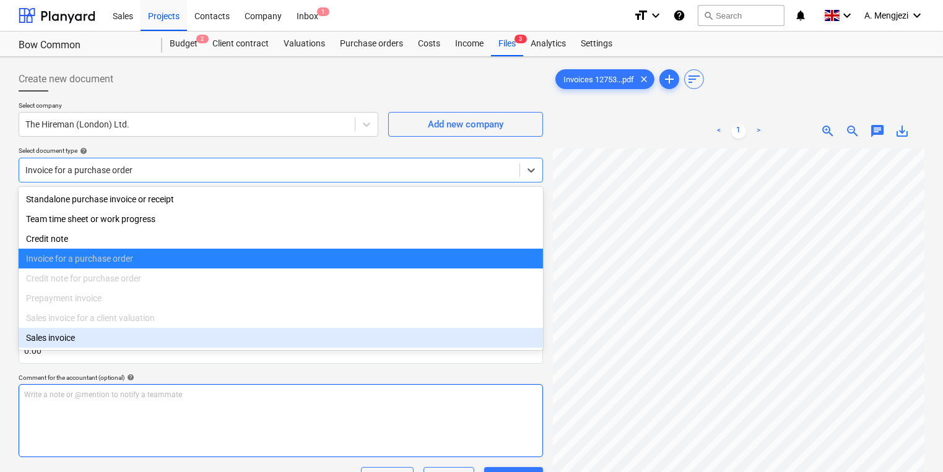
click at [210, 432] on div "Write a note or @mention to notify a teammate [PERSON_NAME]" at bounding box center [281, 420] width 524 height 73
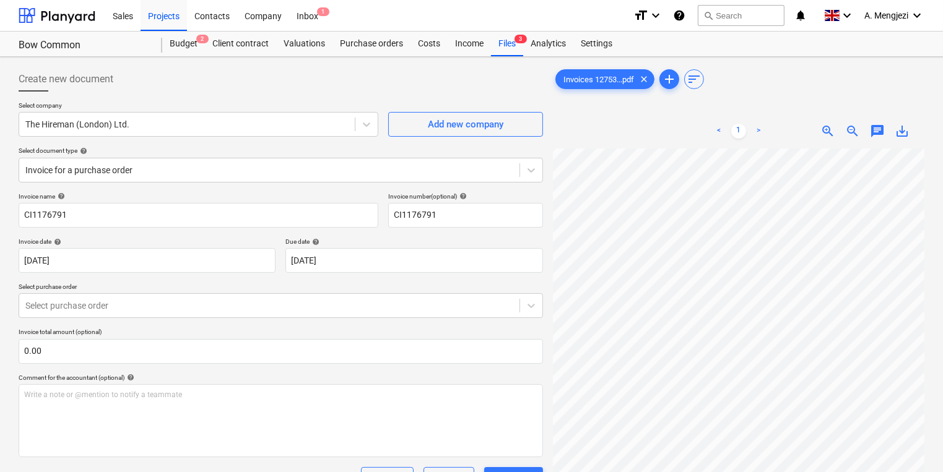
click at [199, 290] on p "Select purchase order" at bounding box center [281, 288] width 524 height 11
click at [199, 306] on div at bounding box center [269, 306] width 488 height 12
click at [529, 159] on div at bounding box center [531, 170] width 22 height 22
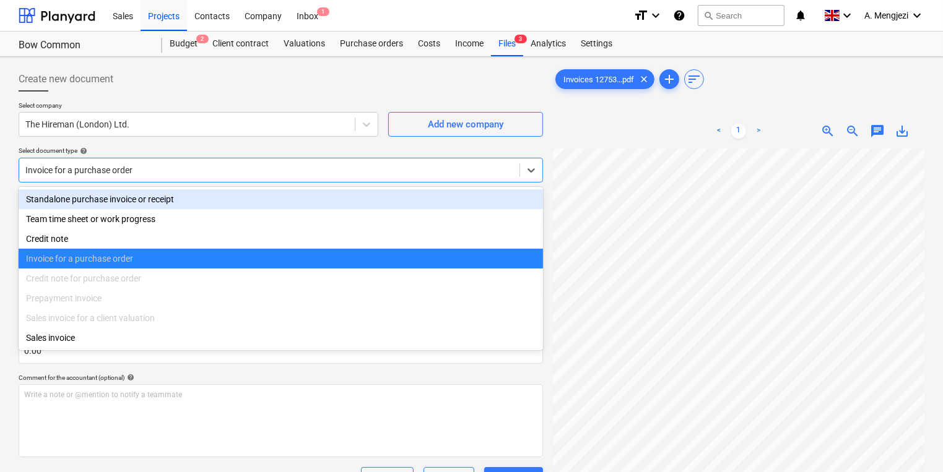
click at [410, 196] on div "Standalone purchase invoice or receipt" at bounding box center [281, 199] width 524 height 20
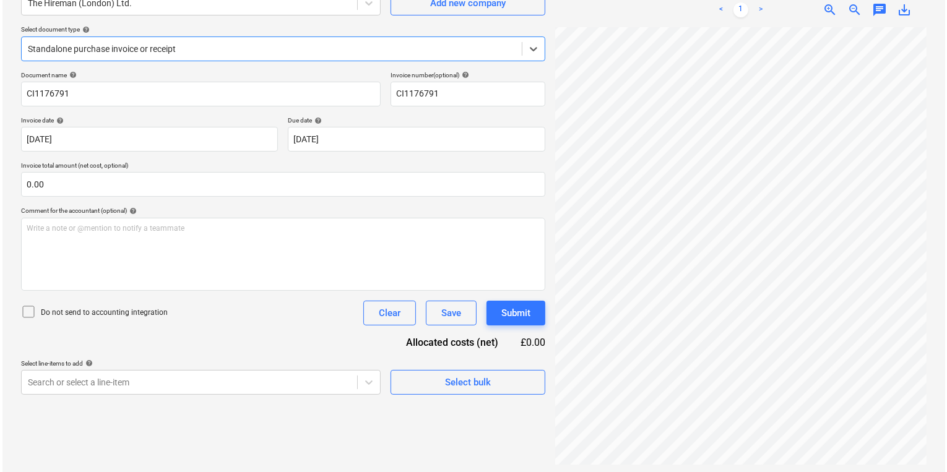
scroll to position [124, 0]
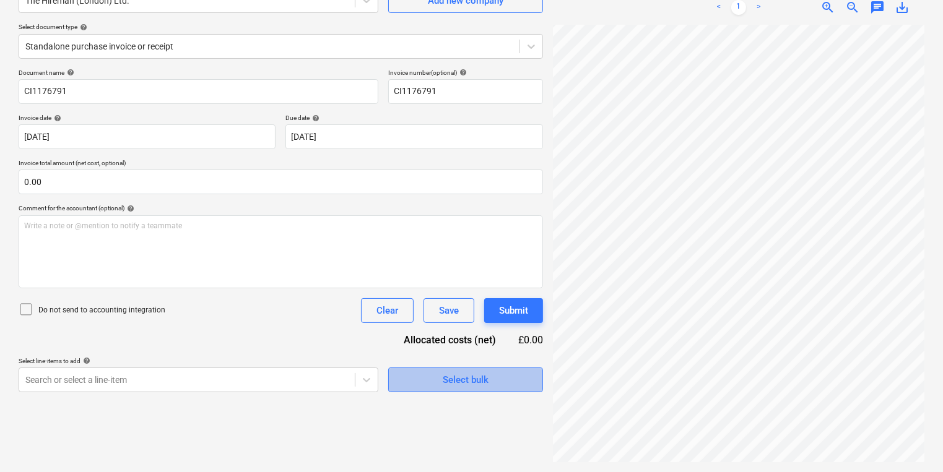
click at [439, 386] on span "Select bulk" at bounding box center [466, 380] width 124 height 16
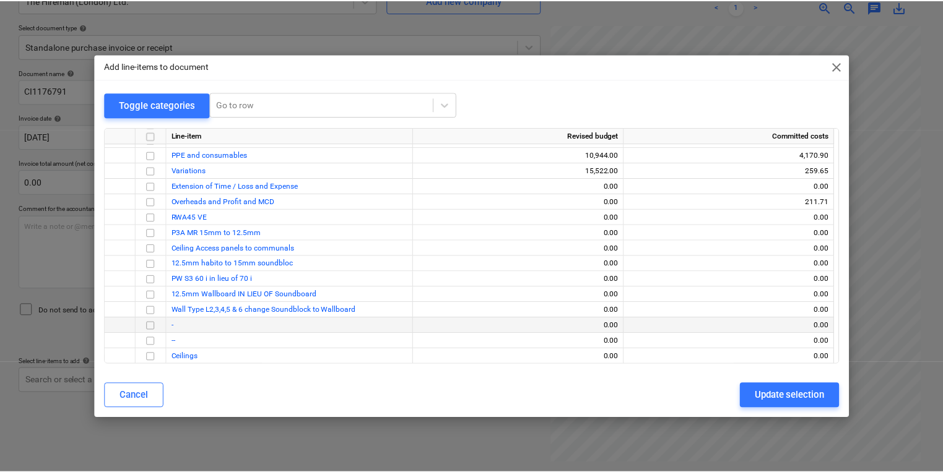
scroll to position [40, 0]
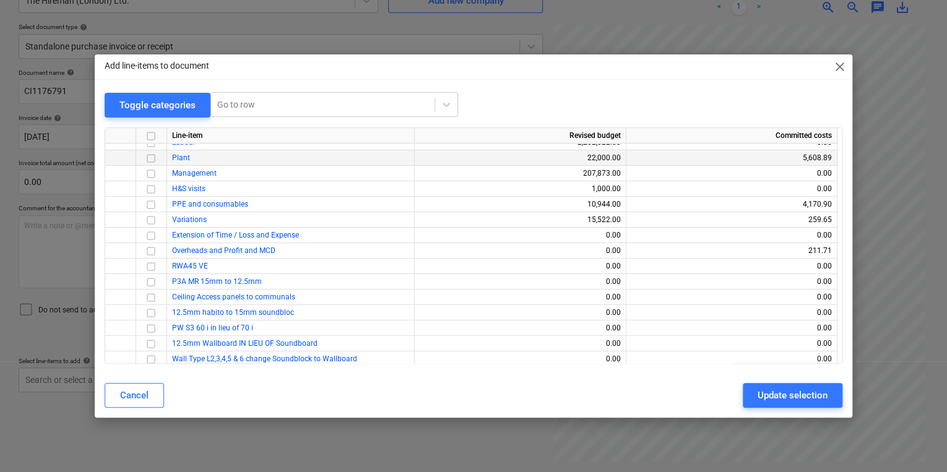
click at [205, 159] on div "Plant" at bounding box center [291, 157] width 248 height 15
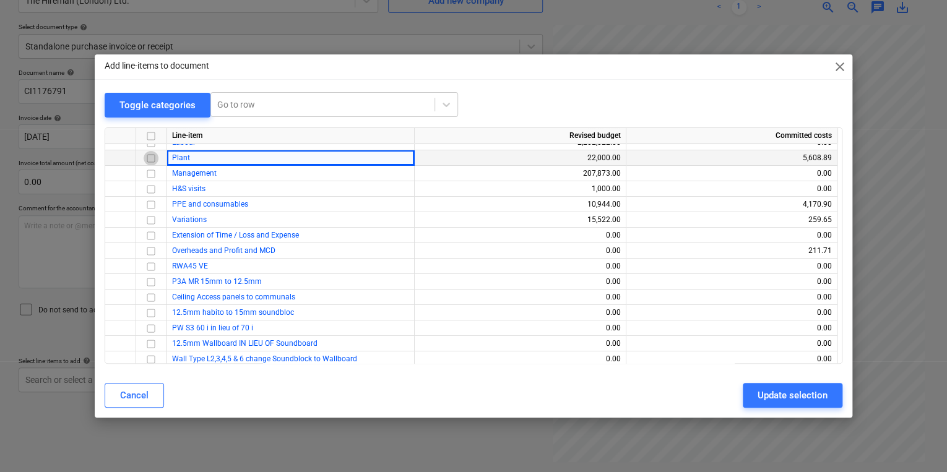
click at [152, 156] on input "checkbox" at bounding box center [151, 157] width 15 height 15
click at [787, 393] on div "Update selection" at bounding box center [793, 395] width 70 height 16
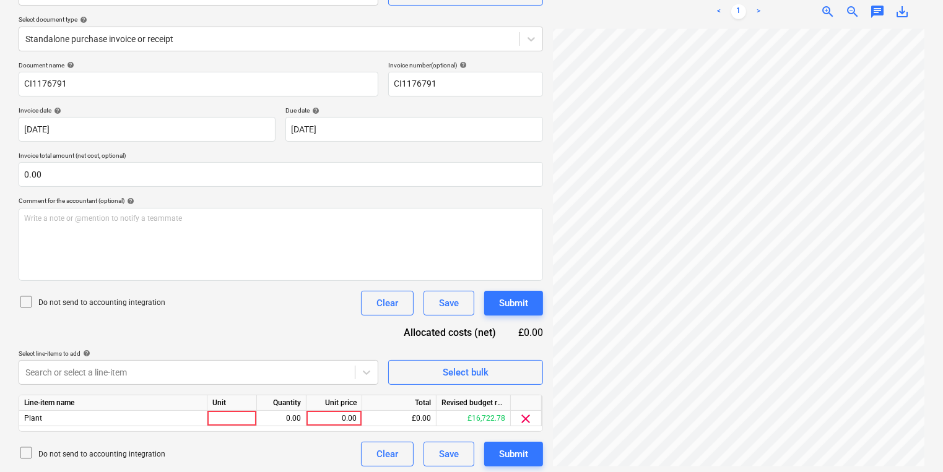
scroll to position [135, 0]
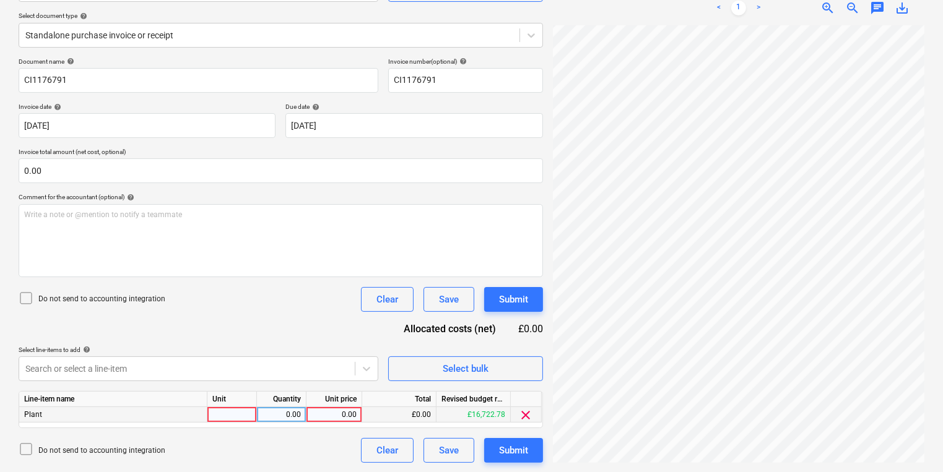
click at [219, 420] on div at bounding box center [232, 414] width 50 height 15
click at [334, 412] on div "0.00" at bounding box center [333, 414] width 45 height 15
click at [793, 337] on html "Sales Projects Contacts Company Inbox 1 format_size keyboard_arrow_down help se…" at bounding box center [471, 101] width 943 height 472
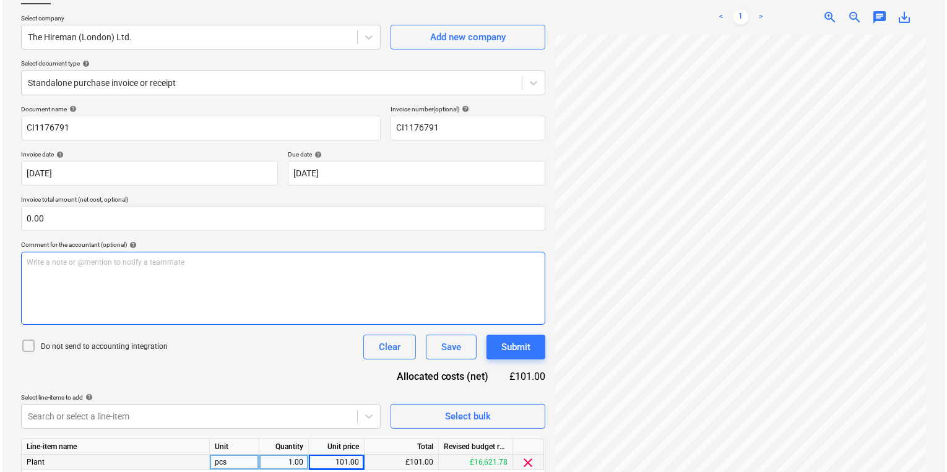
scroll to position [135, 0]
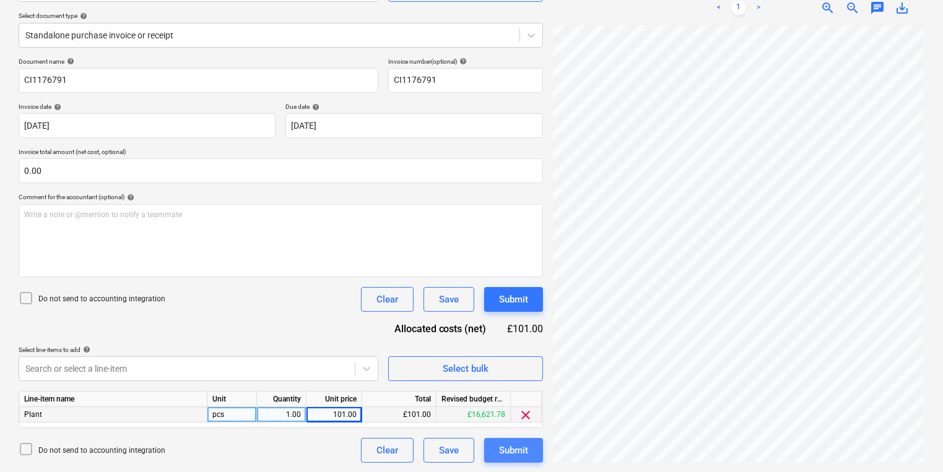
click at [504, 449] on div "Submit" at bounding box center [513, 451] width 29 height 16
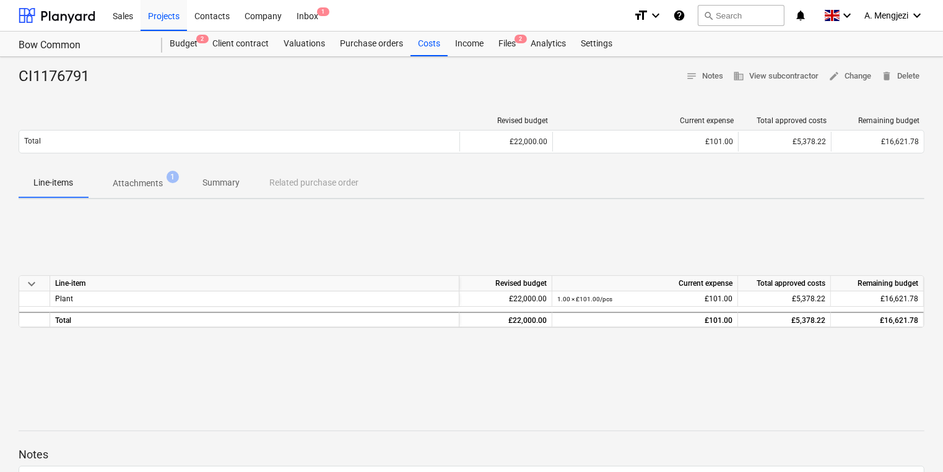
click at [154, 183] on p "Attachments" at bounding box center [138, 183] width 50 height 13
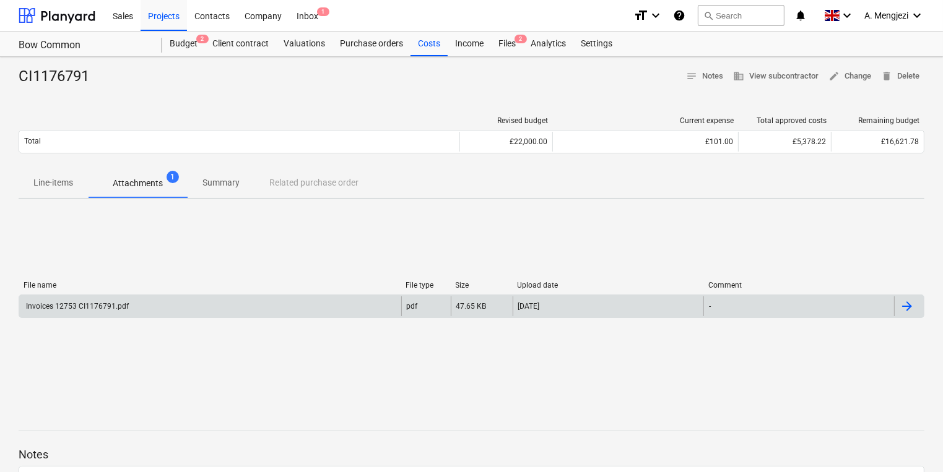
click at [184, 300] on div "Invoices 12753 CI1176791.pdf" at bounding box center [210, 306] width 382 height 20
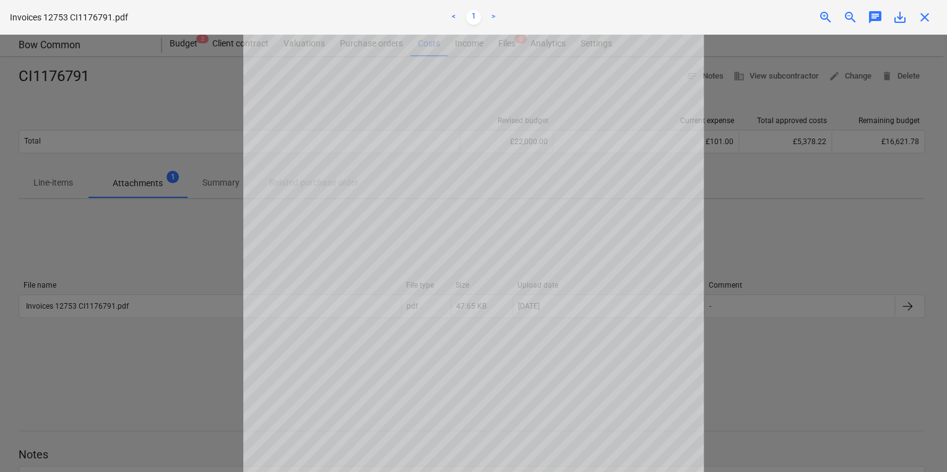
click at [758, 226] on div at bounding box center [473, 254] width 947 height 438
click at [927, 27] on div "Invoices 12753 CI1176791.pdf < 1 > zoom_in zoom_out chat 0 save_alt close" at bounding box center [473, 17] width 947 height 35
click at [928, 12] on span "close" at bounding box center [924, 17] width 15 height 15
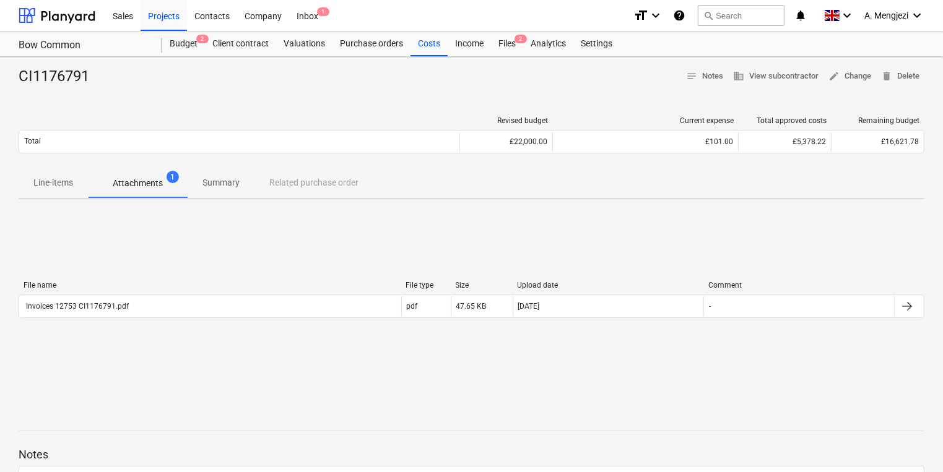
click at [55, 193] on span "Line-items" at bounding box center [53, 183] width 69 height 20
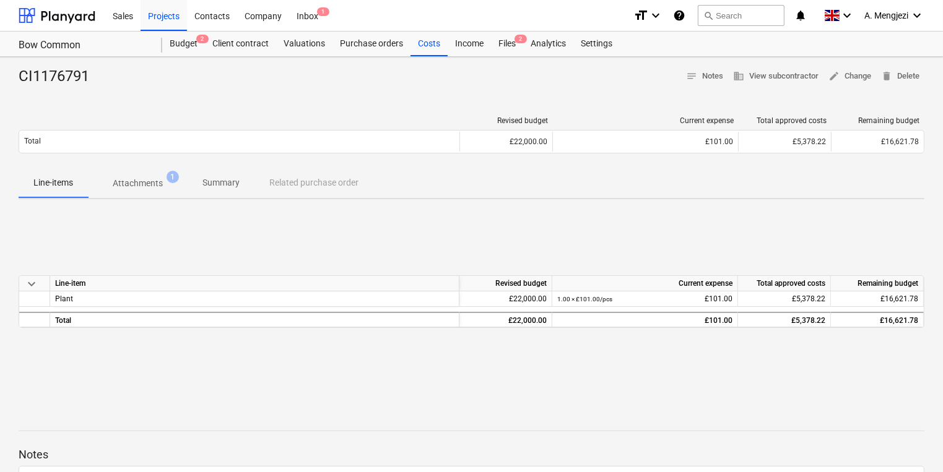
click at [109, 187] on span "Attachments 1" at bounding box center [138, 183] width 70 height 13
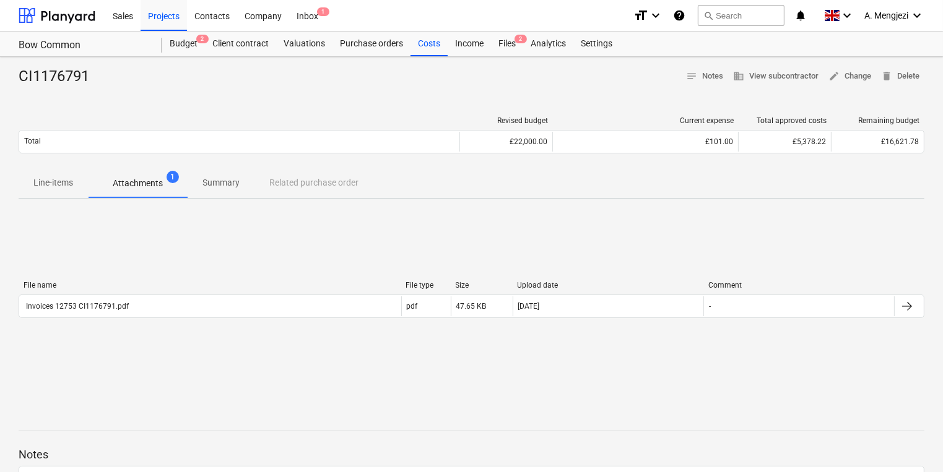
click at [212, 290] on div "File name File type Size Upload date Comment" at bounding box center [472, 288] width 906 height 14
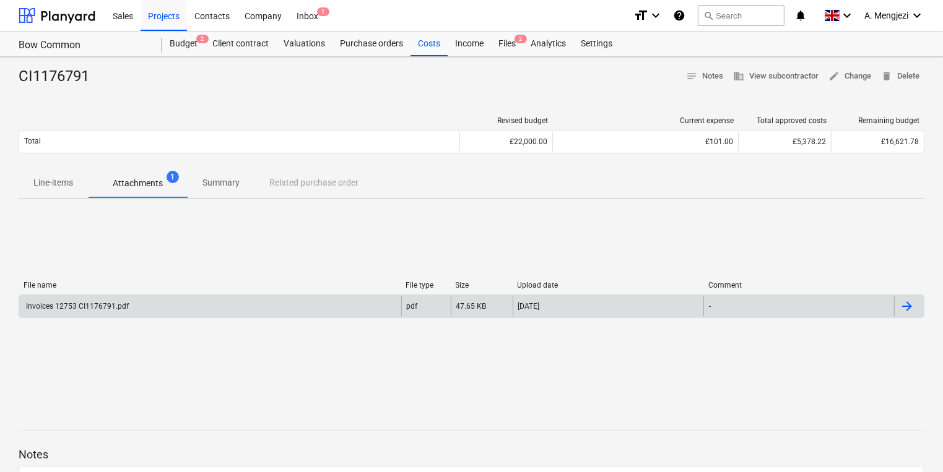
click at [223, 306] on div "Invoices 12753 CI1176791.pdf" at bounding box center [210, 306] width 382 height 20
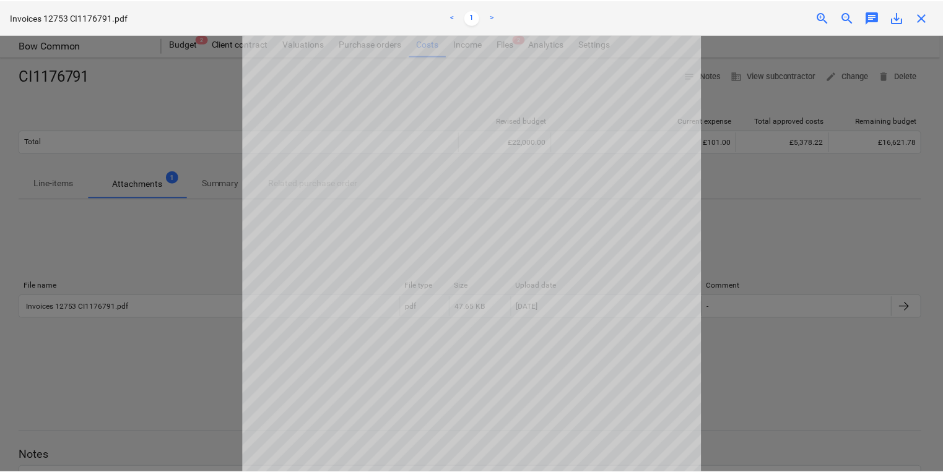
scroll to position [50, 0]
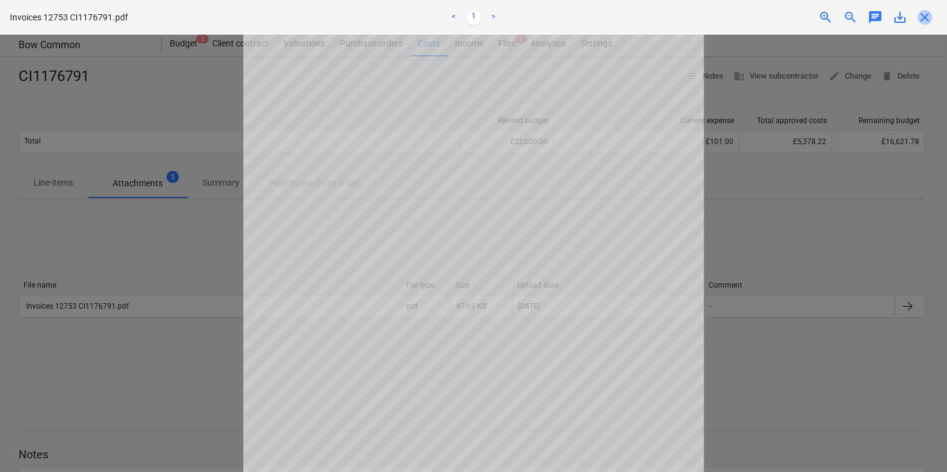
click at [927, 18] on span "close" at bounding box center [924, 17] width 15 height 15
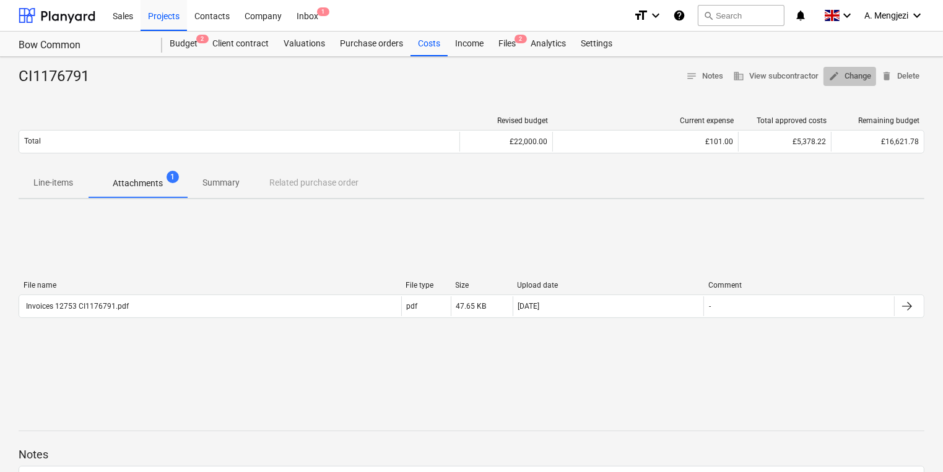
click at [837, 71] on span "edit" at bounding box center [833, 76] width 11 height 11
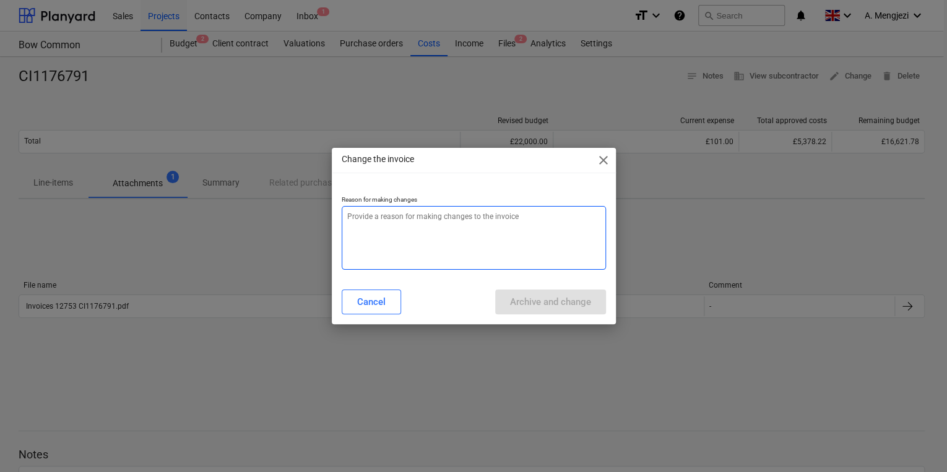
click at [478, 236] on textarea at bounding box center [474, 238] width 264 height 64
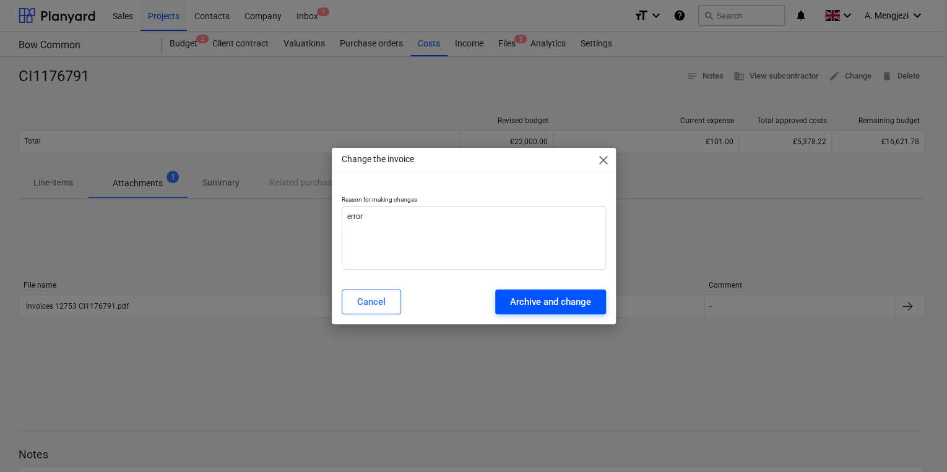
click at [519, 297] on div "Archive and change" at bounding box center [550, 302] width 81 height 16
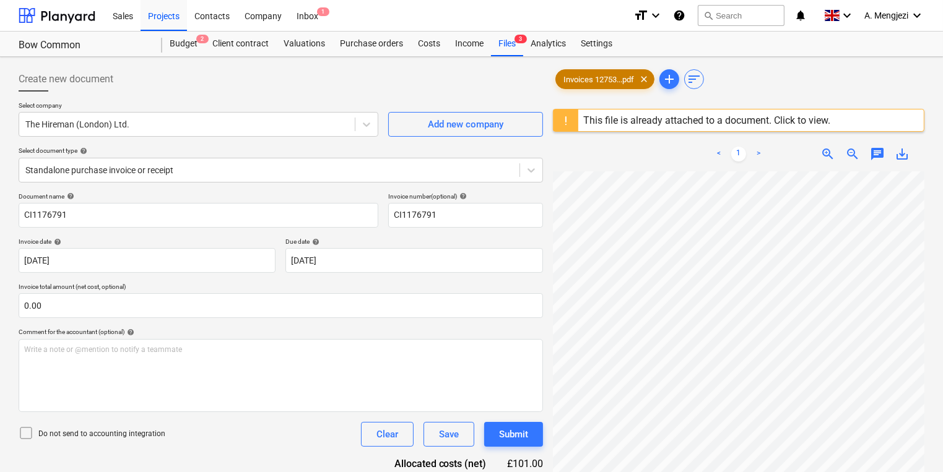
click at [609, 72] on div "Invoices 12753...pdf clear" at bounding box center [604, 79] width 99 height 20
click at [451, 436] on div "Save" at bounding box center [449, 434] width 20 height 16
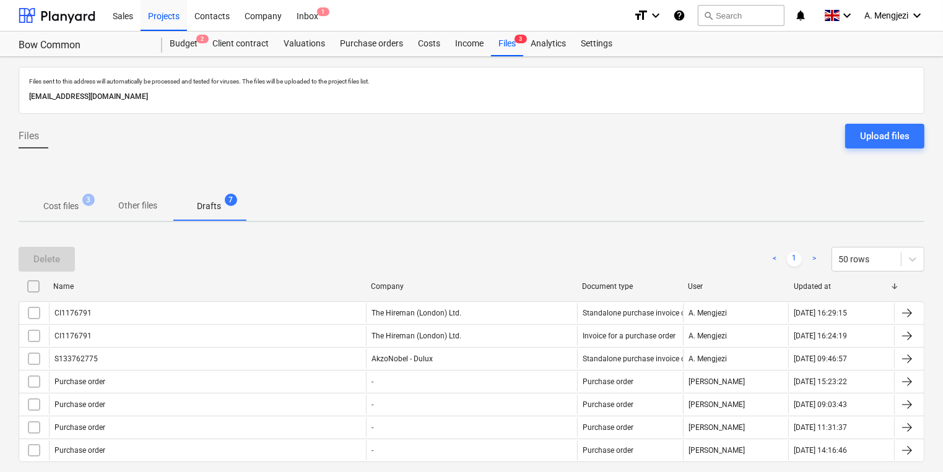
click at [488, 179] on div at bounding box center [472, 174] width 906 height 33
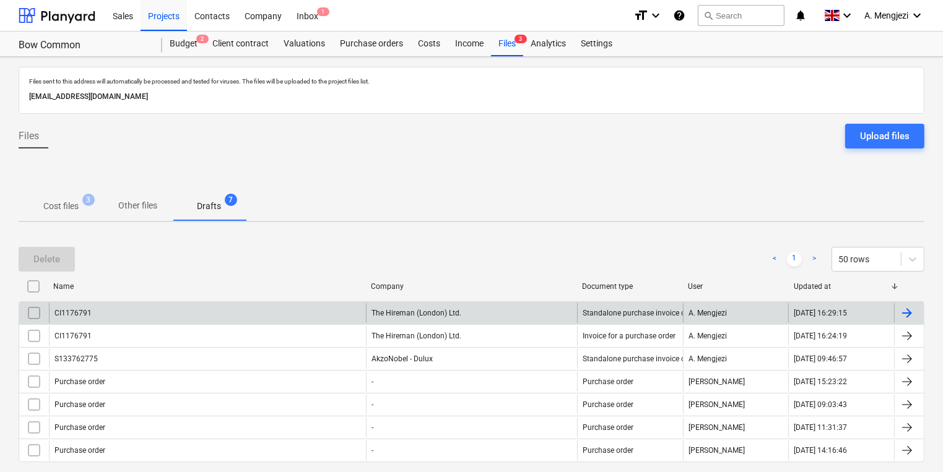
click at [38, 314] on input "checkbox" at bounding box center [34, 313] width 20 height 20
click at [50, 264] on div "Delete" at bounding box center [46, 259] width 27 height 16
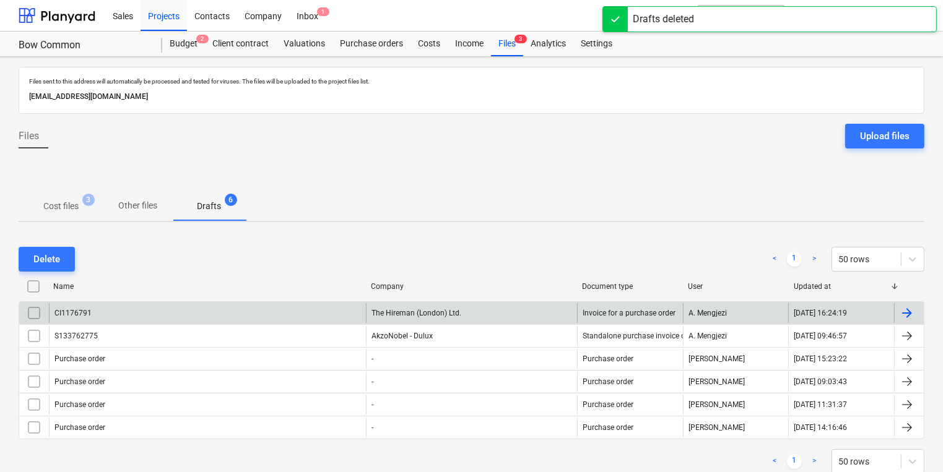
click at [163, 311] on div "CI1176791" at bounding box center [207, 313] width 317 height 20
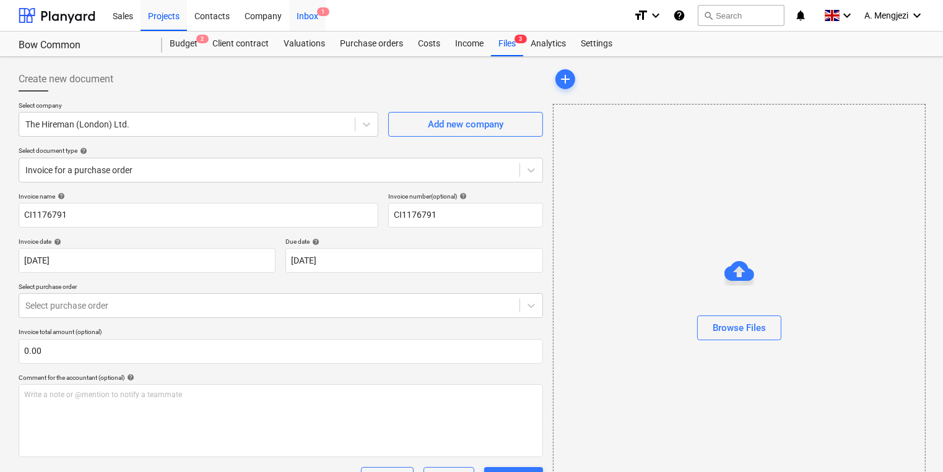
click at [304, 15] on div "Inbox 1" at bounding box center [307, 15] width 37 height 32
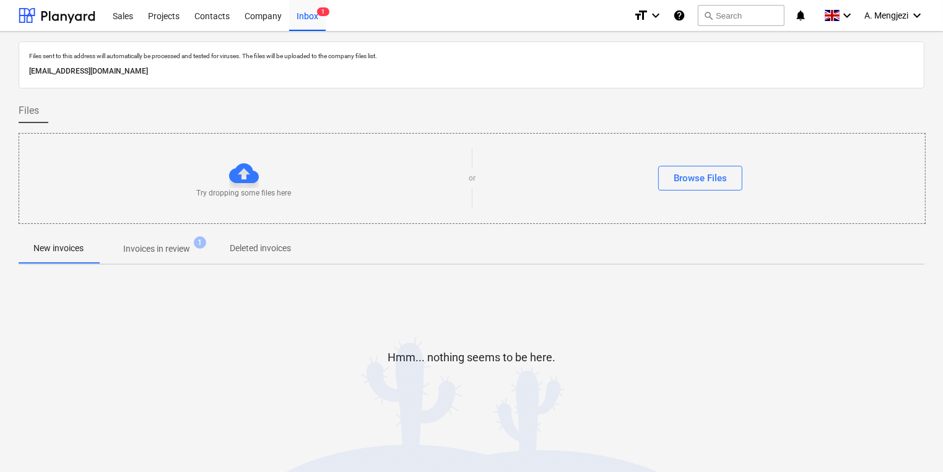
click at [151, 243] on p "Invoices in review" at bounding box center [156, 249] width 67 height 13
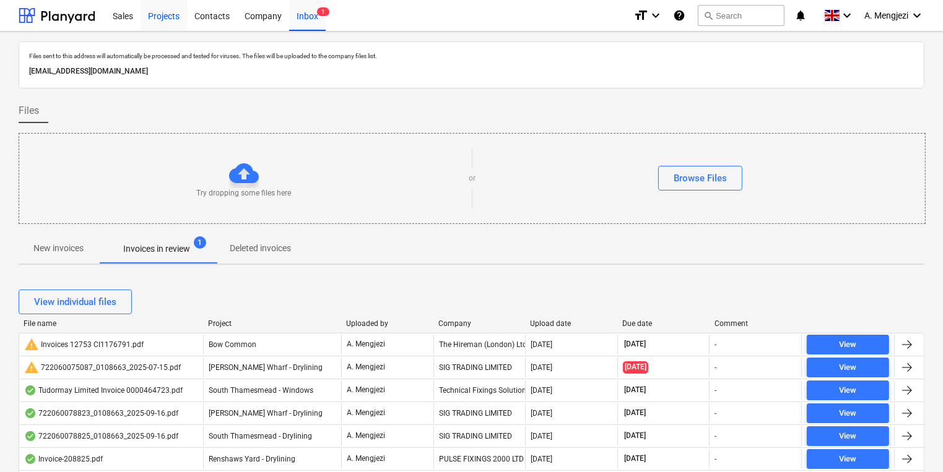
click at [145, 19] on div "Projects" at bounding box center [164, 15] width 46 height 32
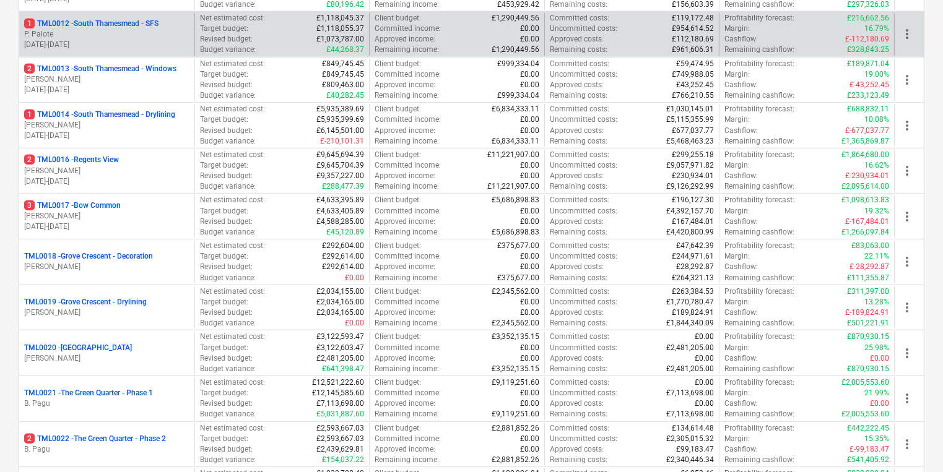
scroll to position [693, 0]
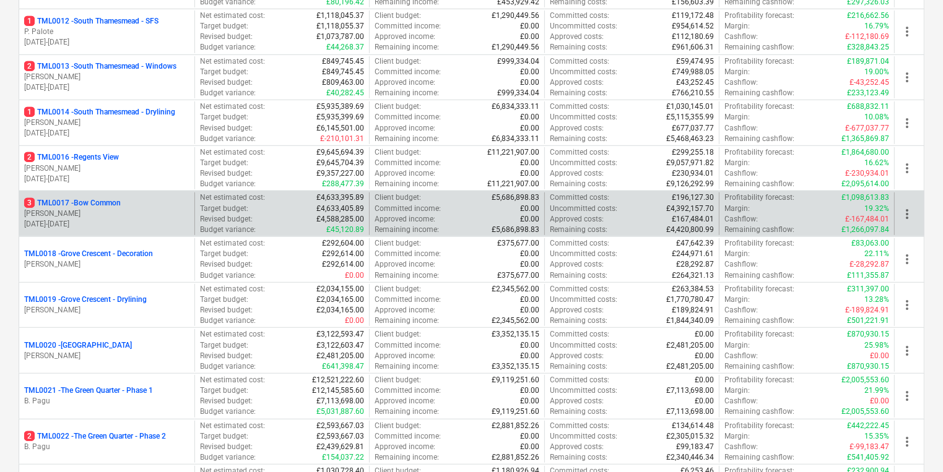
click at [120, 219] on p "[DATE] - [DATE]" at bounding box center [106, 224] width 165 height 11
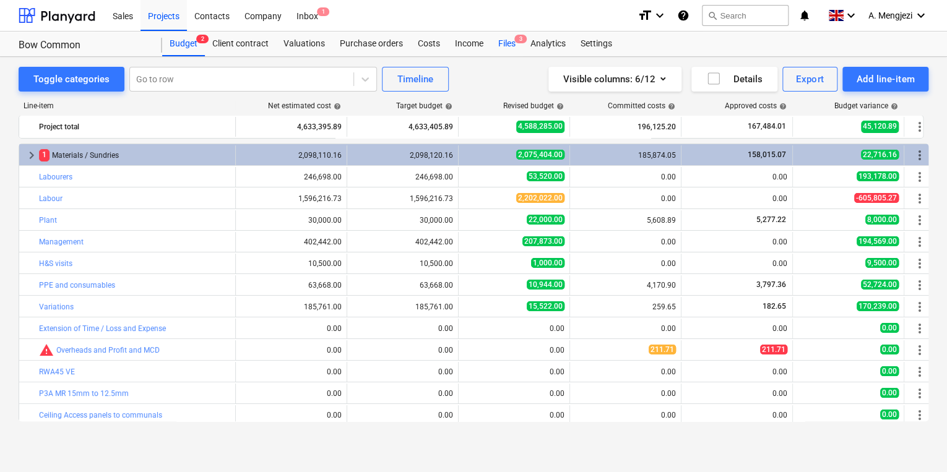
click at [499, 45] on div "Files 3" at bounding box center [507, 44] width 32 height 25
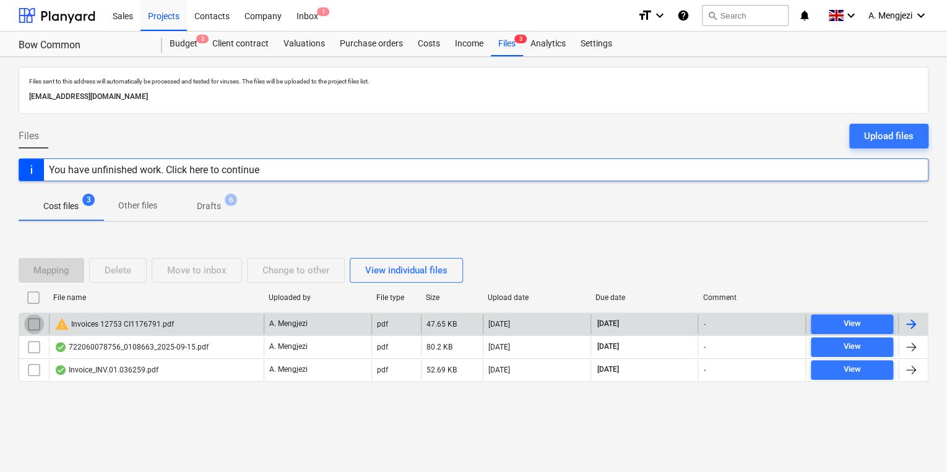
click at [30, 319] on input "checkbox" at bounding box center [34, 324] width 20 height 20
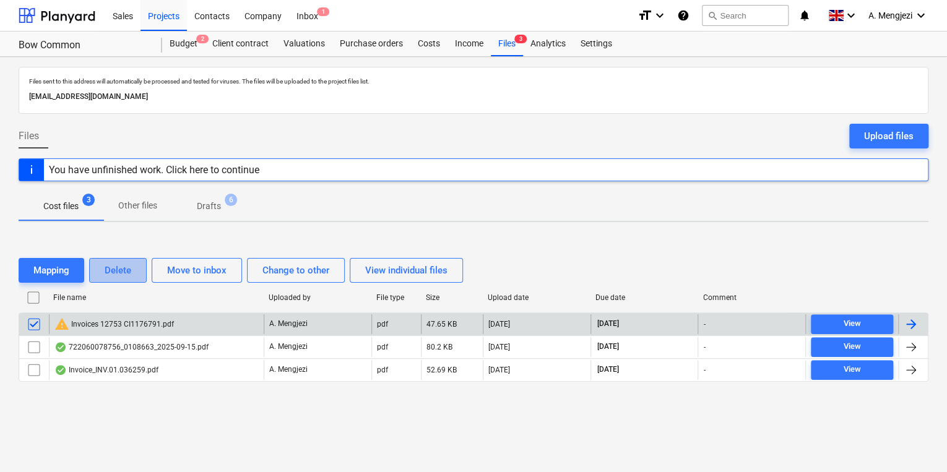
click at [134, 269] on button "Delete" at bounding box center [118, 270] width 58 height 25
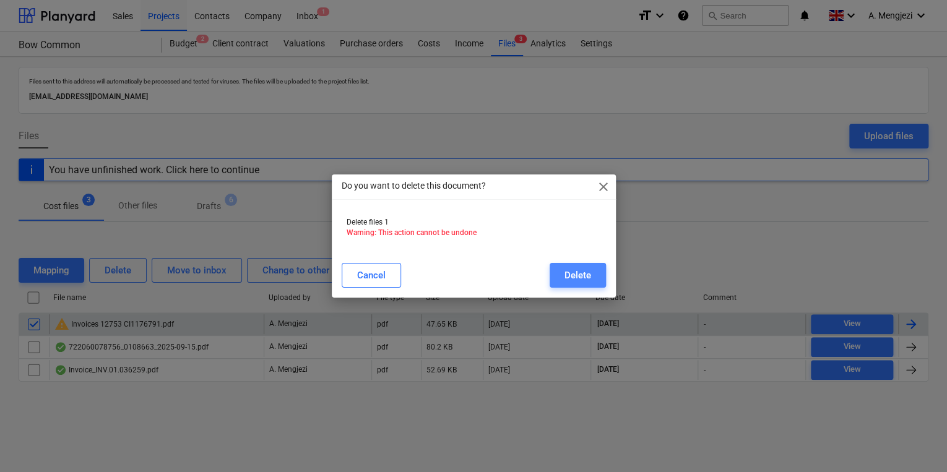
click at [561, 276] on button "Delete" at bounding box center [578, 275] width 56 height 25
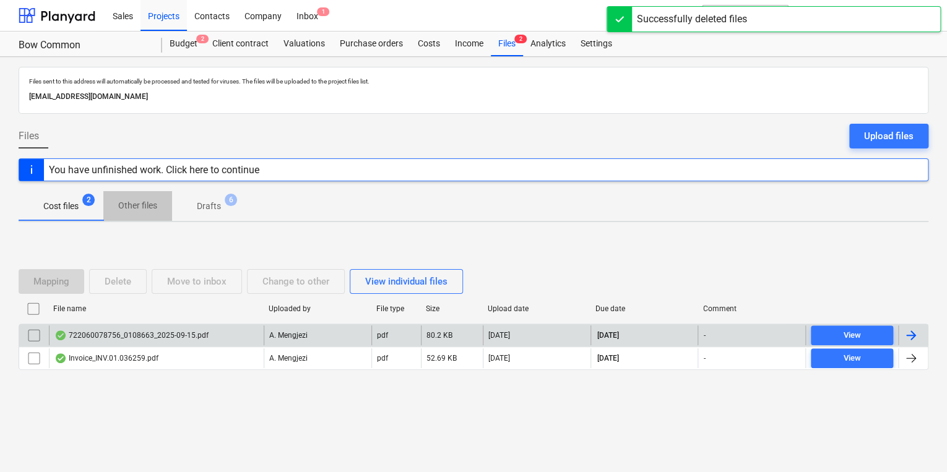
click at [171, 204] on span "Other files" at bounding box center [137, 206] width 69 height 20
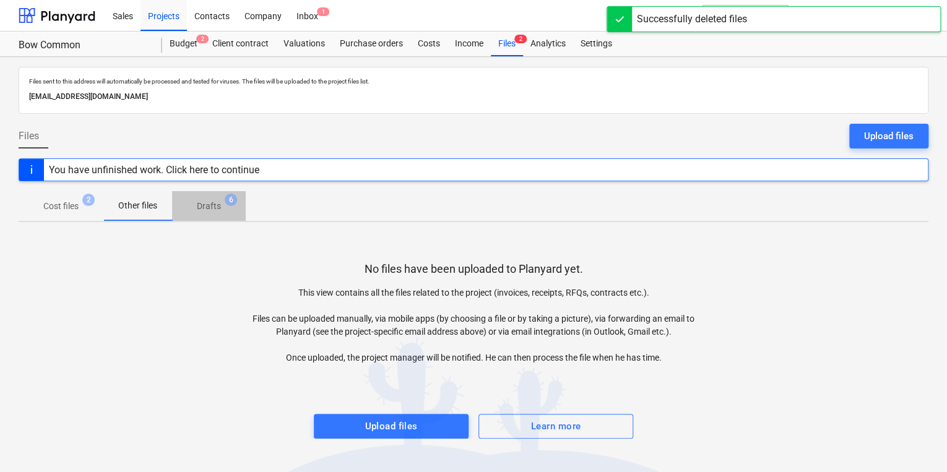
click at [214, 210] on p "Drafts" at bounding box center [209, 206] width 24 height 13
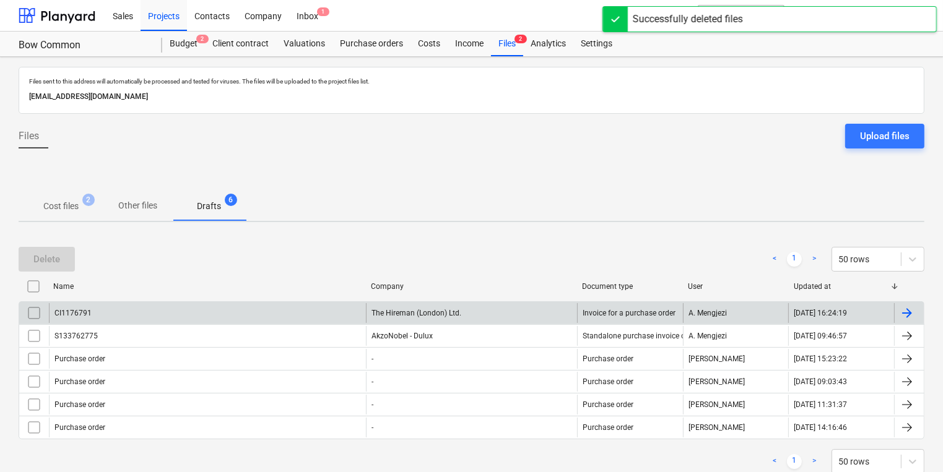
click at [31, 314] on input "checkbox" at bounding box center [34, 313] width 20 height 20
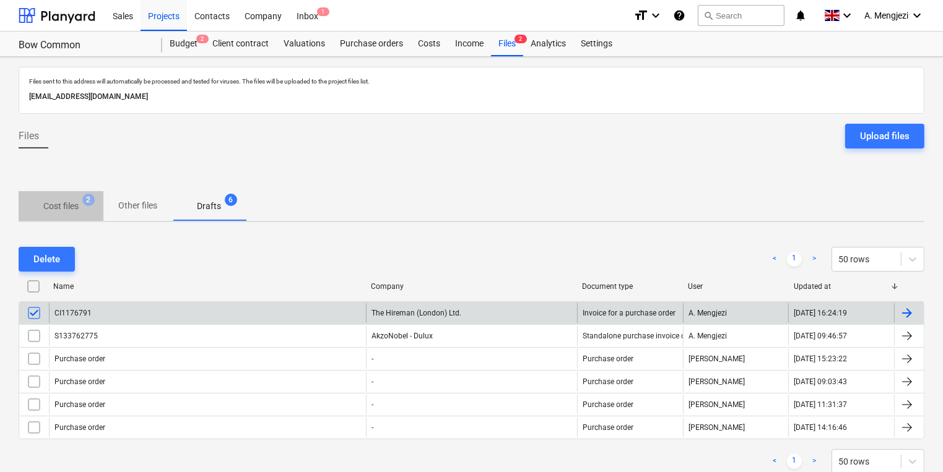
click at [68, 205] on p "Cost files" at bounding box center [60, 206] width 35 height 13
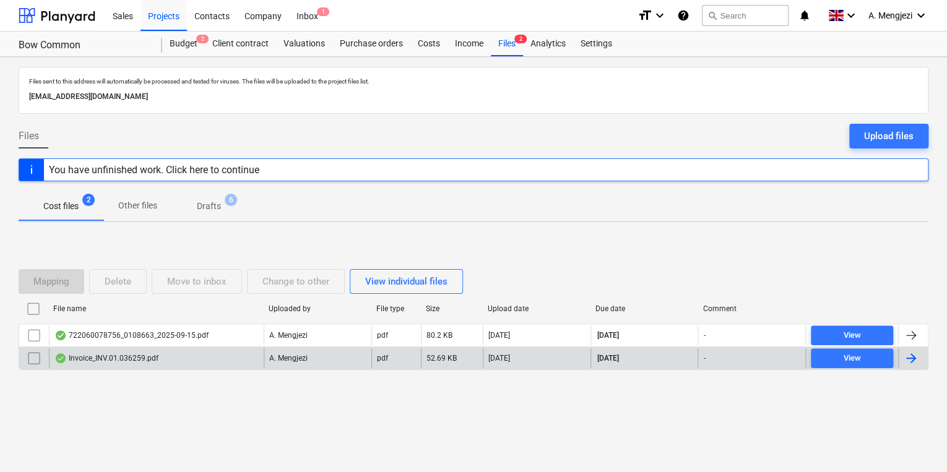
click at [536, 358] on div "[DATE]" at bounding box center [537, 358] width 108 height 20
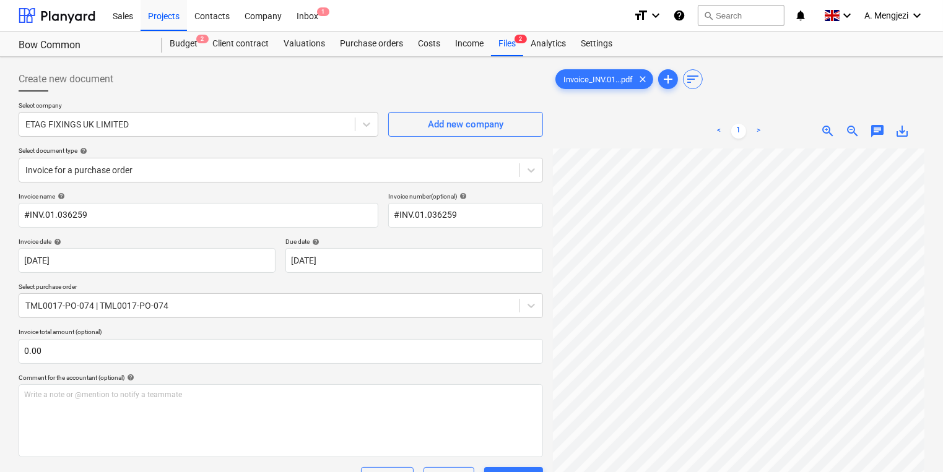
scroll to position [52, 43]
click at [321, 12] on span "1" at bounding box center [323, 11] width 12 height 9
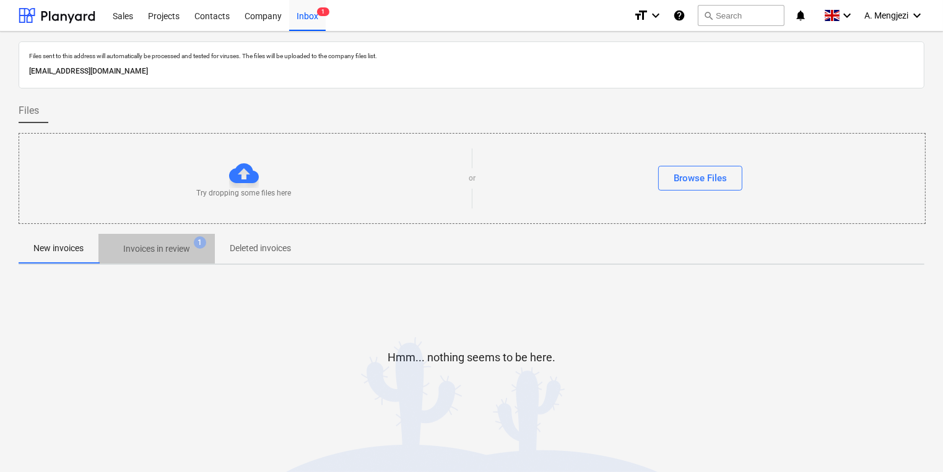
click at [183, 251] on p "Invoices in review" at bounding box center [156, 249] width 67 height 13
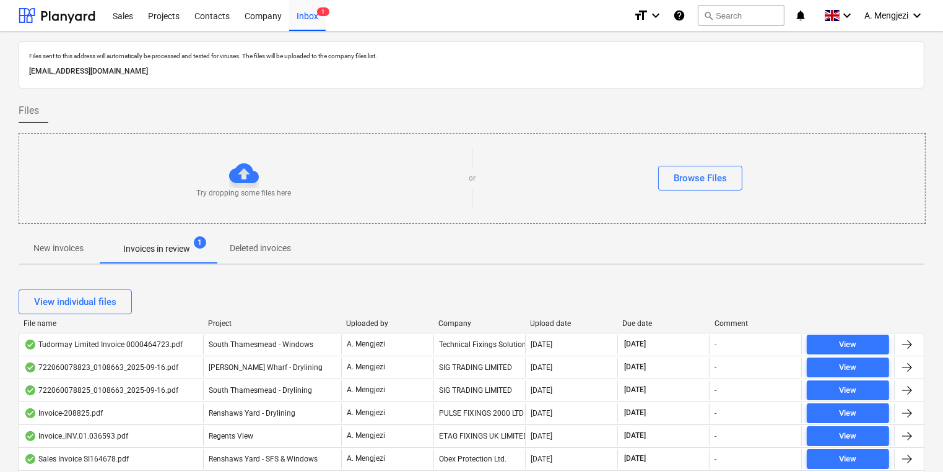
click at [548, 243] on div "New invoices Invoices in review 1 Deleted invoices" at bounding box center [472, 249] width 906 height 30
drag, startPoint x: 160, startPoint y: 15, endPoint x: 161, endPoint y: 0, distance: 14.9
click at [160, 15] on div "Projects" at bounding box center [164, 15] width 46 height 32
